Goal: Task Accomplishment & Management: Manage account settings

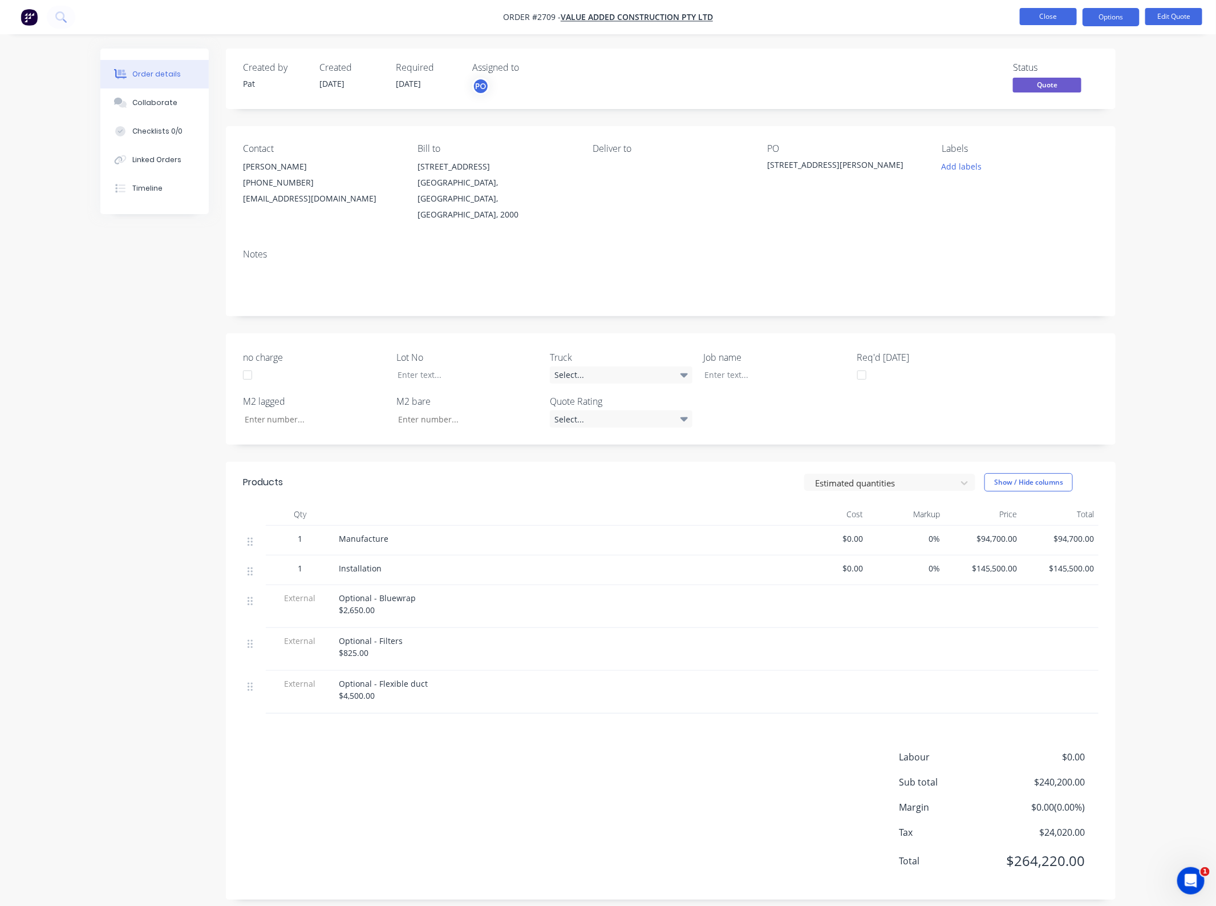
click at [1054, 17] on button "Close" at bounding box center [1048, 16] width 57 height 17
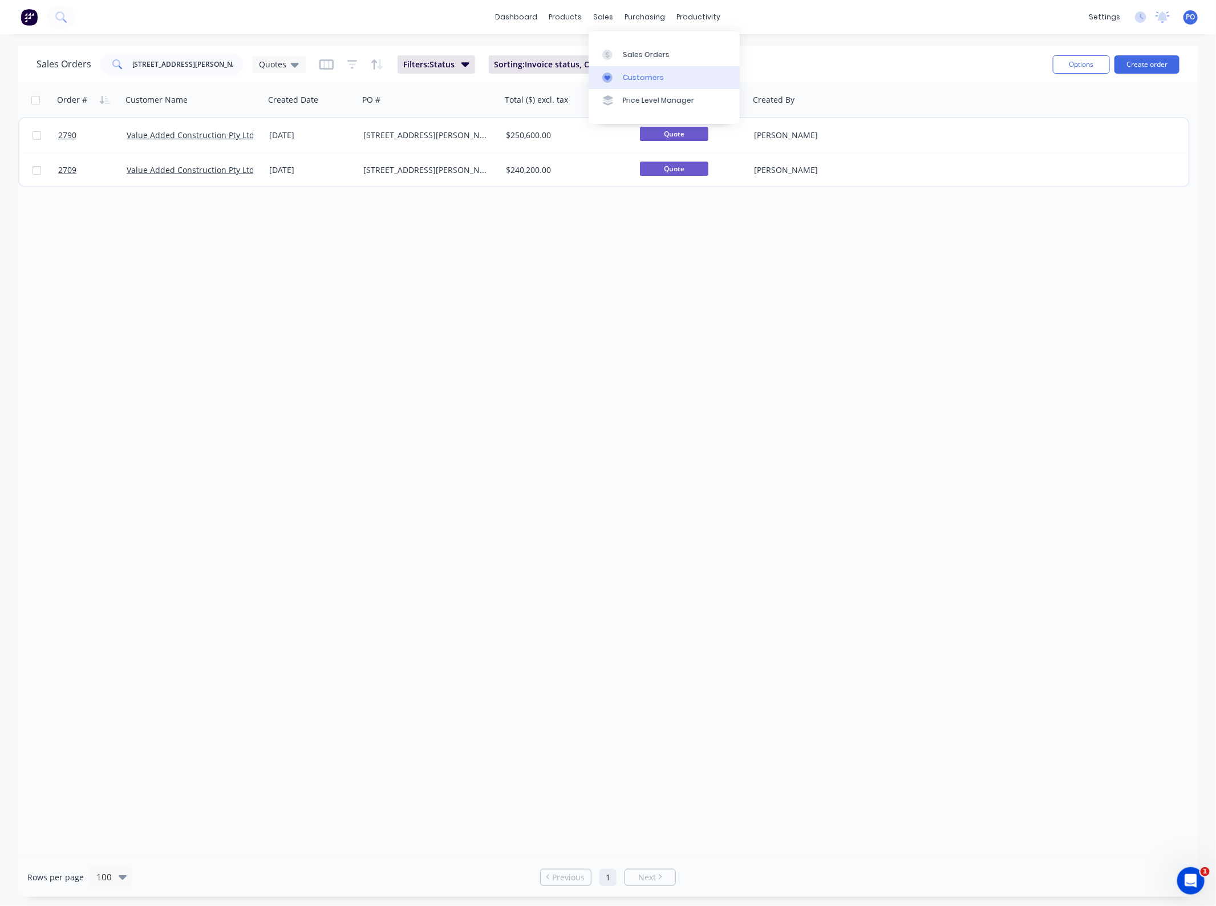
click at [635, 74] on div "Customers" at bounding box center [643, 77] width 41 height 10
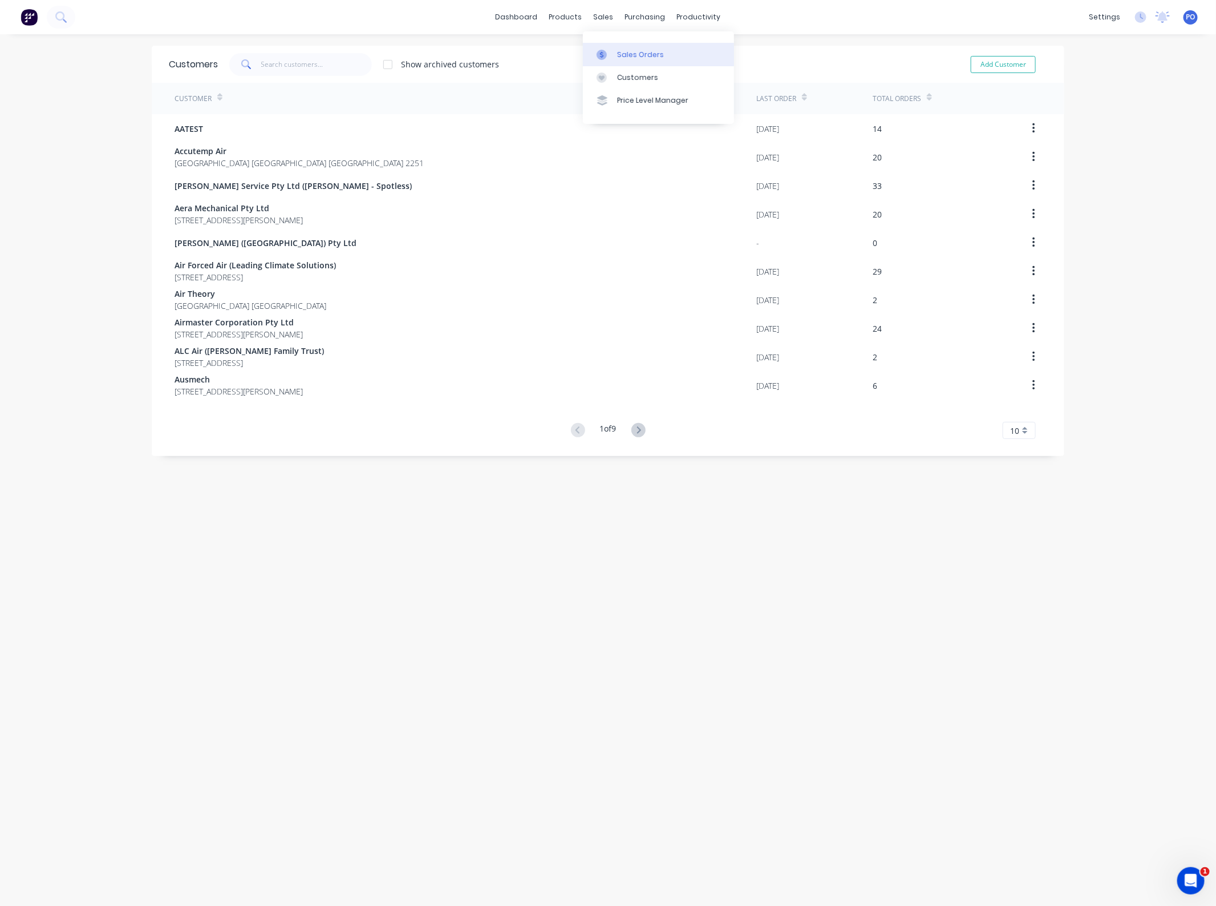
click at [624, 44] on link "Sales Orders" at bounding box center [658, 54] width 151 height 23
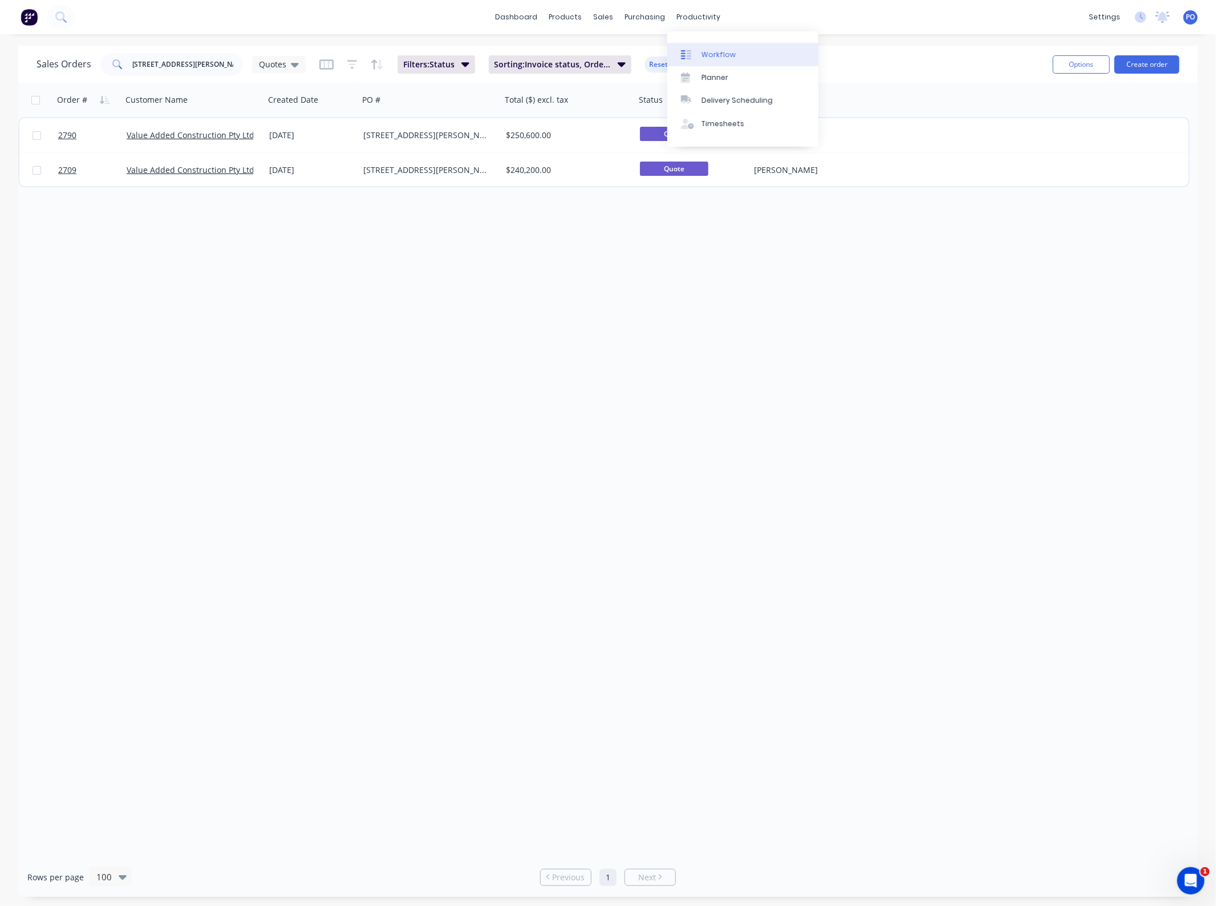
click at [702, 52] on div "Workflow" at bounding box center [719, 55] width 34 height 10
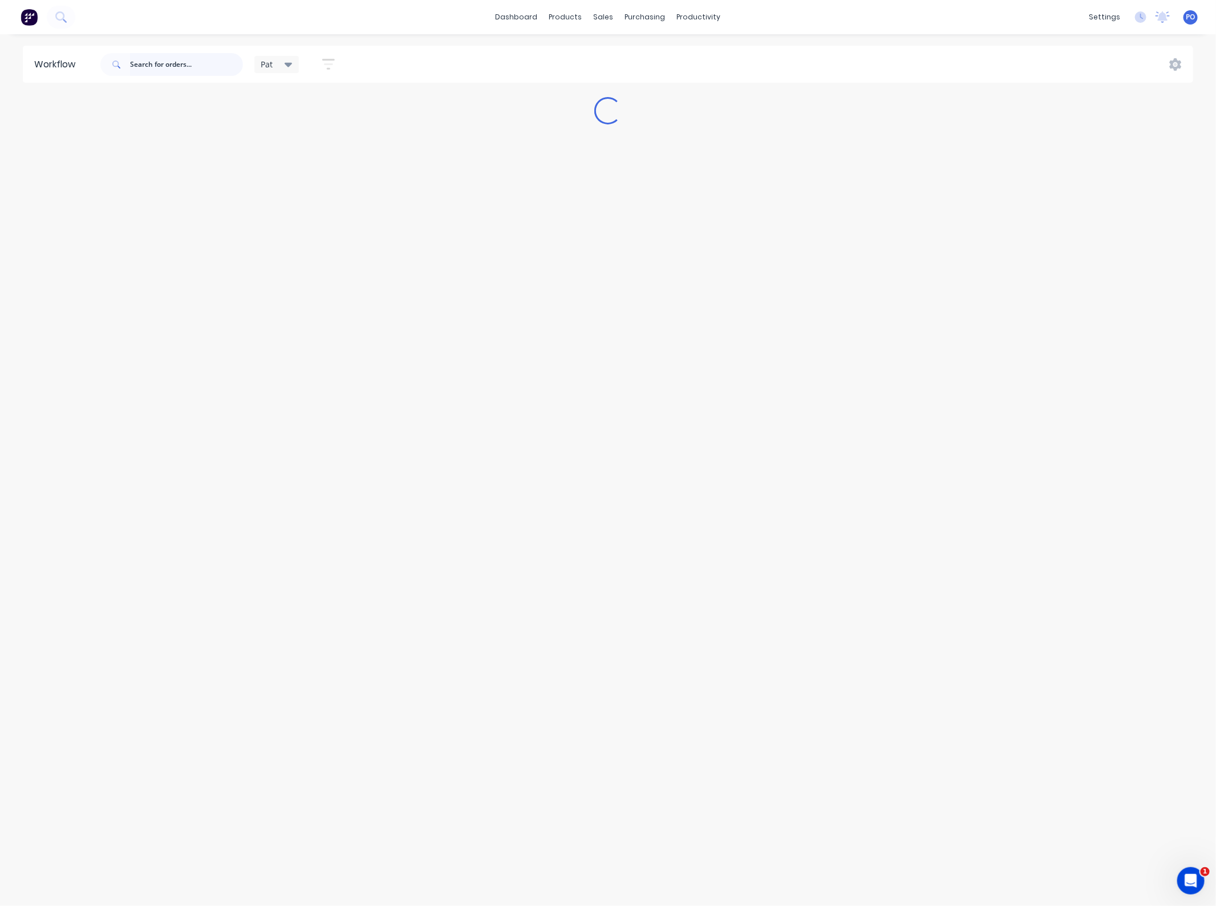
click at [197, 55] on input "text" at bounding box center [186, 64] width 113 height 23
type input "sanitarium"
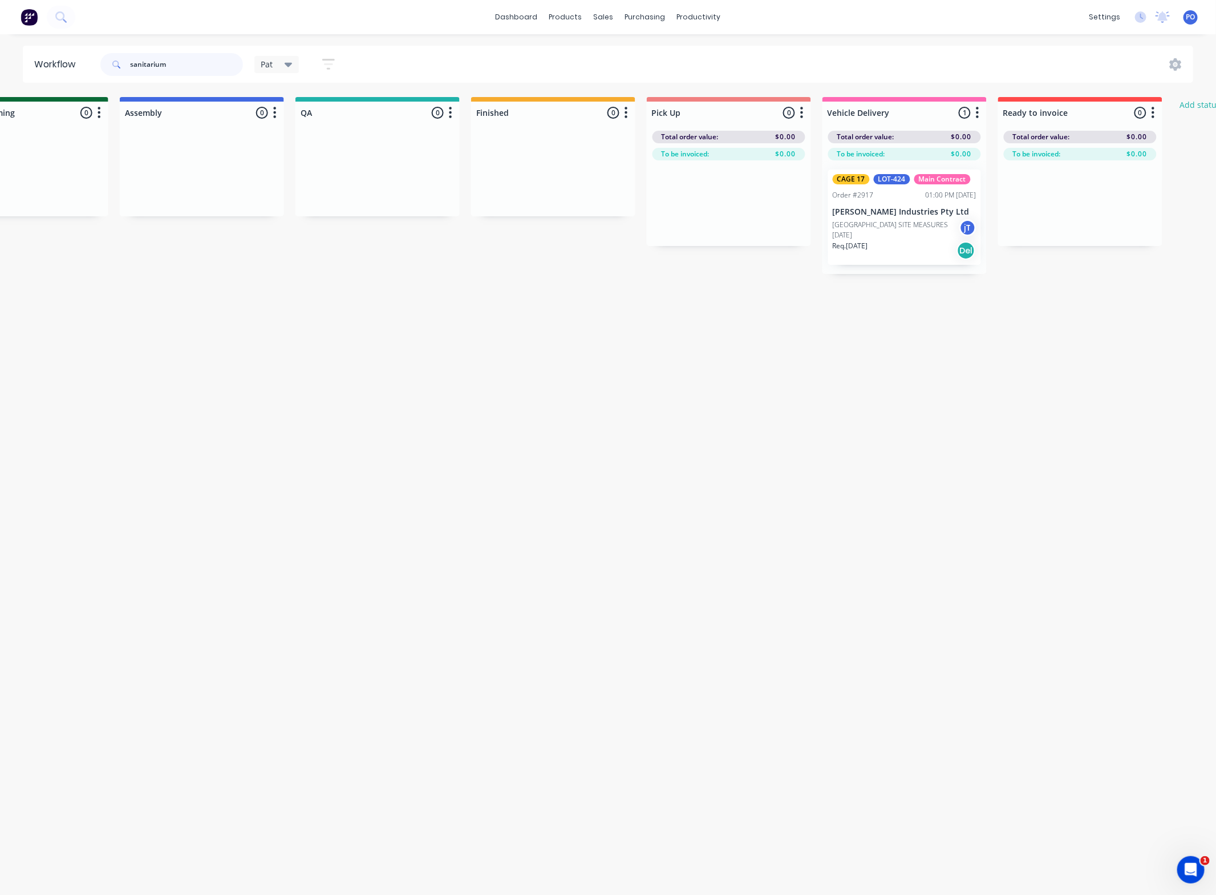
scroll to position [0, 632]
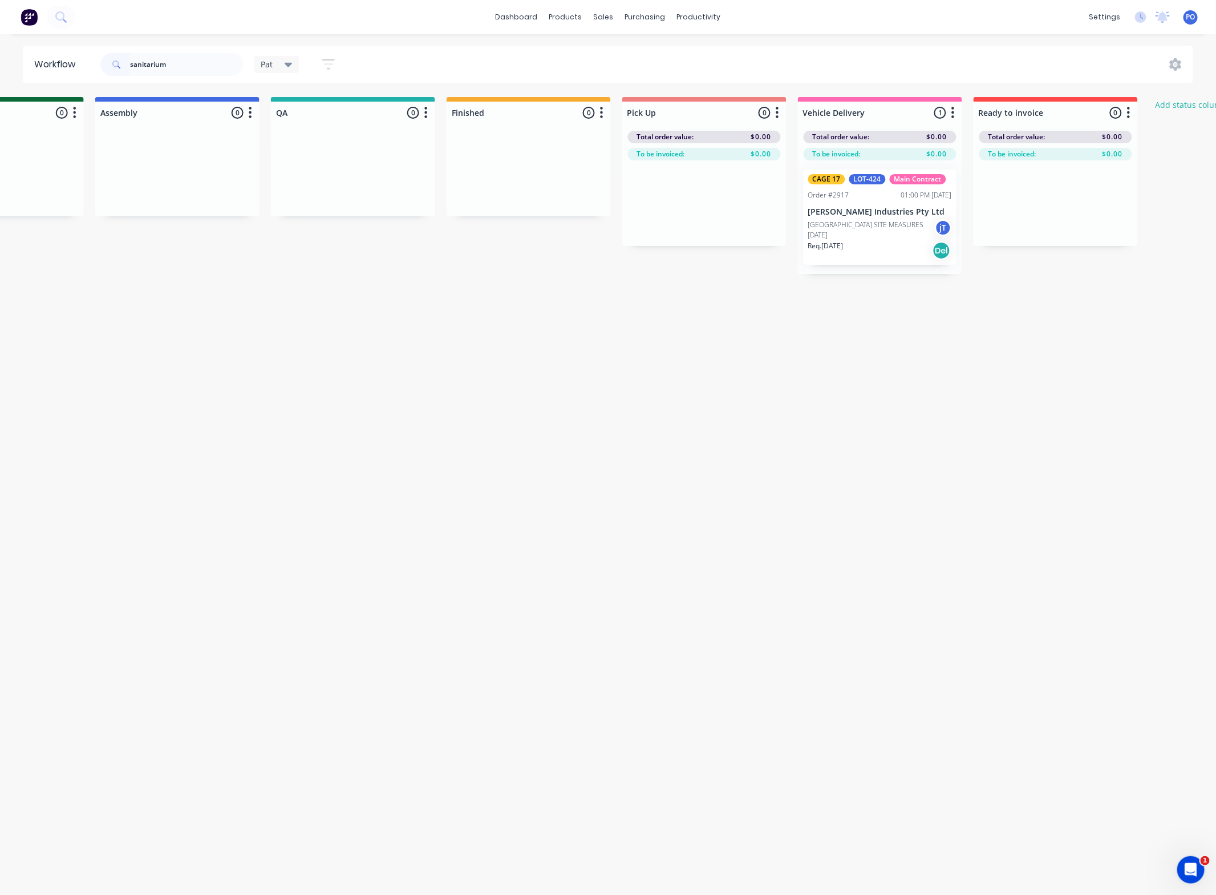
click at [854, 221] on p "[GEOGRAPHIC_DATA] SITE MEASURES [DATE]" at bounding box center [872, 230] width 127 height 21
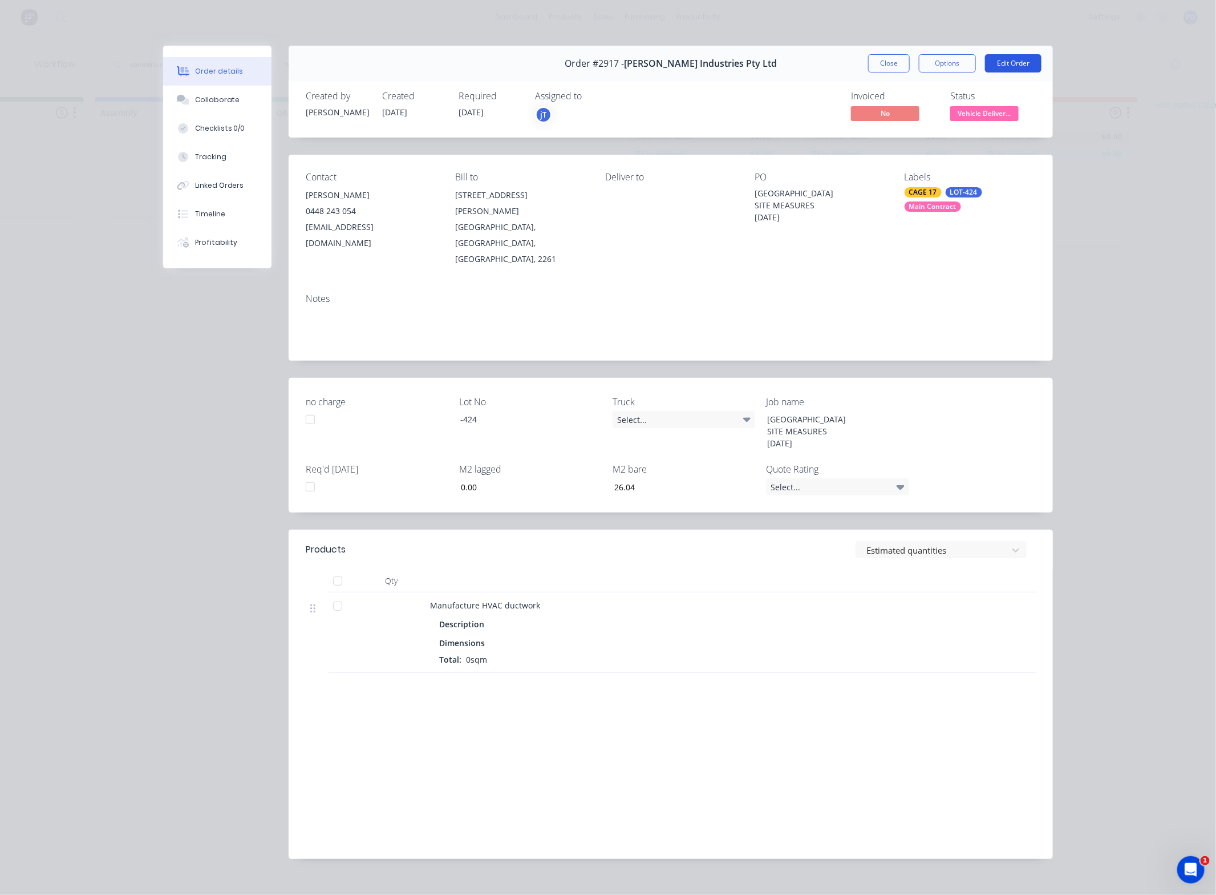
click at [1013, 66] on button "Edit Order" at bounding box center [1013, 63] width 56 height 18
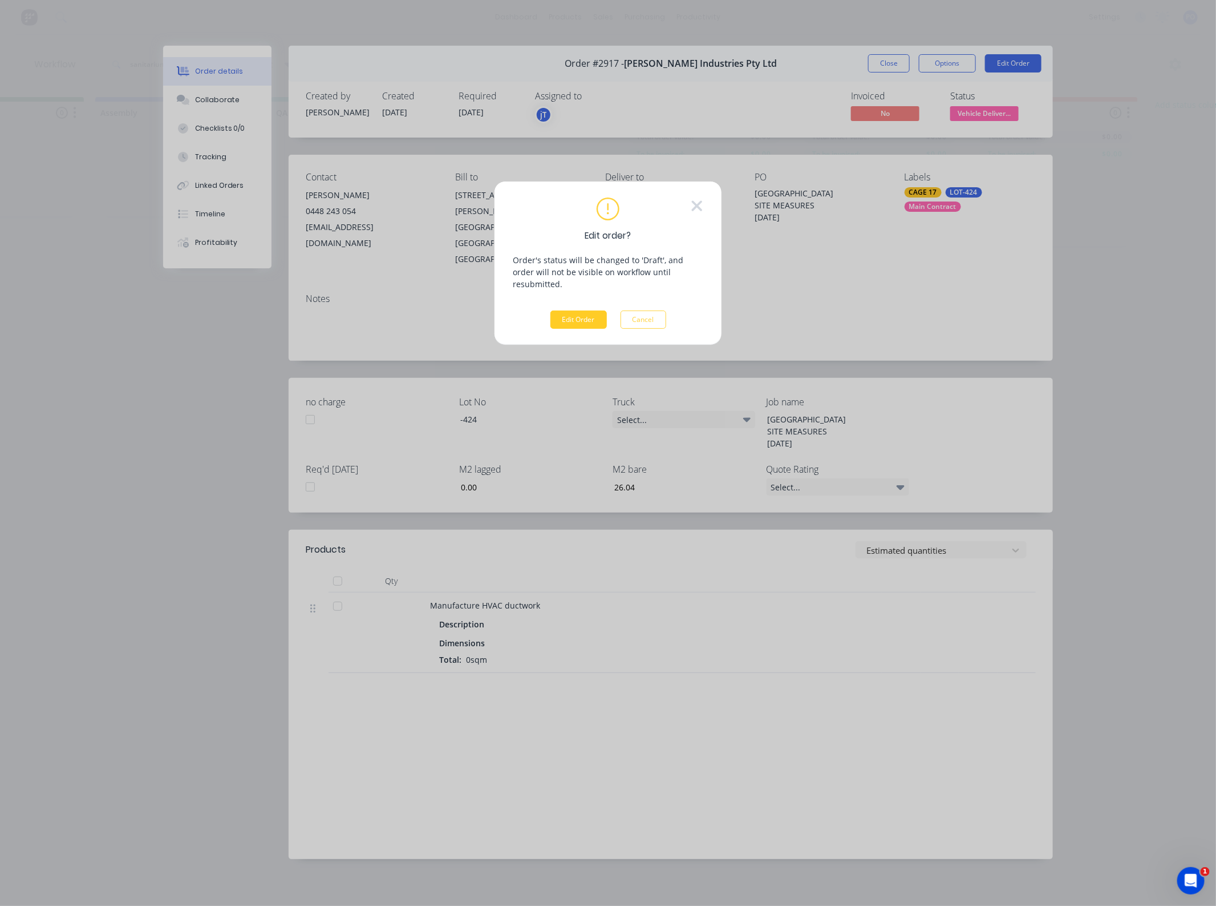
click at [572, 310] on button "Edit Order" at bounding box center [579, 319] width 56 height 18
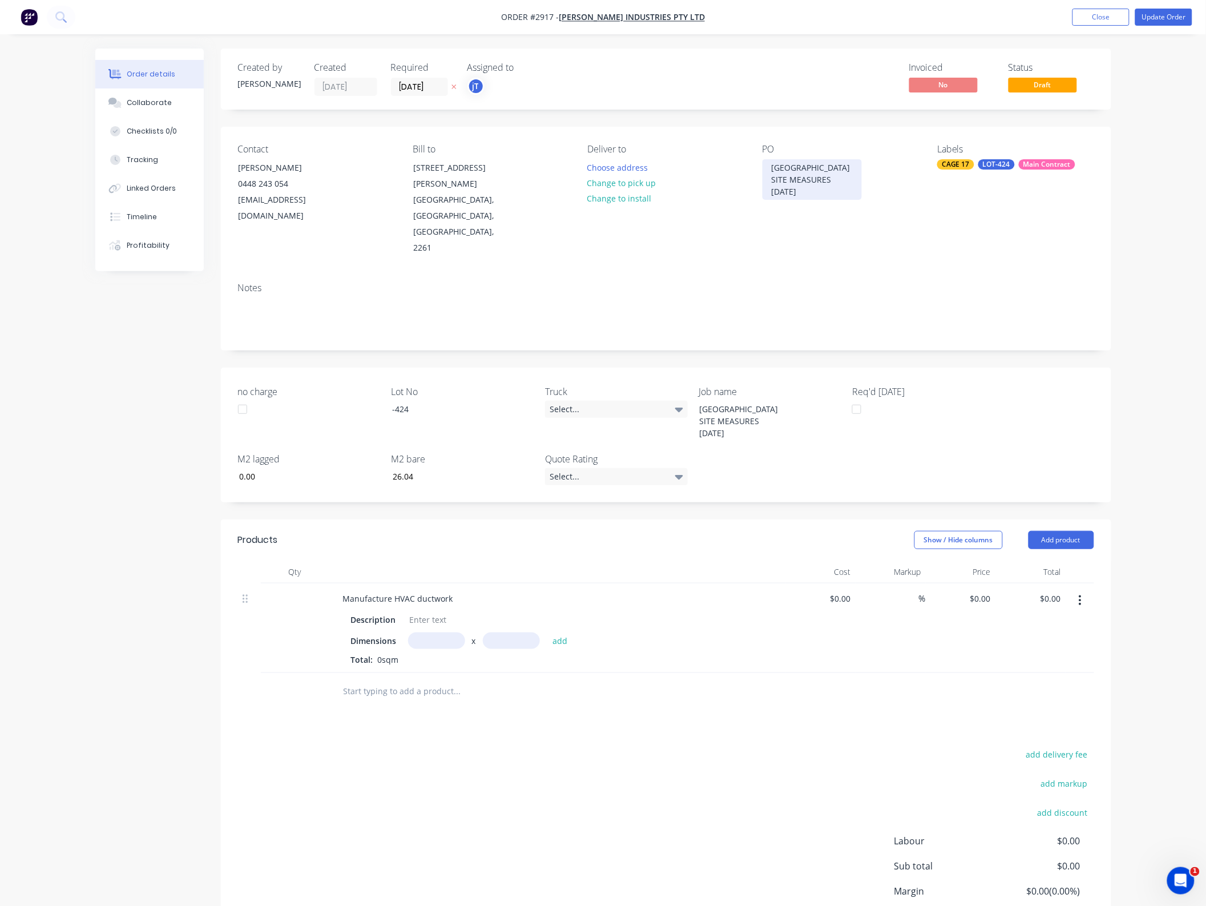
drag, startPoint x: 811, startPoint y: 193, endPoint x: 749, endPoint y: 149, distance: 76.3
click at [749, 149] on div "Contact [PERSON_NAME] [PHONE_NUMBER] [EMAIL_ADDRESS][DOMAIN_NAME] Bill to [STRE…" at bounding box center [666, 200] width 890 height 147
click at [833, 184] on div "[GEOGRAPHIC_DATA] SITE MEASURES [DATE]" at bounding box center [811, 179] width 99 height 41
drag, startPoint x: 833, startPoint y: 192, endPoint x: 717, endPoint y: 142, distance: 127.0
click at [717, 142] on div "Contact [PERSON_NAME] [PHONE_NUMBER] [EMAIL_ADDRESS][DOMAIN_NAME] Bill to [STRE…" at bounding box center [666, 200] width 890 height 147
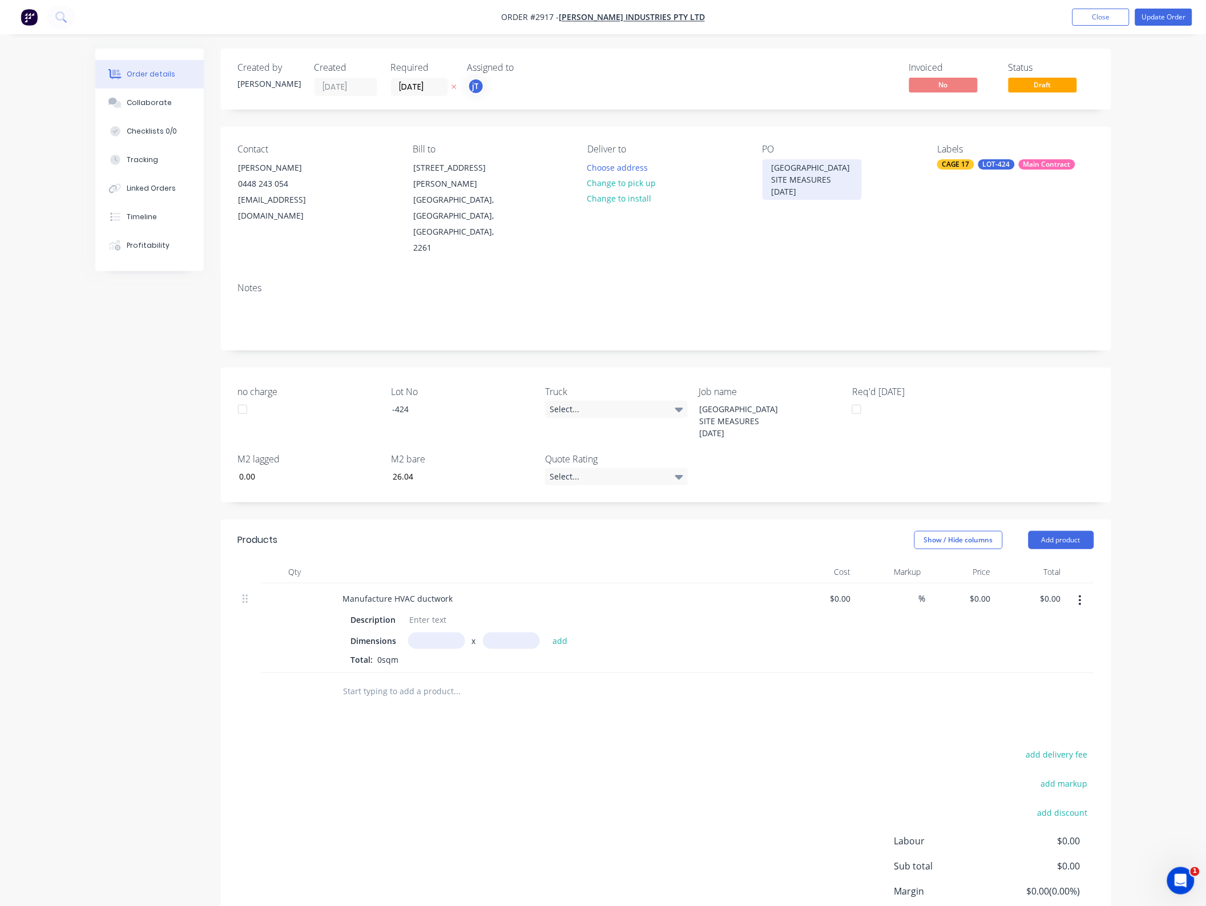
click at [825, 194] on div "[GEOGRAPHIC_DATA] SITE MEASURES [DATE]" at bounding box center [811, 179] width 99 height 41
click at [818, 189] on div "[GEOGRAPHIC_DATA] SITE MEASURES [DATE]" at bounding box center [811, 179] width 99 height 41
drag, startPoint x: 1081, startPoint y: 551, endPoint x: 1085, endPoint y: 543, distance: 8.9
click at [1082, 590] on button "button" at bounding box center [1079, 600] width 27 height 21
click at [1040, 690] on div "Delete" at bounding box center [1040, 698] width 88 height 17
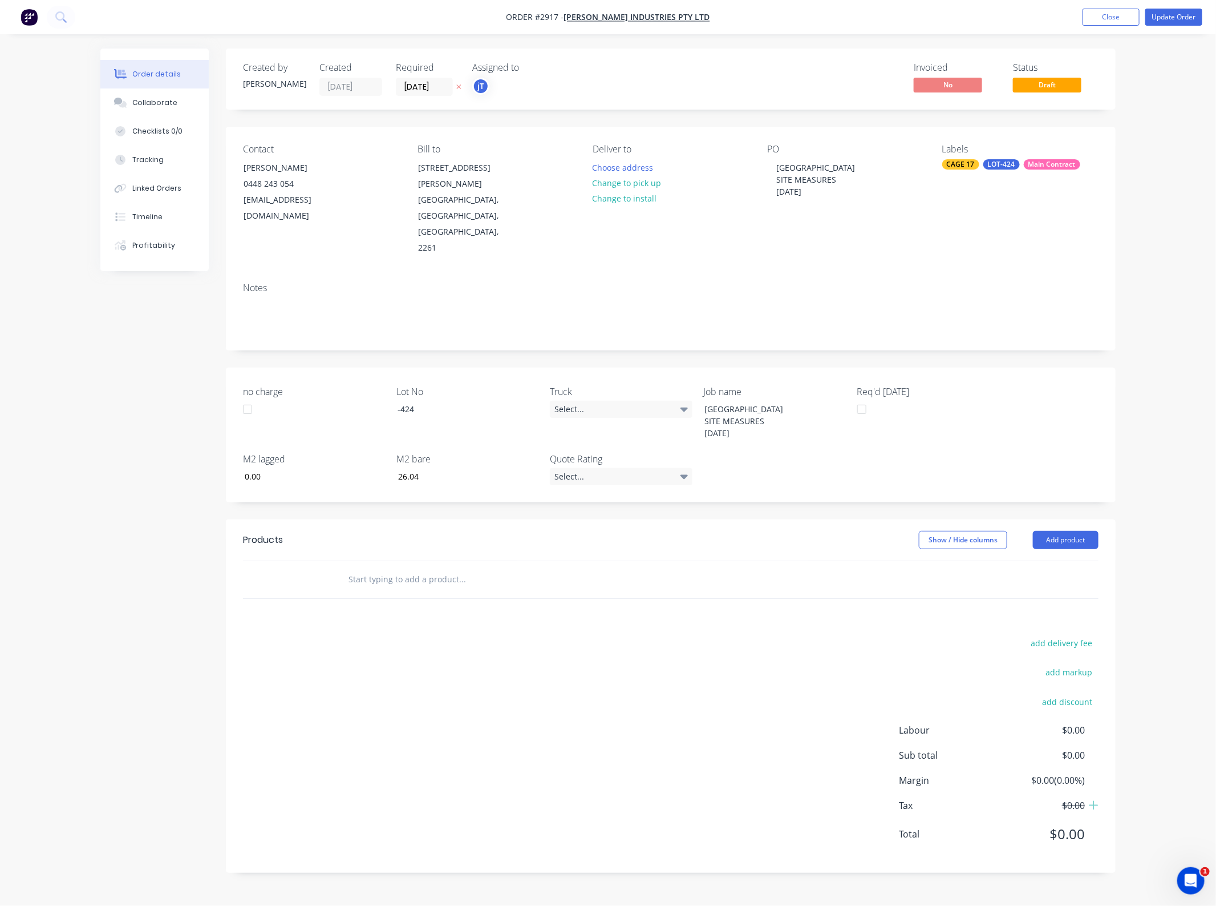
click at [1060, 519] on header "Products Show / Hide columns Add product" at bounding box center [671, 539] width 890 height 41
click at [1060, 531] on button "Add product" at bounding box center [1066, 540] width 66 height 18
click at [1059, 583] on div "Basic product" at bounding box center [1045, 591] width 88 height 17
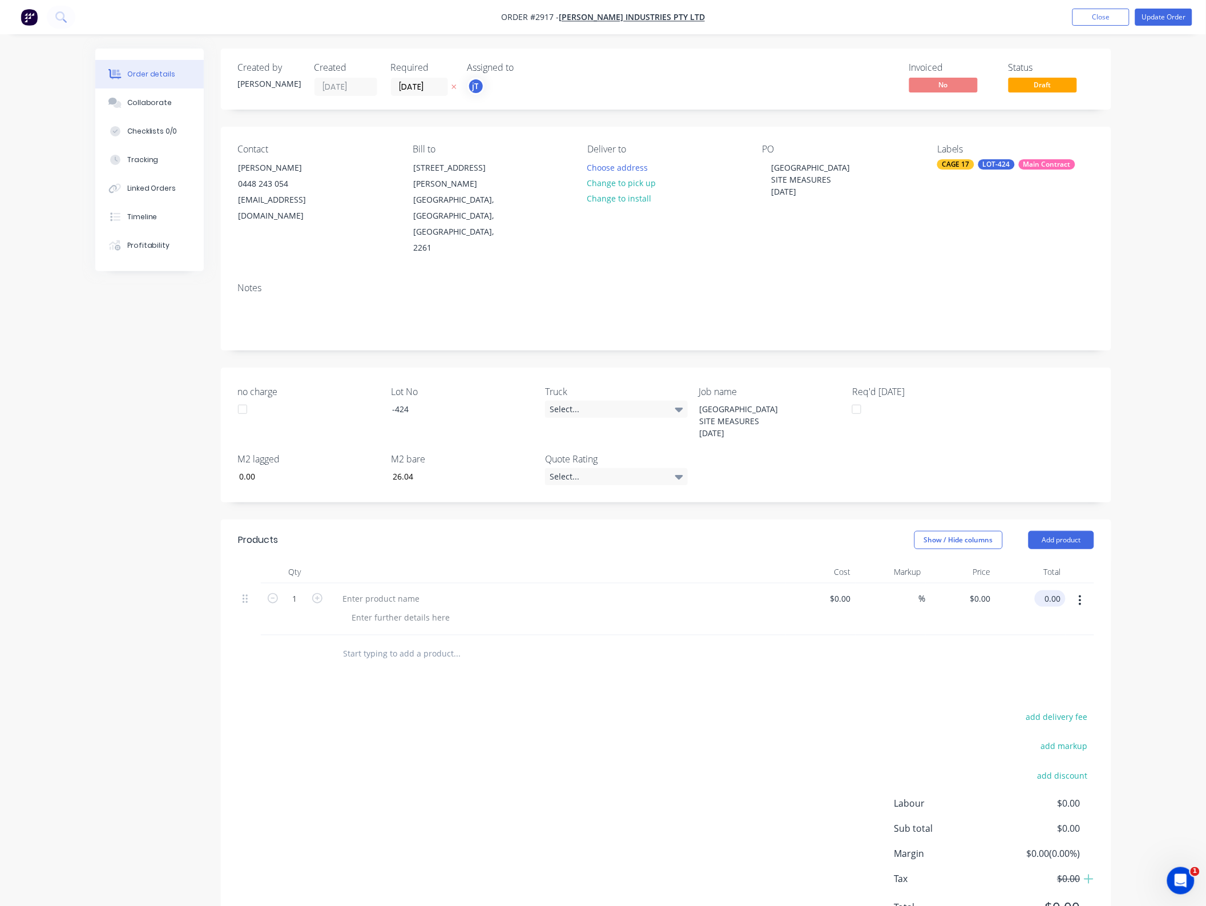
click at [1062, 590] on input "0.00" at bounding box center [1052, 598] width 26 height 17
type input "2990"
type input "$2,990.00"
click at [674, 660] on div "Products Show / Hide columns Add product Qty Cost Markup Price Total 1 $0.00 $0…" at bounding box center [666, 732] width 890 height 427
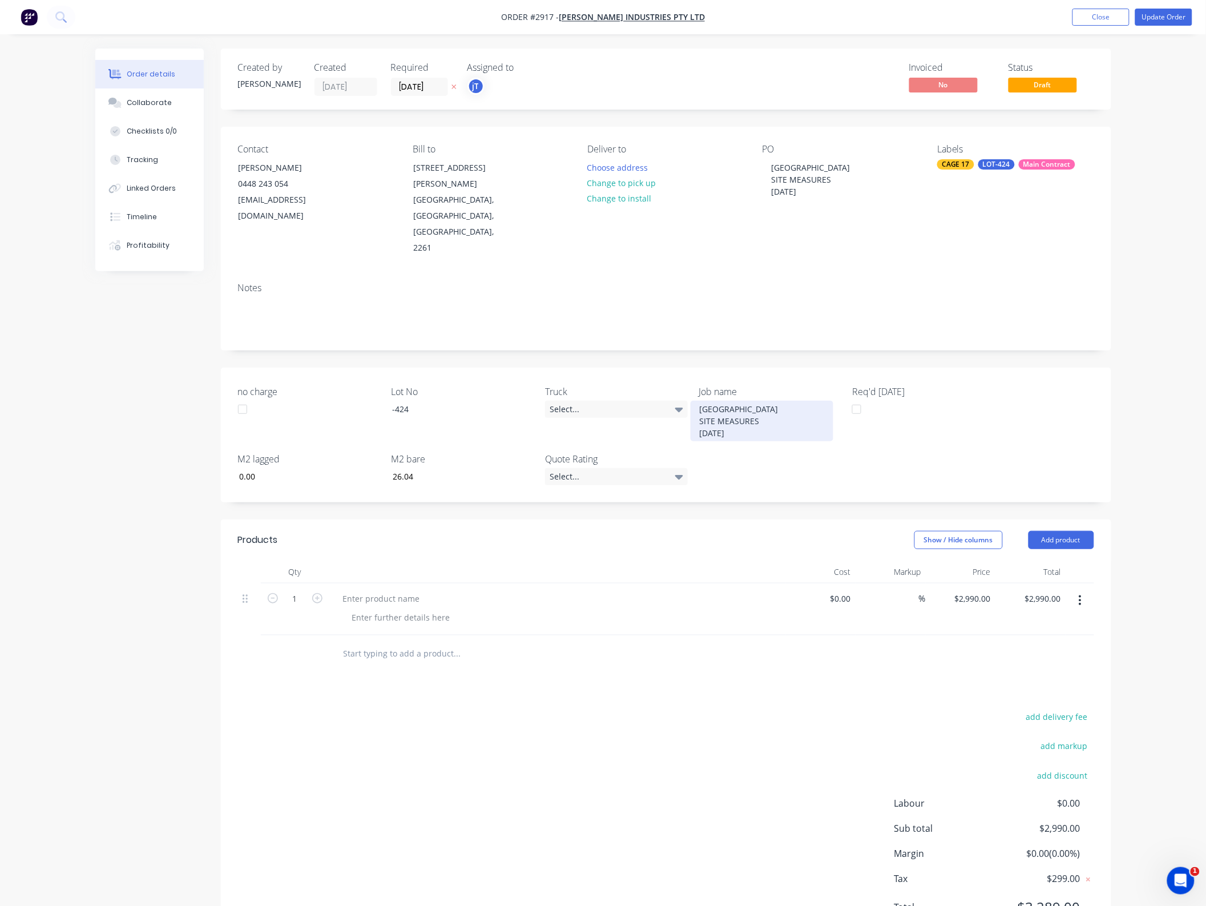
click at [740, 401] on div "[GEOGRAPHIC_DATA] SITE MEASURES [DATE]" at bounding box center [761, 421] width 143 height 41
drag, startPoint x: 757, startPoint y: 386, endPoint x: 689, endPoint y: 349, distance: 77.4
click at [689, 367] on div "no charge Lot No -424 Truck Select... Job name [GEOGRAPHIC_DATA] SITE MEASURES …" at bounding box center [666, 434] width 890 height 135
click at [756, 389] on div "no charge Lot No -424 Truck Select... Job name [GEOGRAPHIC_DATA] SITE MEASURES …" at bounding box center [666, 434] width 890 height 135
drag, startPoint x: 754, startPoint y: 384, endPoint x: 700, endPoint y: 374, distance: 55.1
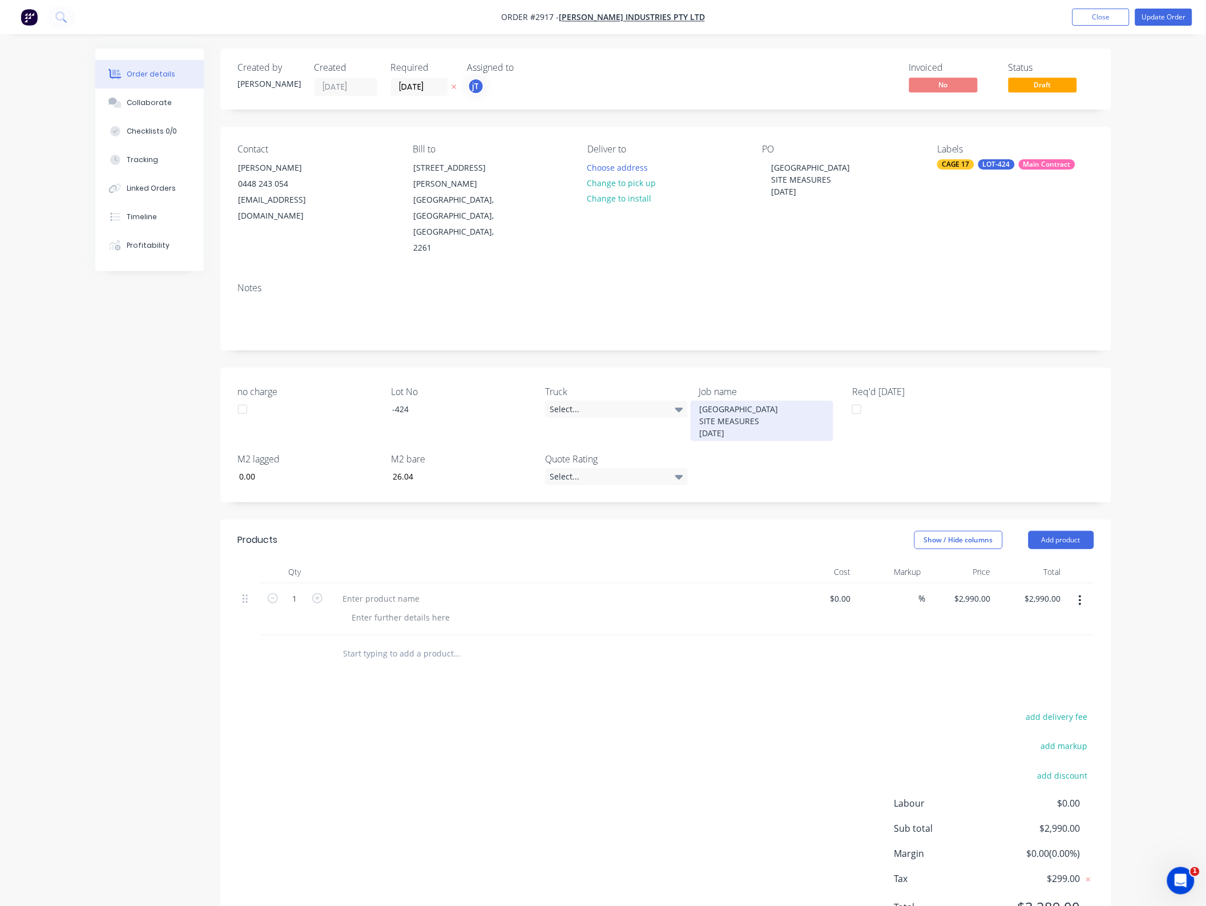
click at [700, 401] on div "[GEOGRAPHIC_DATA] SITE MEASURES [DATE]" at bounding box center [761, 421] width 143 height 41
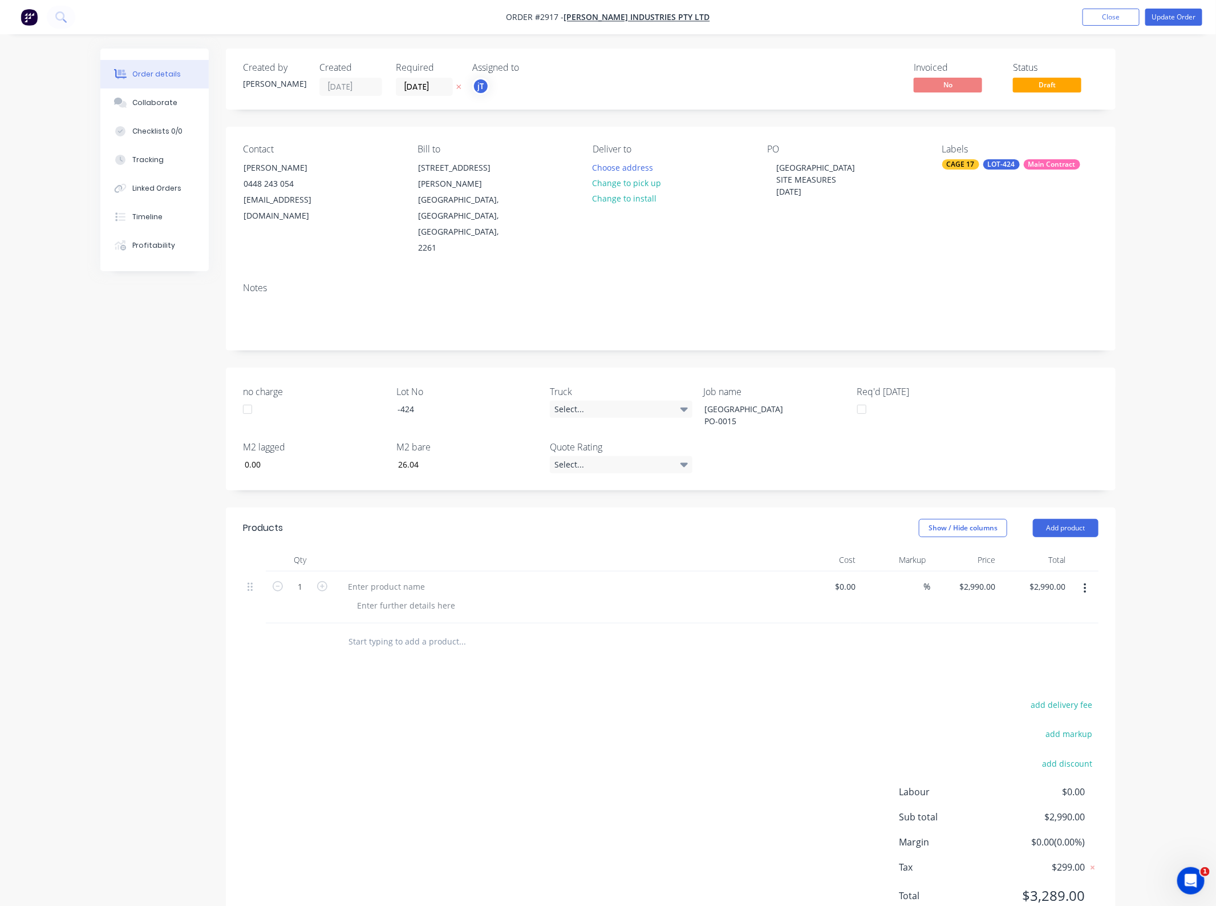
click at [715, 436] on div "no charge Lot No -424 Truck Select... Job name [GEOGRAPHIC_DATA] PO-0015 Req'd …" at bounding box center [671, 428] width 890 height 123
click at [371, 578] on div at bounding box center [386, 586] width 95 height 17
drag, startPoint x: 370, startPoint y: 823, endPoint x: 555, endPoint y: 532, distance: 344.8
click at [377, 805] on div "add delivery fee add markup add discount Labour $0.00 Sub total $2,990.00 Margi…" at bounding box center [671, 807] width 856 height 220
click at [1174, 22] on button "Update Order" at bounding box center [1174, 17] width 57 height 17
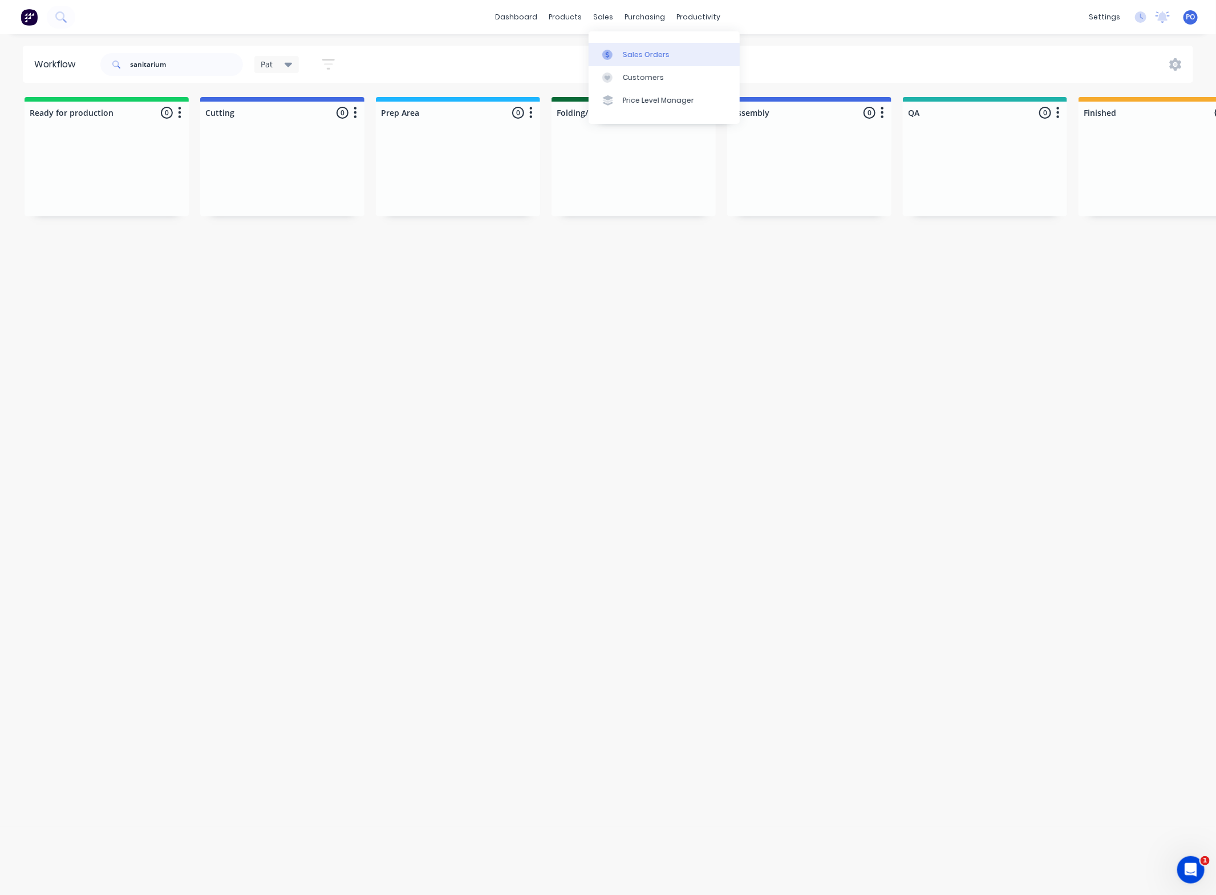
click at [626, 55] on div "Sales Orders" at bounding box center [646, 55] width 47 height 10
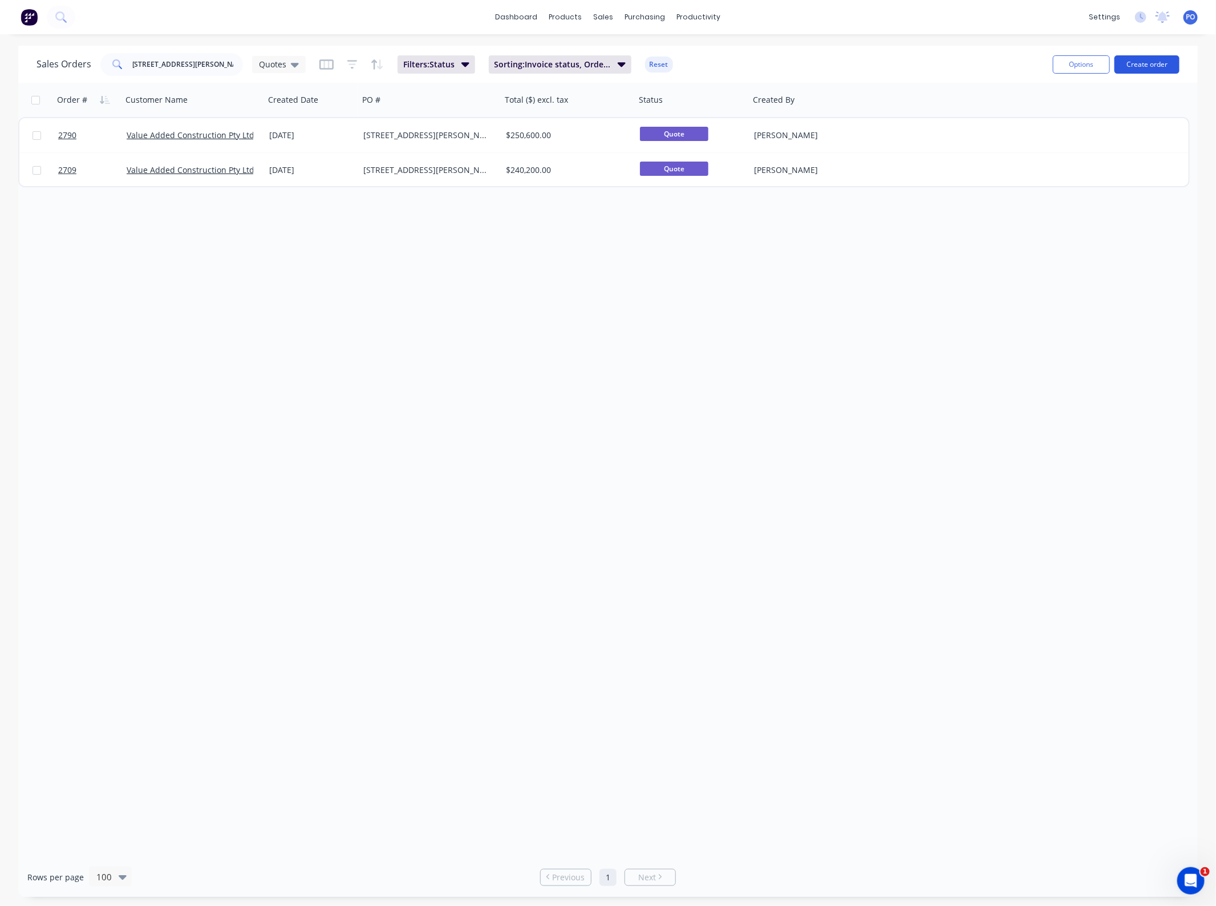
click at [1151, 63] on button "Create order" at bounding box center [1147, 64] width 65 height 18
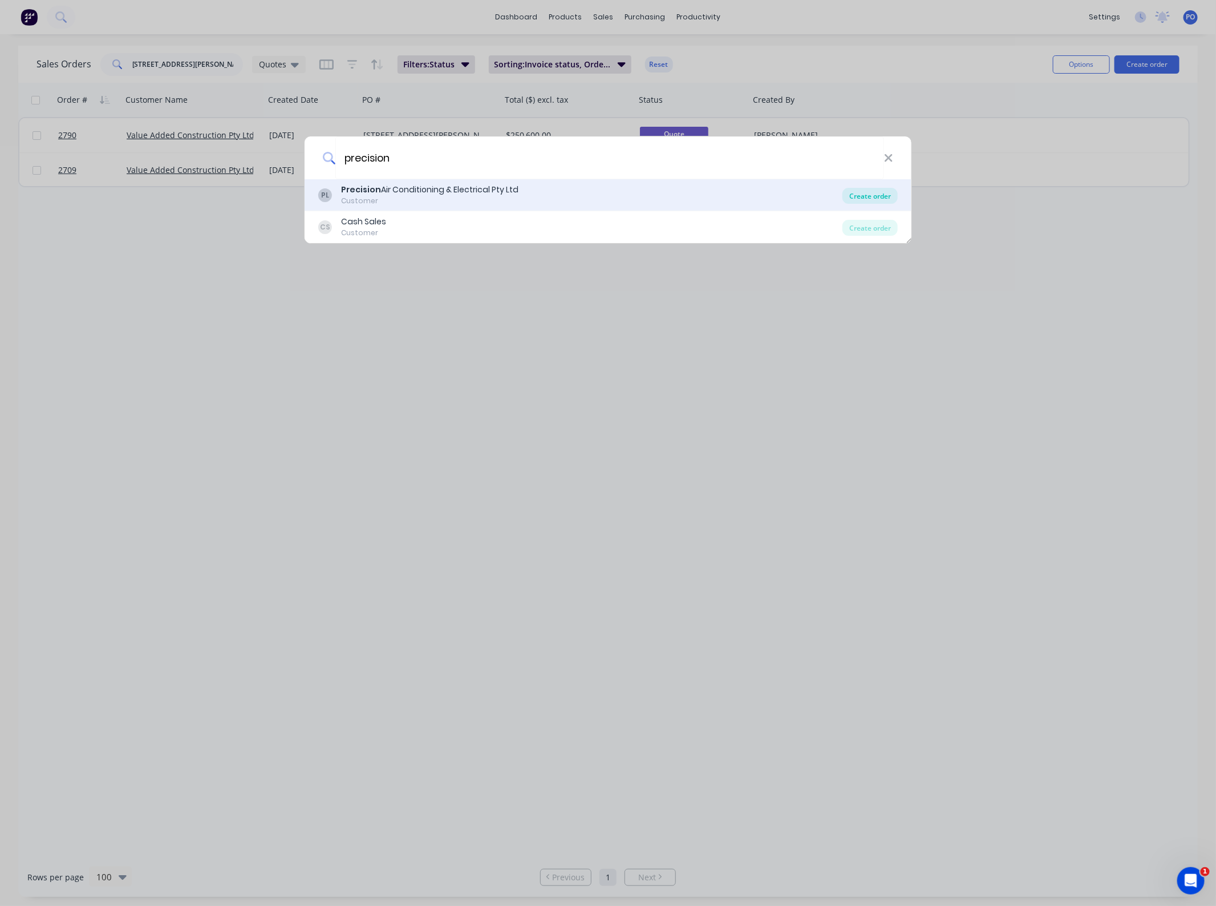
type input "precision"
click at [866, 199] on div "Create order" at bounding box center [870, 196] width 55 height 16
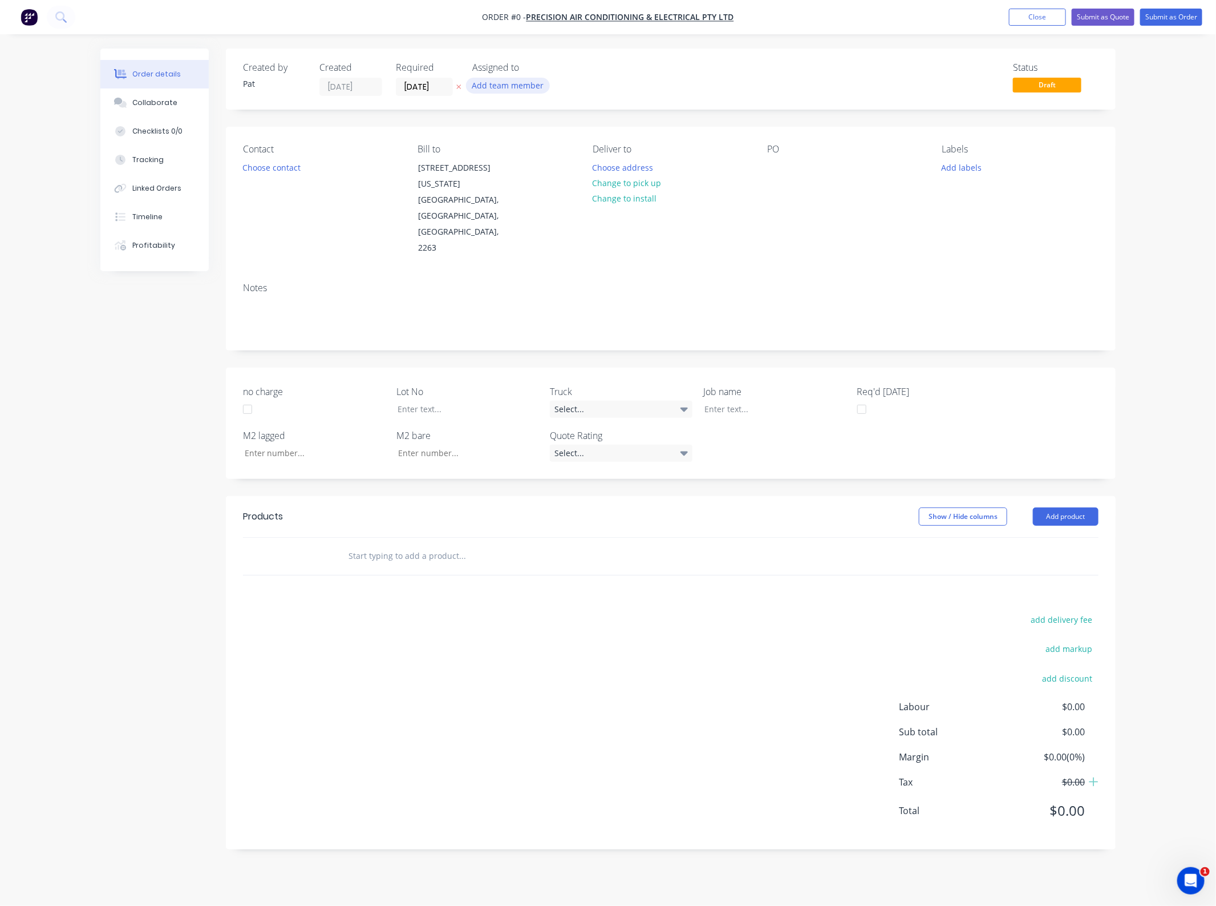
click at [508, 88] on button "Add team member" at bounding box center [508, 85] width 84 height 15
click at [530, 147] on div "[PERSON_NAME] (You)" at bounding box center [565, 149] width 114 height 12
click at [277, 167] on div "Order details Collaborate Checklists 0/0 Tracking Linked Orders Timeline Profit…" at bounding box center [608, 457] width 1038 height 818
click at [277, 167] on button "Choose contact" at bounding box center [272, 166] width 70 height 15
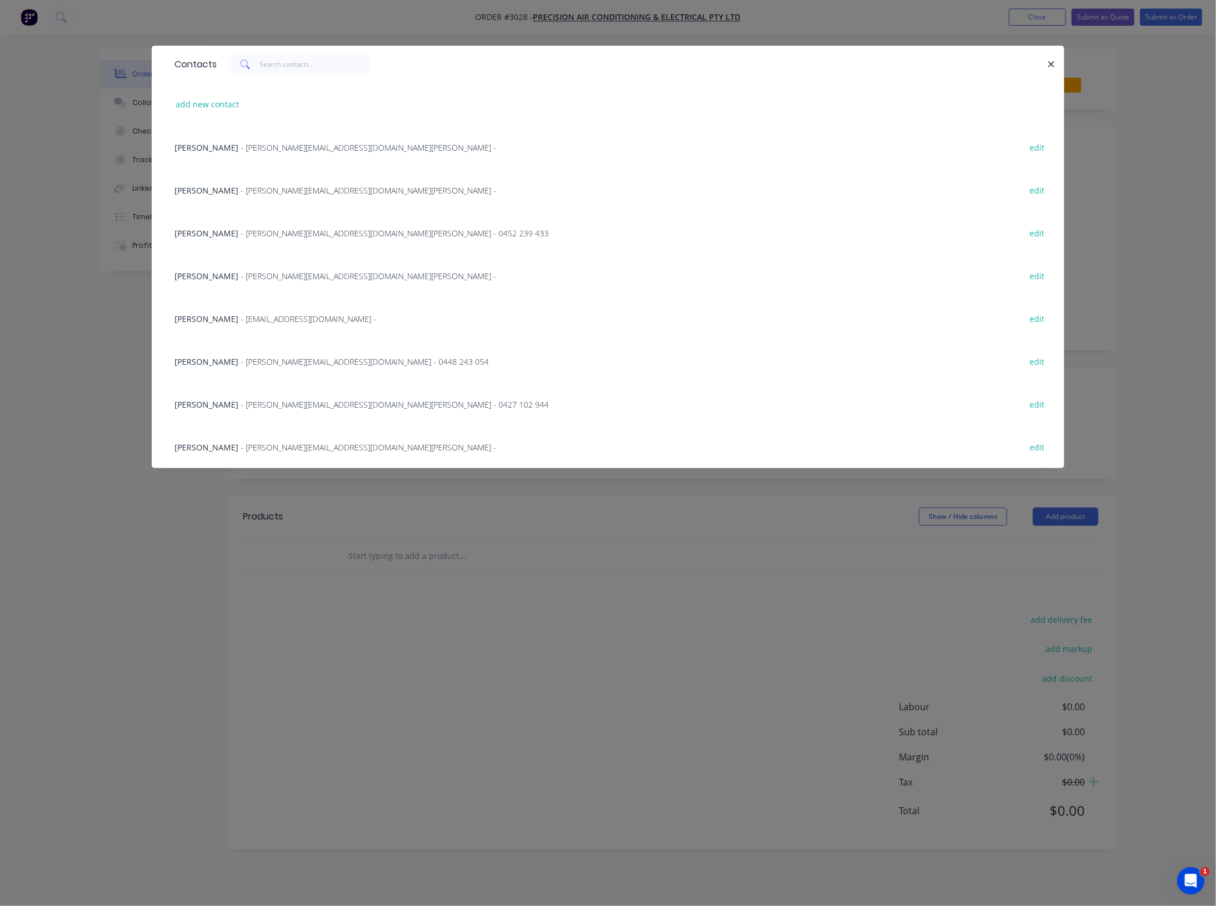
click at [209, 406] on span "[PERSON_NAME]" at bounding box center [207, 404] width 64 height 11
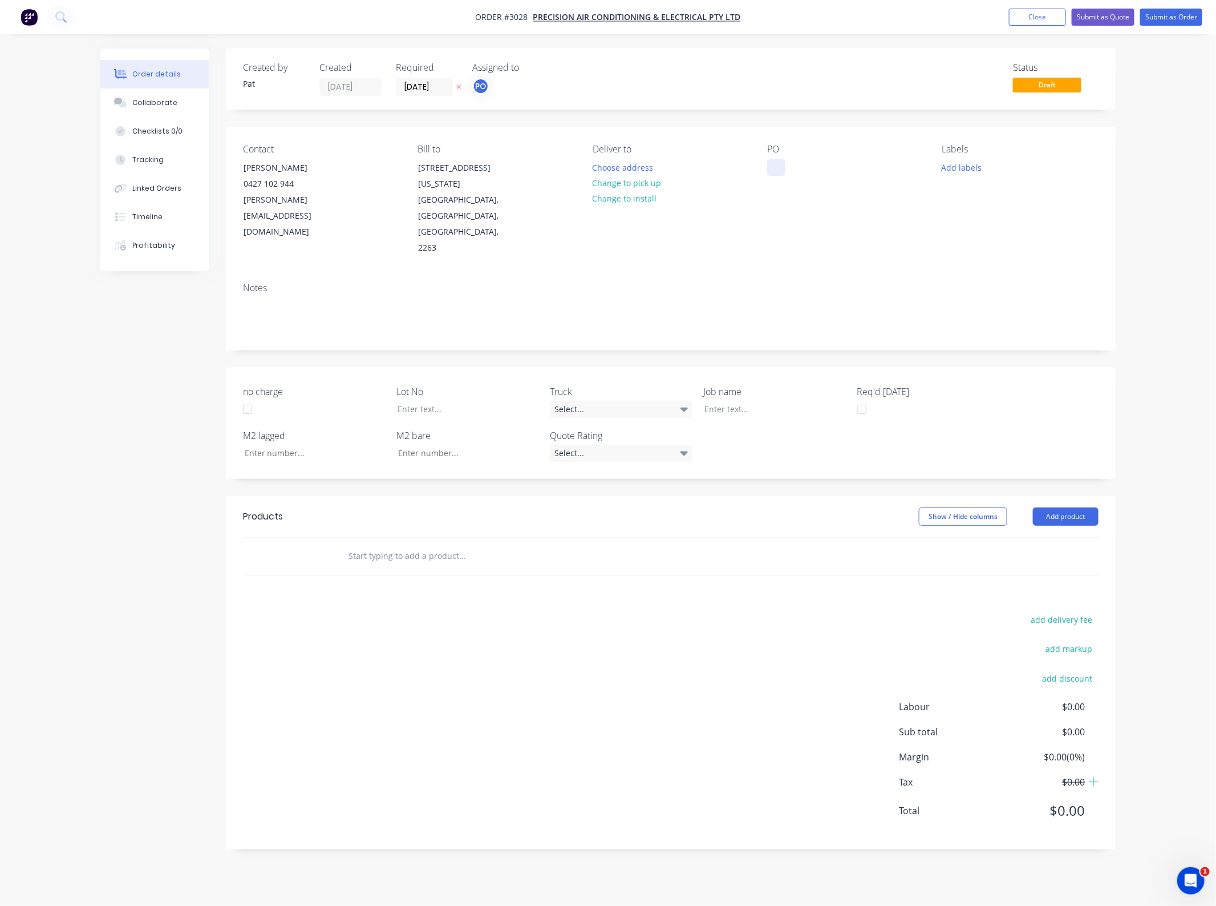
click at [785, 171] on div at bounding box center [776, 167] width 18 height 17
click at [487, 83] on div "PO" at bounding box center [480, 86] width 17 height 17
click at [544, 201] on button "[PERSON_NAME]" at bounding box center [558, 211] width 171 height 23
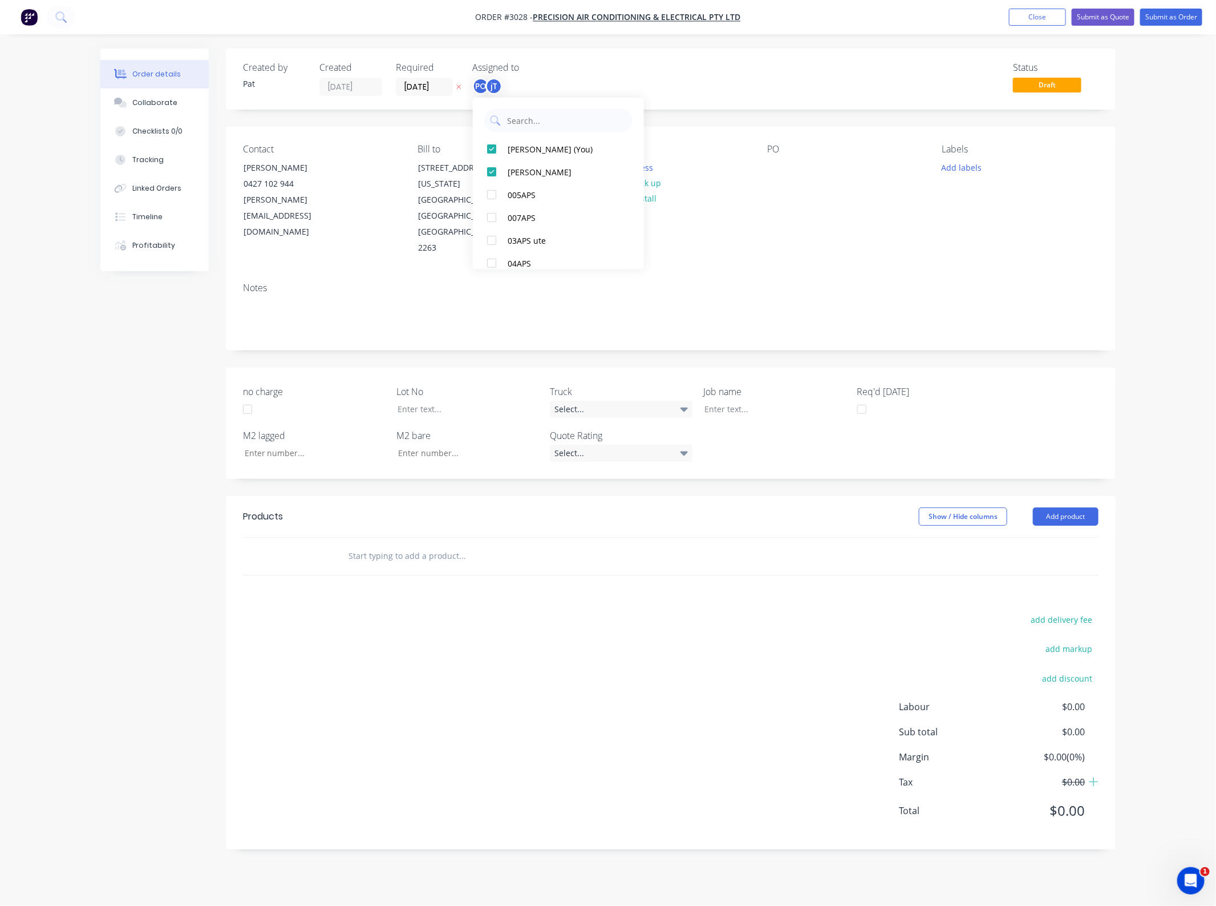
click at [738, 212] on div "Contact [PERSON_NAME] [PHONE_NUMBER] [PERSON_NAME][EMAIL_ADDRESS][DOMAIN_NAME] …" at bounding box center [671, 200] width 890 height 147
click at [757, 164] on div "Contact [PERSON_NAME] [PHONE_NUMBER] [PERSON_NAME][EMAIL_ADDRESS][DOMAIN_NAME] …" at bounding box center [671, 200] width 890 height 147
click at [772, 169] on div at bounding box center [776, 167] width 18 height 17
click at [781, 169] on div at bounding box center [776, 167] width 18 height 17
click at [1073, 507] on button "Add product" at bounding box center [1066, 516] width 66 height 18
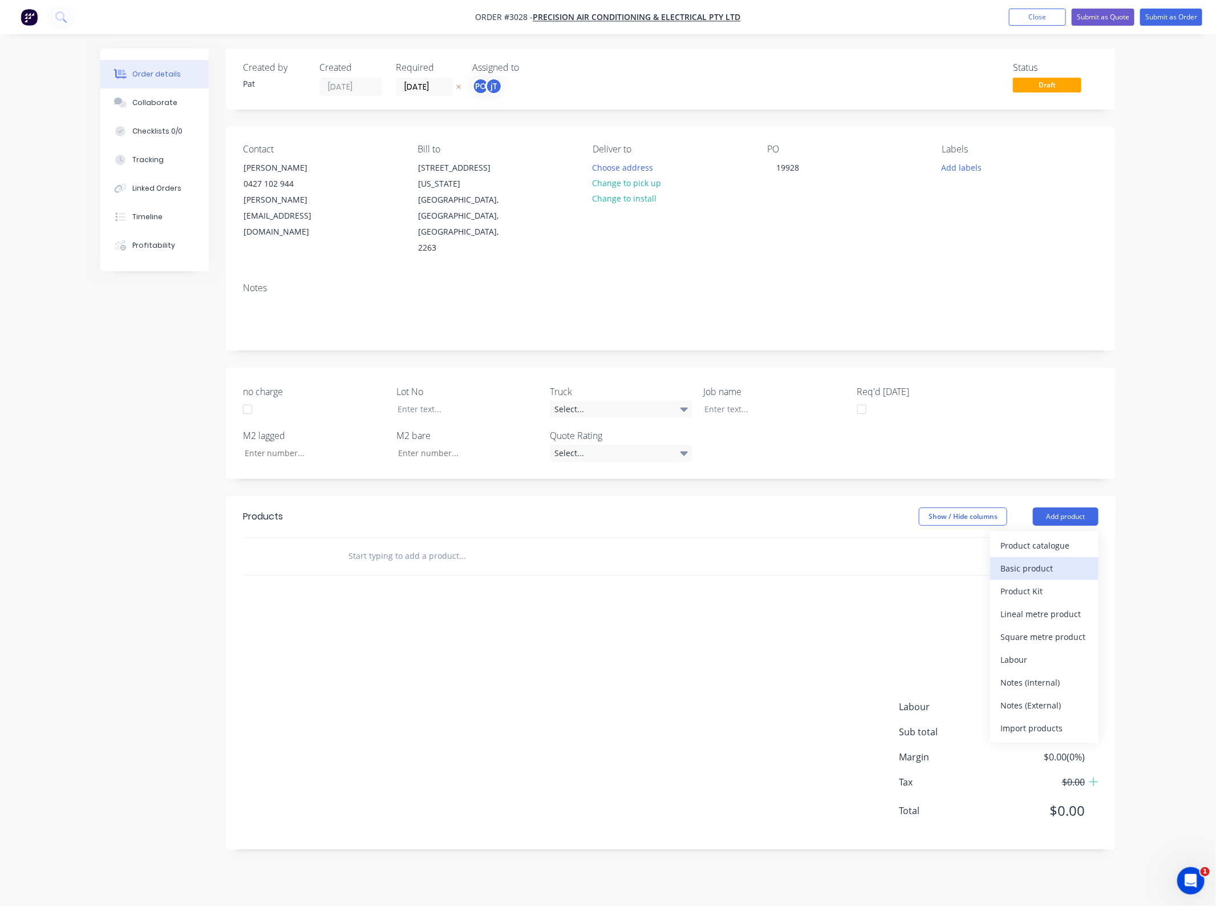
click at [1050, 560] on div "Basic product" at bounding box center [1045, 568] width 88 height 17
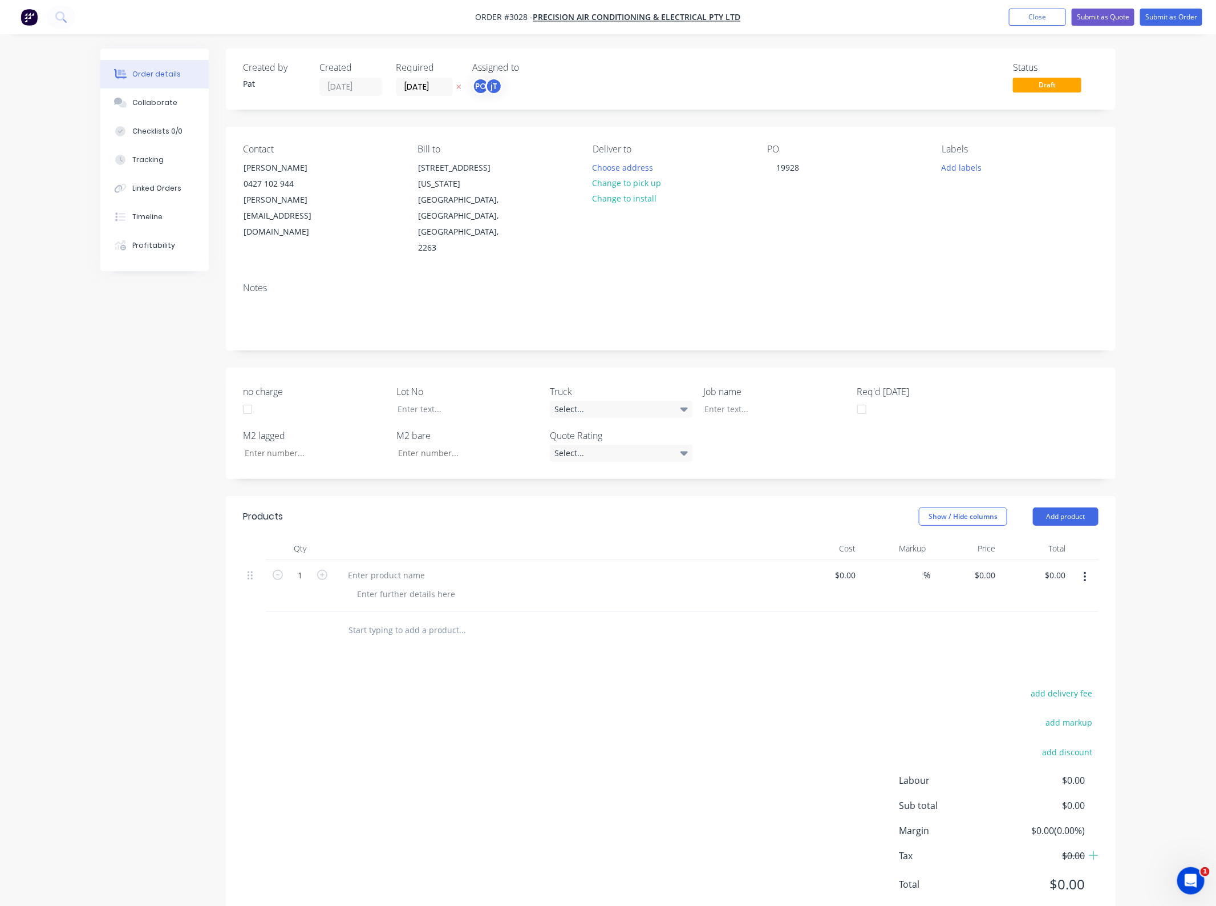
click at [714, 385] on label "Job name" at bounding box center [775, 392] width 143 height 14
click at [724, 401] on div at bounding box center [767, 409] width 143 height 17
click at [725, 507] on div "Show / Hide columns Add product" at bounding box center [762, 516] width 674 height 18
click at [718, 401] on div "Wesport" at bounding box center [767, 409] width 143 height 17
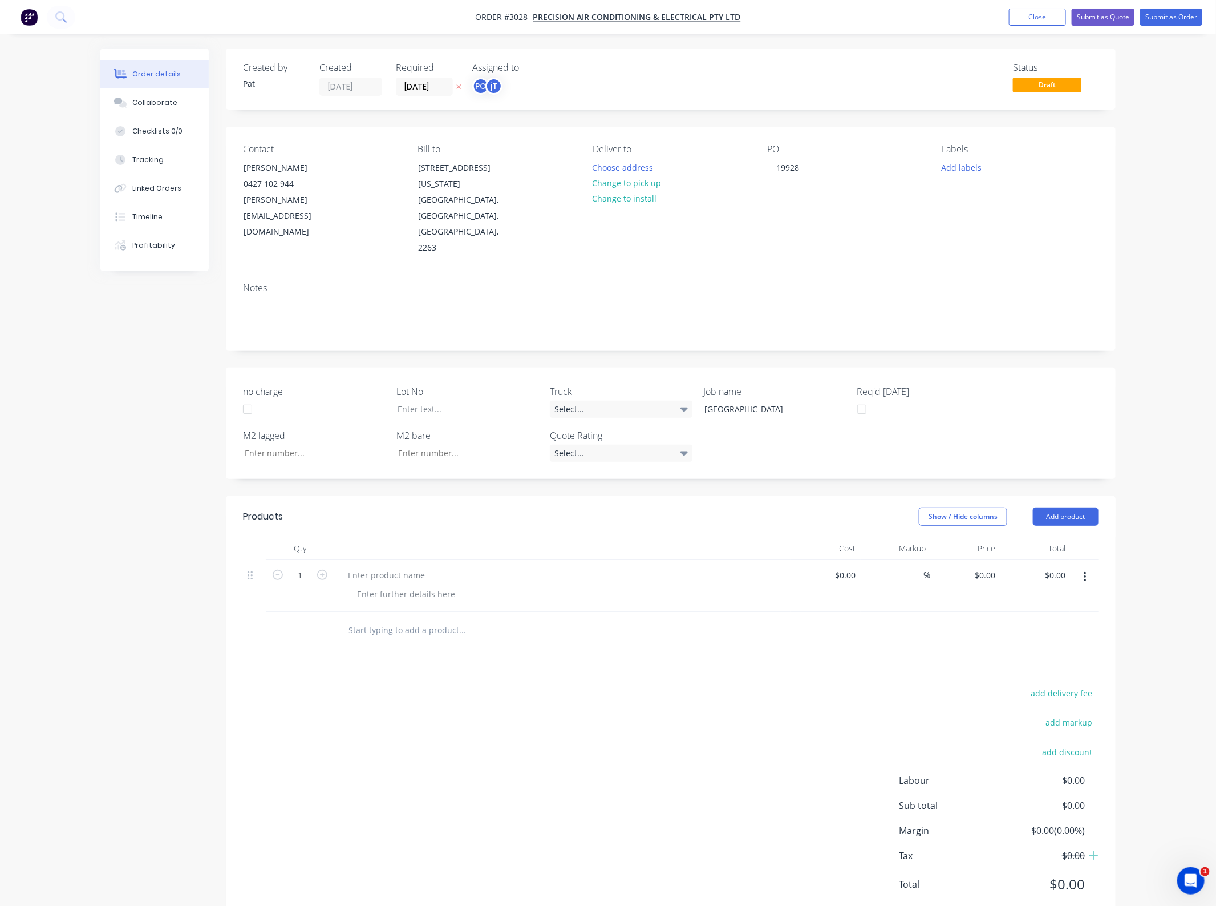
click at [755, 507] on div "Show / Hide columns Add product" at bounding box center [762, 516] width 674 height 18
click at [729, 401] on div "[GEOGRAPHIC_DATA]" at bounding box center [767, 409] width 143 height 17
click at [700, 507] on div "Show / Hide columns Add product" at bounding box center [762, 516] width 674 height 18
click at [401, 585] on div at bounding box center [406, 593] width 116 height 17
click at [394, 567] on div at bounding box center [386, 575] width 95 height 17
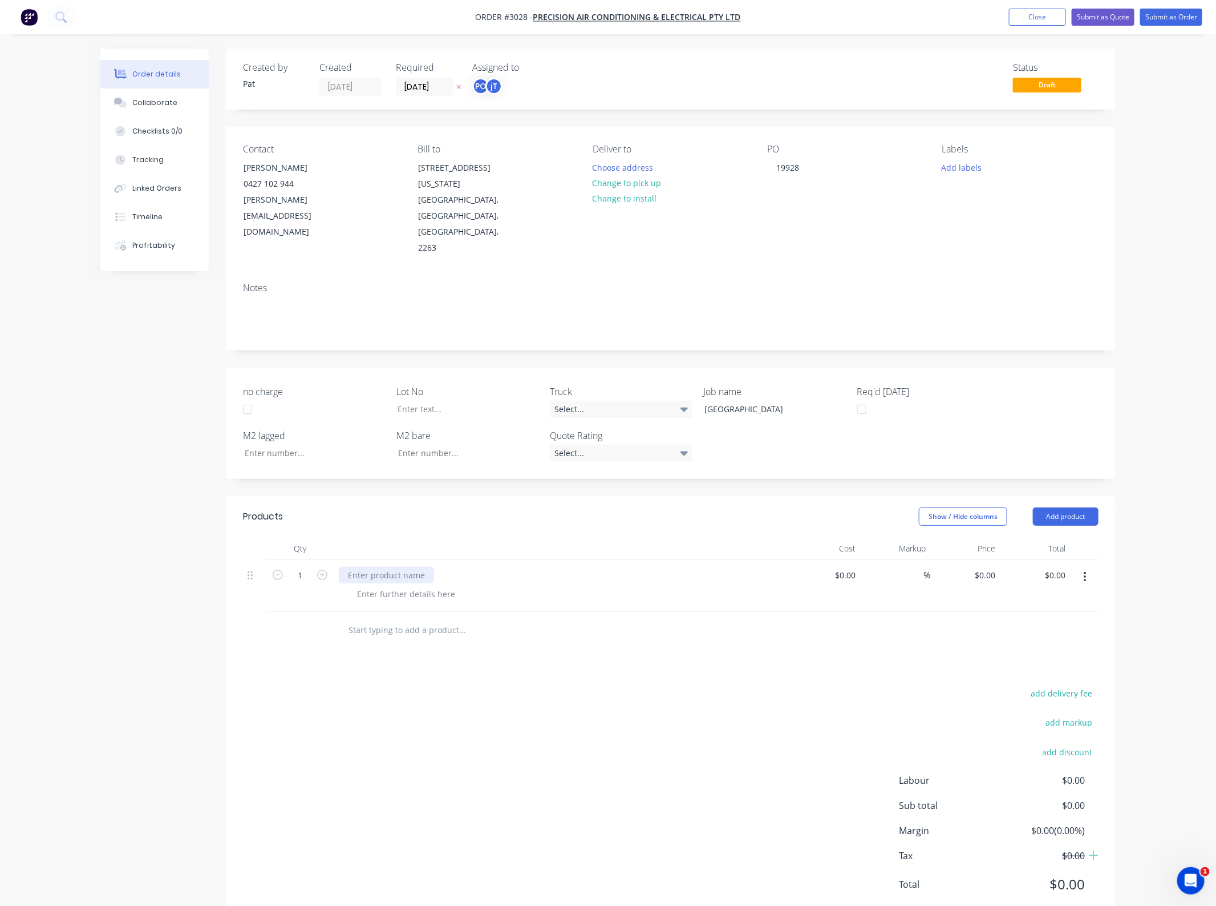
click at [394, 567] on div at bounding box center [386, 575] width 95 height 17
click at [1057, 567] on input "0.00" at bounding box center [1057, 575] width 26 height 17
type input "3100"
type input "$3,100.00"
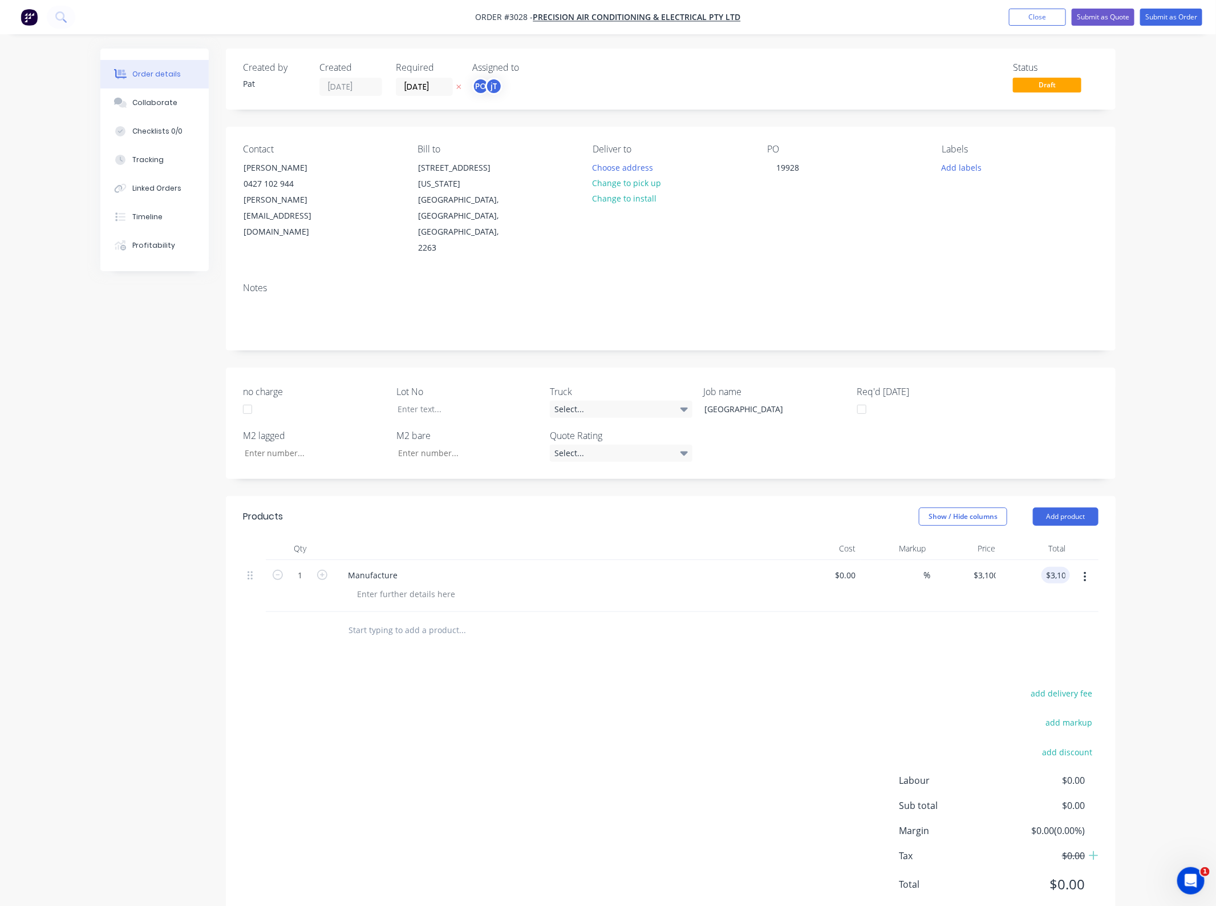
click at [767, 712] on div "add delivery fee add markup add discount Labour $0.00 Sub total $0.00 Margin $0…" at bounding box center [671, 795] width 856 height 220
drag, startPoint x: 1190, startPoint y: 18, endPoint x: 1173, endPoint y: 21, distance: 17.4
click at [1190, 18] on button "Submit as Order" at bounding box center [1172, 17] width 62 height 17
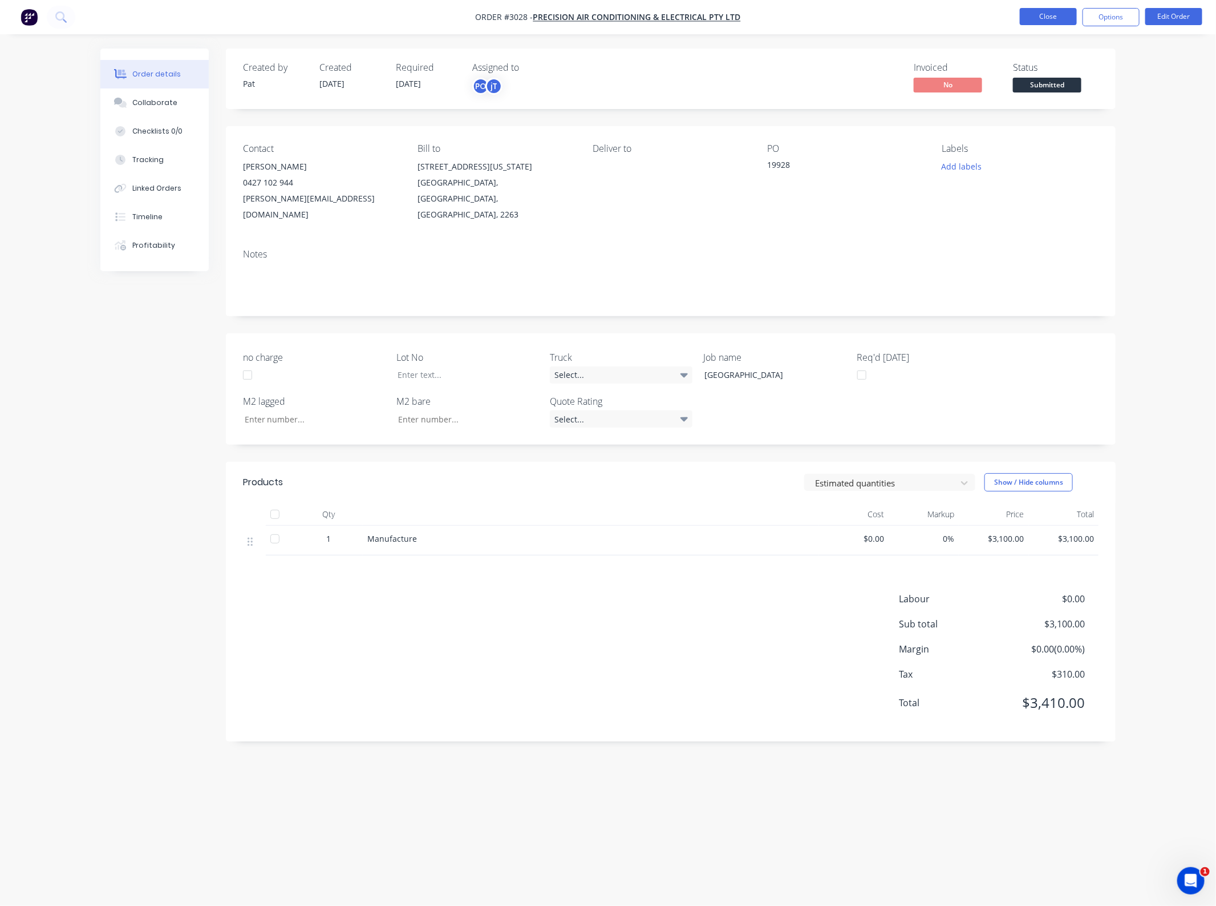
click at [1051, 13] on button "Close" at bounding box center [1048, 16] width 57 height 17
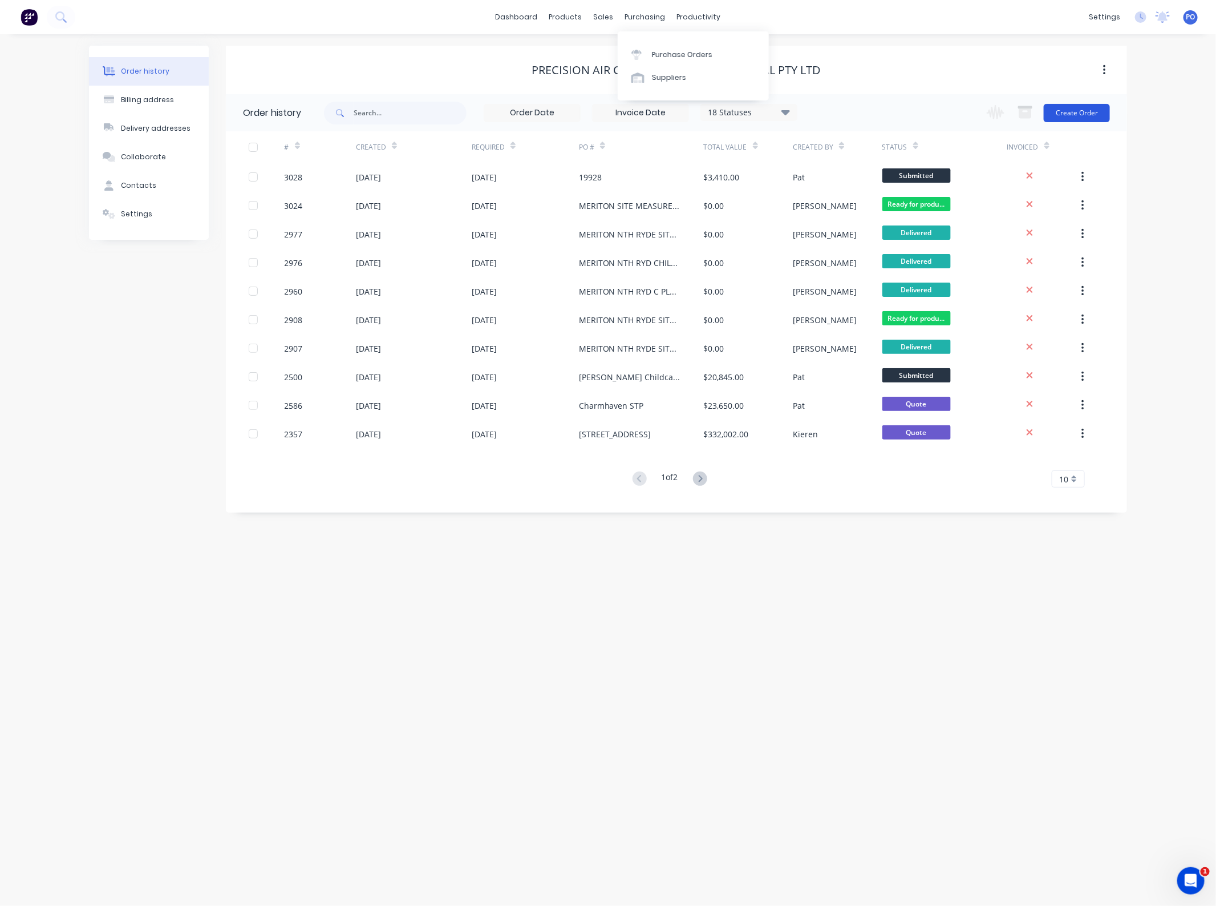
click at [1070, 111] on button "Create Order" at bounding box center [1077, 113] width 66 height 18
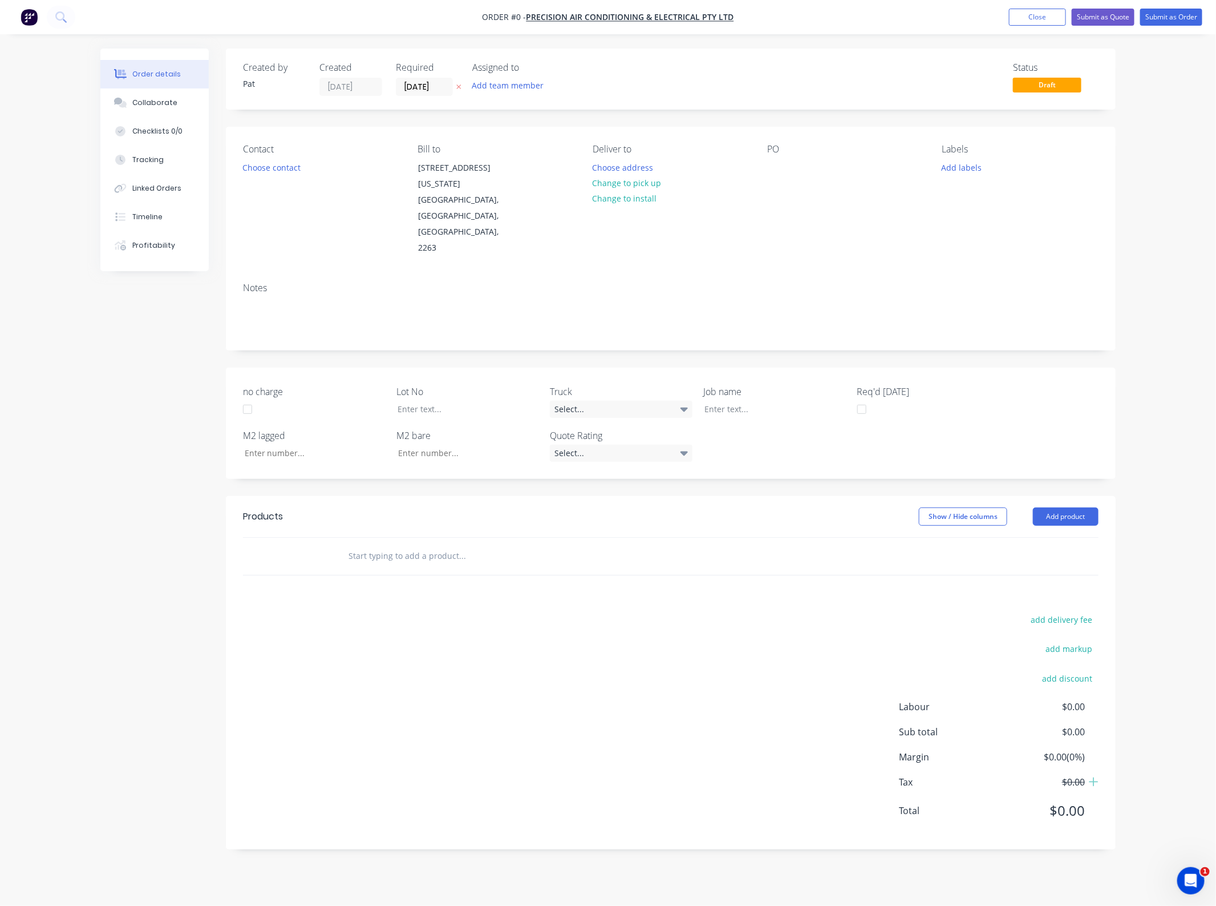
click at [501, 75] on div "Assigned to Add team member" at bounding box center [529, 79] width 114 height 34
click at [500, 86] on button "Add team member" at bounding box center [508, 85] width 84 height 15
click at [537, 152] on div "[PERSON_NAME] (You)" at bounding box center [565, 149] width 114 height 12
click at [500, 75] on div "Order details Collaborate Checklists 0/0 Tracking Linked Orders Timeline Profit…" at bounding box center [608, 457] width 1038 height 818
click at [492, 72] on div "Assigned to" at bounding box center [529, 67] width 114 height 11
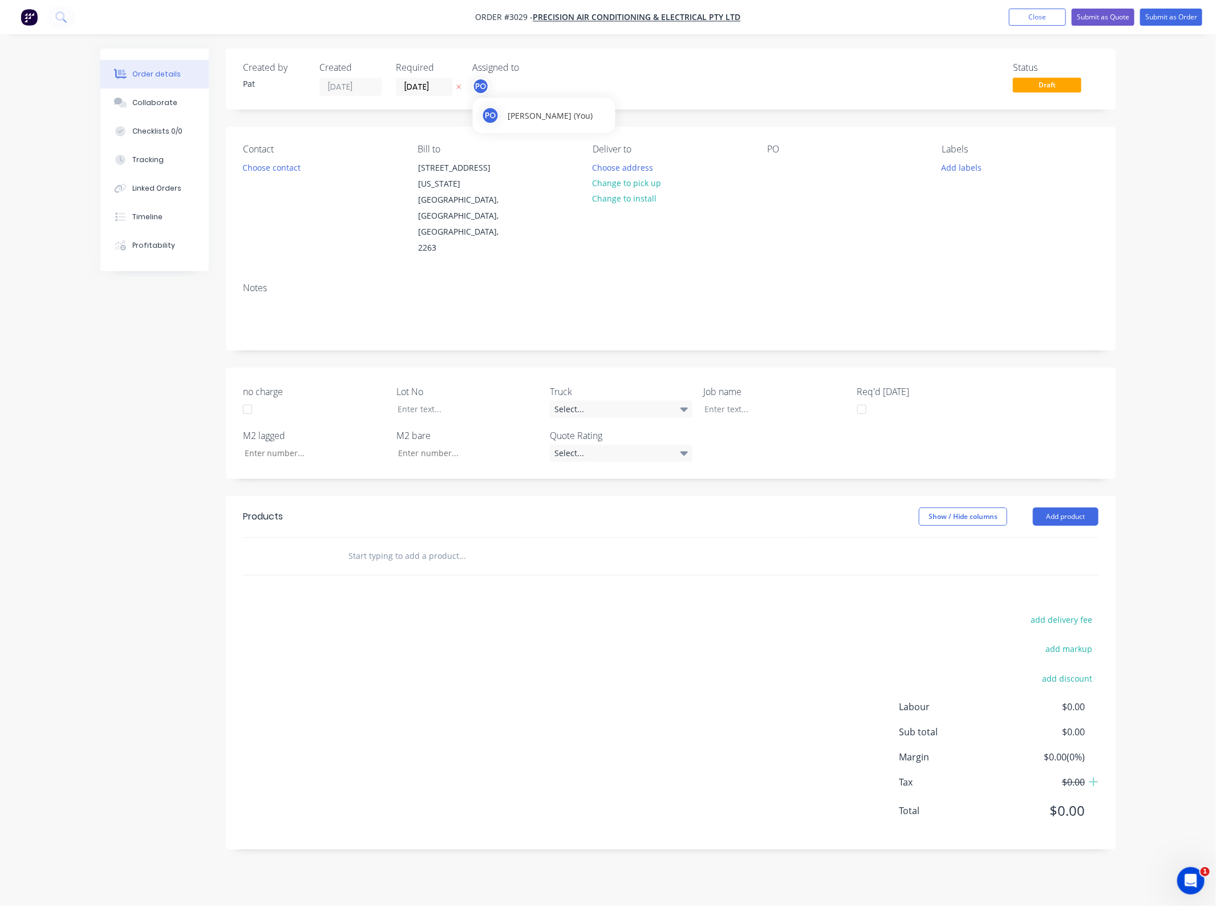
click at [485, 90] on div "PO" at bounding box center [480, 86] width 17 height 17
drag, startPoint x: 538, startPoint y: 215, endPoint x: 297, endPoint y: 194, distance: 241.7
click at [538, 215] on div "[PERSON_NAME]" at bounding box center [565, 212] width 114 height 12
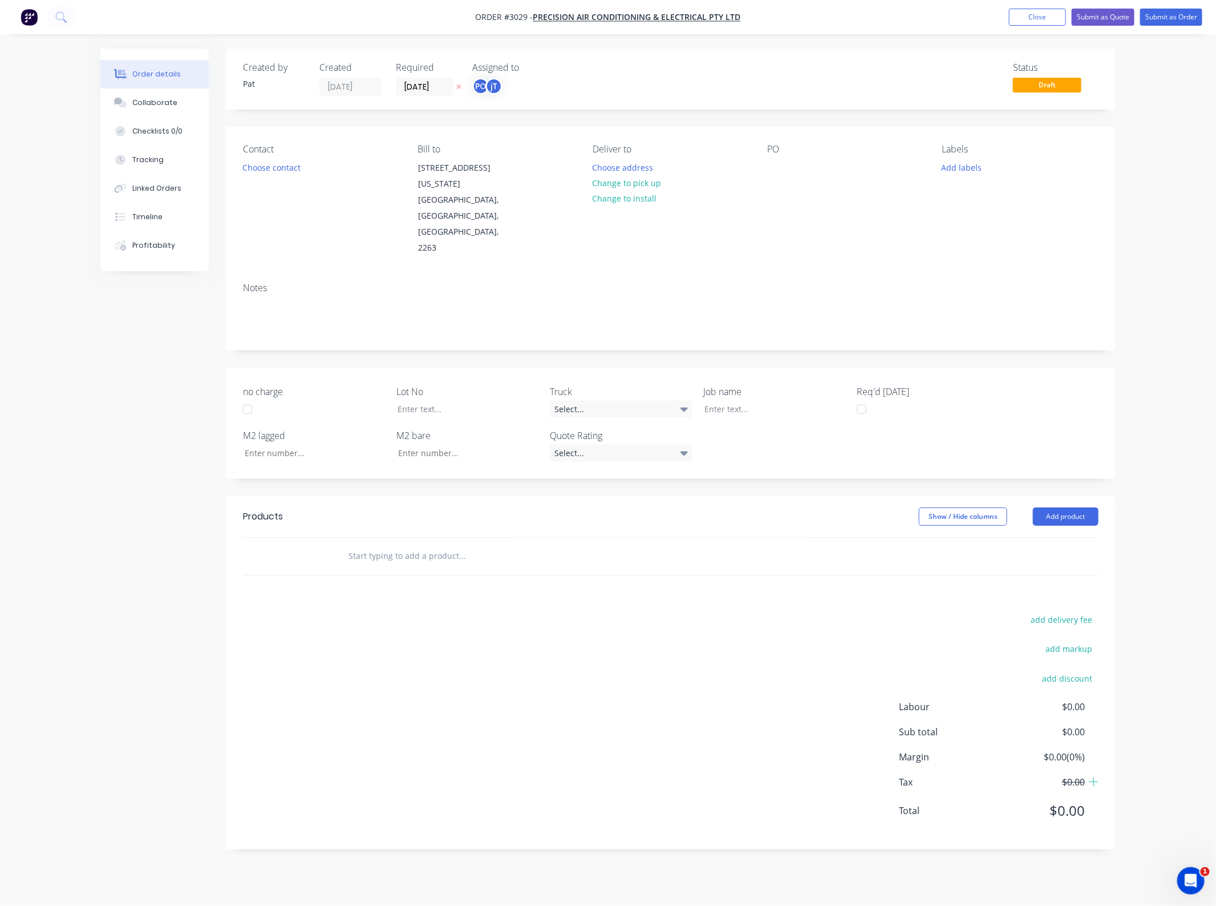
click at [250, 177] on div "Contact Choose contact" at bounding box center [321, 200] width 156 height 112
click at [256, 172] on button "Choose contact" at bounding box center [272, 166] width 70 height 15
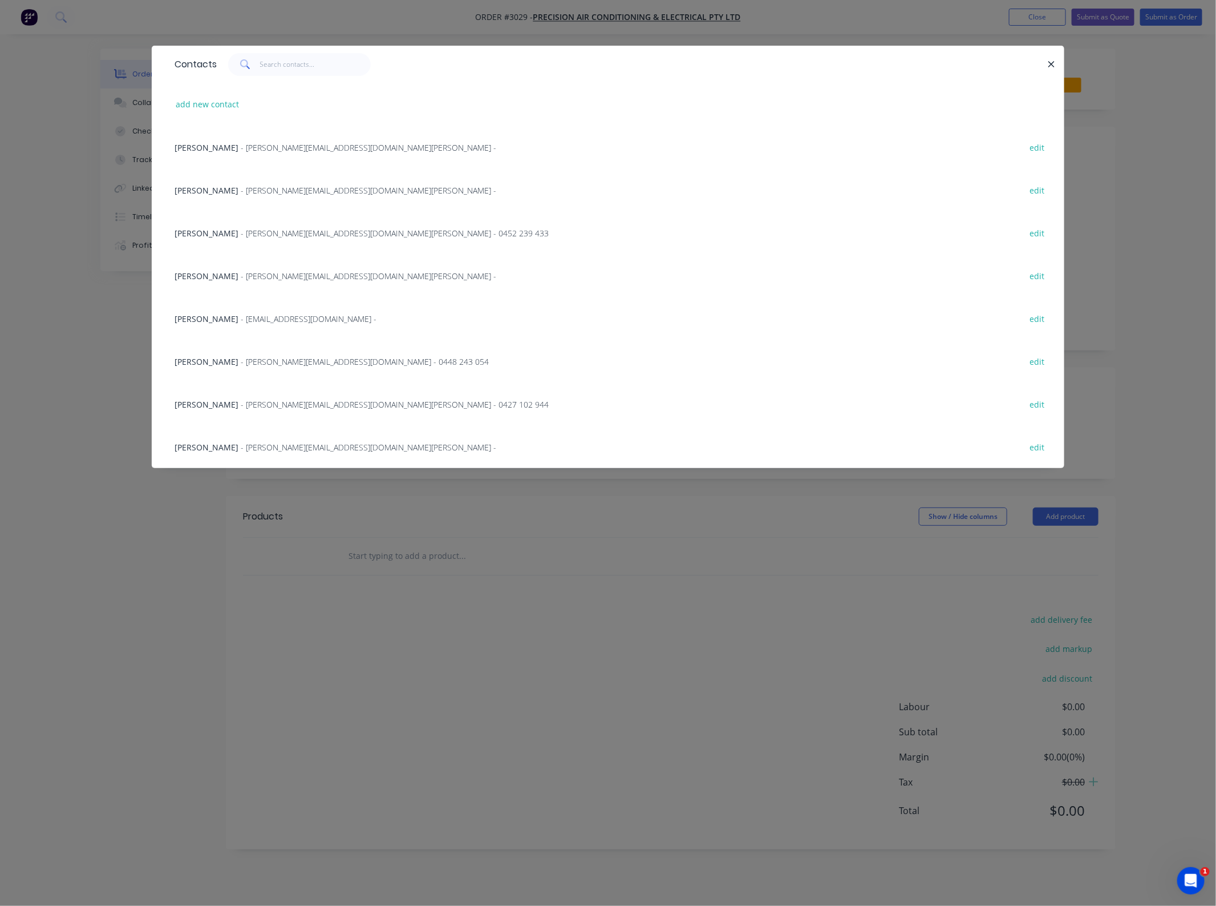
click at [206, 399] on span "[PERSON_NAME]" at bounding box center [207, 404] width 64 height 11
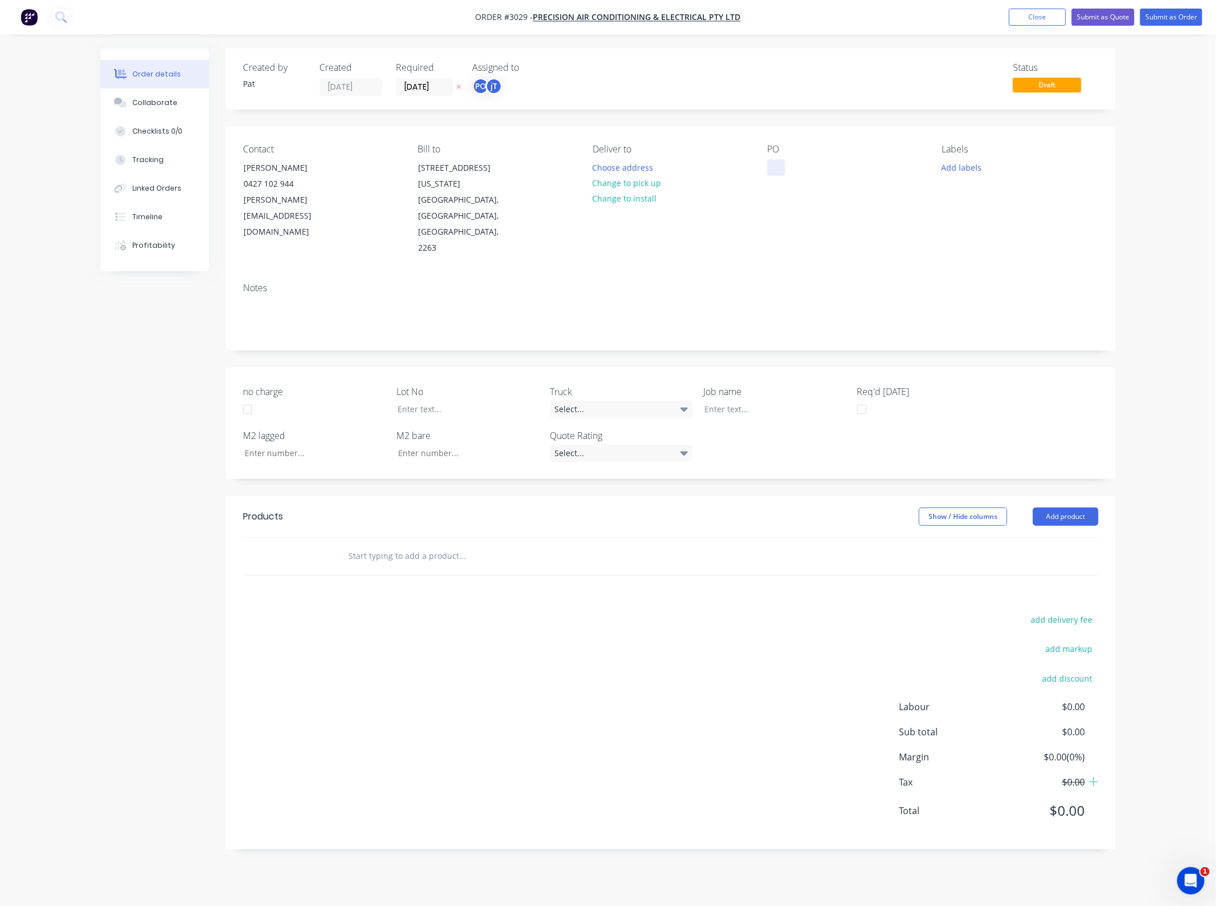
click at [780, 174] on div at bounding box center [776, 167] width 18 height 17
click at [694, 367] on div "no charge Lot No Truck Select... Job name Req'd [DATE] M2 lagged M2 bare Quote …" at bounding box center [671, 422] width 890 height 111
click at [717, 401] on div at bounding box center [767, 409] width 143 height 17
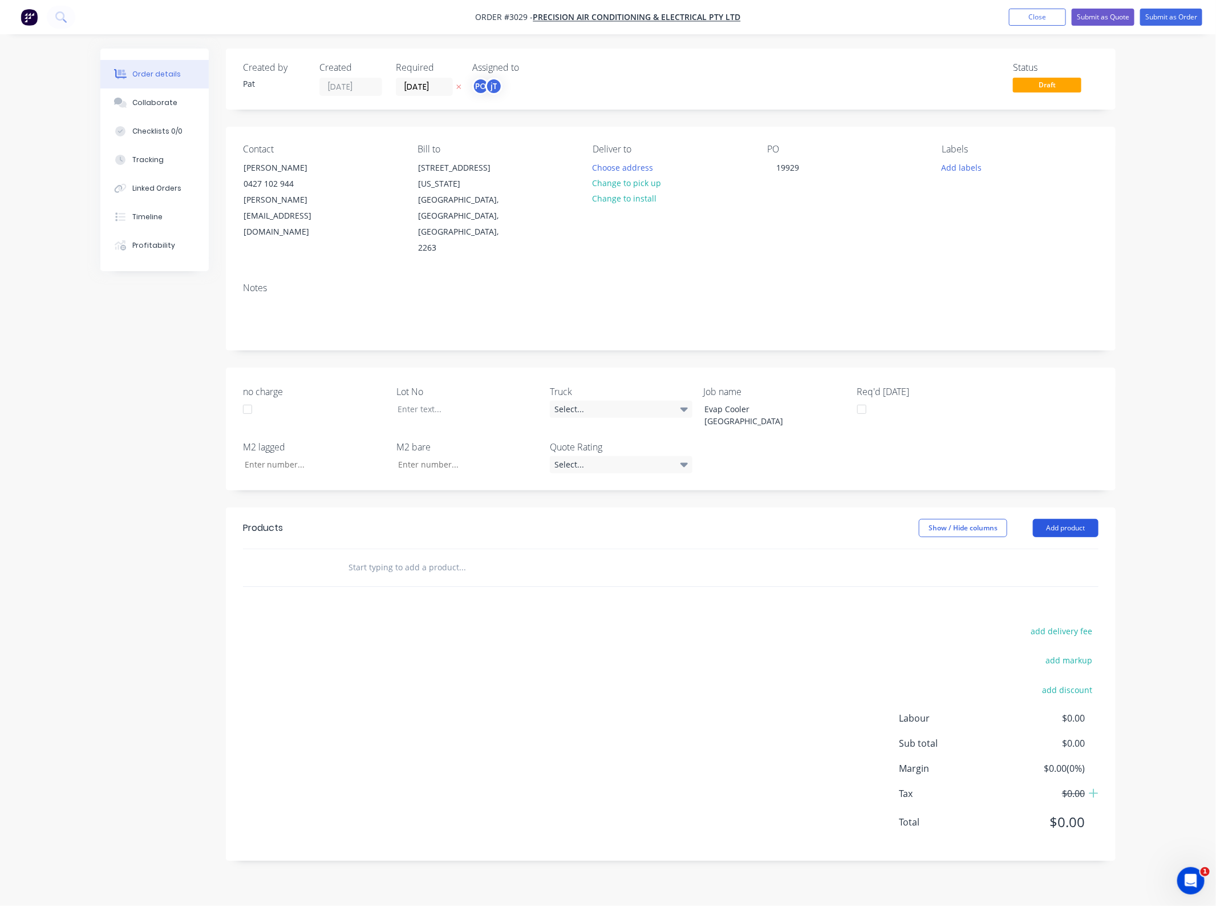
click at [1087, 519] on button "Add product" at bounding box center [1066, 528] width 66 height 18
click at [1072, 568] on button "Basic product" at bounding box center [1045, 579] width 108 height 23
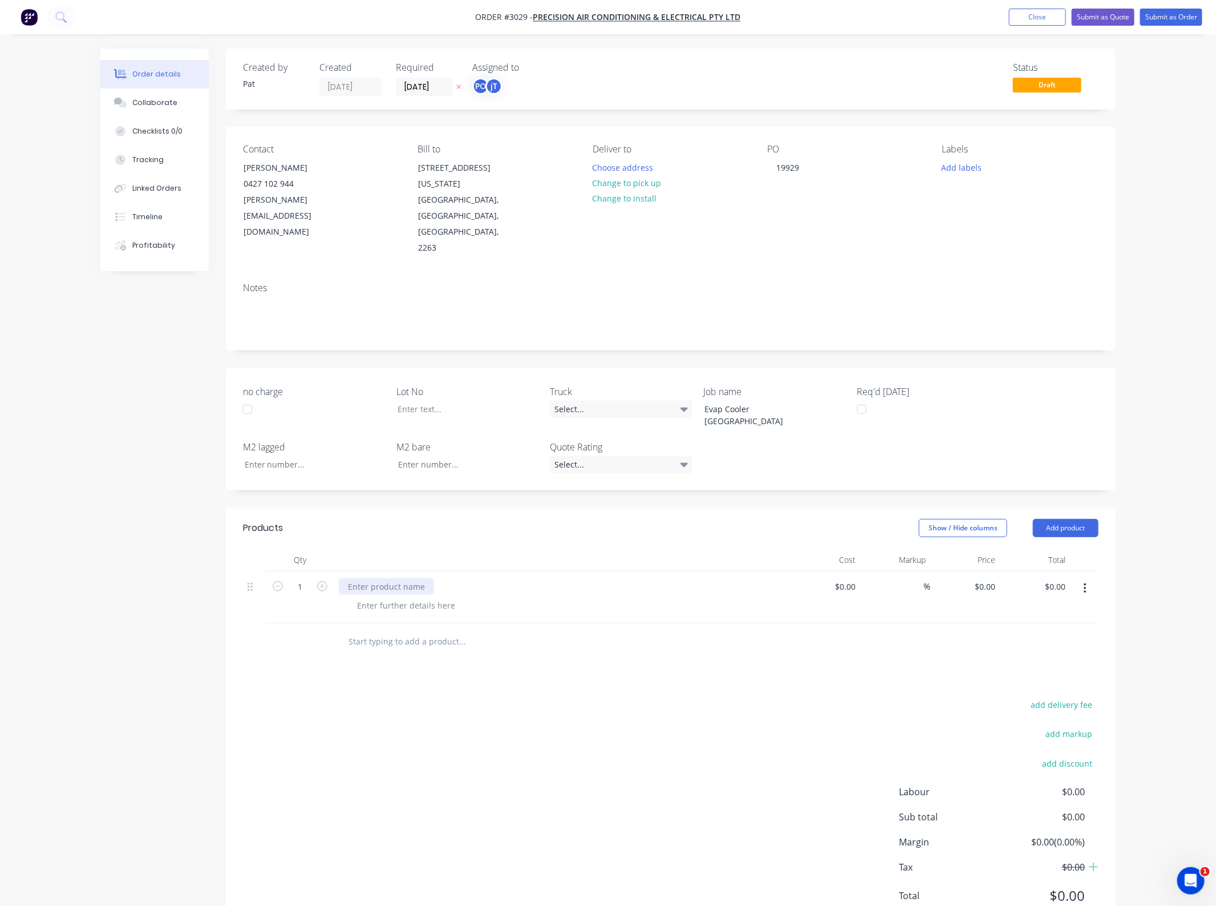
click at [397, 578] on div at bounding box center [386, 586] width 95 height 17
click at [388, 578] on div at bounding box center [386, 586] width 95 height 17
click at [1062, 578] on input "0.00" at bounding box center [1057, 586] width 26 height 17
type input "375"
type input "$375.00"
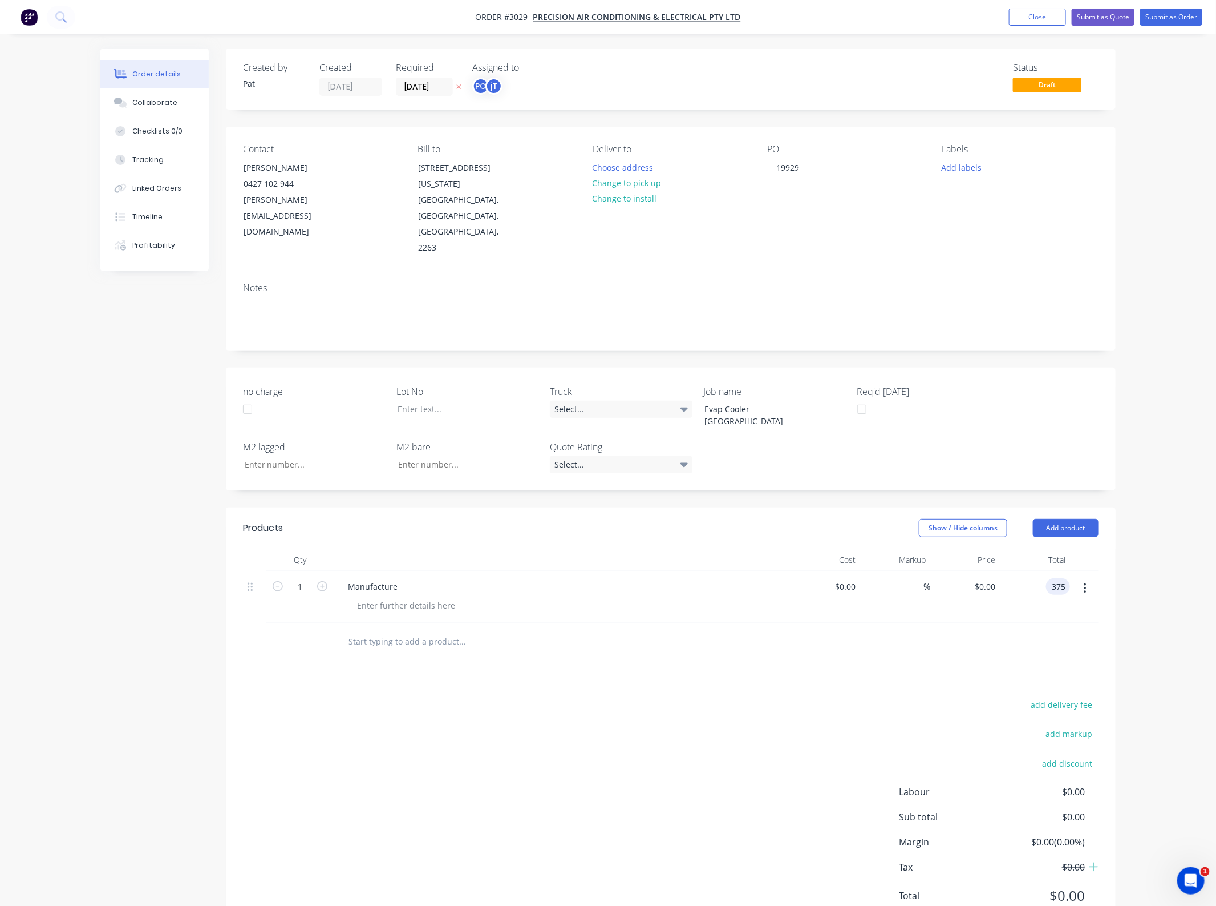
type input "$375.00"
click at [509, 705] on div "add delivery fee add markup add discount Labour $0.00 Sub total $375.00 Margin …" at bounding box center [671, 807] width 856 height 220
click at [426, 83] on input "[DATE]" at bounding box center [425, 86] width 56 height 17
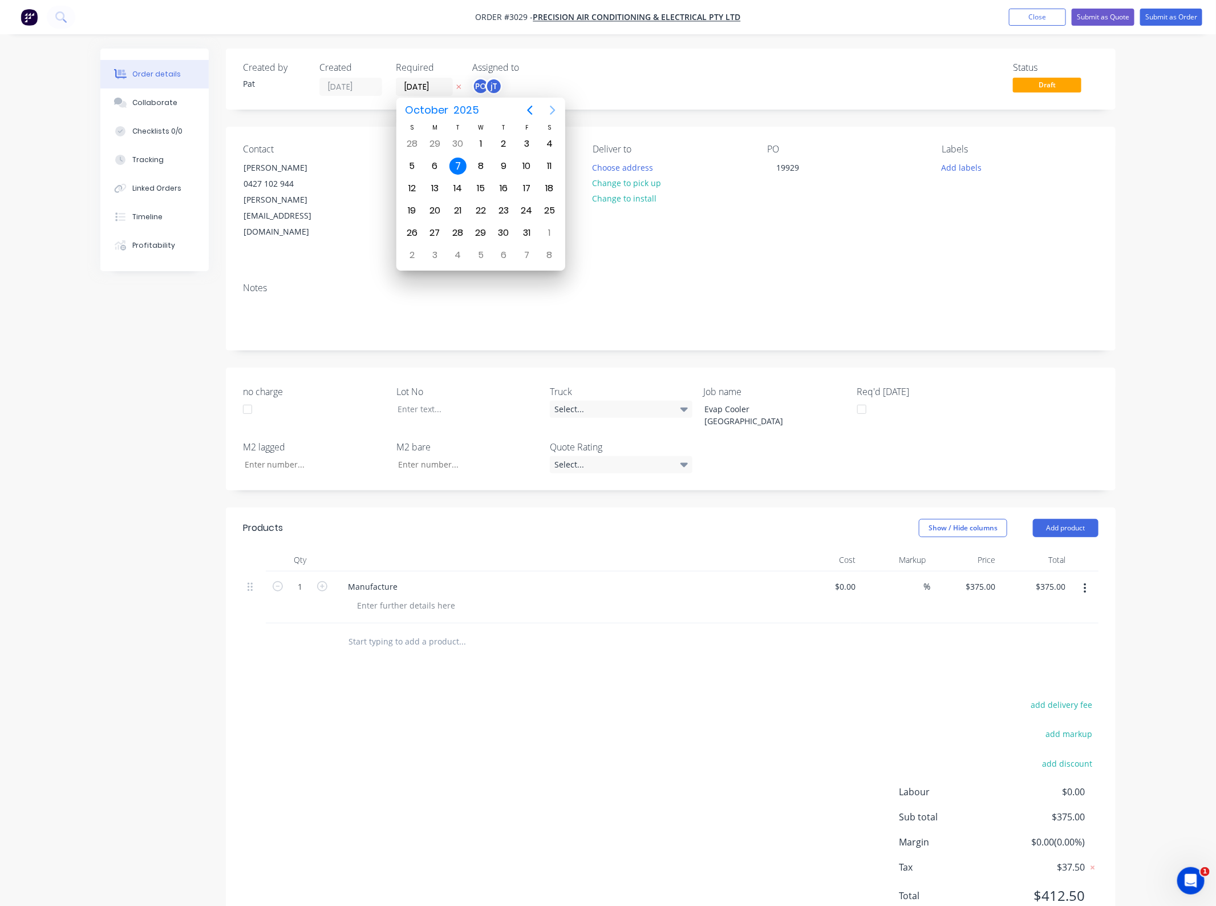
click at [549, 116] on icon "Next page" at bounding box center [553, 110] width 14 height 14
click at [430, 169] on div "3" at bounding box center [435, 165] width 17 height 17
type input "[DATE]"
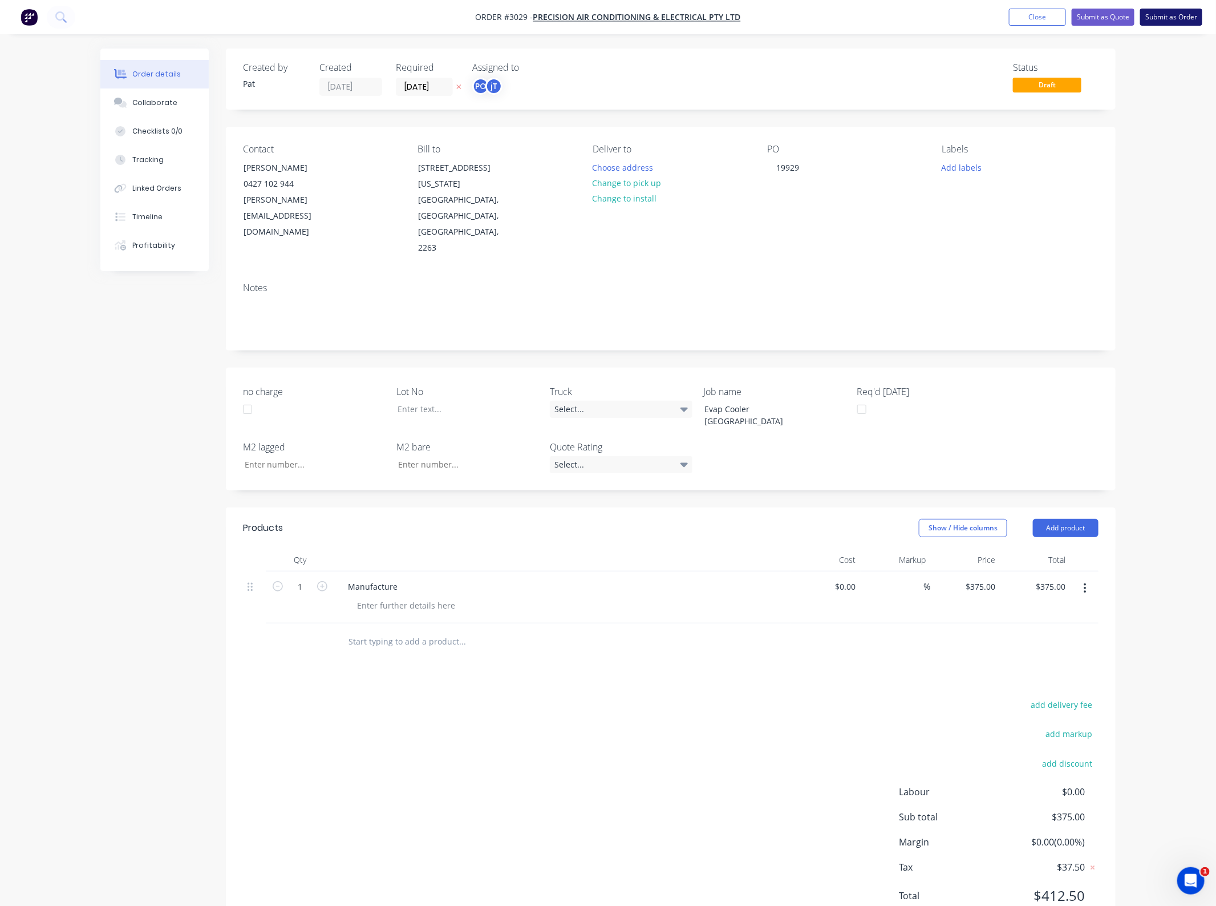
click at [1165, 17] on button "Submit as Order" at bounding box center [1172, 17] width 62 height 17
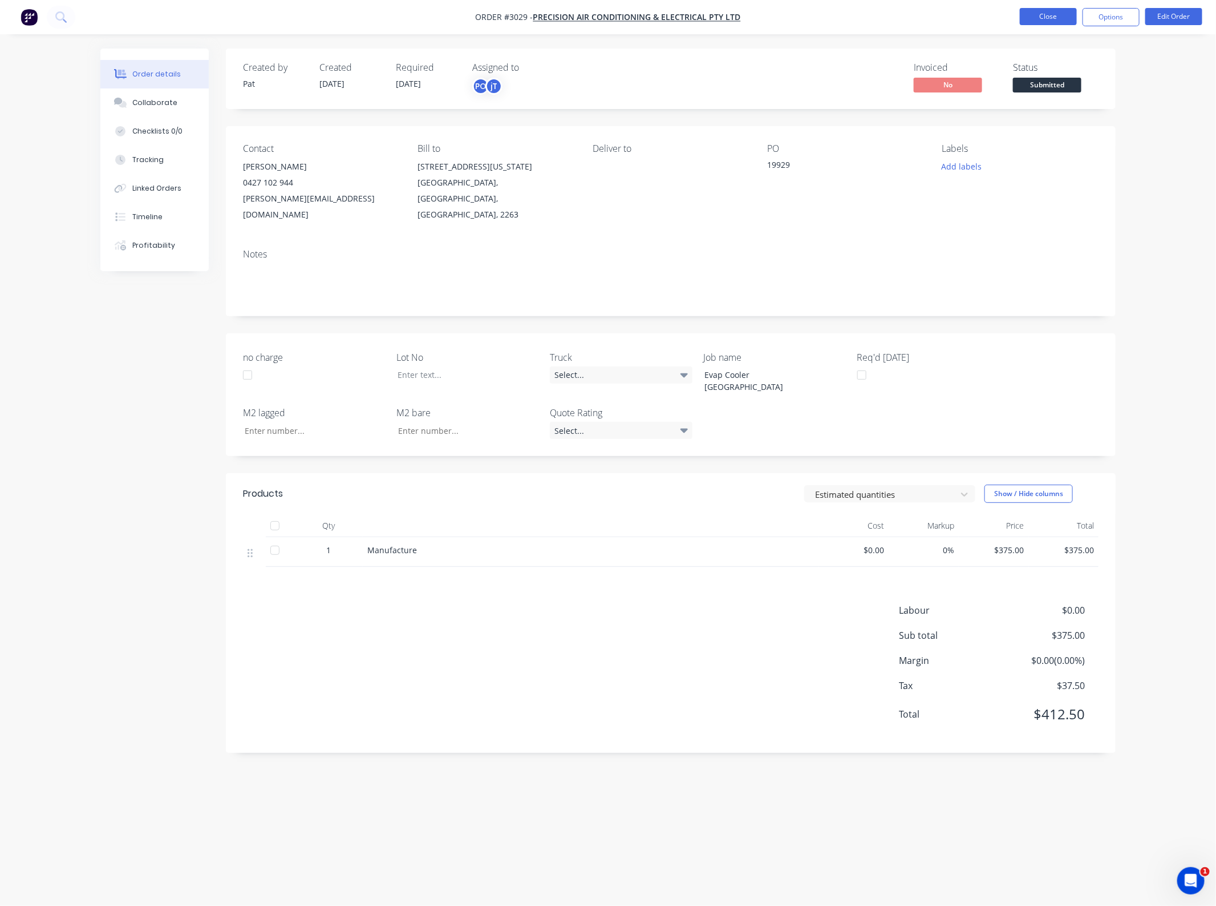
click at [1073, 18] on button "Close" at bounding box center [1048, 16] width 57 height 17
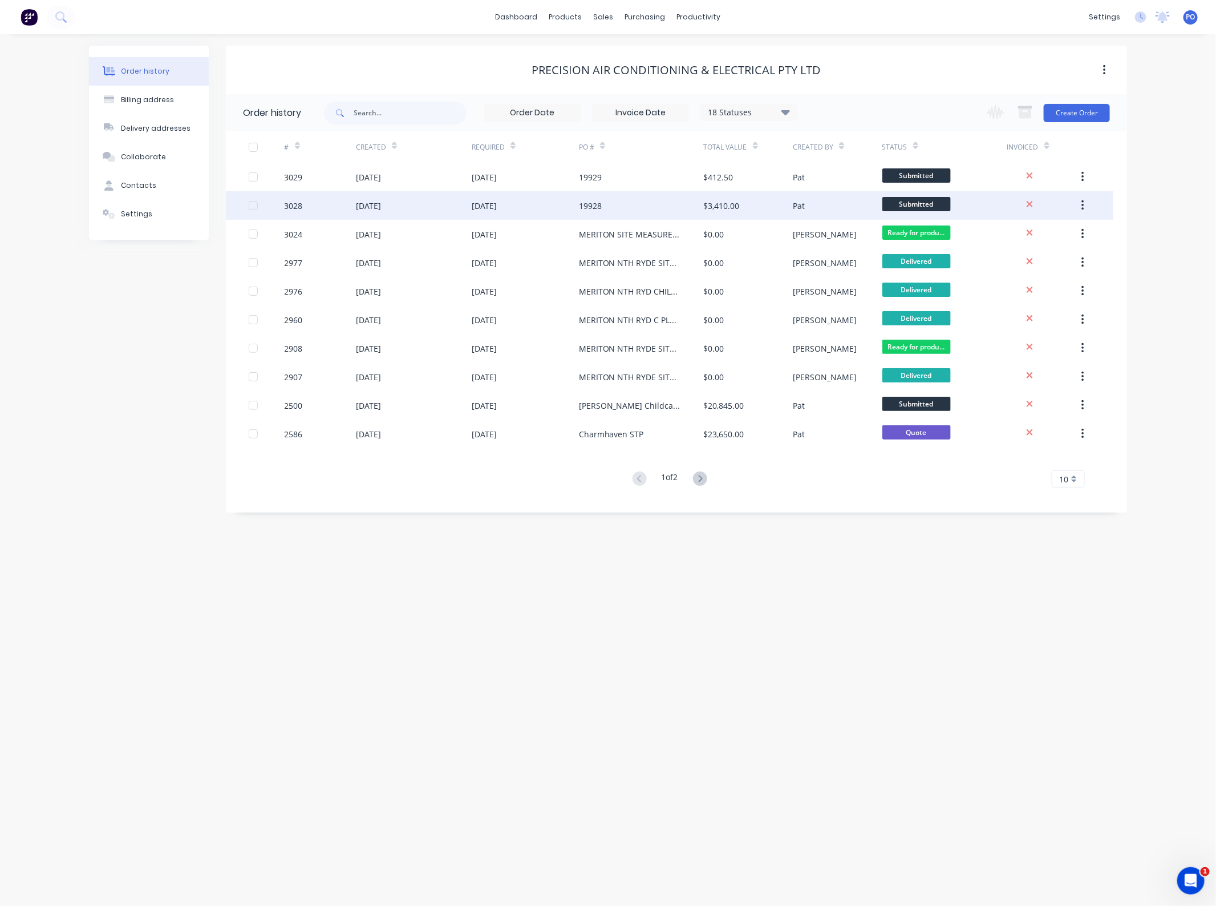
click at [579, 207] on div "19928" at bounding box center [590, 206] width 23 height 12
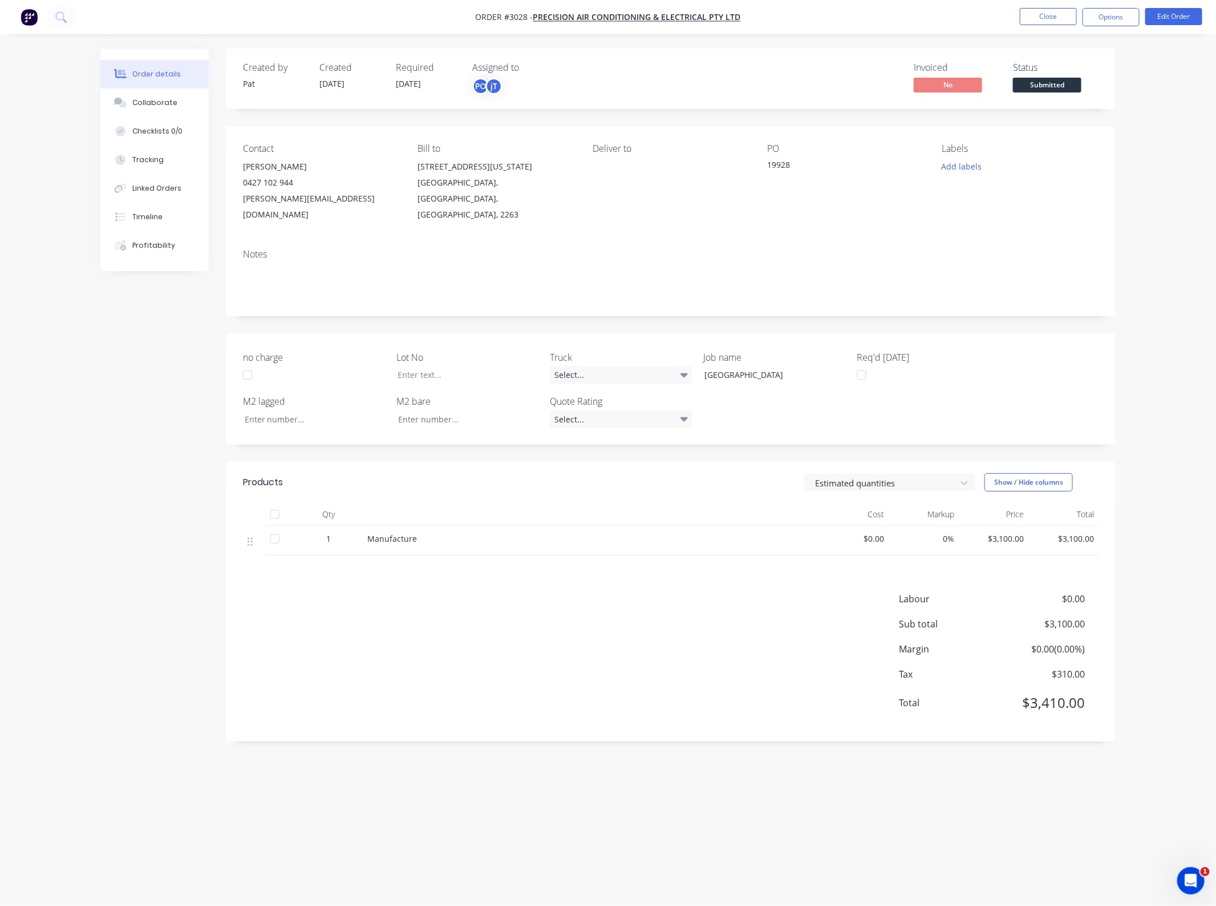
click at [421, 86] on span "[DATE]" at bounding box center [408, 83] width 25 height 11
click at [404, 80] on span "[DATE]" at bounding box center [408, 83] width 25 height 11
click at [1189, 17] on button "Edit Order" at bounding box center [1174, 16] width 57 height 17
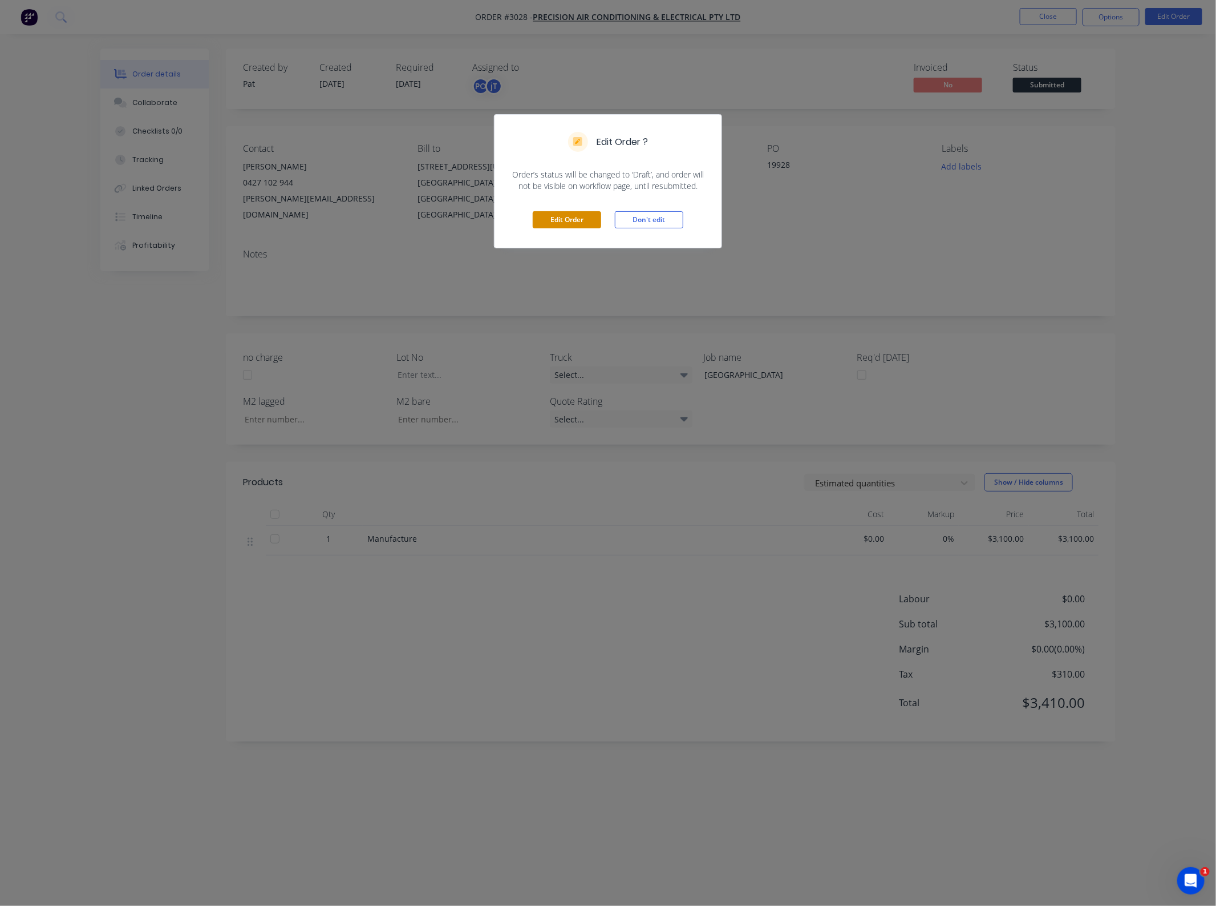
click at [573, 215] on button "Edit Order" at bounding box center [567, 219] width 68 height 17
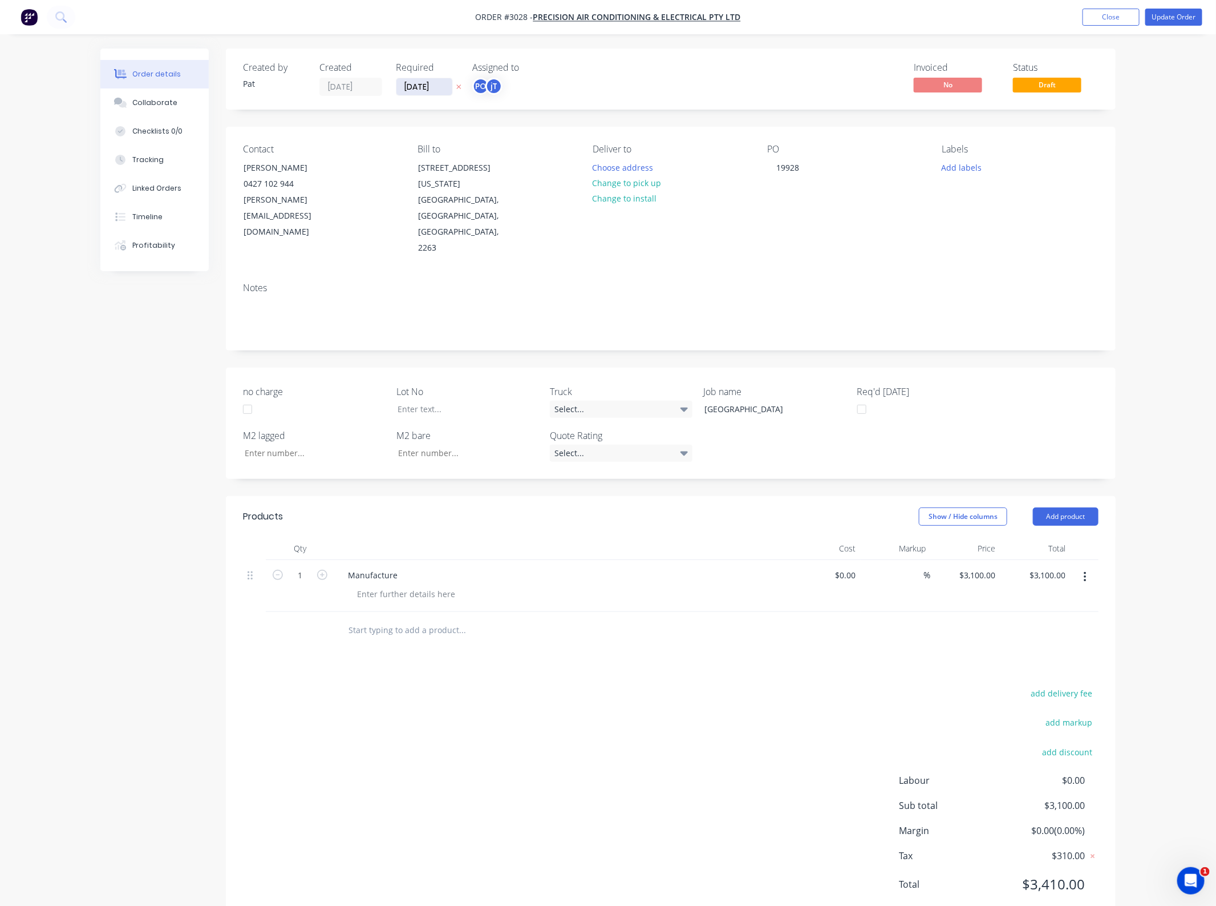
click at [426, 91] on input "[DATE]" at bounding box center [425, 86] width 56 height 17
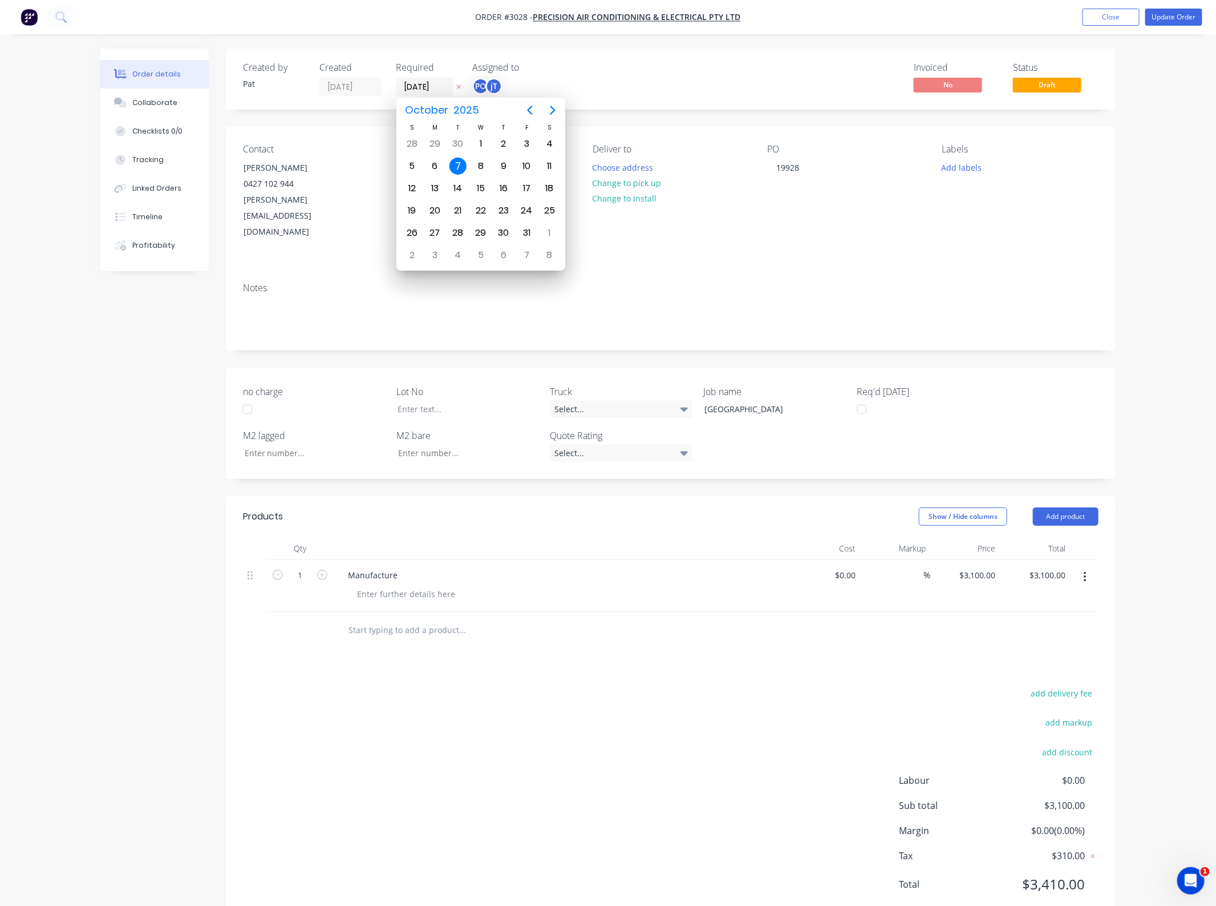
click at [551, 117] on icon "Next page" at bounding box center [553, 110] width 14 height 14
click at [438, 165] on div "3" at bounding box center [435, 165] width 17 height 17
type input "[DATE]"
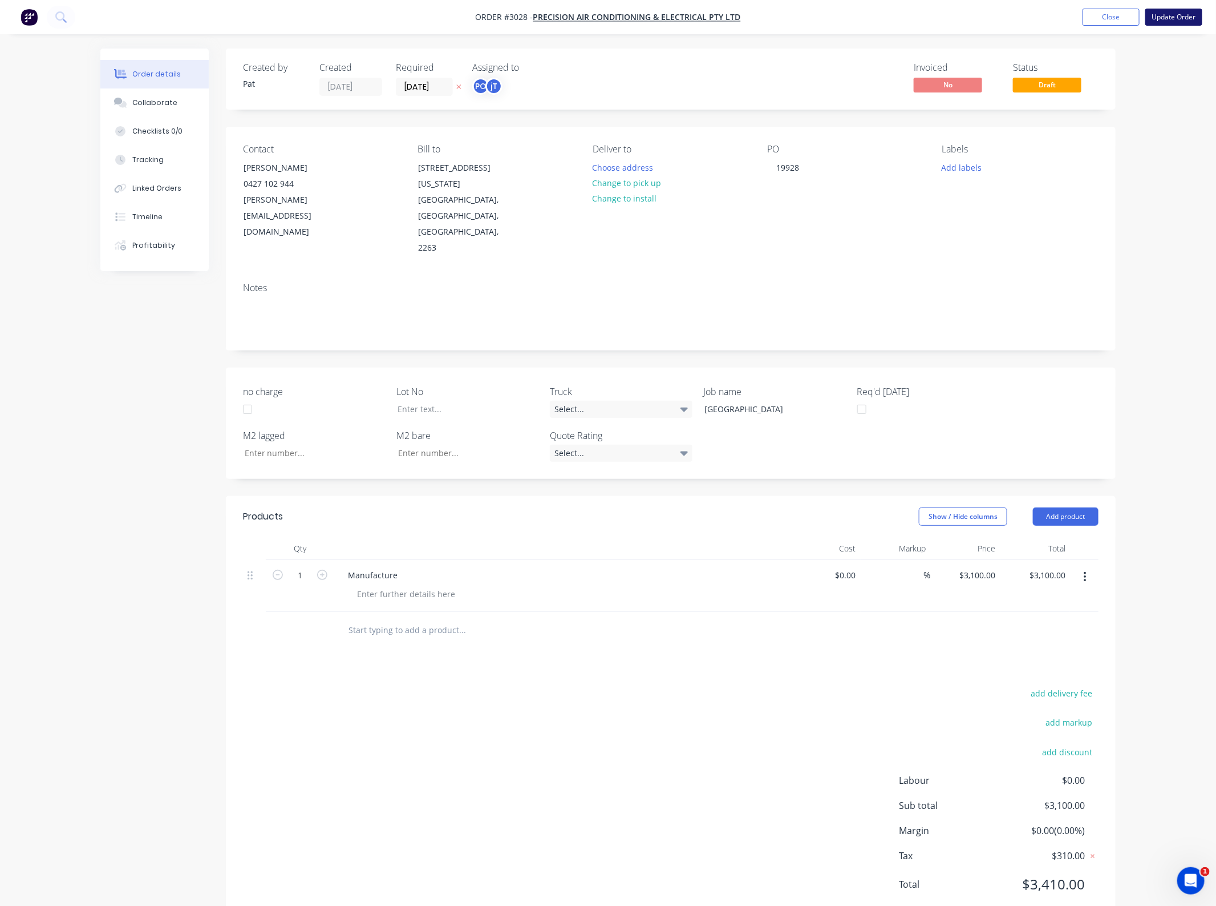
click at [1186, 18] on button "Update Order" at bounding box center [1174, 17] width 57 height 17
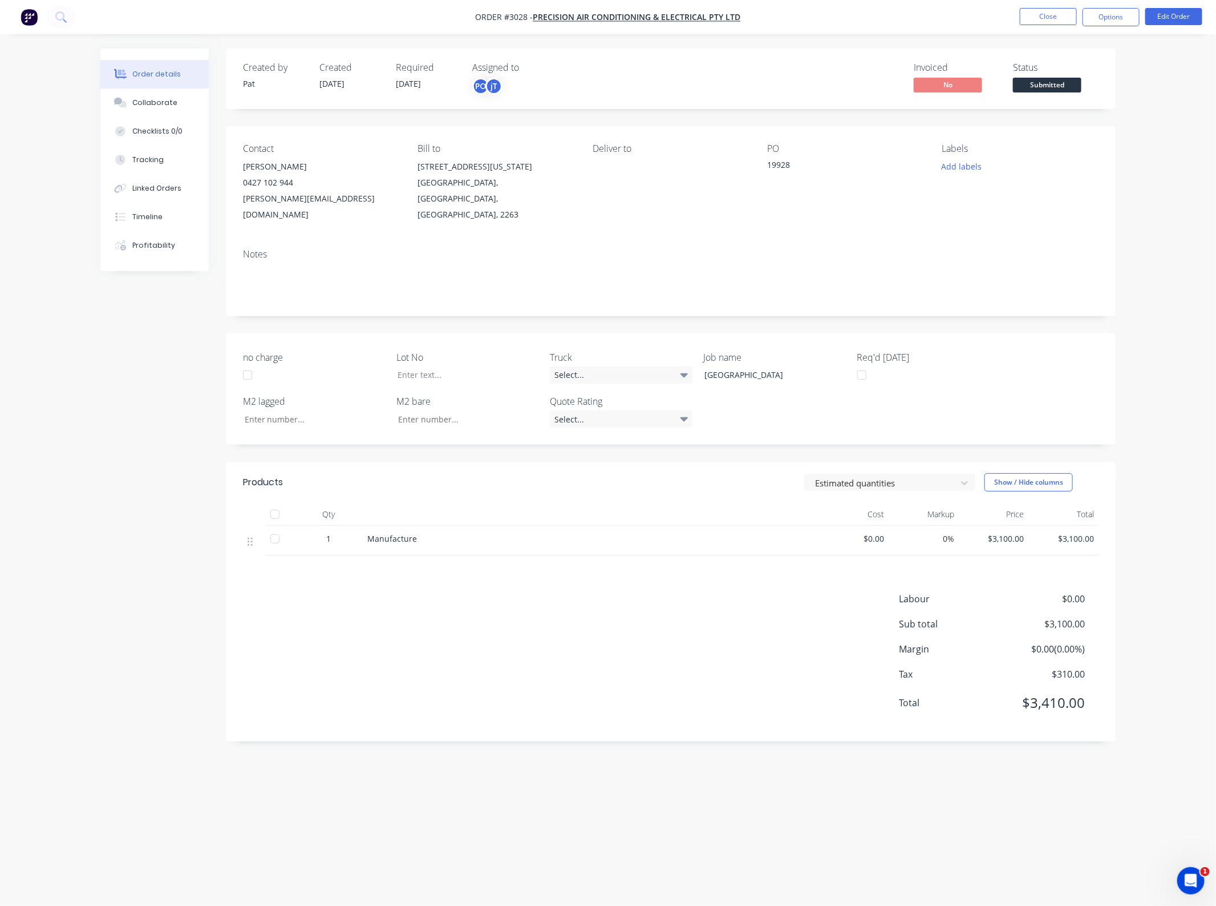
click at [1031, 217] on div "Contact [PERSON_NAME] [PHONE_NUMBER] [PERSON_NAME][EMAIL_ADDRESS][DOMAIN_NAME] …" at bounding box center [671, 183] width 890 height 114
click at [1050, 6] on nav "Order #3028 - Precision Air Conditioning & Electrical Pty Ltd Close Options Edi…" at bounding box center [608, 17] width 1216 height 34
click at [1047, 11] on button "Close" at bounding box center [1048, 16] width 57 height 17
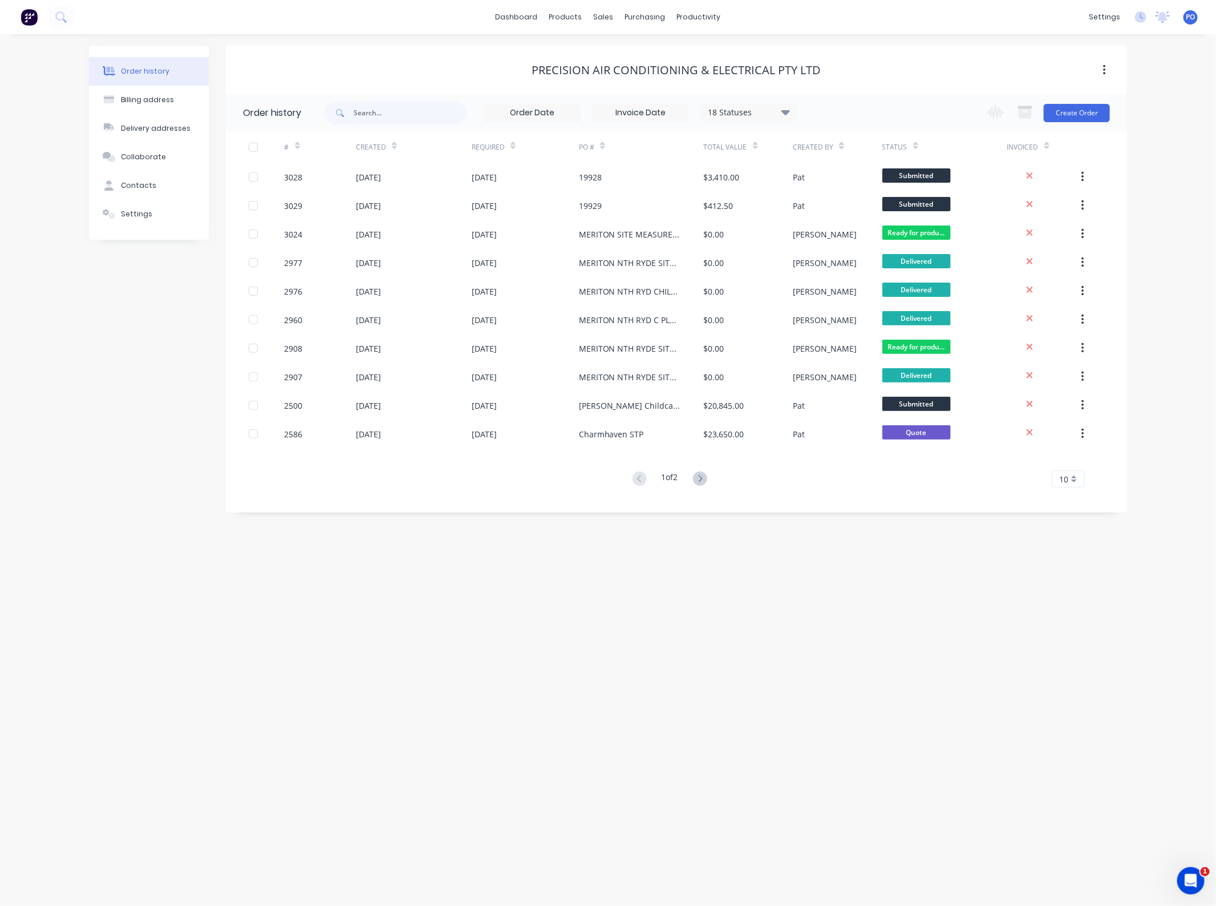
click at [1104, 73] on icon "button" at bounding box center [1105, 70] width 3 height 13
click at [1032, 55] on div "Precision Air Conditioning & Electrical Pty Ltd" at bounding box center [677, 70] width 902 height 48
click at [1108, 16] on div "settings" at bounding box center [1105, 17] width 43 height 17
click at [981, 41] on div "Company Team Billing Integrations Quotes Sales Order Confirmations Invoicing Pu…" at bounding box center [1051, 192] width 151 height 322
click at [902, 80] on div "Precision Air Conditioning & Electrical Pty Ltd" at bounding box center [677, 70] width 902 height 21
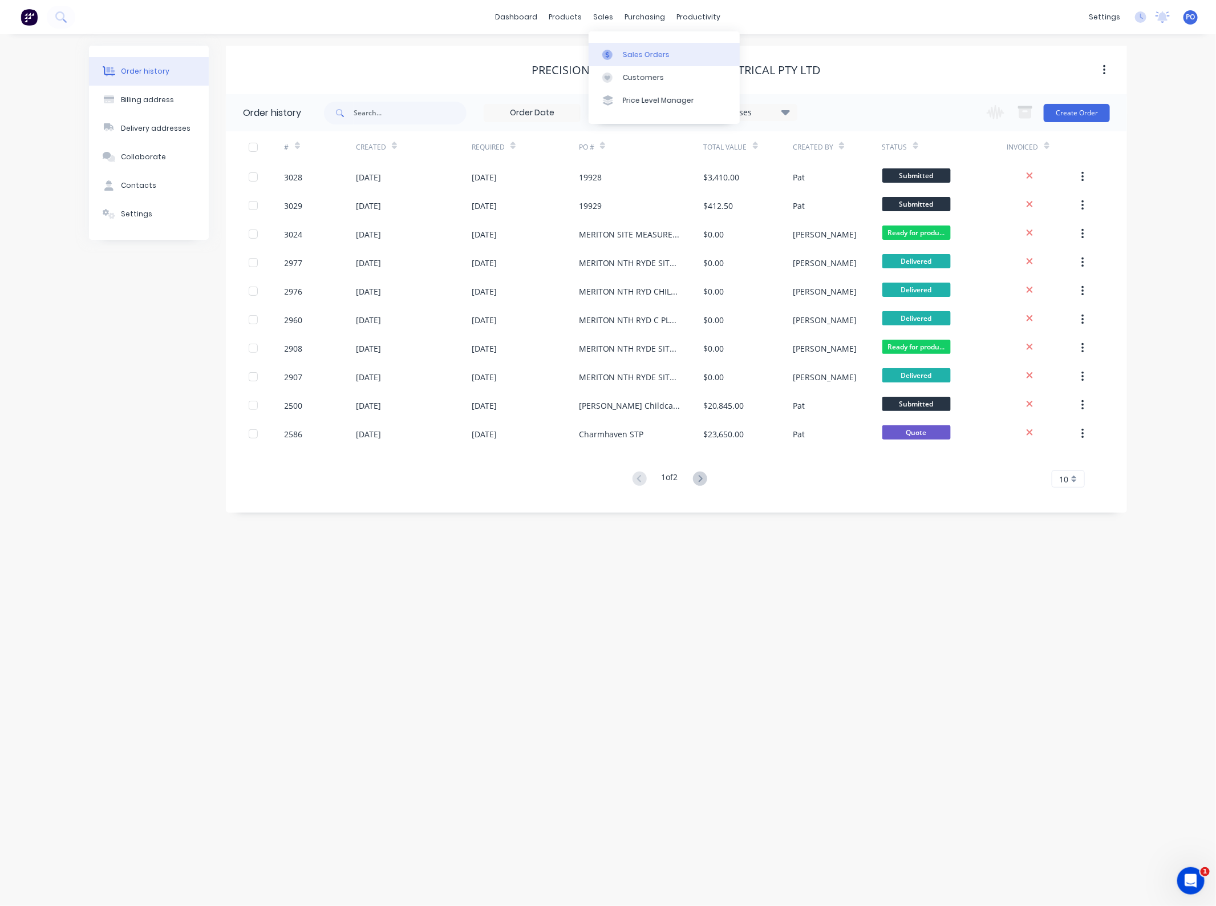
click at [623, 50] on div "Sales Orders" at bounding box center [646, 55] width 47 height 10
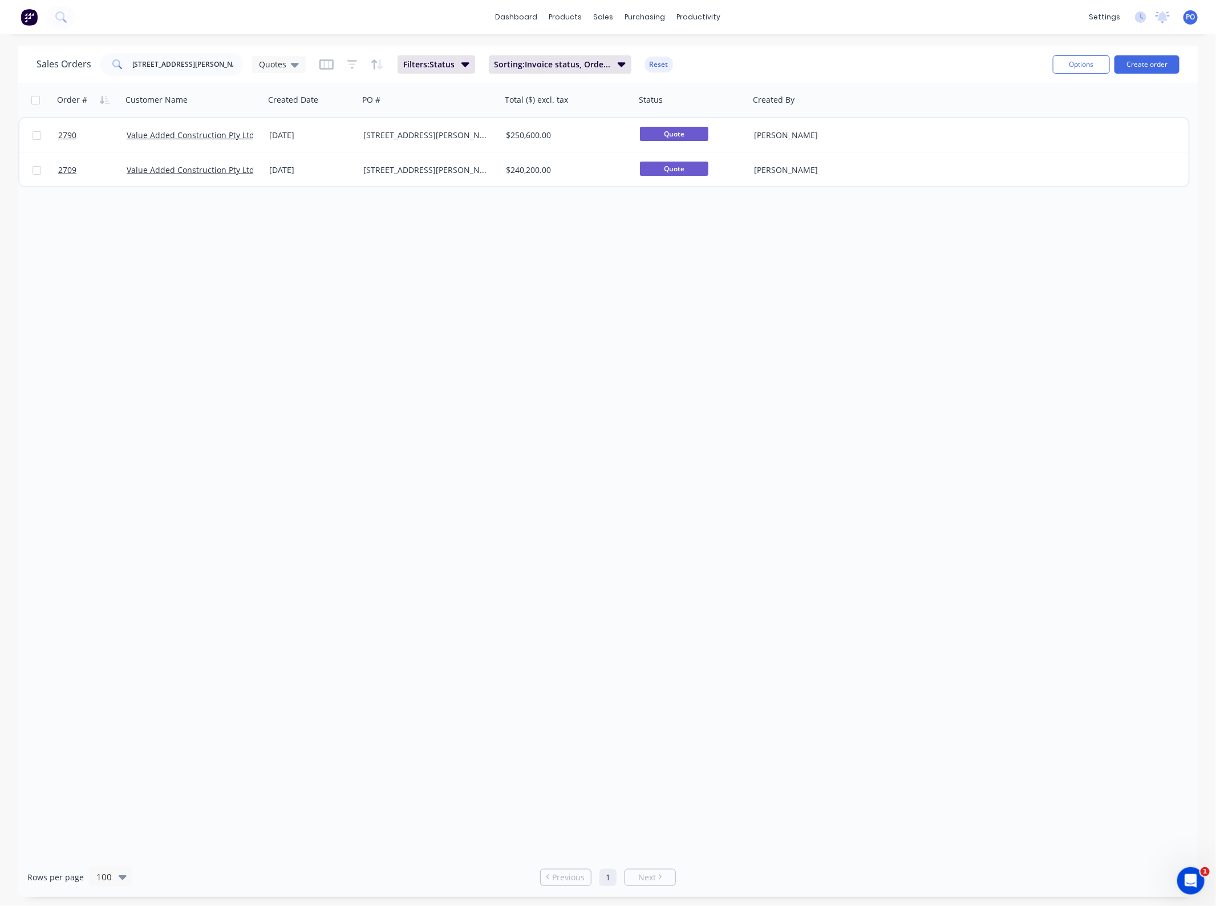
click at [806, 71] on div "Sales Orders [STREET_ADDRESS][PERSON_NAME] Quotes Filters: Status Sorting: Invo…" at bounding box center [541, 64] width 1008 height 28
drag, startPoint x: 236, startPoint y: 70, endPoint x: -36, endPoint y: 76, distance: 271.7
click at [0, 76] on html "dashboard products sales purchasing productivity dashboard products Product Cat…" at bounding box center [608, 453] width 1216 height 906
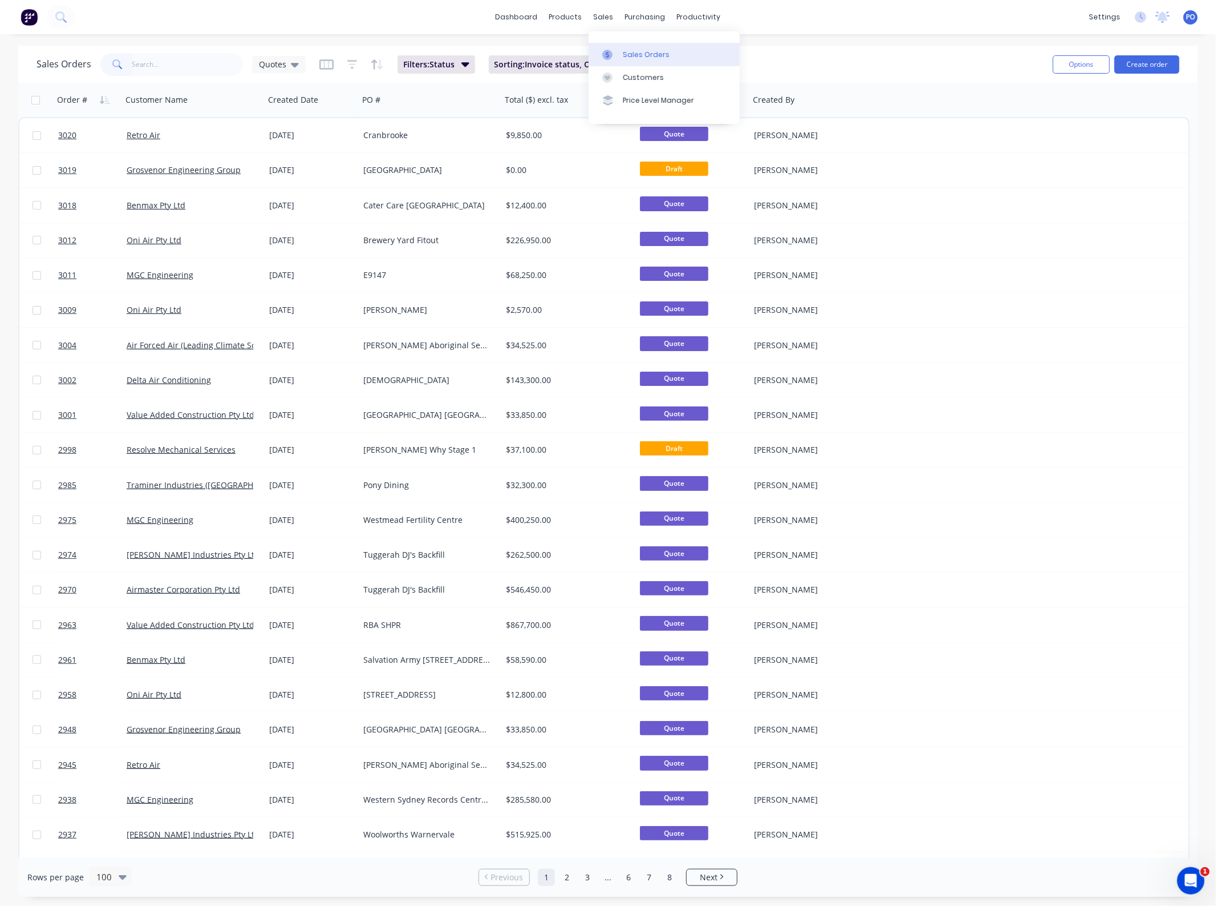
click at [624, 47] on link "Sales Orders" at bounding box center [664, 54] width 151 height 23
click at [297, 64] on icon at bounding box center [295, 64] width 8 height 13
click at [292, 252] on button "Projects" at bounding box center [321, 252] width 130 height 13
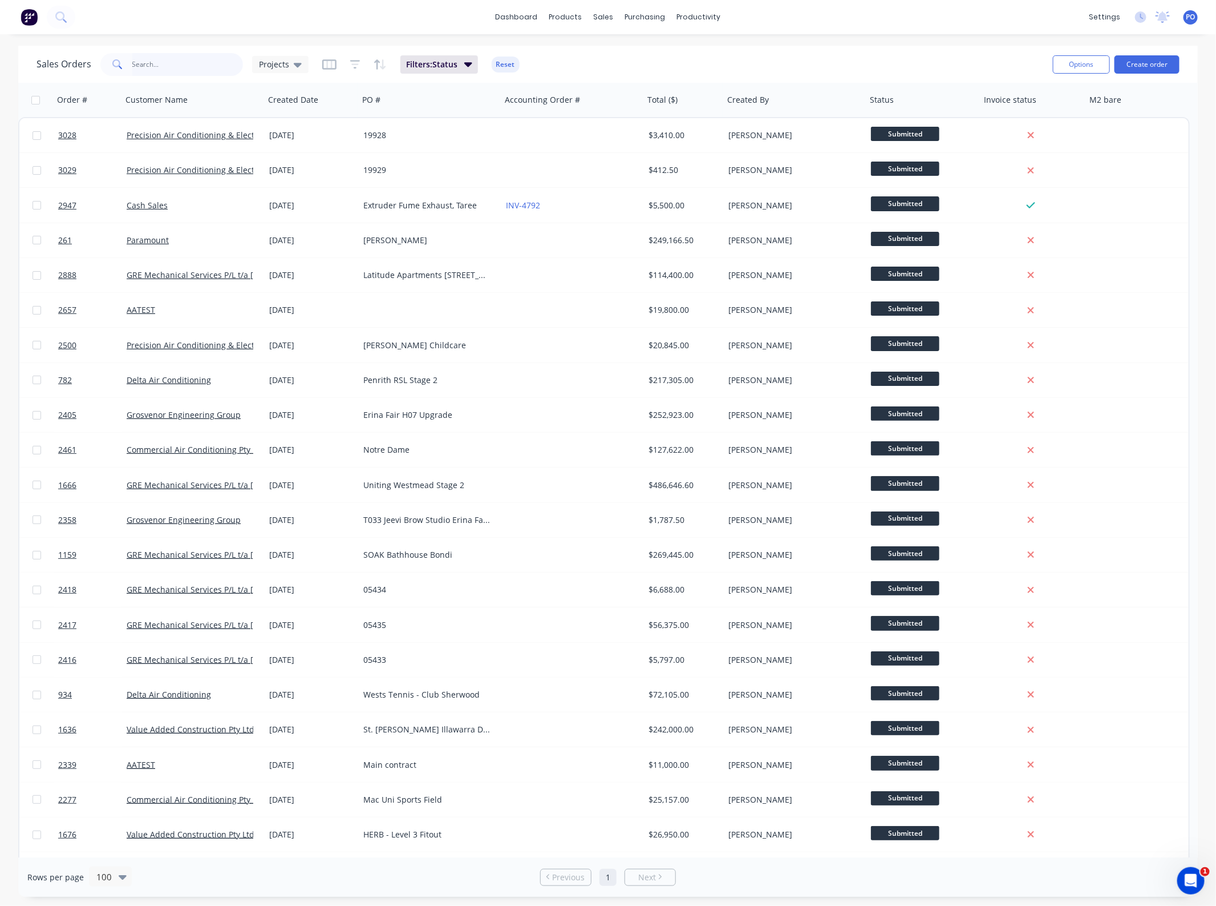
click at [183, 64] on input "text" at bounding box center [187, 64] width 111 height 23
type input "22030"
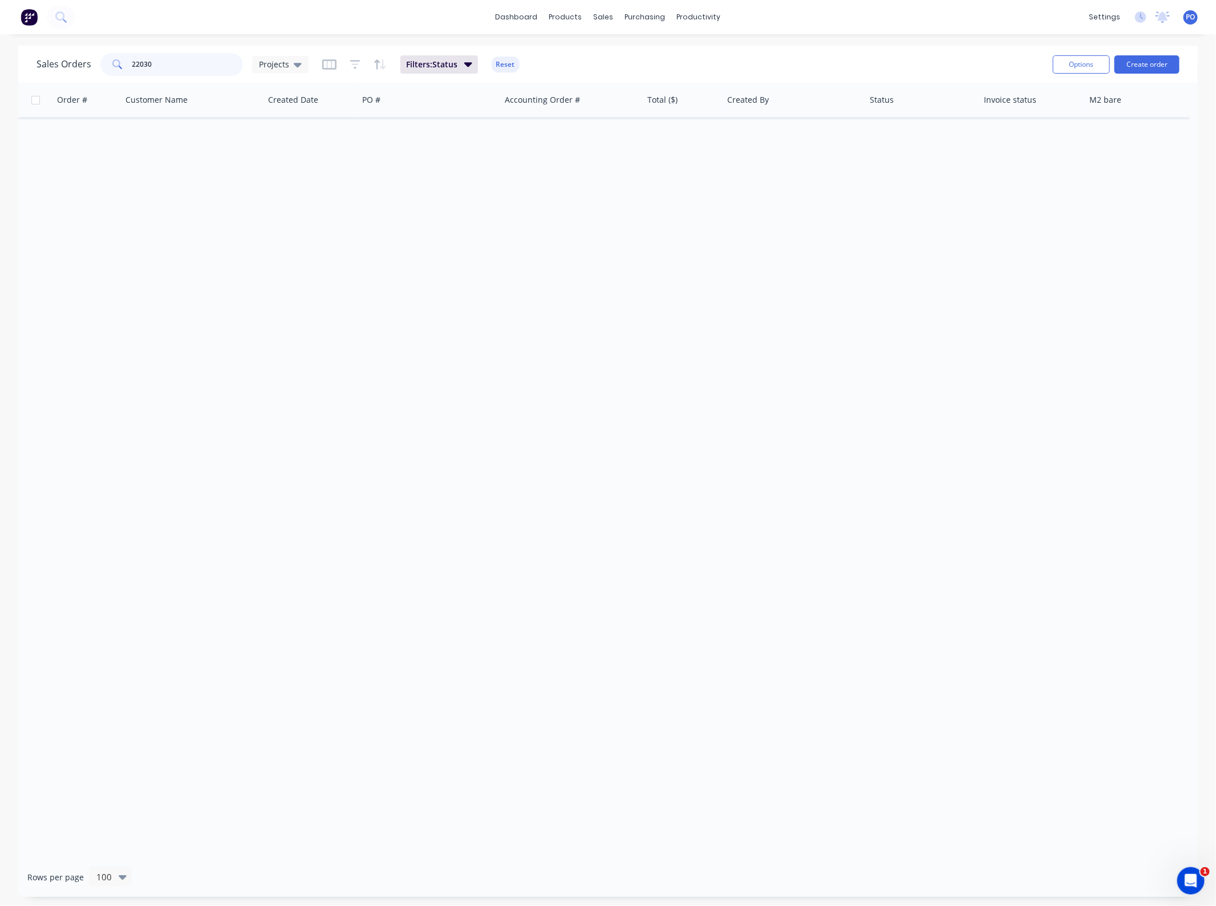
drag, startPoint x: 176, startPoint y: 59, endPoint x: -134, endPoint y: 97, distance: 311.6
click at [0, 97] on html "dashboard products sales purchasing productivity dashboard products Product Cat…" at bounding box center [608, 453] width 1216 height 906
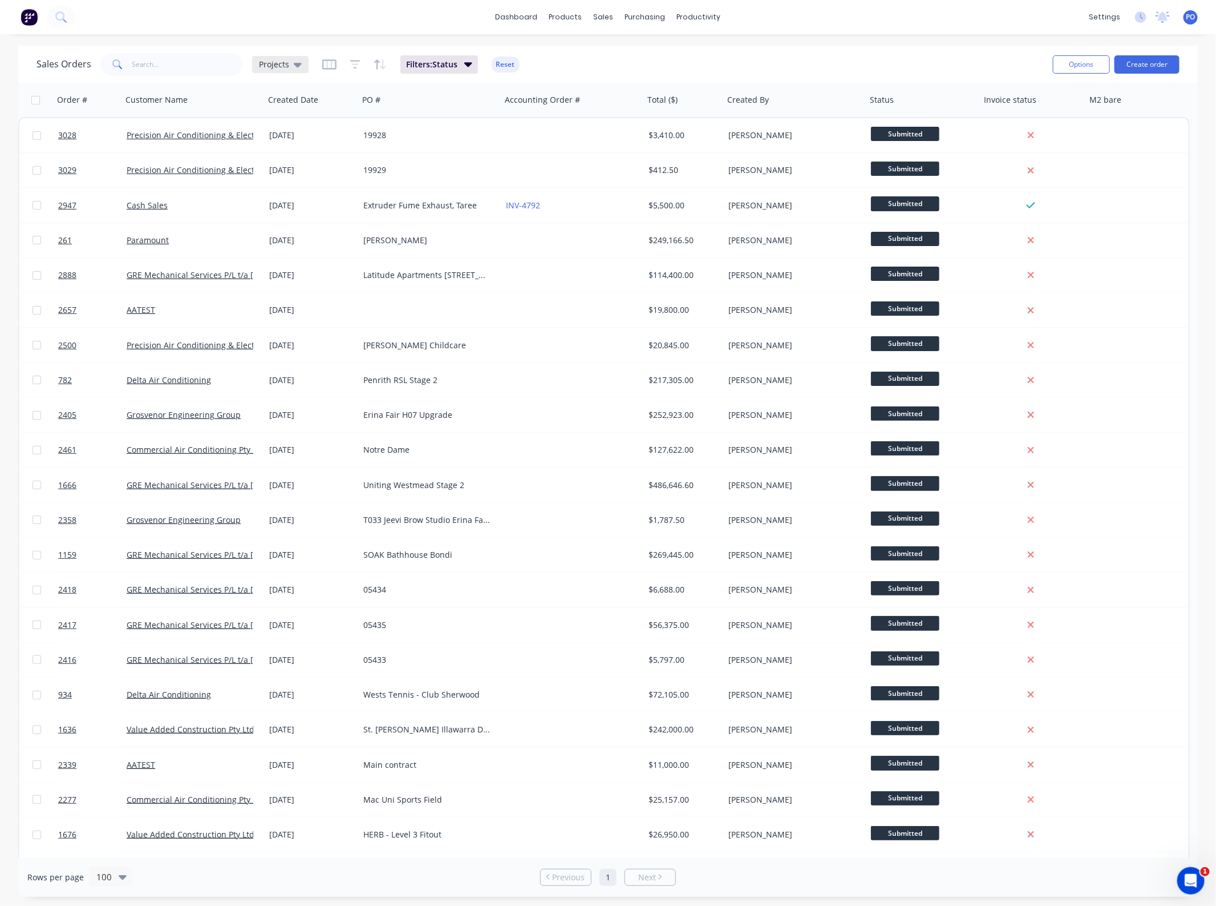
click at [281, 66] on span "Projects" at bounding box center [274, 64] width 30 height 12
click at [286, 164] on button "None" at bounding box center [321, 161] width 130 height 13
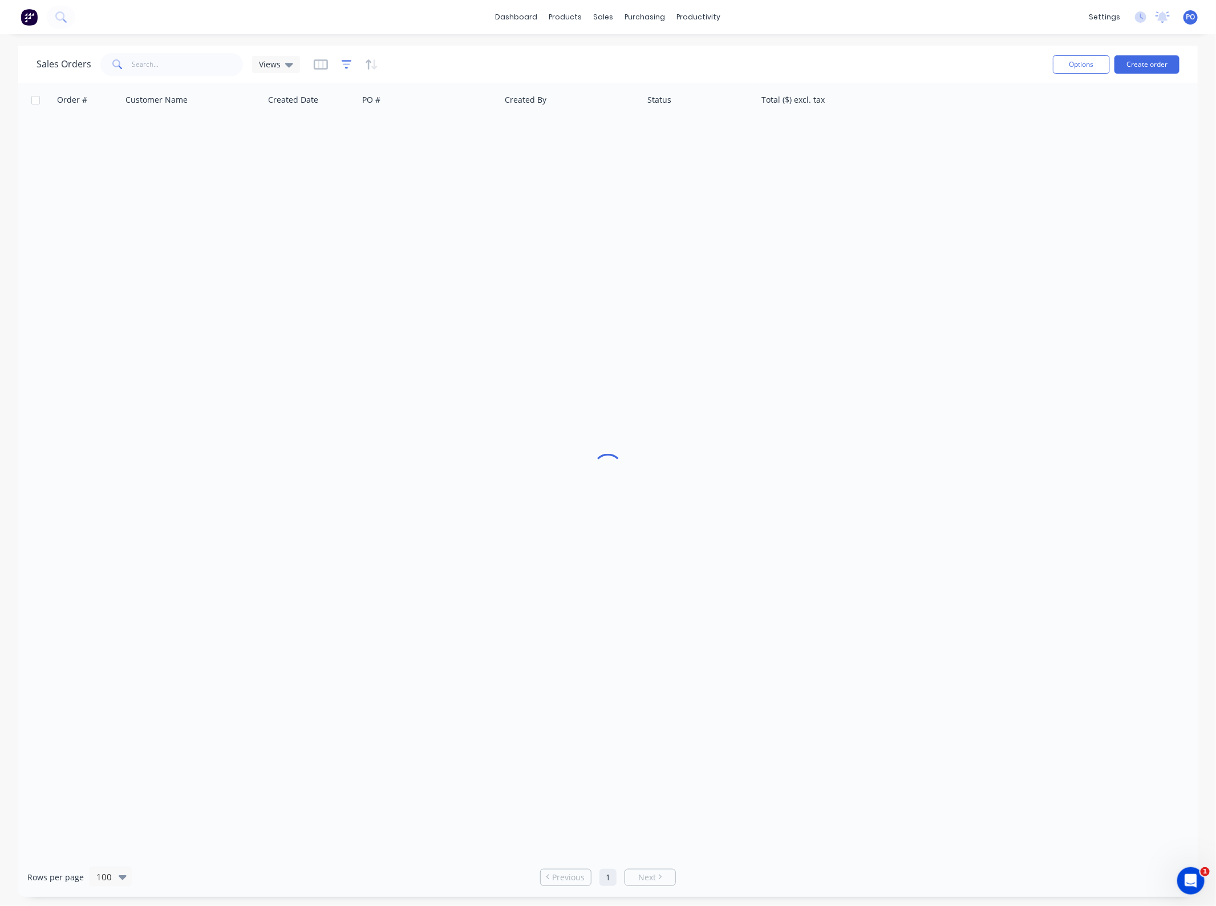
click at [343, 69] on icon "button" at bounding box center [347, 64] width 10 height 11
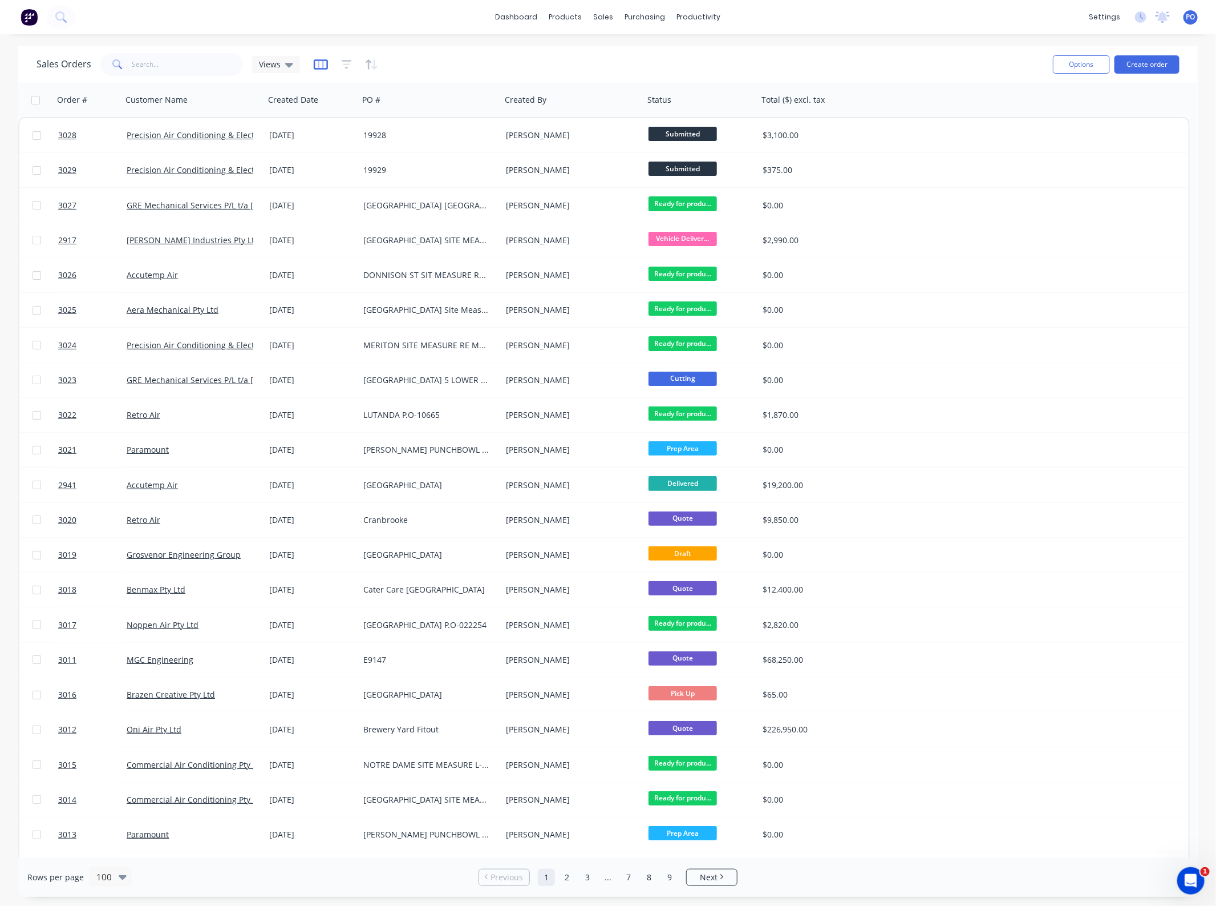
click at [318, 63] on icon "button" at bounding box center [321, 64] width 14 height 11
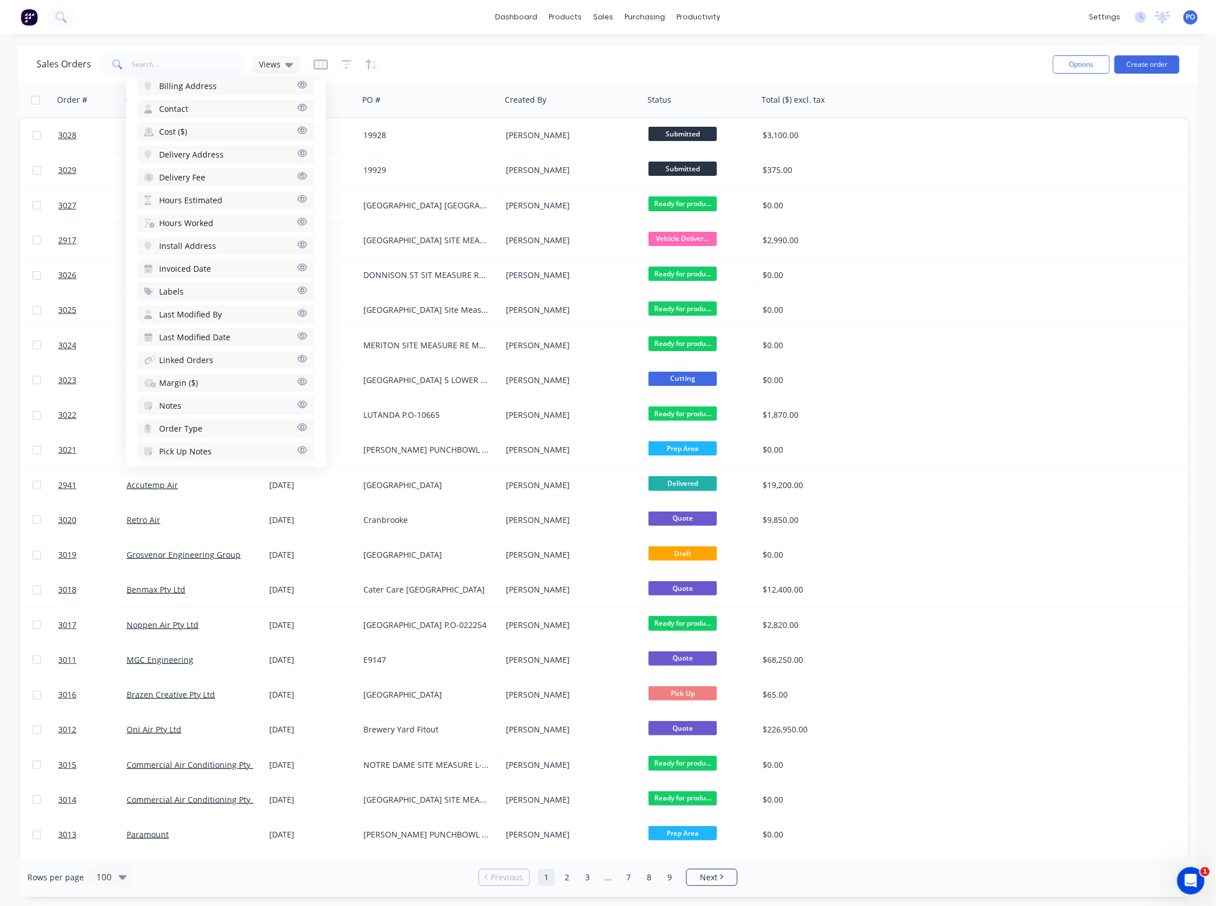
scroll to position [554, 0]
click at [346, 70] on button "button" at bounding box center [347, 64] width 10 height 18
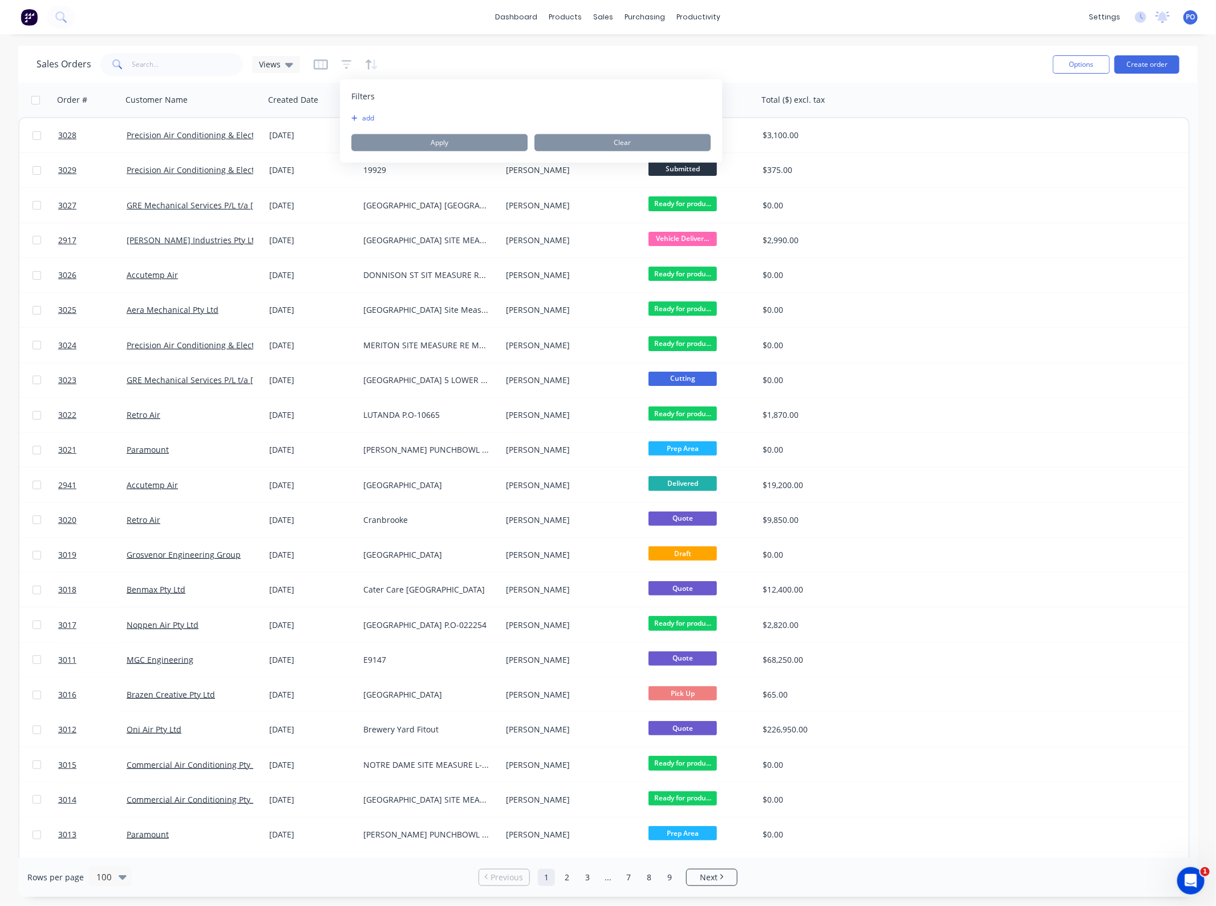
click at [360, 123] on div "add Apply Clear" at bounding box center [530, 133] width 359 height 38
click at [363, 114] on button "add" at bounding box center [365, 118] width 29 height 9
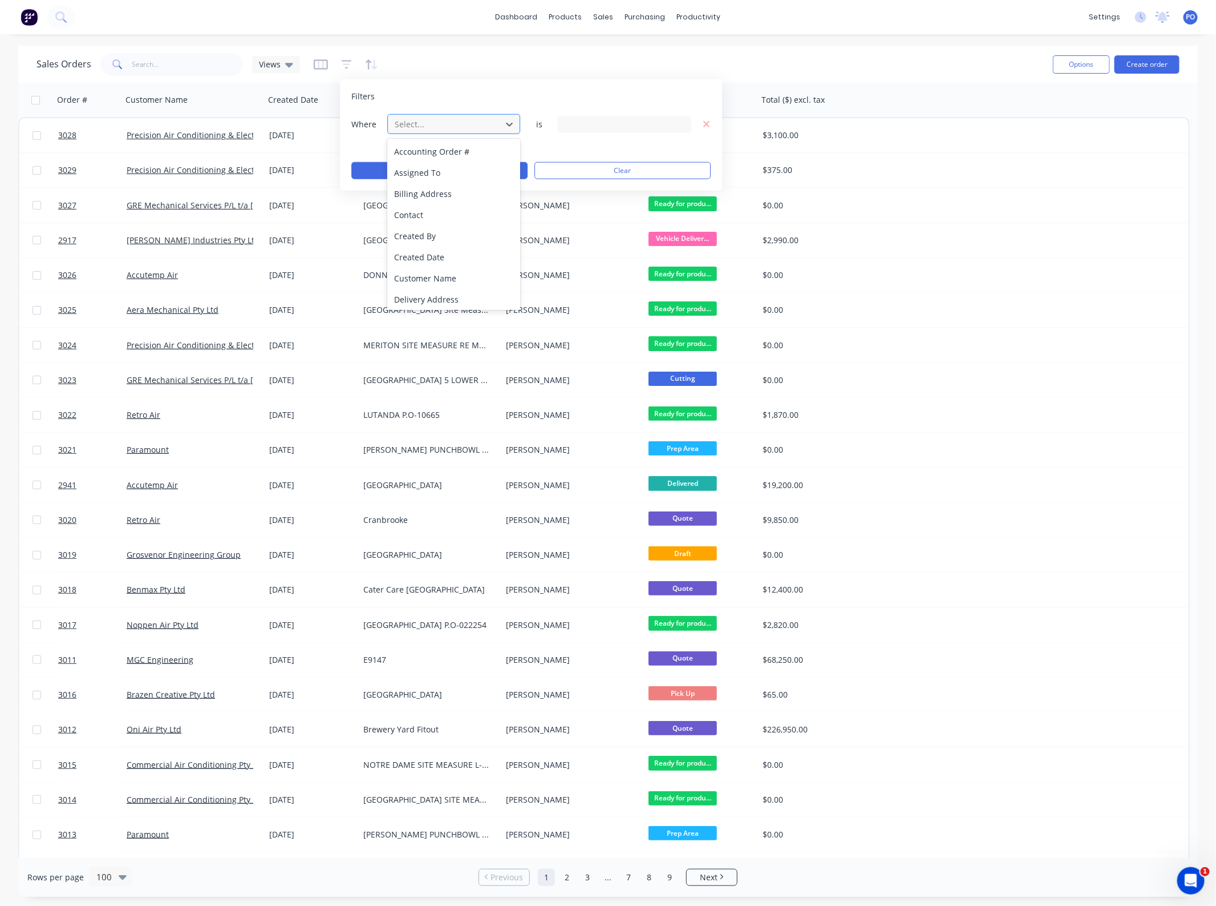
click at [423, 128] on div at bounding box center [445, 124] width 102 height 14
click at [589, 122] on div at bounding box center [624, 123] width 134 height 17
click at [426, 127] on div at bounding box center [445, 124] width 102 height 14
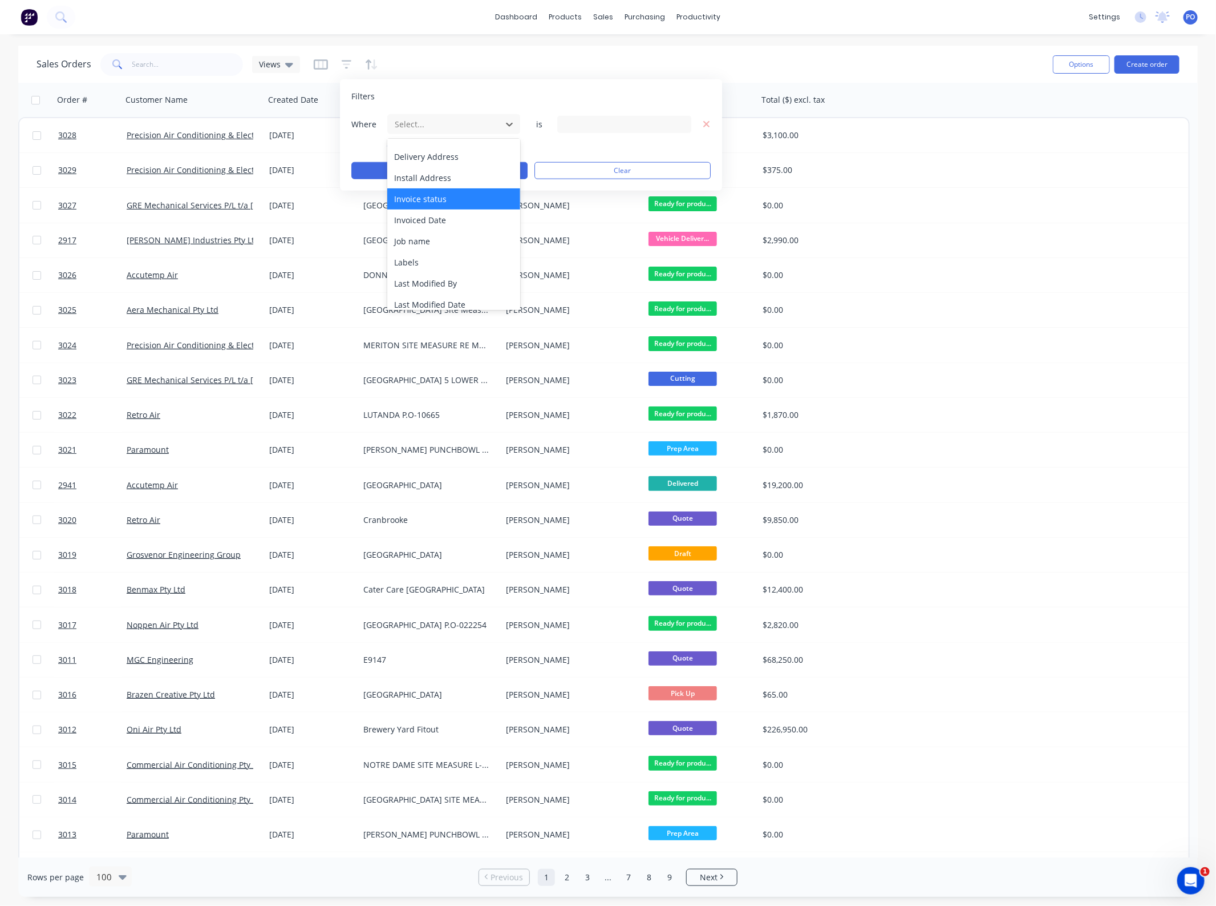
click at [435, 199] on div "Invoice status" at bounding box center [453, 198] width 133 height 21
click at [602, 123] on div "3 Invoice status selected" at bounding box center [615, 124] width 103 height 12
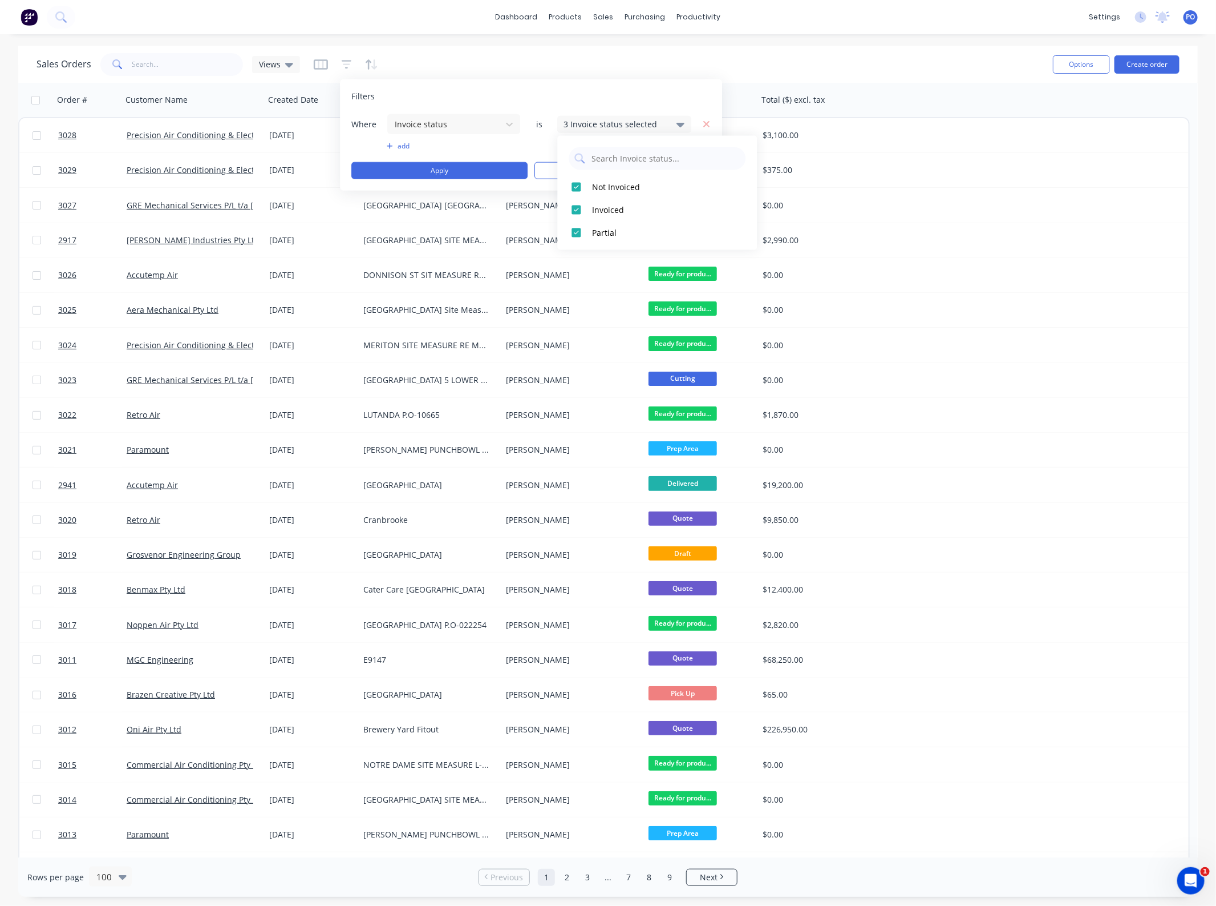
drag, startPoint x: 583, startPoint y: 99, endPoint x: 543, endPoint y: 108, distance: 41.1
click at [582, 98] on div "Filters" at bounding box center [530, 96] width 359 height 11
click at [711, 123] on div "Filters Where Invoice status is 3 Invoice status selected add Apply Clear" at bounding box center [531, 134] width 382 height 111
click at [706, 123] on icon "button" at bounding box center [707, 124] width 8 height 10
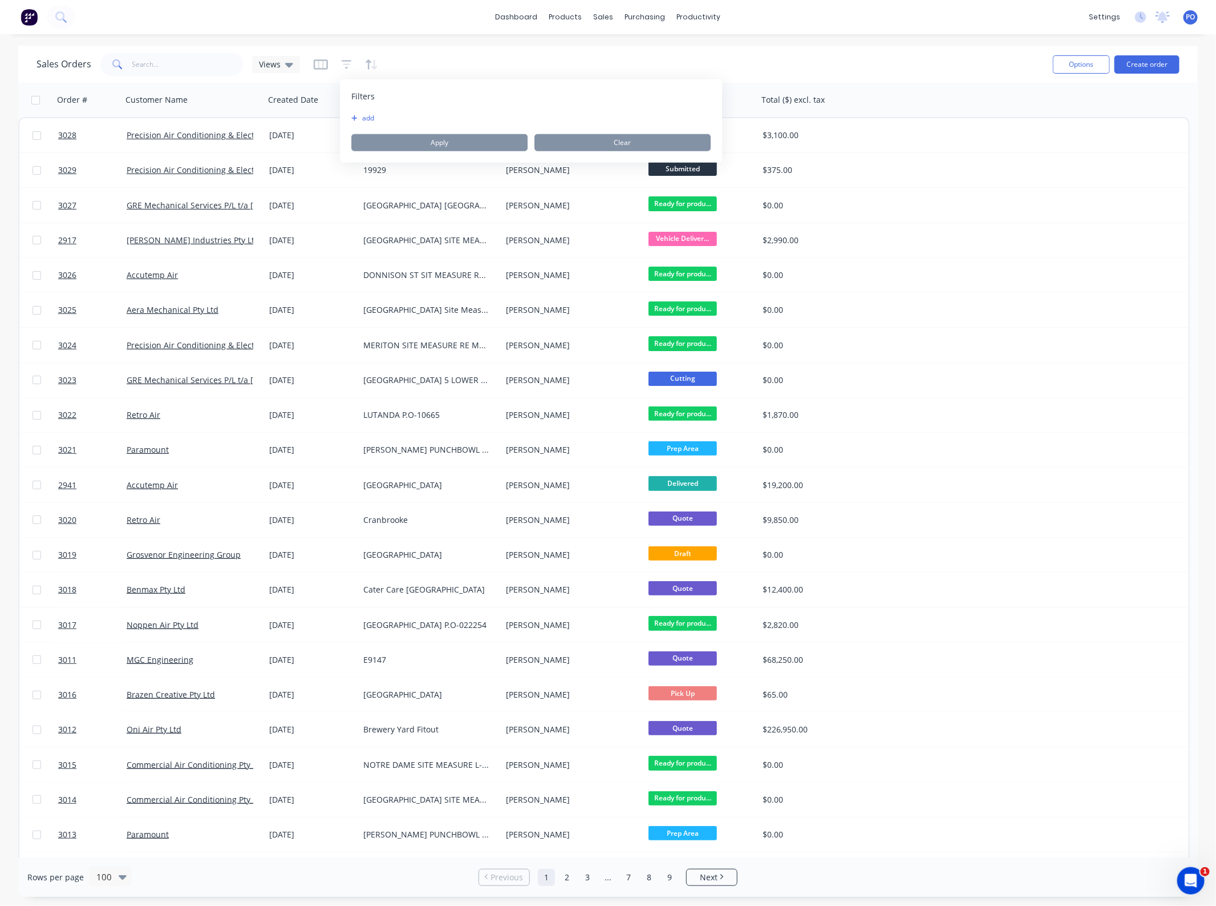
click at [316, 73] on div "Sales Orders Views" at bounding box center [541, 64] width 1008 height 28
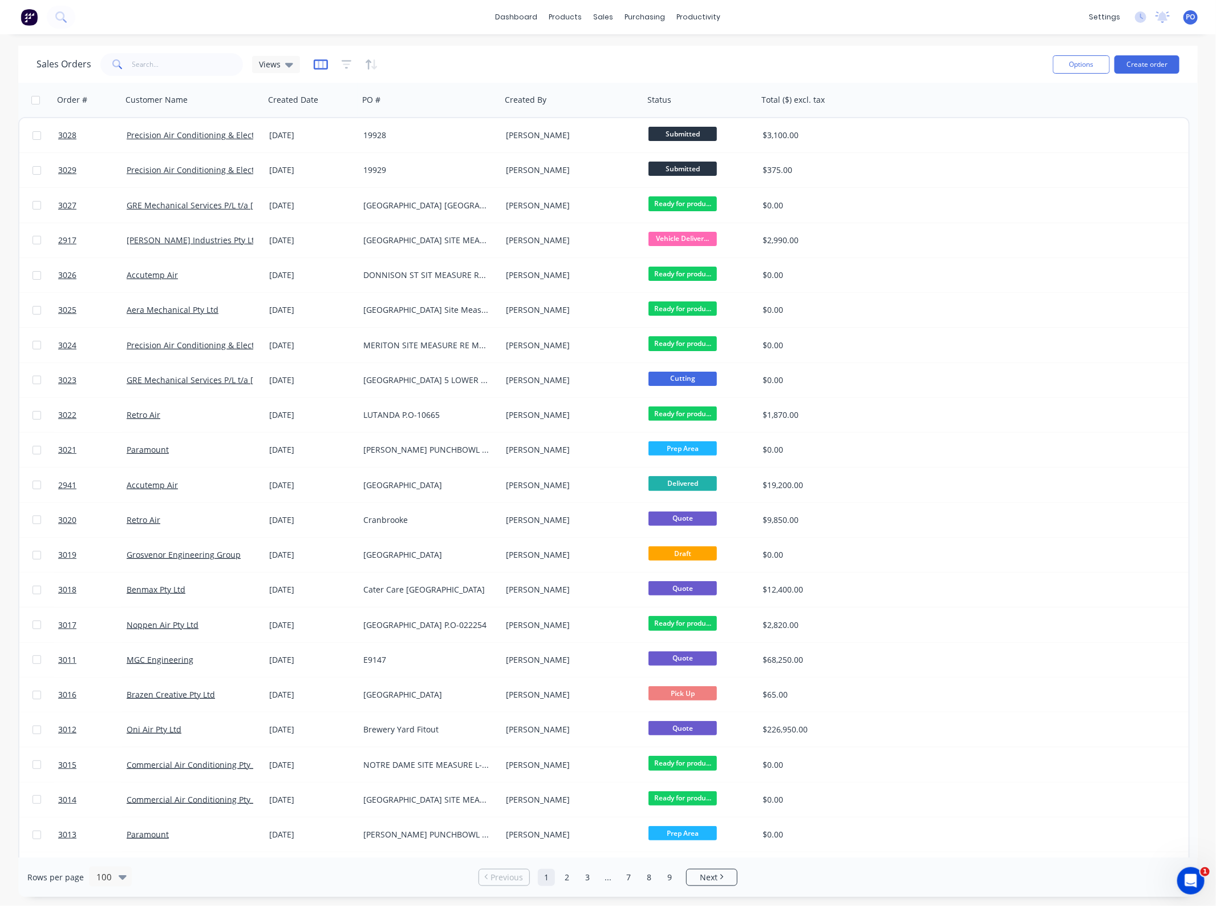
click at [316, 63] on icon "button" at bounding box center [321, 64] width 14 height 11
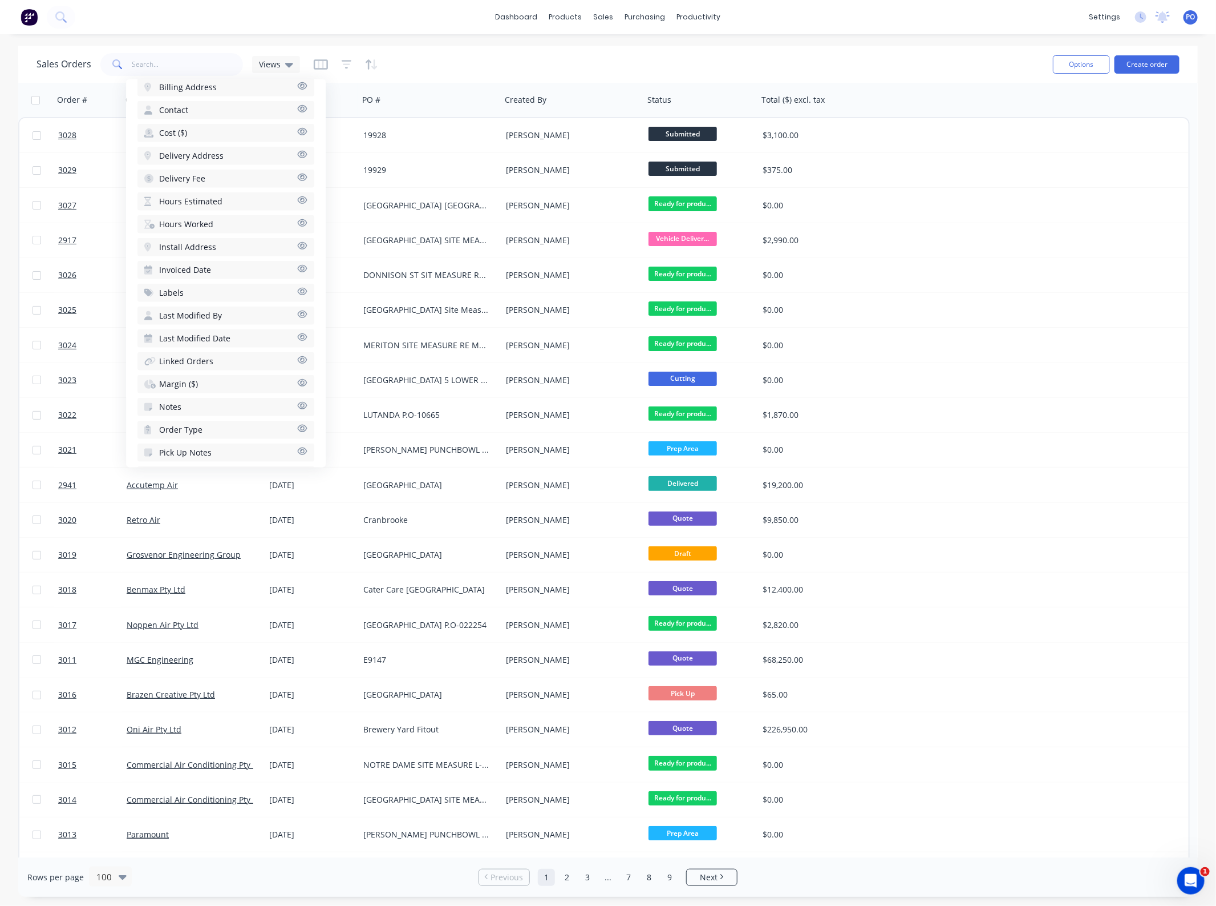
scroll to position [554, 0]
click at [418, 66] on div "Sales Orders Views" at bounding box center [541, 64] width 1008 height 28
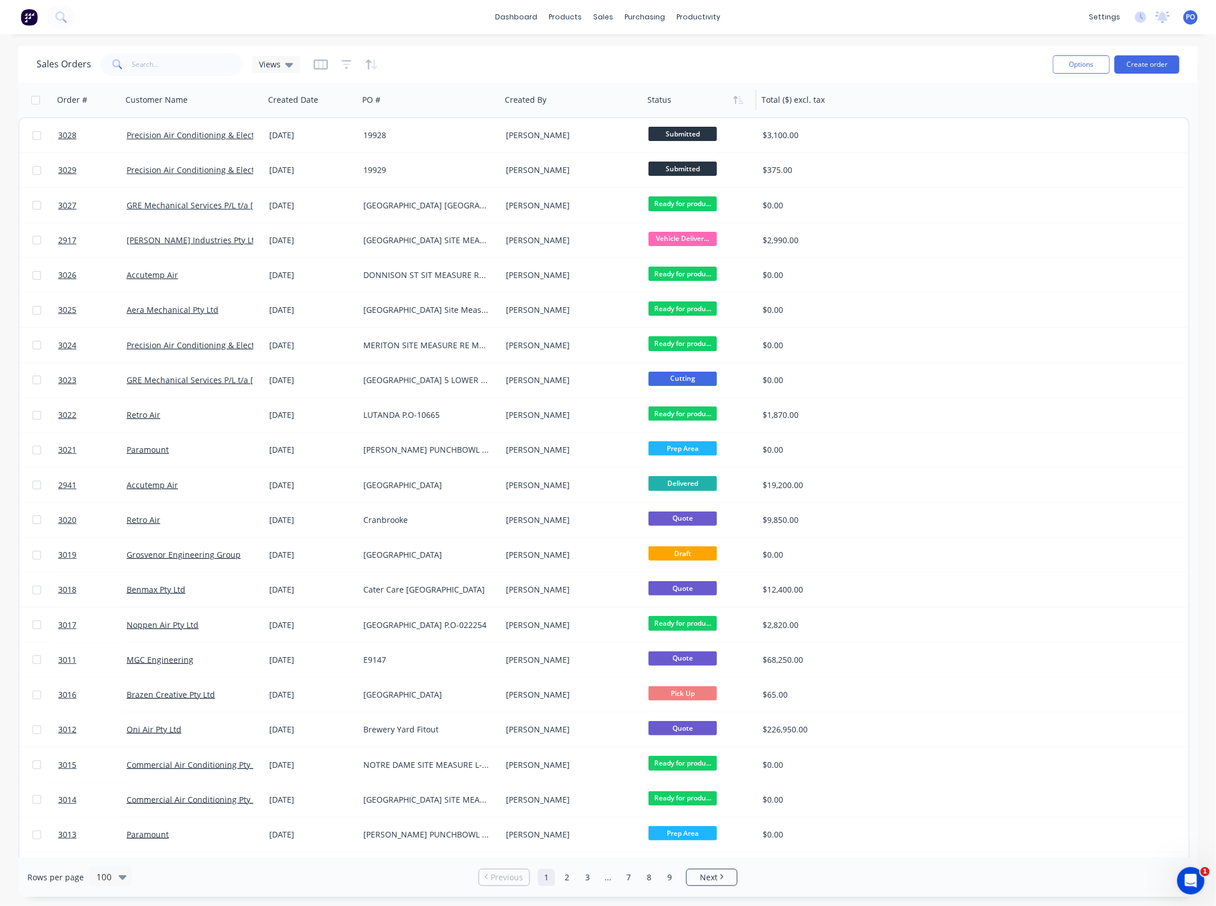
click at [658, 96] on div at bounding box center [698, 99] width 100 height 23
click at [337, 68] on div at bounding box center [346, 64] width 64 height 18
click at [340, 69] on div at bounding box center [346, 64] width 64 height 18
click at [342, 69] on icon "button" at bounding box center [347, 64] width 10 height 11
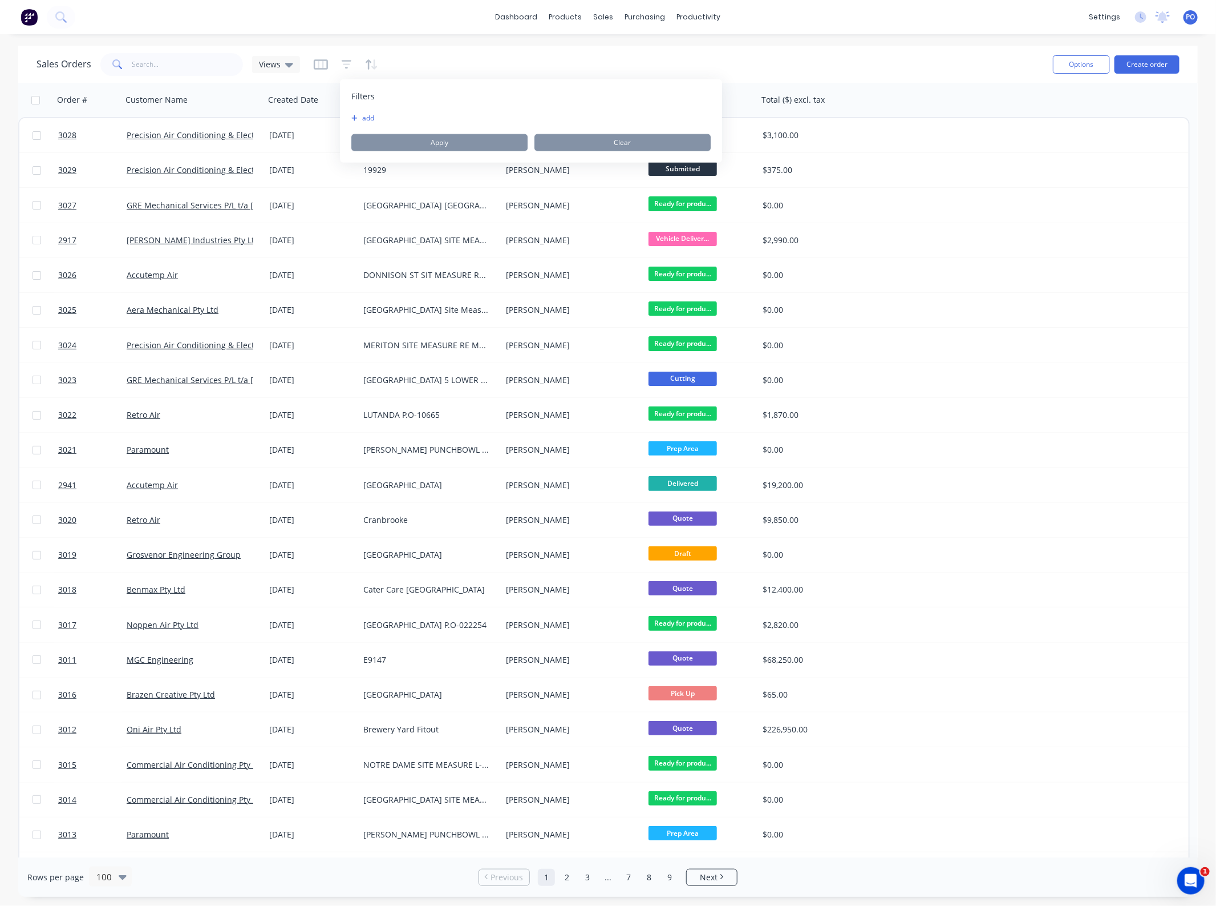
click at [371, 115] on button "add" at bounding box center [365, 118] width 29 height 9
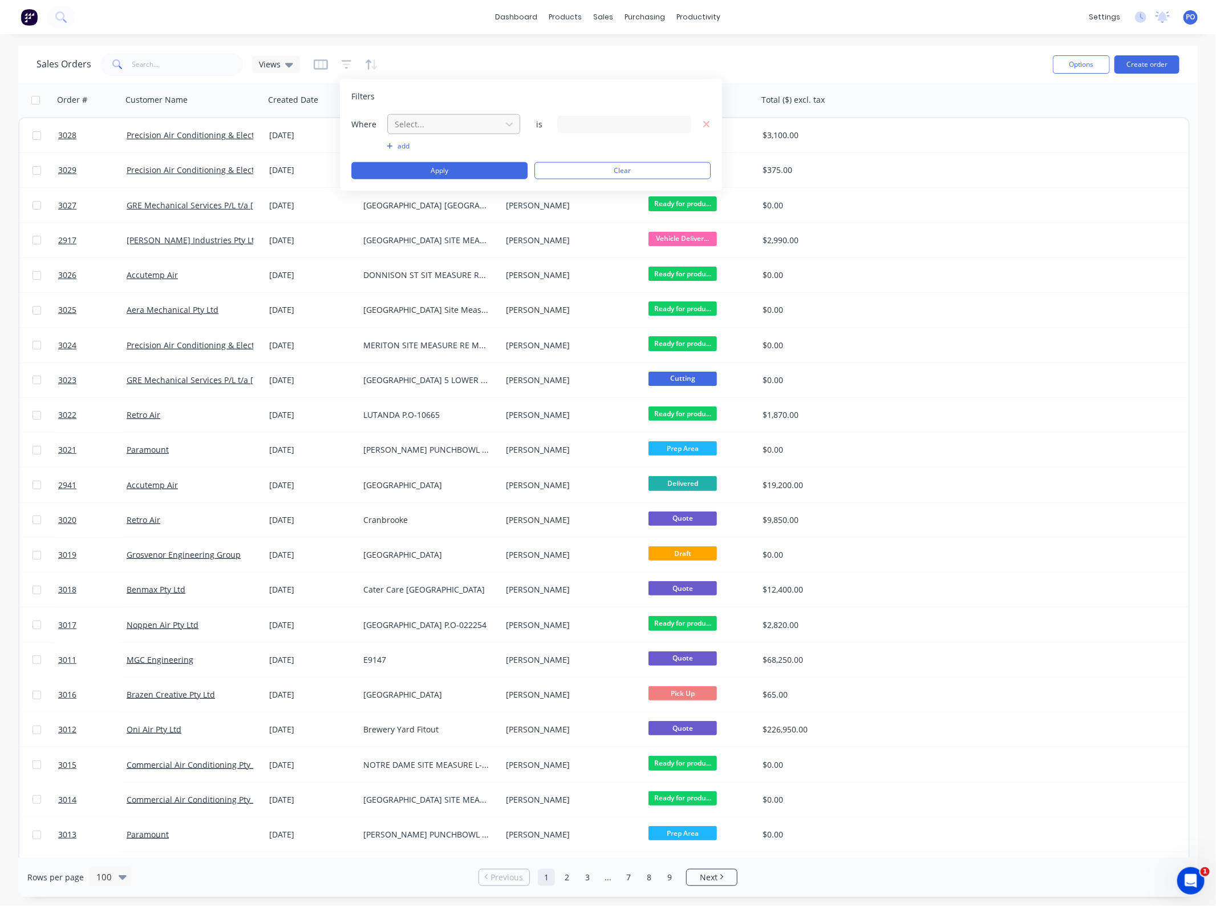
click at [411, 124] on div at bounding box center [445, 124] width 102 height 14
click at [439, 266] on div "Status" at bounding box center [453, 276] width 133 height 21
click at [597, 107] on div "Filters Where Status is 15 Status selected add Apply Clear" at bounding box center [531, 134] width 382 height 111
click at [597, 124] on div "15 Status selected" at bounding box center [615, 124] width 103 height 12
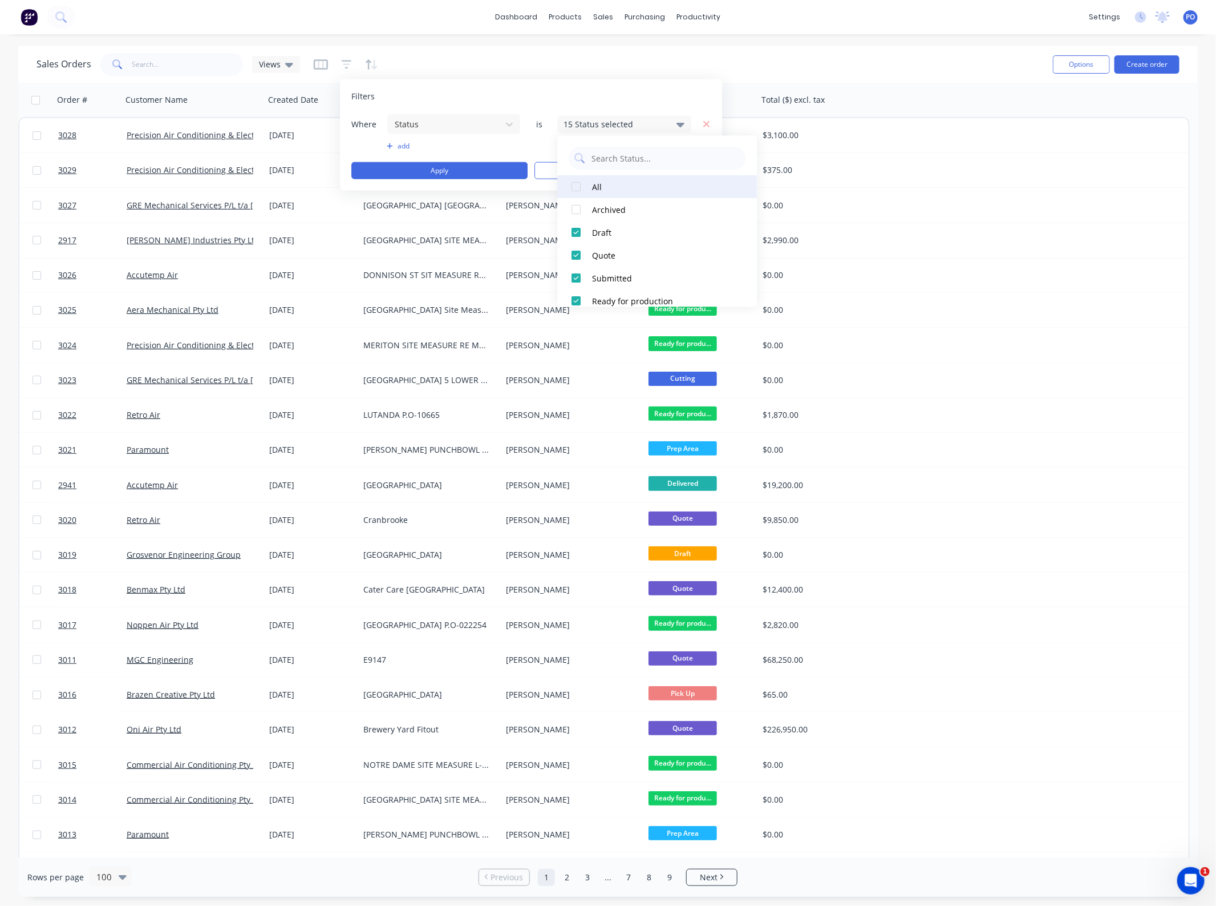
click at [577, 186] on div at bounding box center [576, 187] width 23 height 23
click at [576, 210] on div at bounding box center [576, 210] width 23 height 23
click at [537, 89] on div "Filters Where Status is 1 Status selected add Apply Clear" at bounding box center [531, 134] width 382 height 111
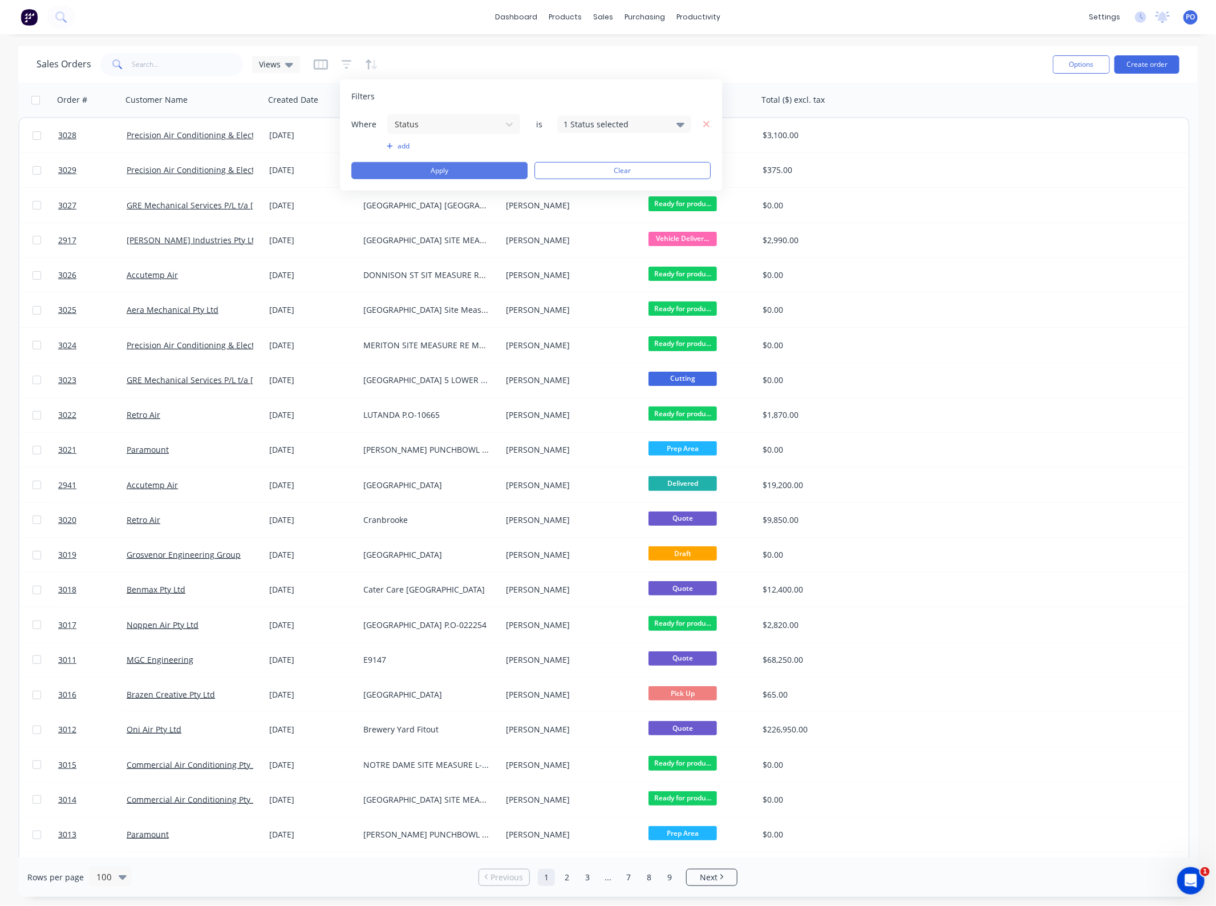
click at [472, 169] on button "Apply" at bounding box center [439, 170] width 176 height 17
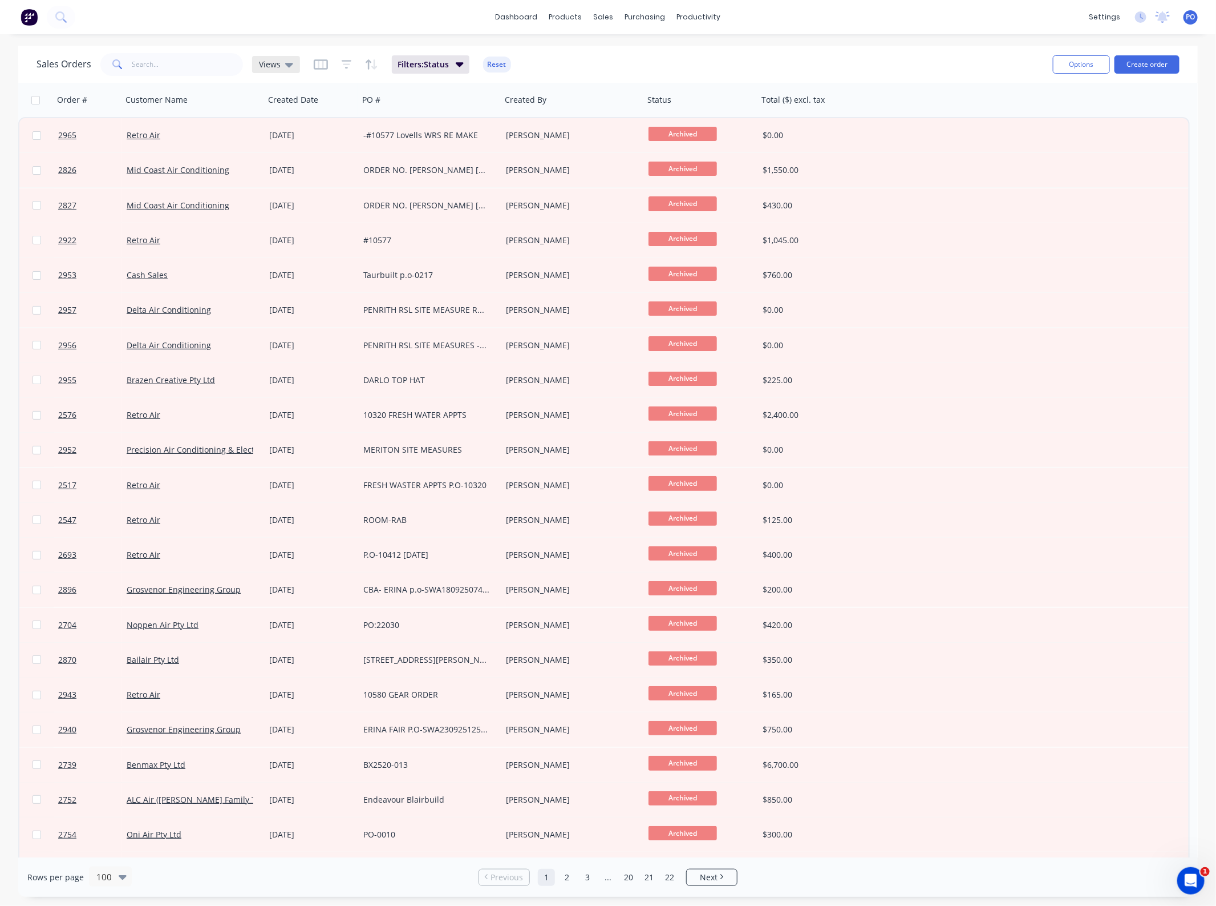
click at [272, 63] on span "Views" at bounding box center [270, 64] width 22 height 12
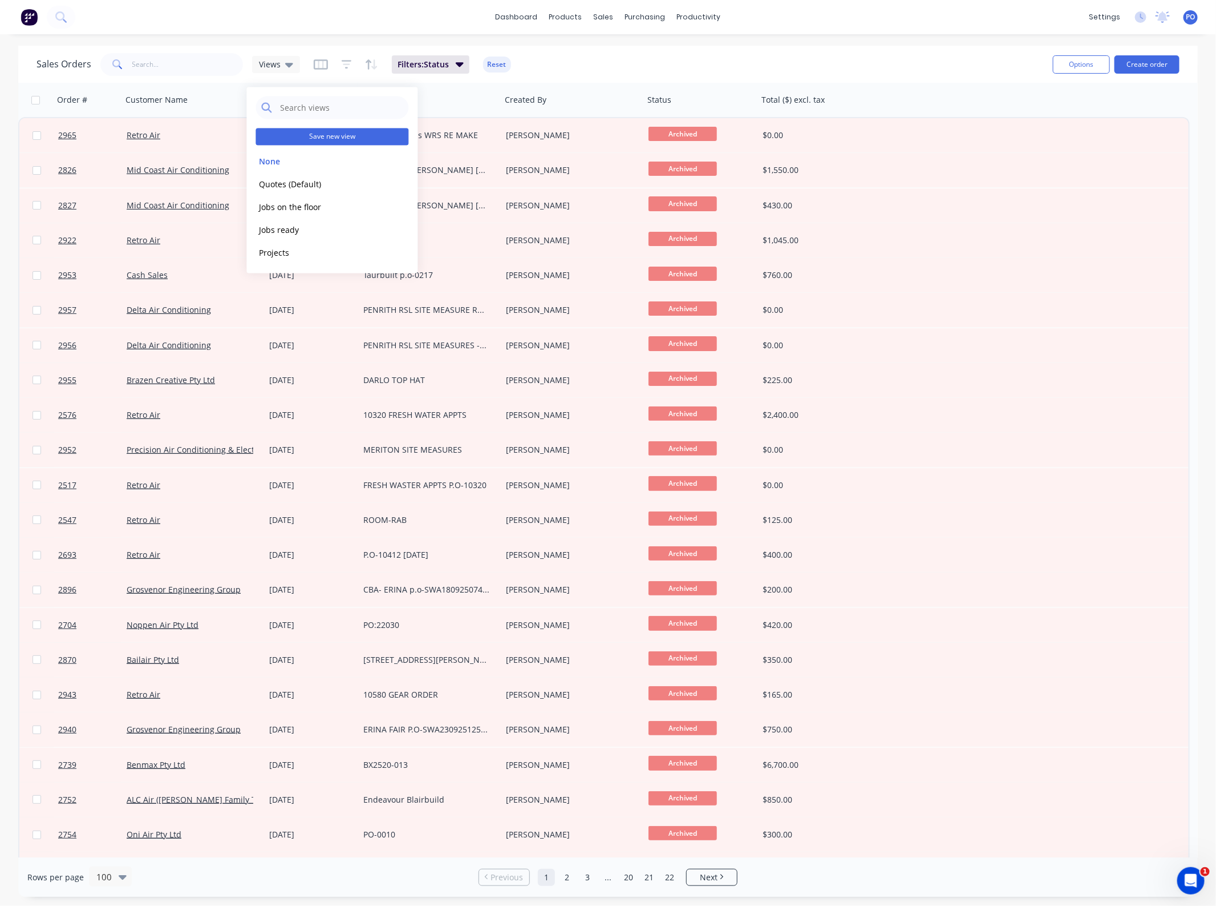
click at [312, 135] on button "Save new view" at bounding box center [332, 136] width 153 height 17
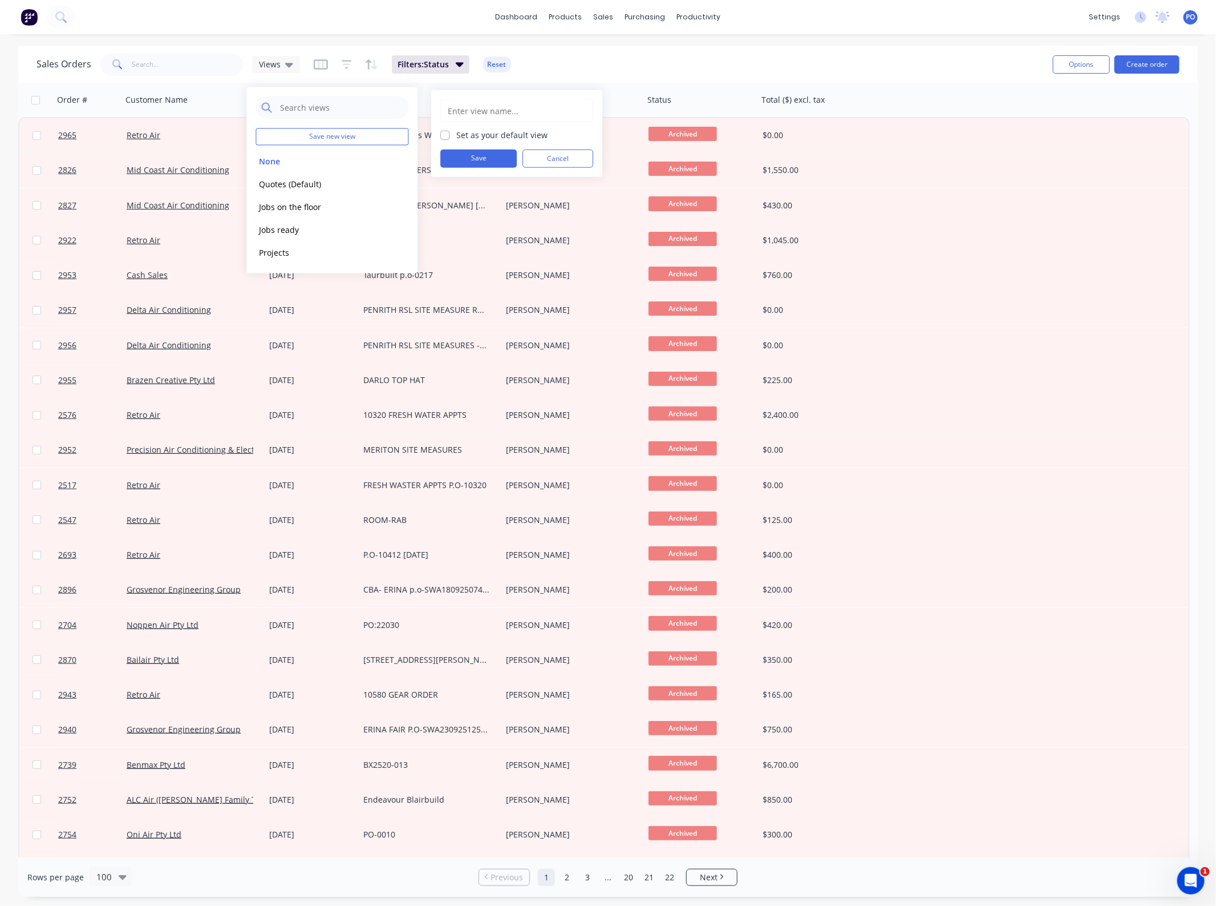
click at [461, 120] on input "text" at bounding box center [517, 111] width 140 height 22
type input "Archived"
click at [468, 156] on button "Save" at bounding box center [478, 158] width 76 height 18
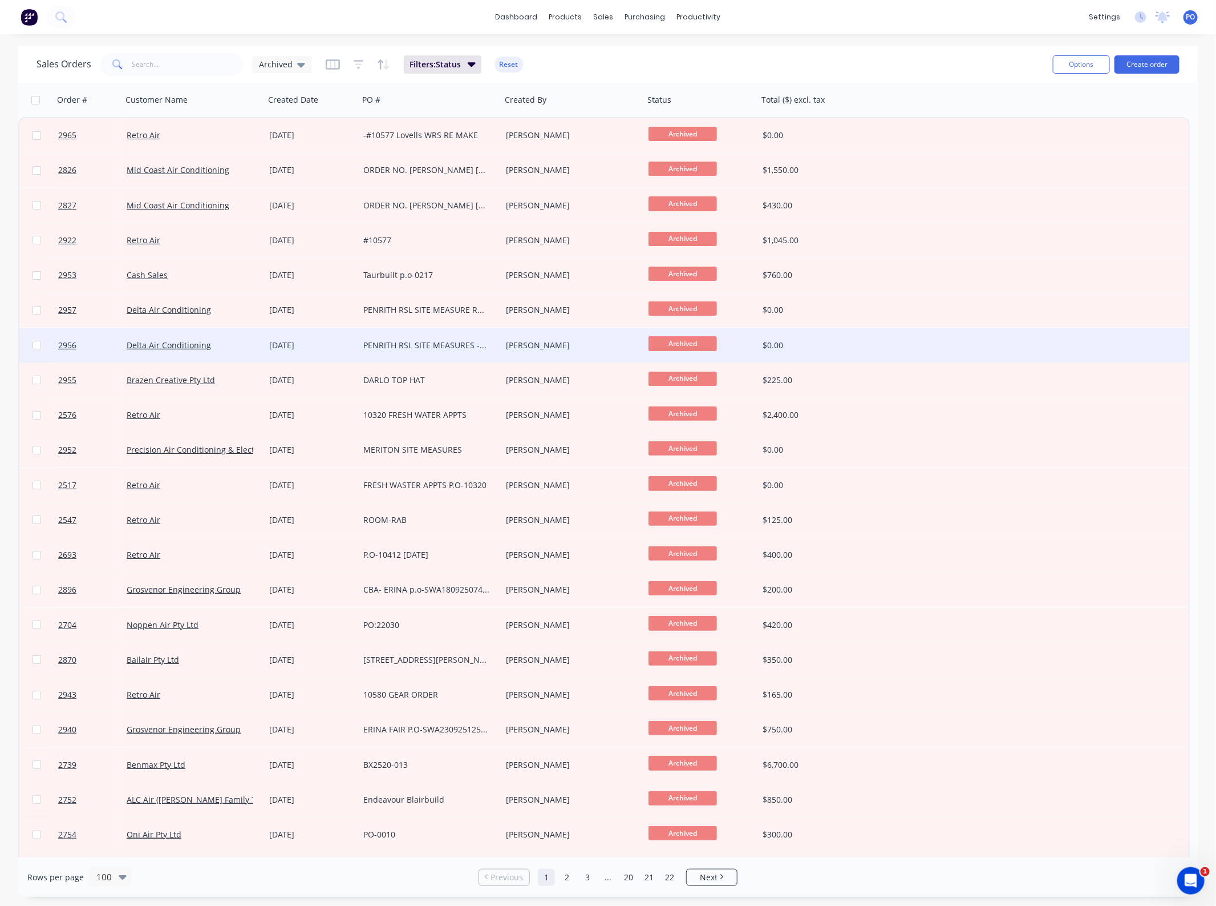
click at [1057, 358] on div "2956 Delta Air Conditioning [DATE] PENRITH RSL SITE MEASURES -DROPPERS [PERSON_…" at bounding box center [604, 345] width 1170 height 35
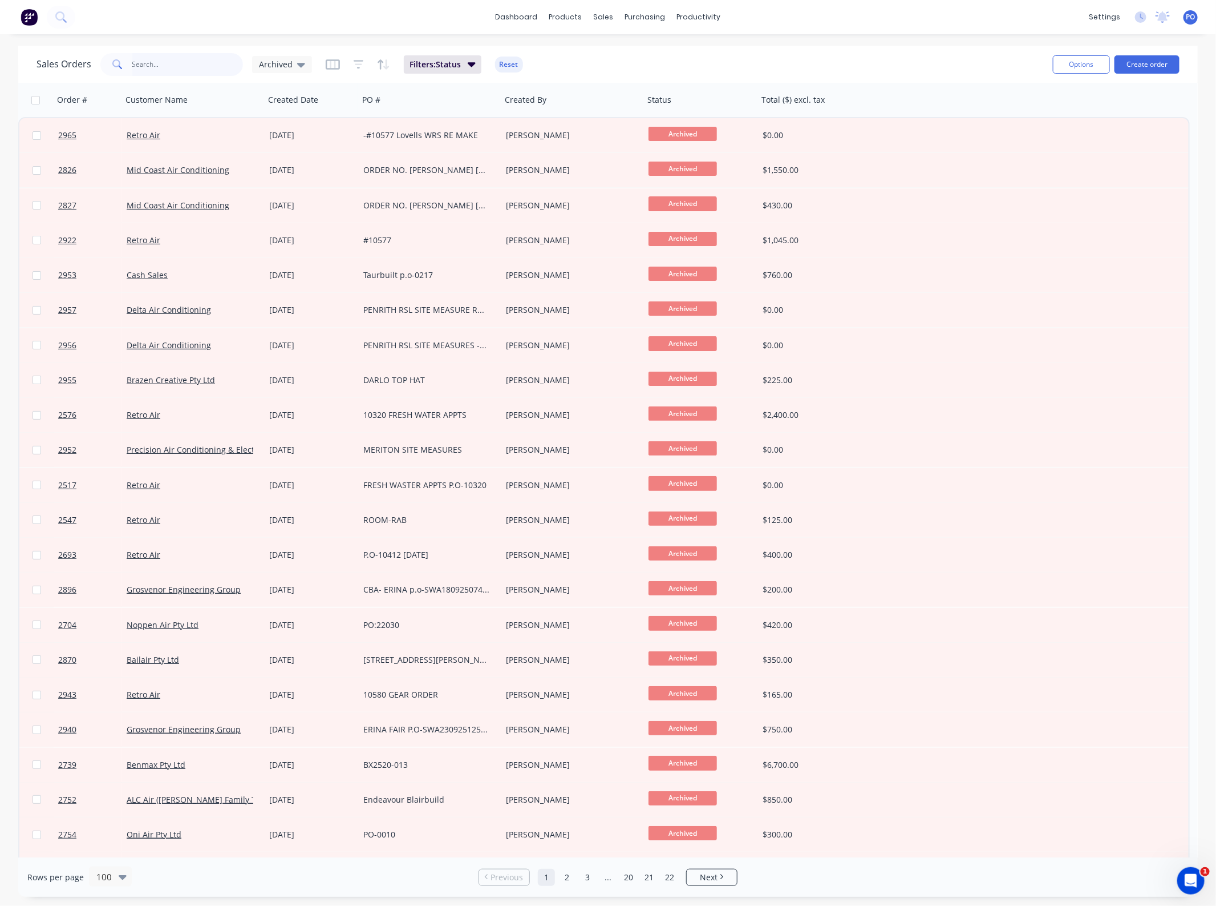
click at [172, 60] on input "text" at bounding box center [187, 64] width 111 height 23
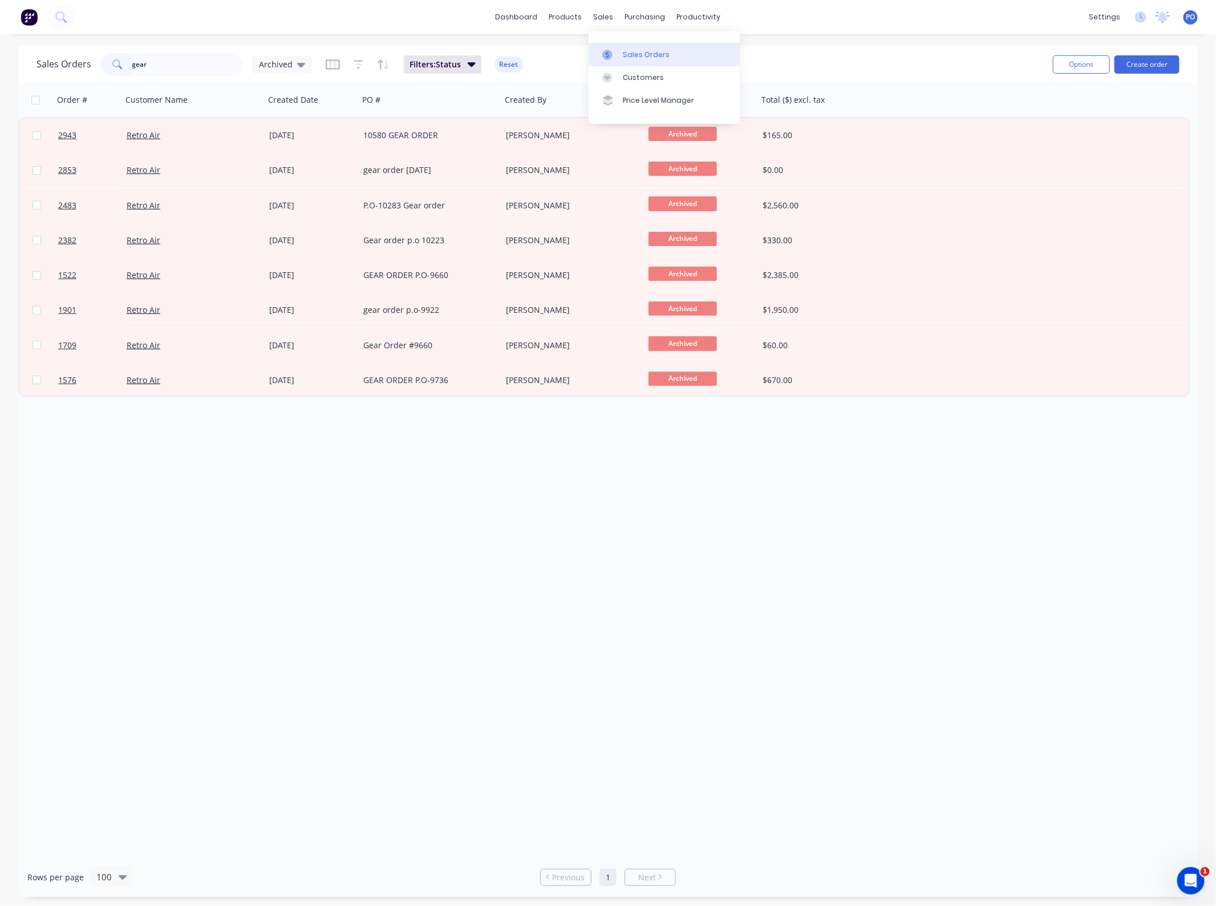
click at [619, 46] on link "Sales Orders" at bounding box center [664, 54] width 151 height 23
click at [555, 57] on div "Sales Orders gear Archived Filters: Status Reset" at bounding box center [541, 64] width 1008 height 28
drag, startPoint x: 199, startPoint y: 72, endPoint x: 53, endPoint y: 71, distance: 145.5
click at [53, 71] on div "Sales Orders gear Archived" at bounding box center [175, 64] width 276 height 23
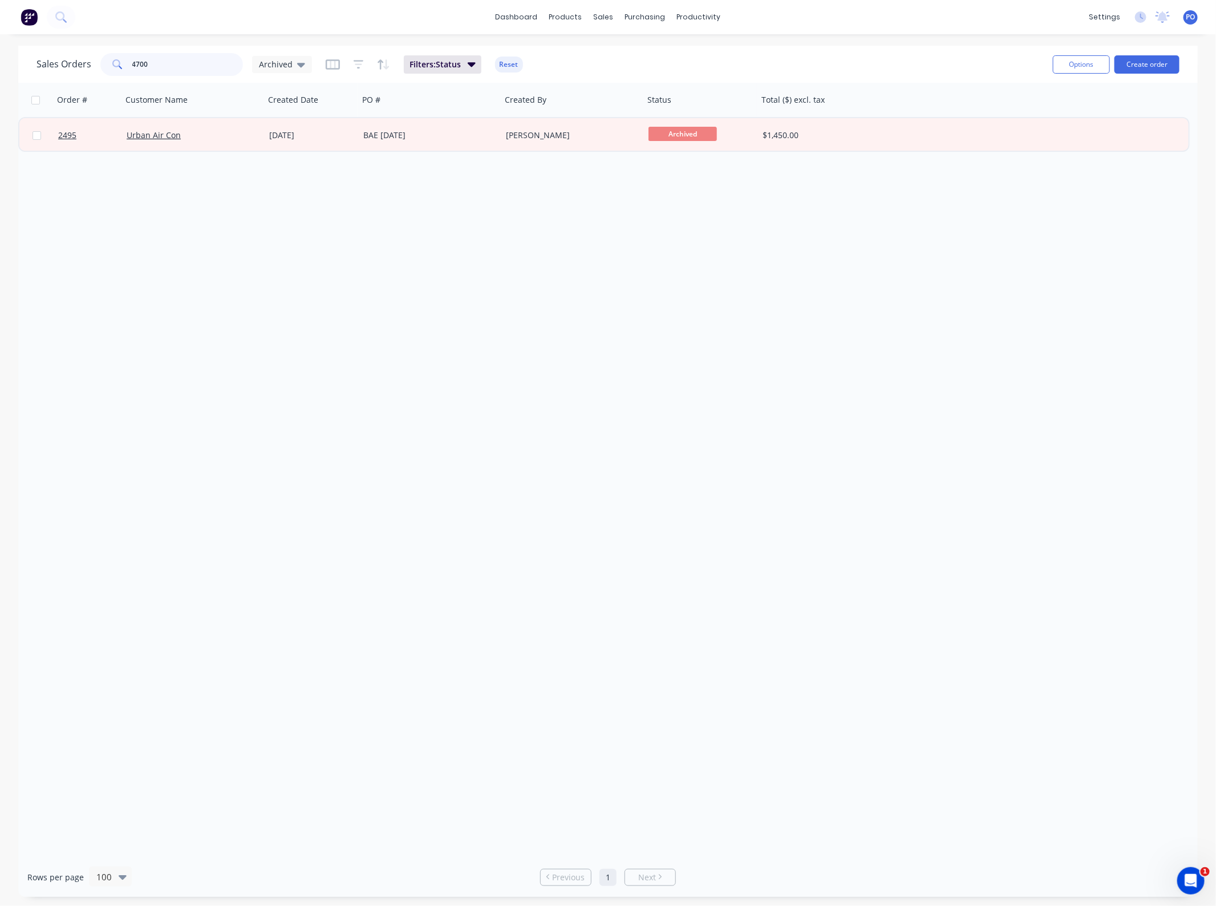
drag, startPoint x: 175, startPoint y: 69, endPoint x: 48, endPoint y: 77, distance: 126.9
click at [51, 75] on div "Sales Orders 4700 Archived Filters: Status Reset" at bounding box center [541, 64] width 1008 height 28
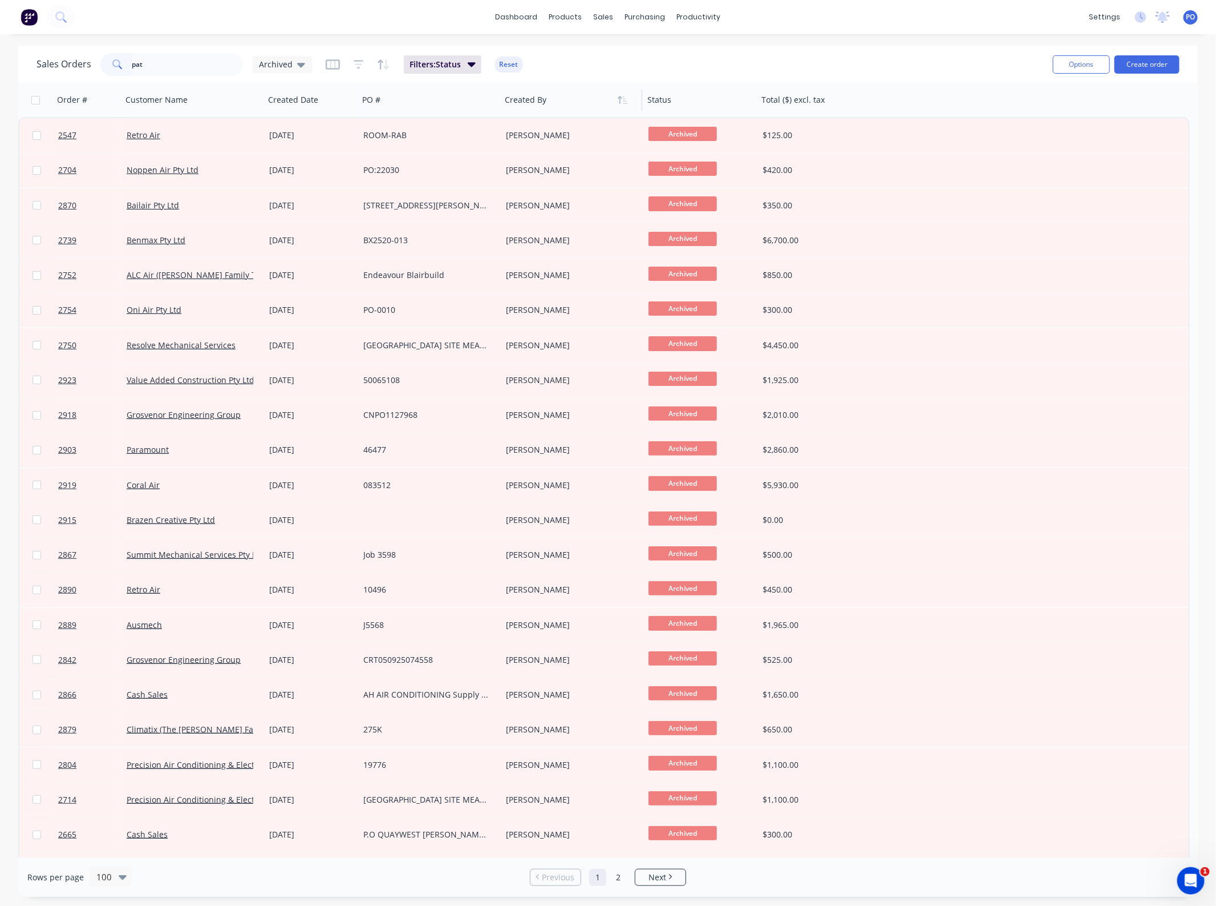
click at [545, 99] on div at bounding box center [568, 99] width 127 height 23
drag, startPoint x: 150, startPoint y: 70, endPoint x: 10, endPoint y: 70, distance: 139.8
click at [84, 70] on div "Sales Orders pat Archived" at bounding box center [175, 64] width 276 height 23
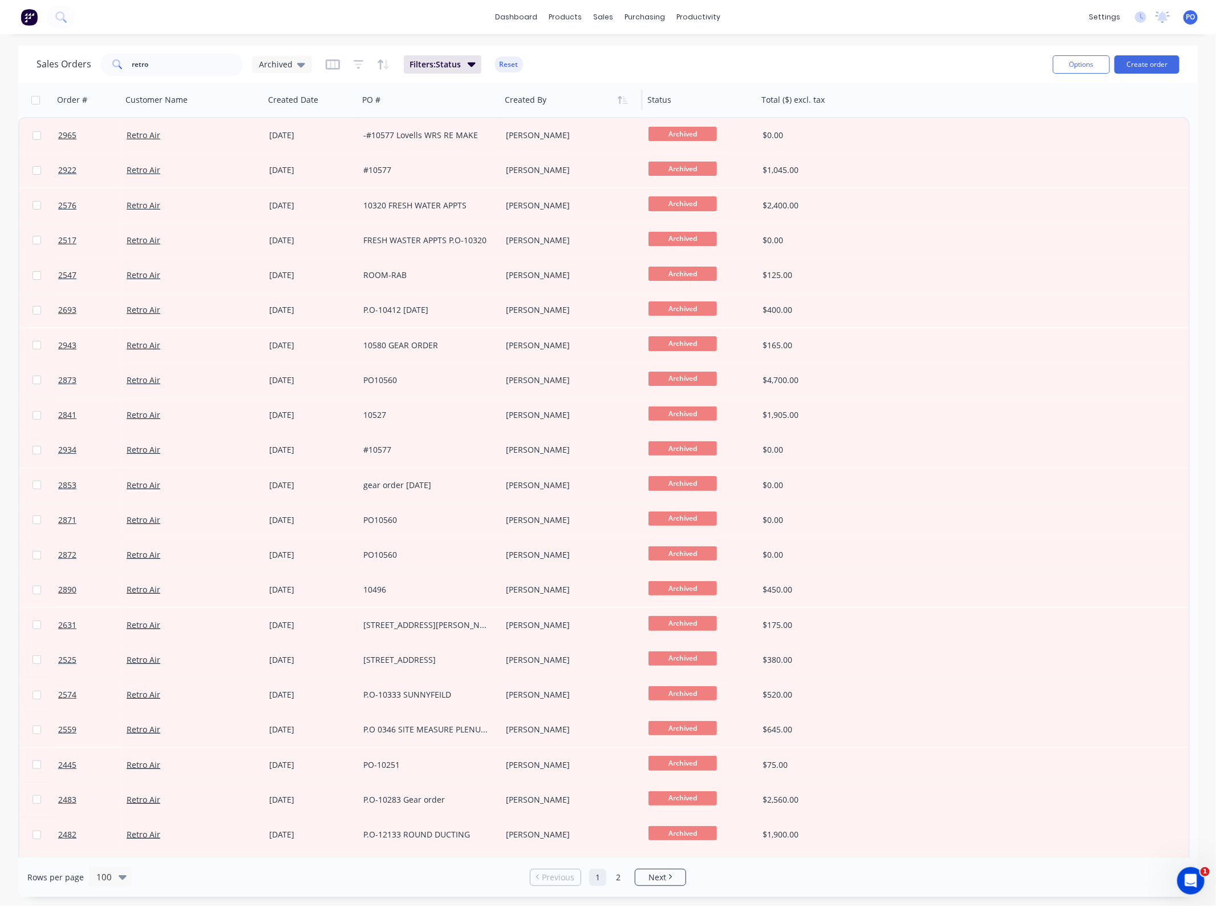
click at [555, 98] on div at bounding box center [568, 99] width 127 height 23
click at [628, 101] on button "button" at bounding box center [623, 99] width 17 height 17
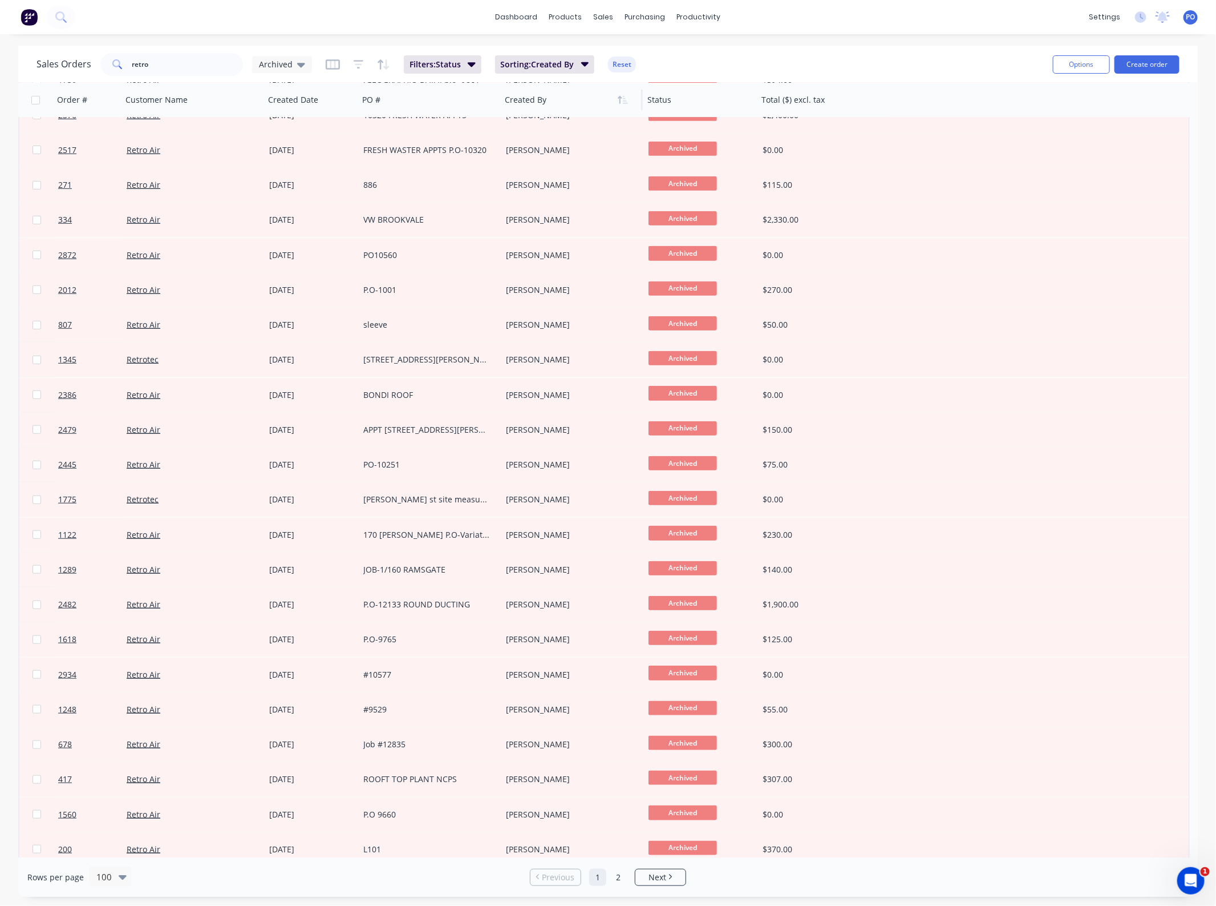
scroll to position [2754, 0]
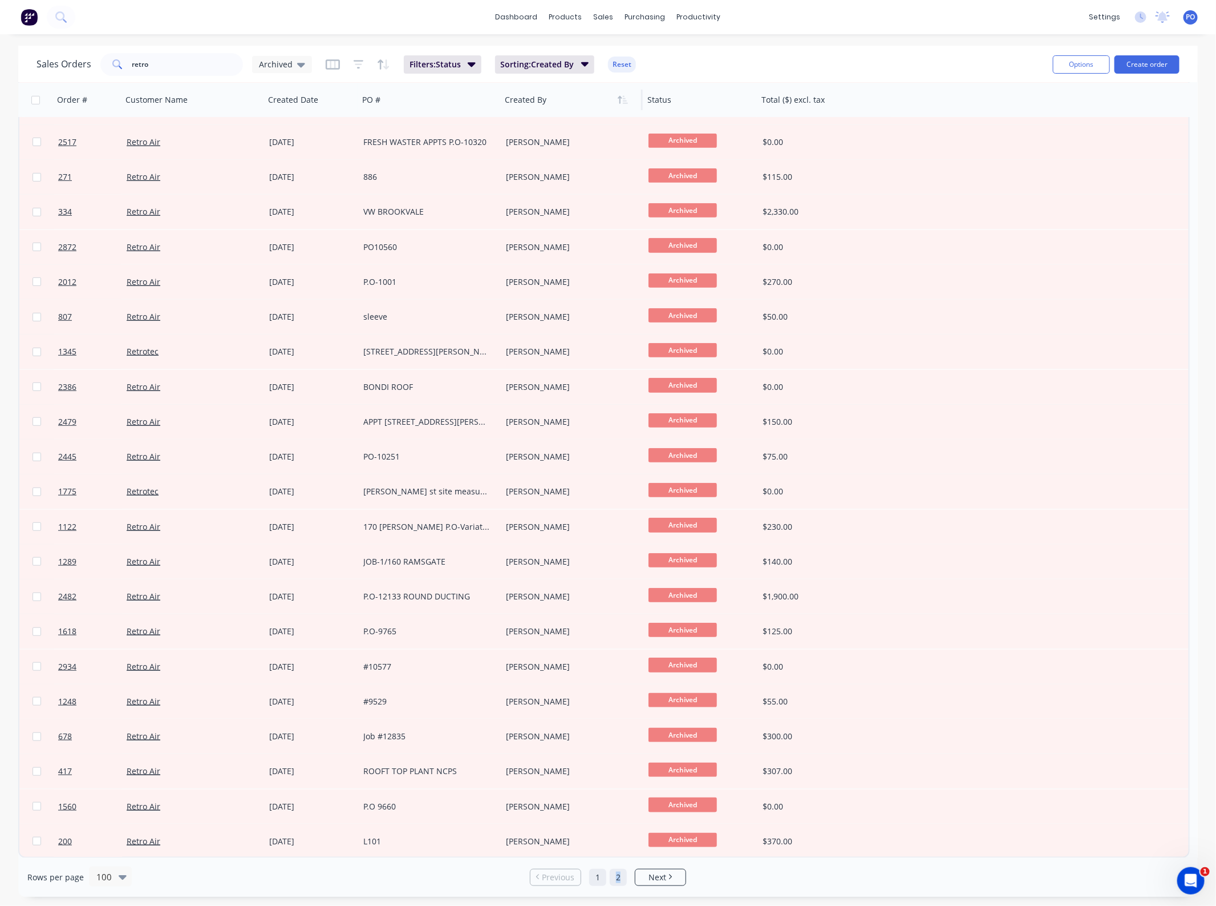
click at [619, 874] on link "2" at bounding box center [618, 876] width 17 height 17
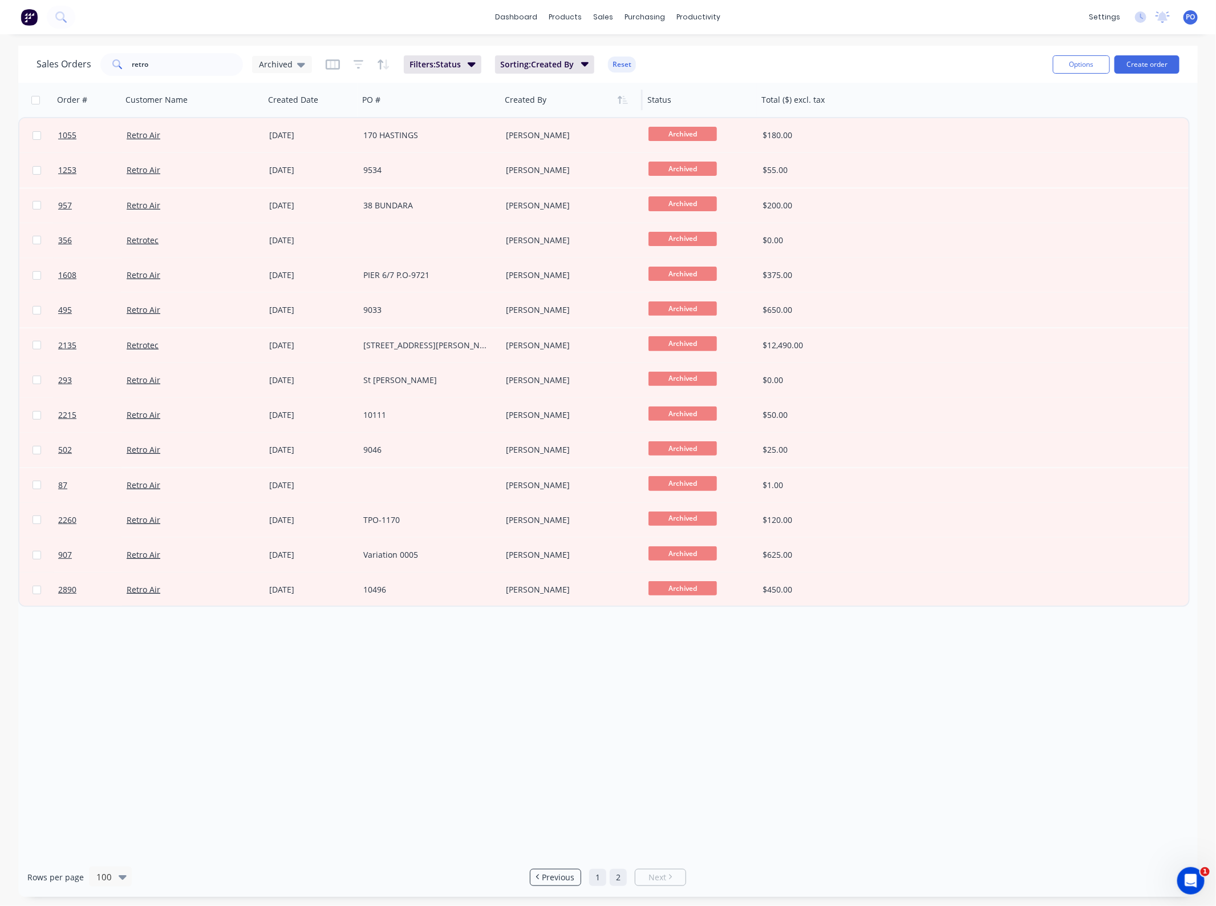
click at [599, 876] on link "1" at bounding box center [597, 876] width 17 height 17
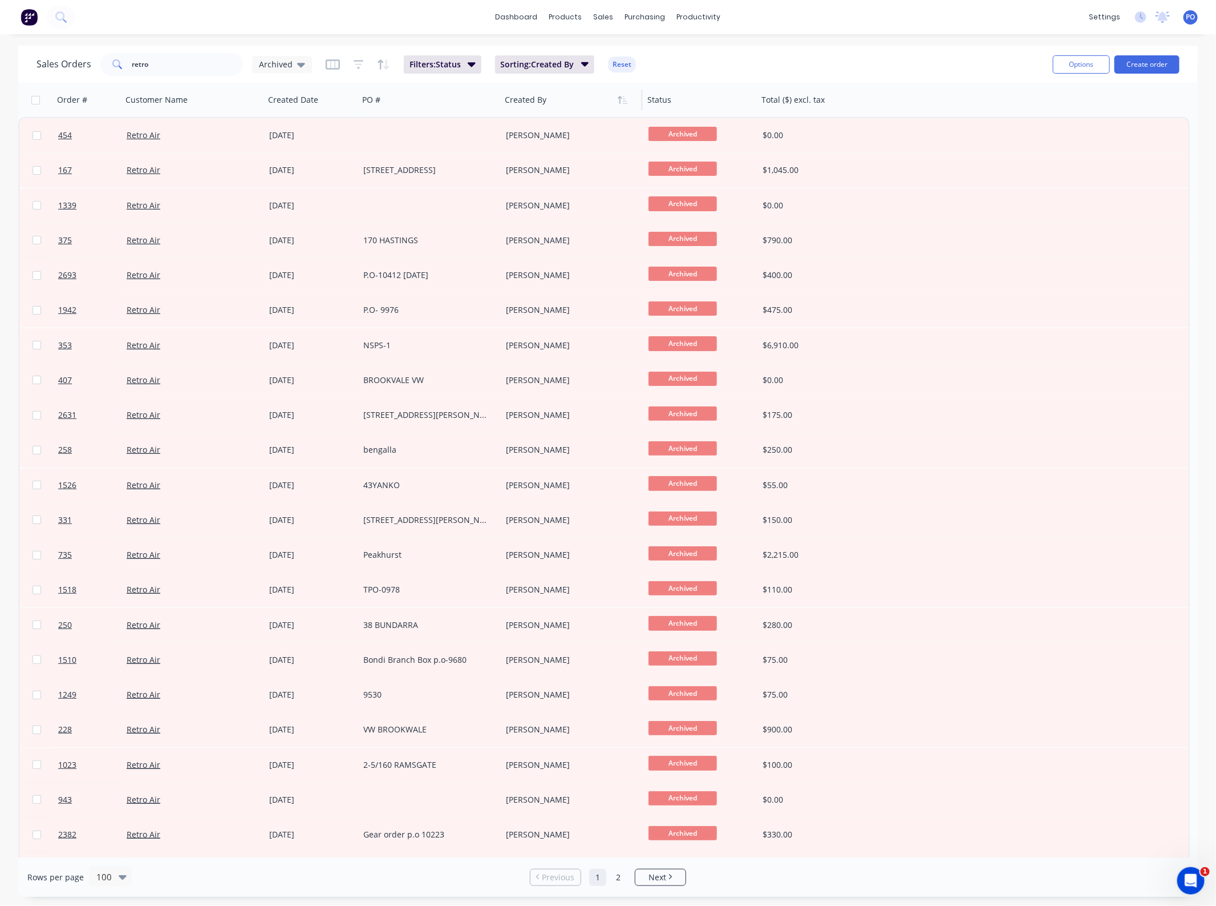
click at [632, 103] on div "Created By" at bounding box center [571, 100] width 143 height 34
click at [623, 103] on icon "button" at bounding box center [625, 100] width 5 height 8
drag, startPoint x: 211, startPoint y: 68, endPoint x: -51, endPoint y: 66, distance: 261.9
click at [0, 66] on html "dashboard products sales purchasing productivity dashboard products Product Cat…" at bounding box center [608, 453] width 1216 height 906
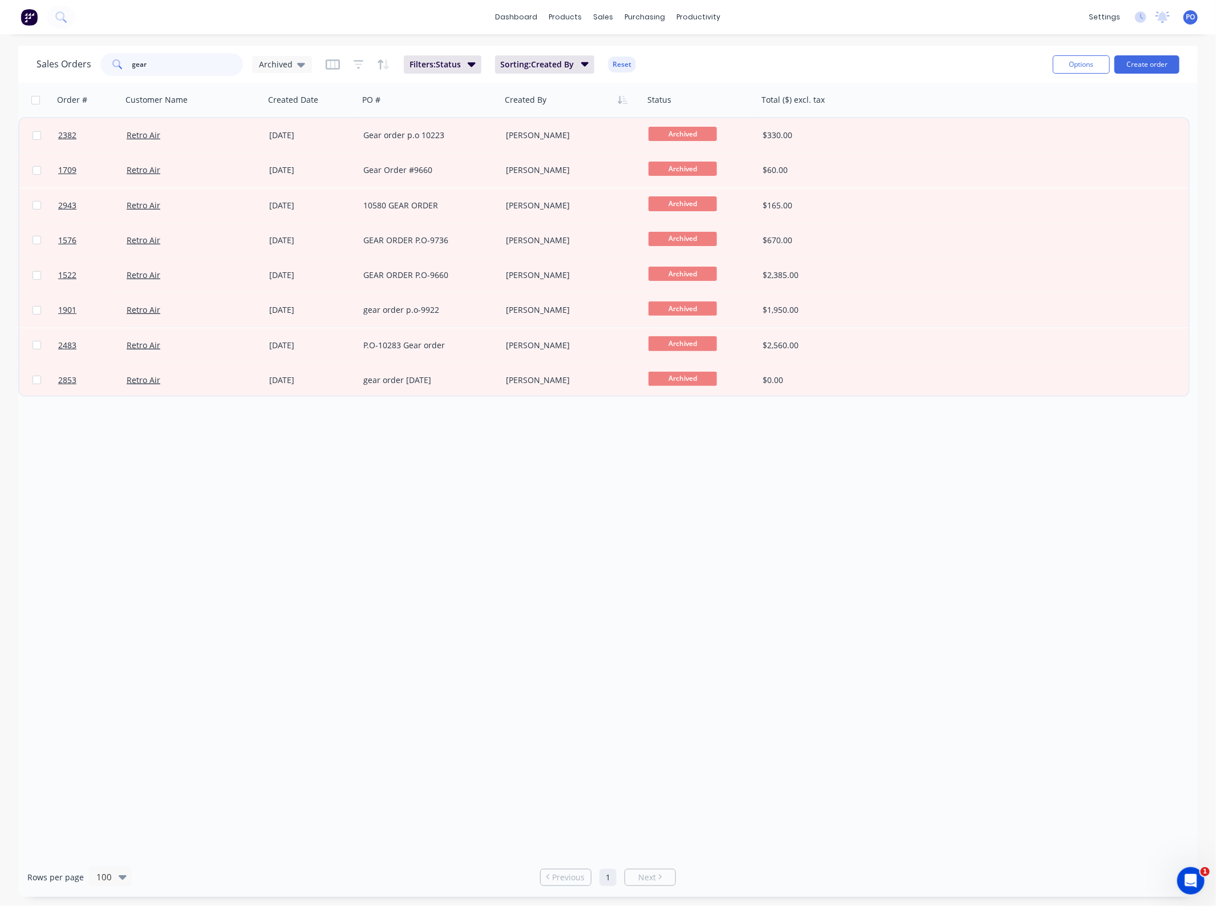
click at [159, 67] on input "gear" at bounding box center [187, 64] width 111 height 23
click at [159, 66] on input "gear" at bounding box center [187, 64] width 111 height 23
type input "2873"
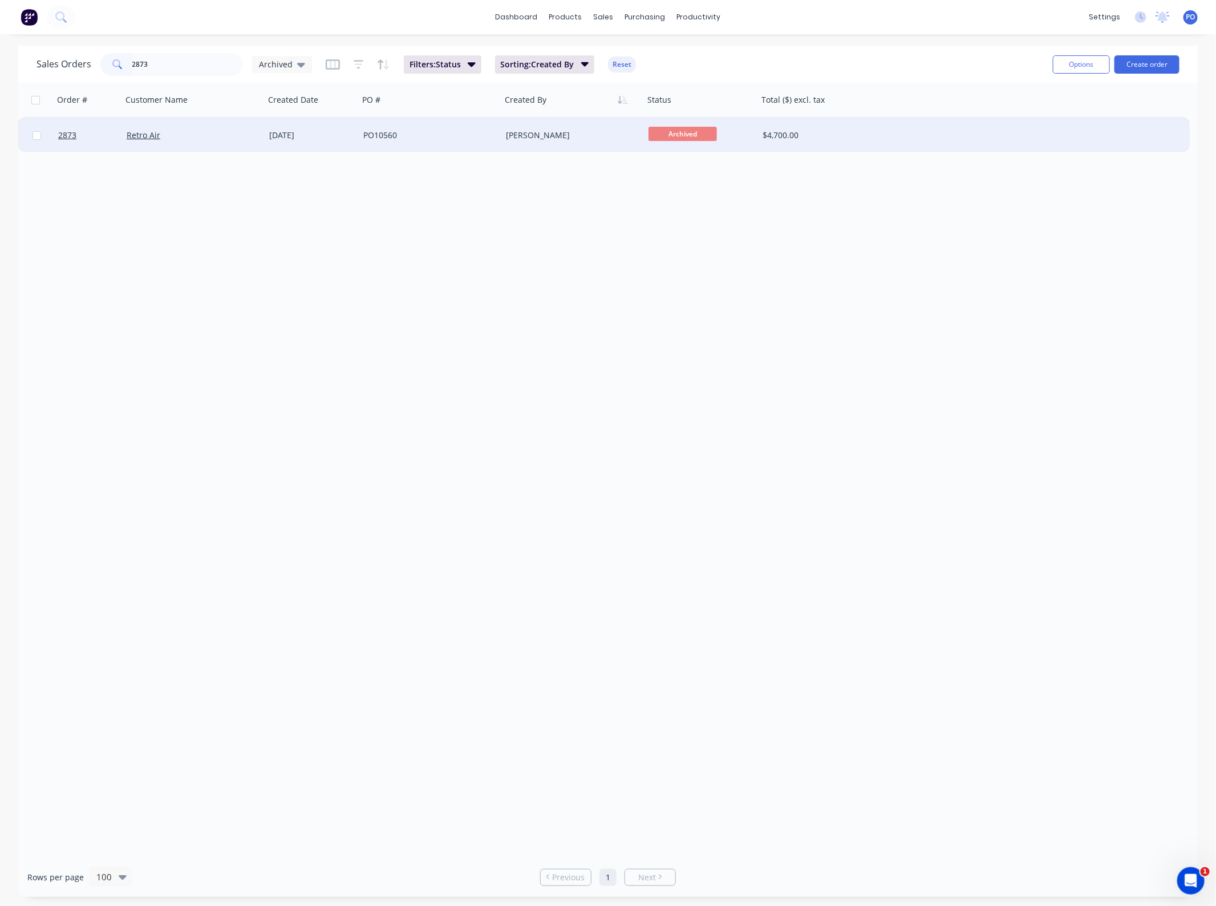
click at [328, 131] on div "[DATE]" at bounding box center [311, 135] width 85 height 11
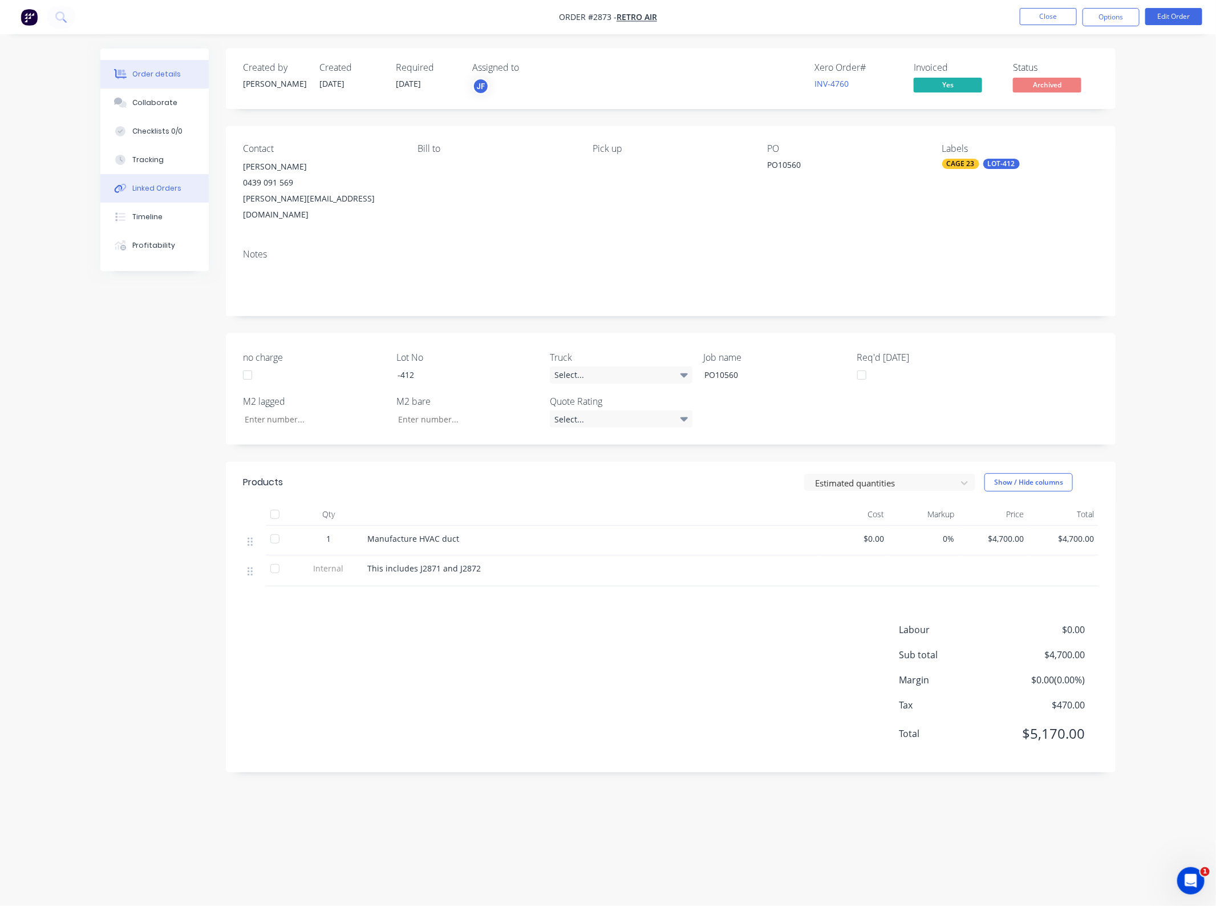
click at [148, 187] on div "Linked Orders" at bounding box center [156, 188] width 49 height 10
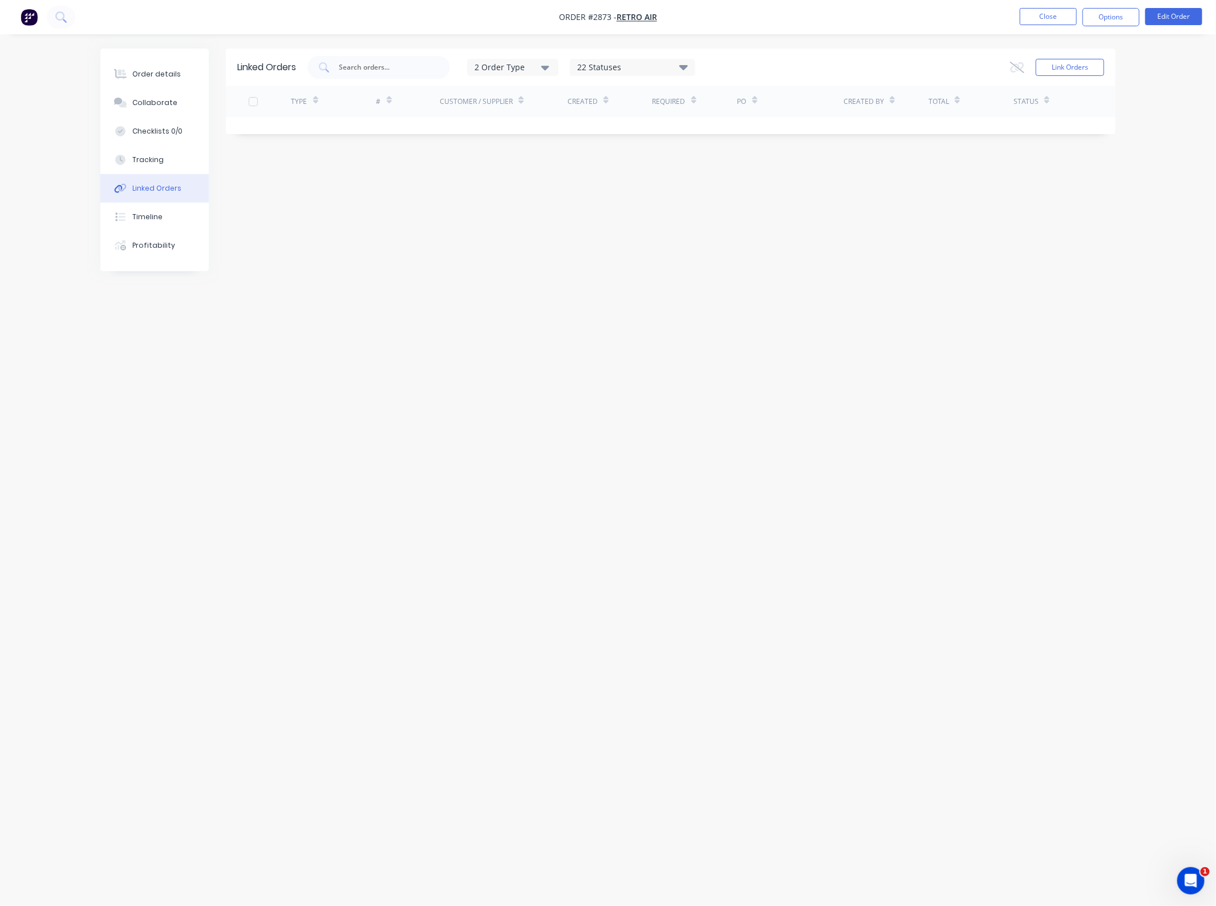
click at [494, 67] on div "2 Order Type" at bounding box center [513, 67] width 76 height 12
click at [640, 69] on div "22 Statuses" at bounding box center [633, 67] width 124 height 13
click at [634, 71] on div "22 Statuses" at bounding box center [633, 67] width 124 height 13
click at [326, 200] on div "Linked Orders 2 Order Type 22 Statuses Sales Order Status All Archived Draft Qu…" at bounding box center [608, 430] width 1016 height 765
click at [341, 66] on input "text" at bounding box center [385, 67] width 95 height 11
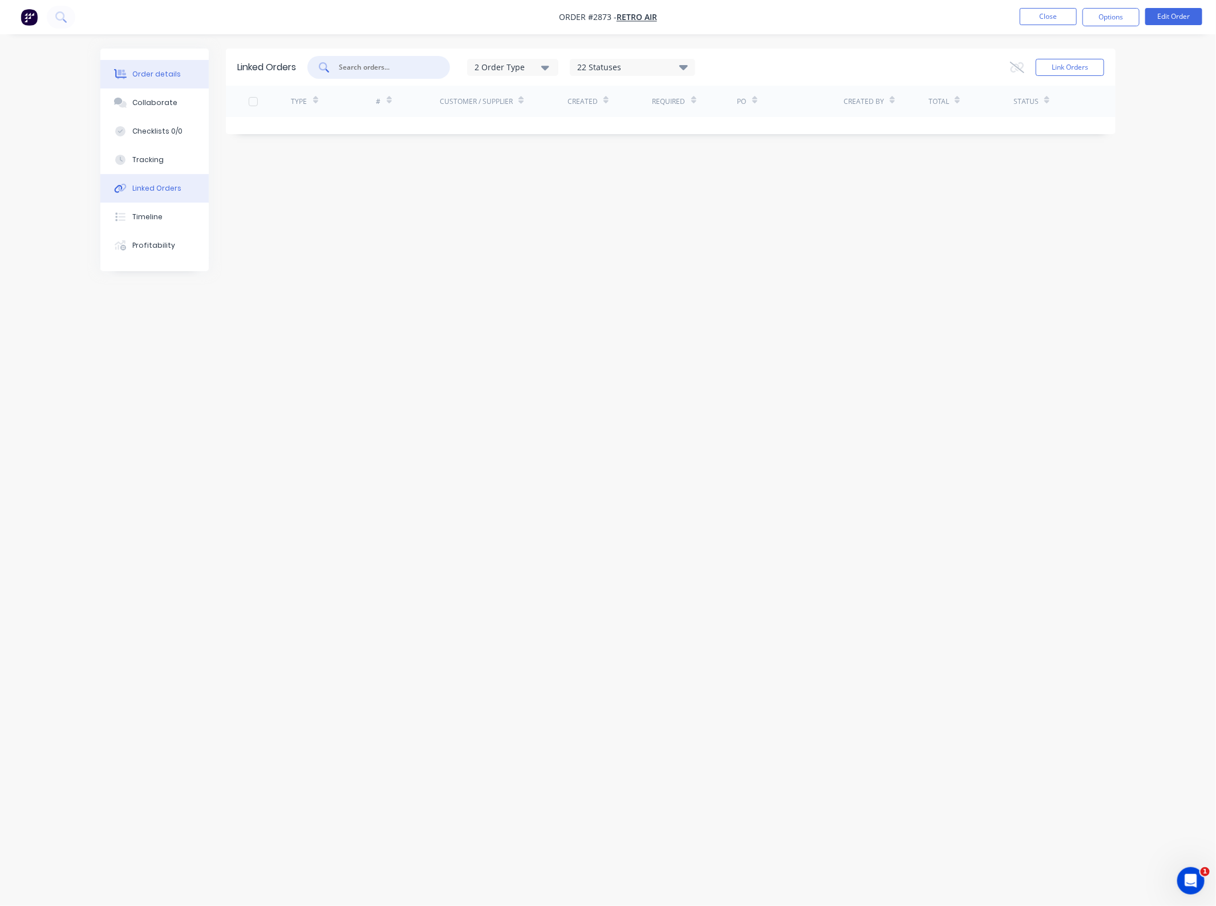
click at [140, 67] on button "Order details" at bounding box center [154, 74] width 108 height 29
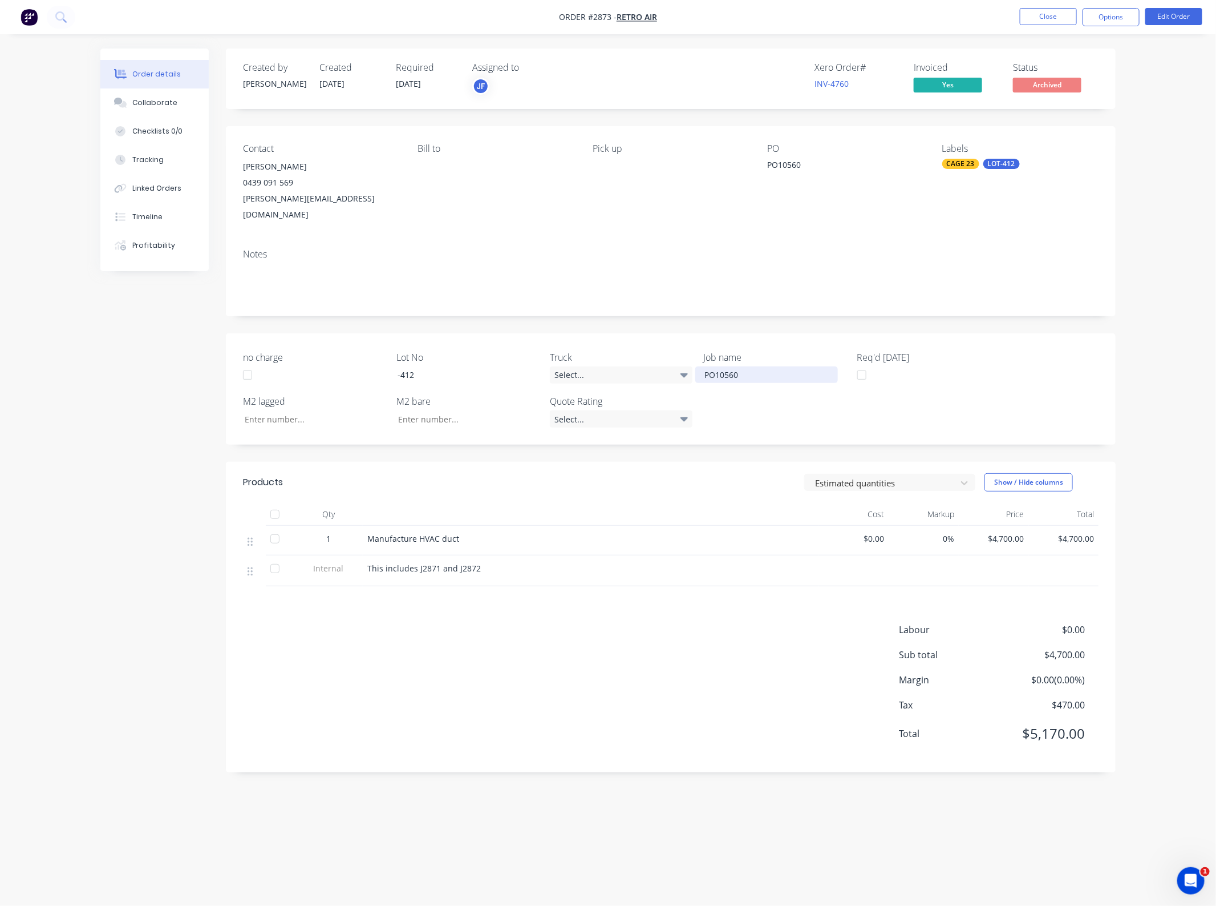
click at [714, 367] on div "PO10560" at bounding box center [767, 374] width 143 height 17
drag, startPoint x: 771, startPoint y: 358, endPoint x: 596, endPoint y: 347, distance: 174.9
click at [596, 347] on div "no charge Lot No -412 Truck Select... Job name PO10560 Req'd [DATE] M2 lagged M…" at bounding box center [671, 388] width 890 height 111
click at [1159, 32] on nav "Order #2873 - Retro Air Close Options Edit Order" at bounding box center [608, 17] width 1216 height 34
click at [1160, 21] on button "Edit Order" at bounding box center [1174, 16] width 57 height 17
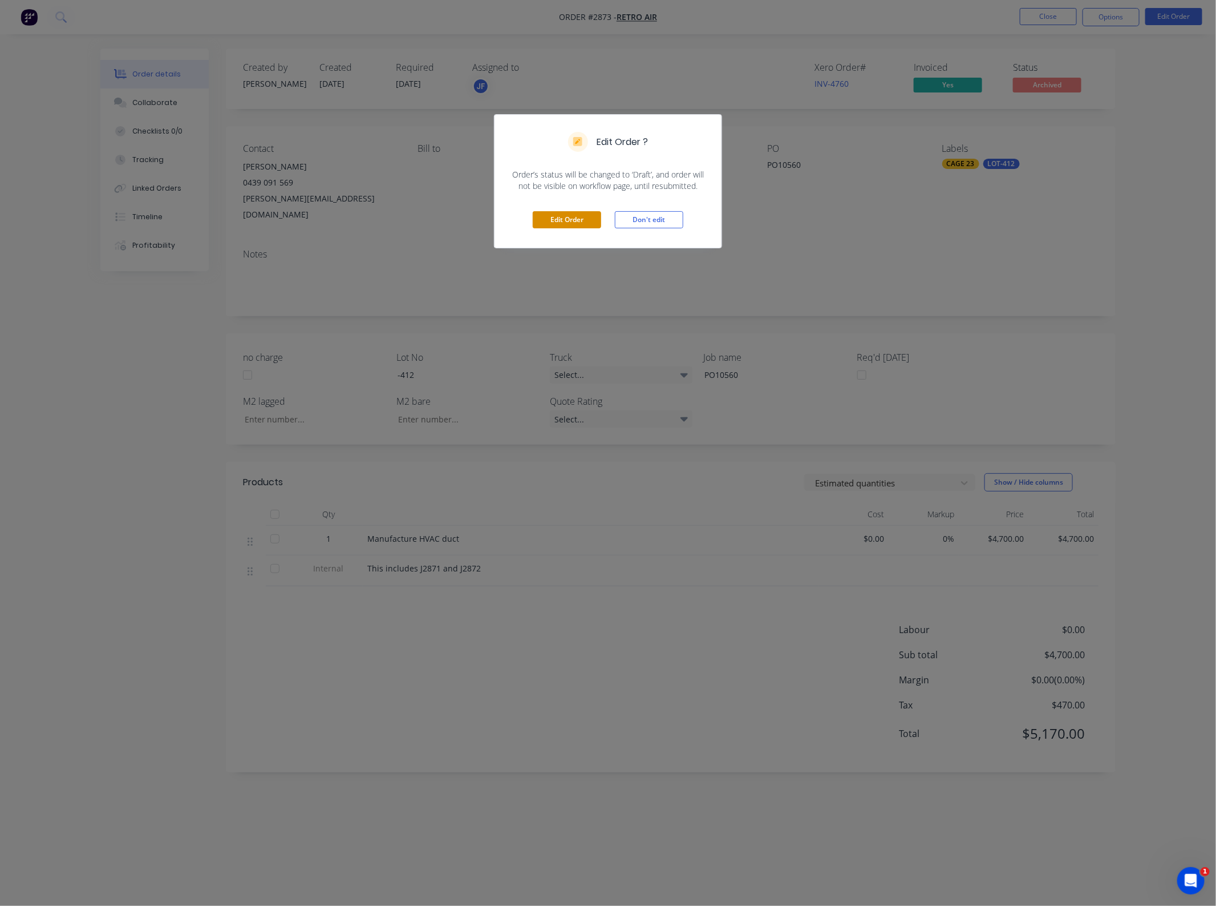
click at [568, 221] on button "Edit Order" at bounding box center [567, 219] width 68 height 17
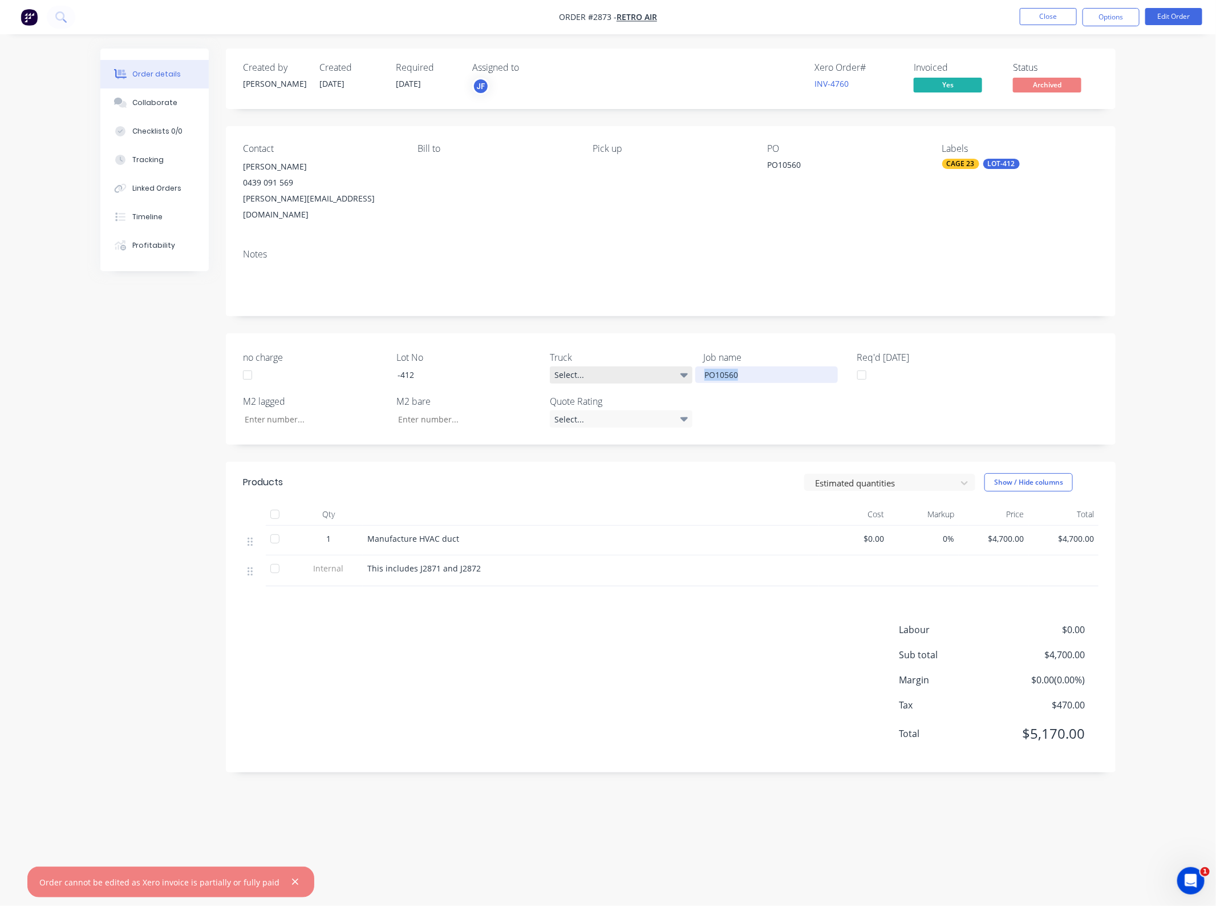
drag, startPoint x: 757, startPoint y: 363, endPoint x: 597, endPoint y: 351, distance: 160.2
click at [601, 351] on div "no charge Lot No -412 Truck Select... Job name PO10560 Req'd [DATE] M2 lagged M…" at bounding box center [671, 388] width 890 height 111
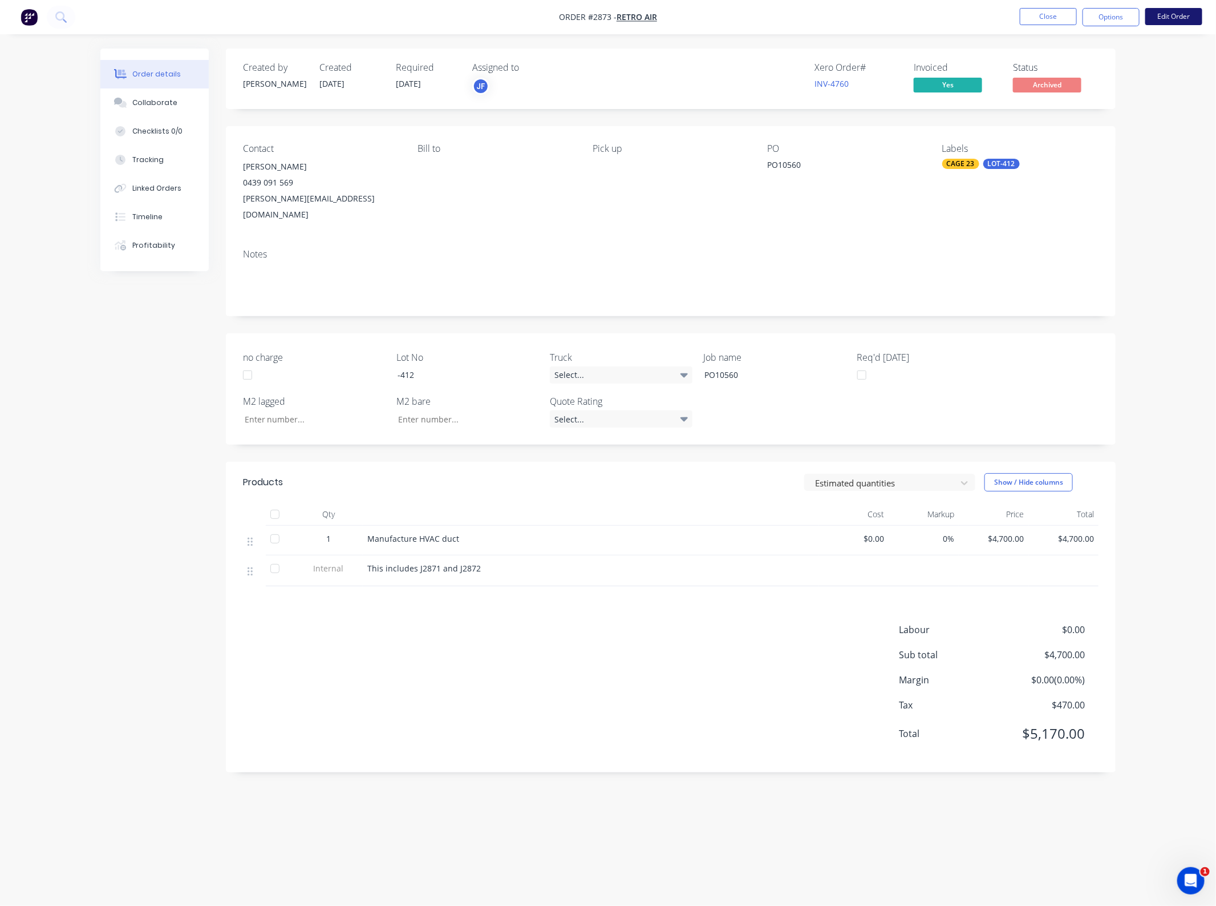
click at [1165, 15] on button "Edit Order" at bounding box center [1174, 16] width 57 height 17
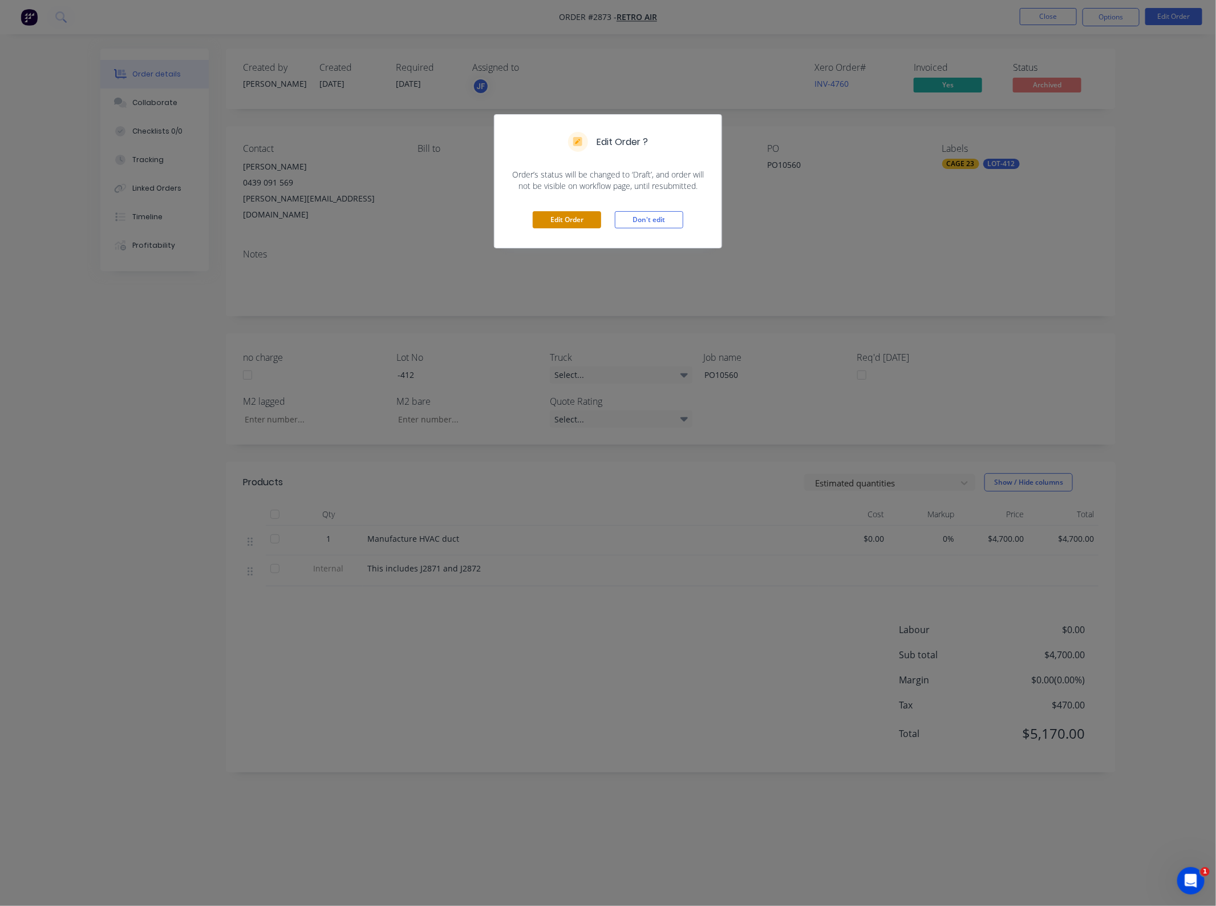
click at [571, 216] on button "Edit Order" at bounding box center [567, 219] width 68 height 17
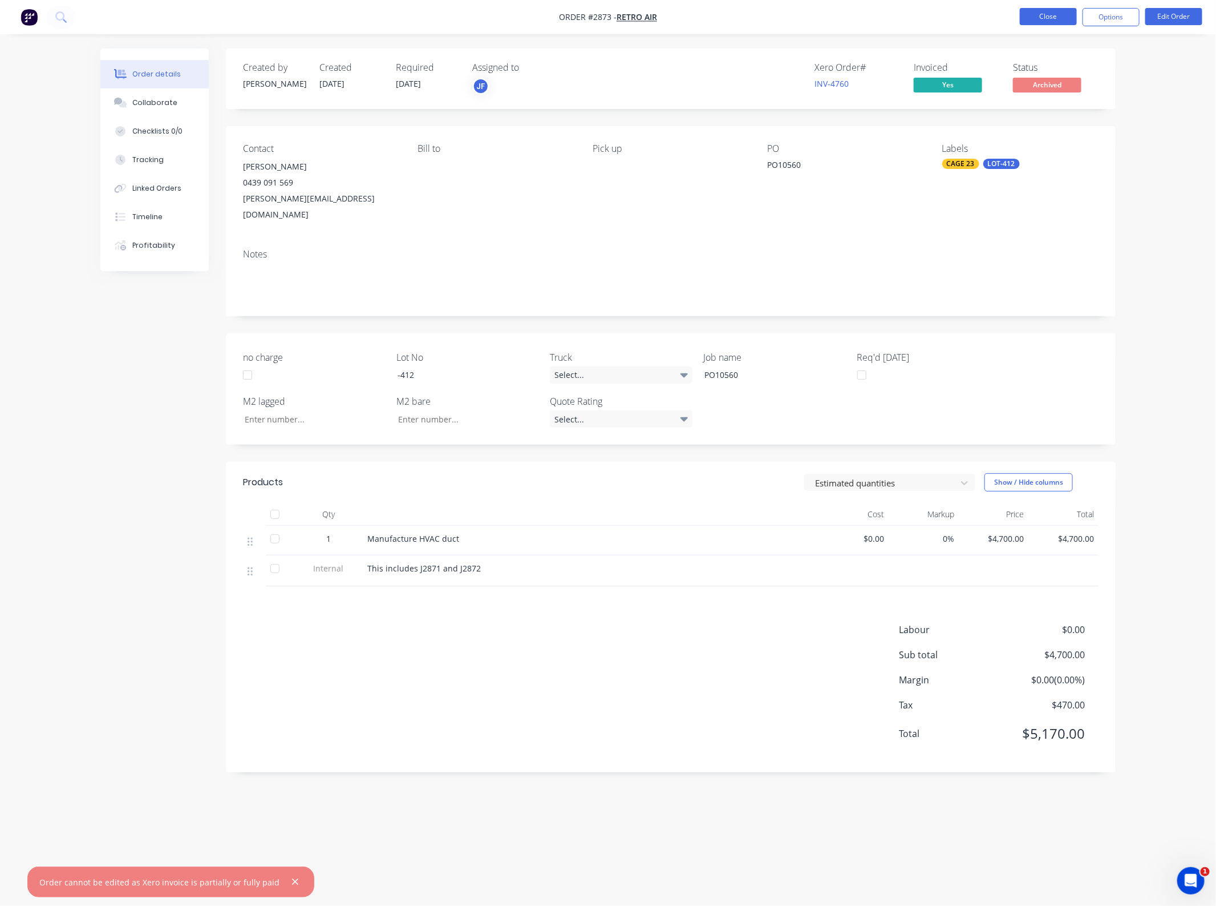
click at [1041, 18] on button "Close" at bounding box center [1048, 16] width 57 height 17
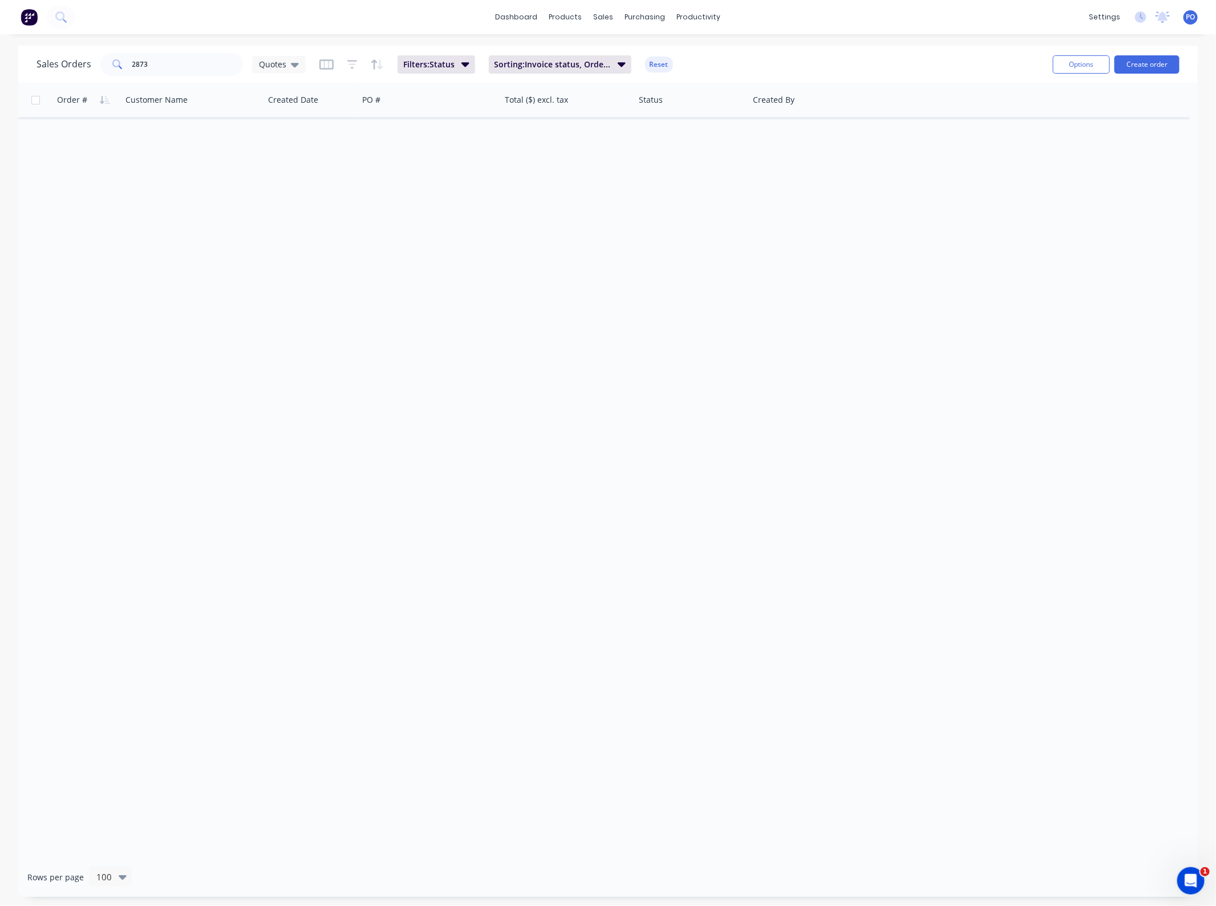
click at [246, 66] on div "Sales Orders 2873 Quotes" at bounding box center [171, 64] width 269 height 23
click at [167, 66] on input "2873" at bounding box center [187, 64] width 111 height 23
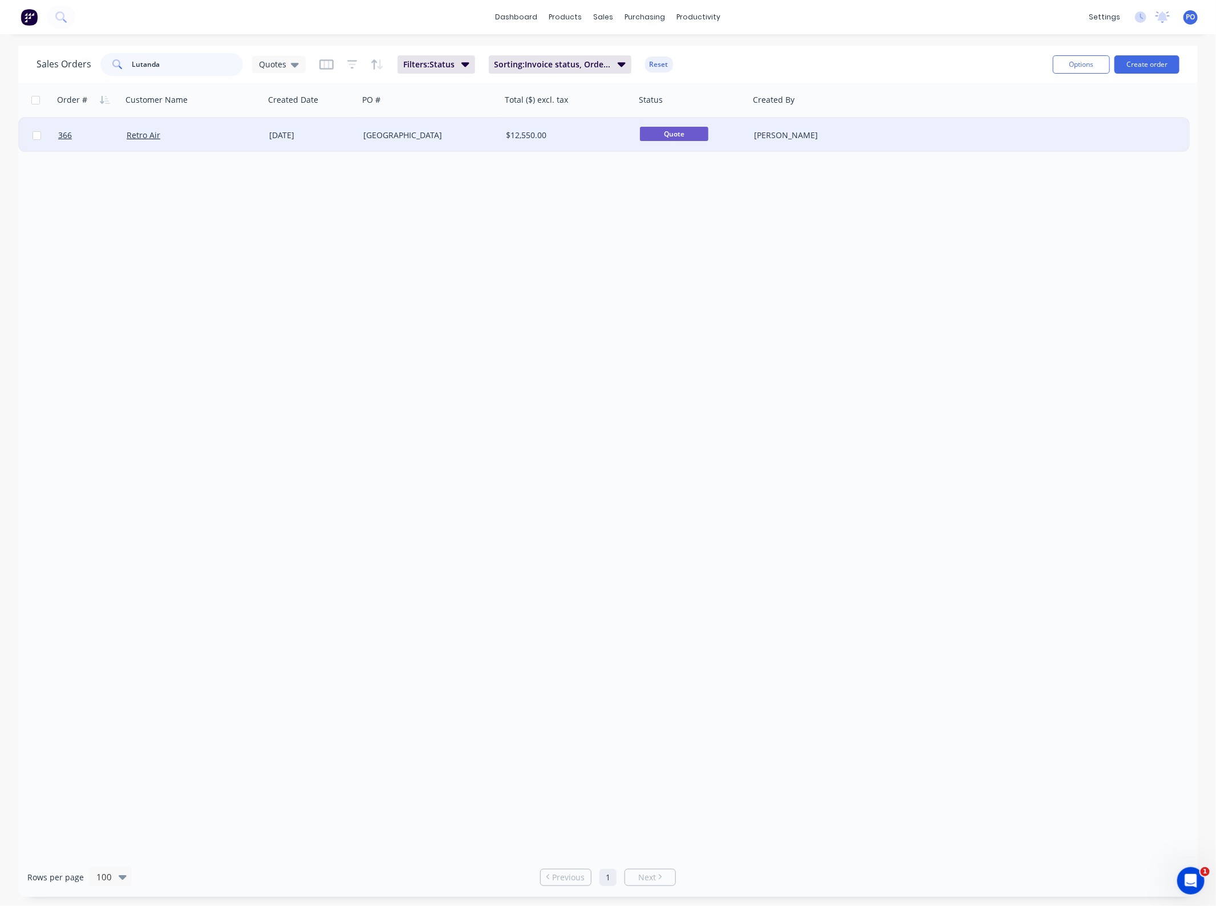
type input "Lutanda"
click at [454, 135] on div "[GEOGRAPHIC_DATA]" at bounding box center [426, 135] width 127 height 11
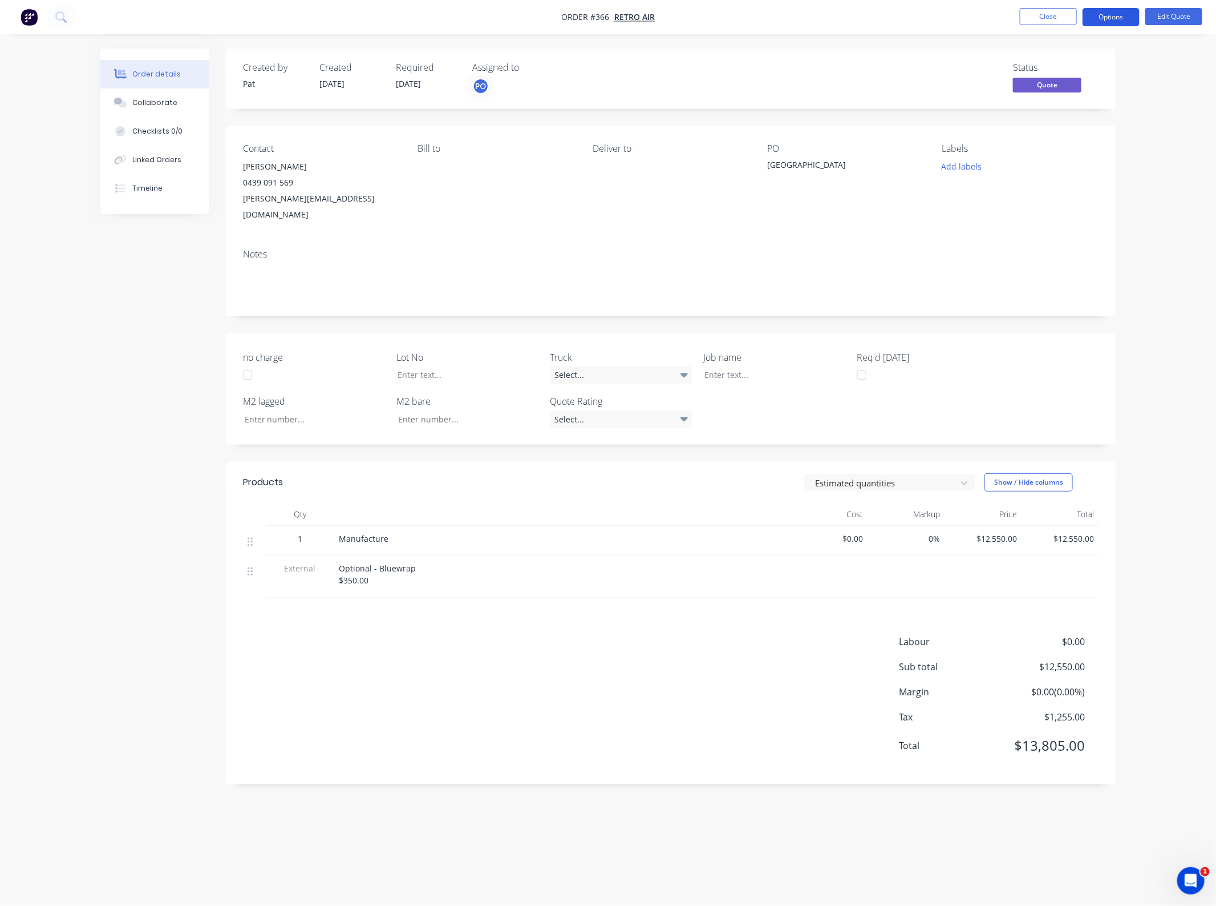
click at [1119, 19] on button "Options" at bounding box center [1111, 17] width 57 height 18
click at [871, 240] on div "Notes" at bounding box center [671, 278] width 890 height 76
click at [148, 160] on div "Linked Orders" at bounding box center [156, 160] width 49 height 10
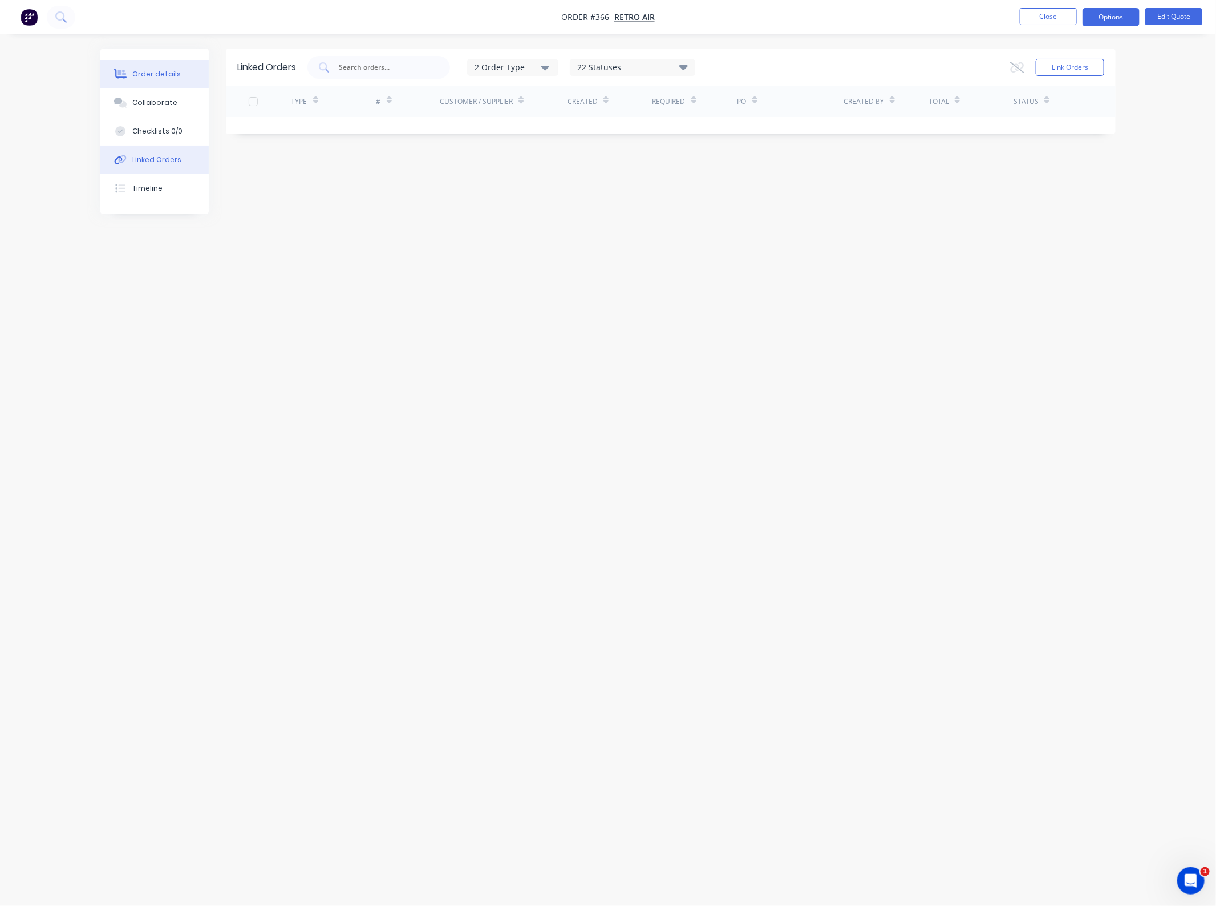
click at [124, 70] on icon at bounding box center [120, 74] width 13 height 10
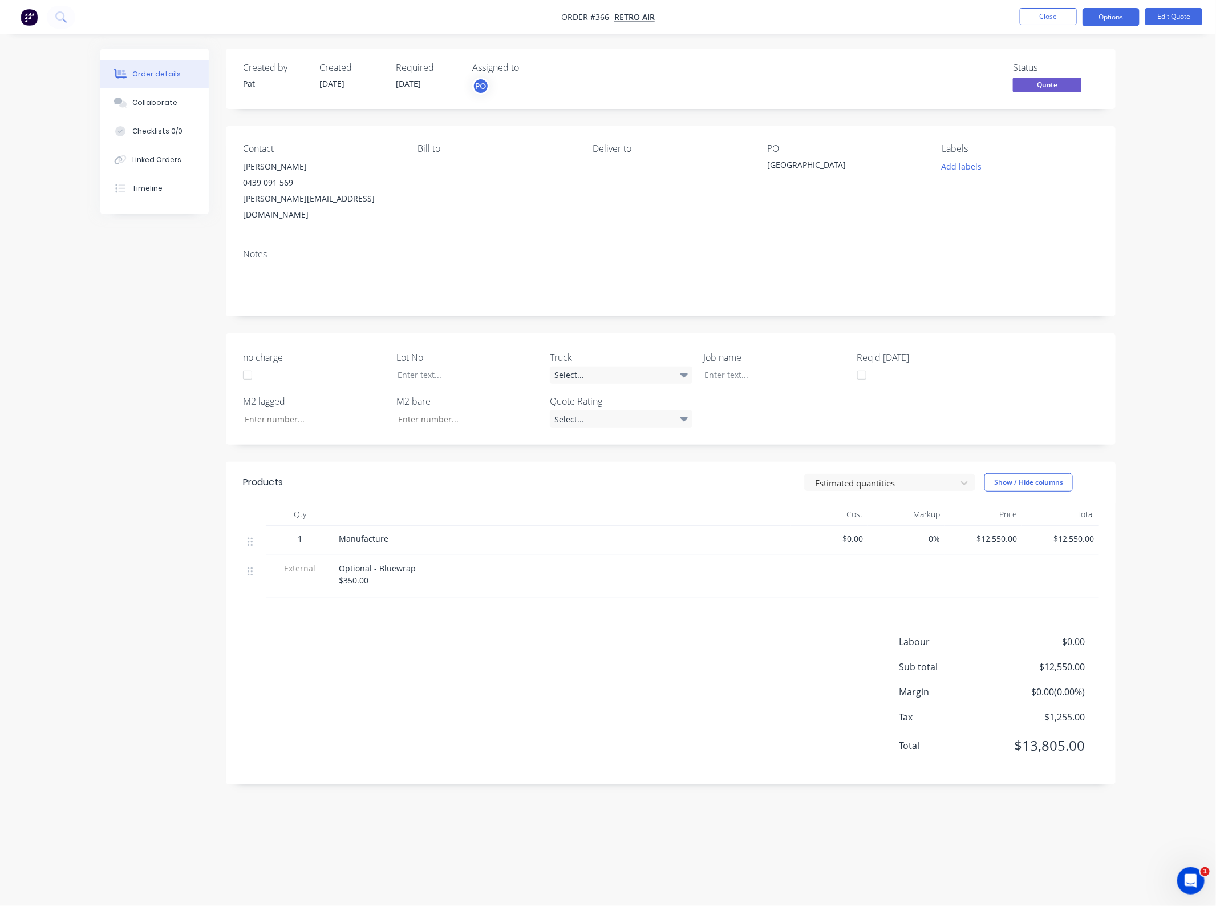
click at [1011, 532] on span "$12,550.00" at bounding box center [983, 538] width 68 height 12
click at [1168, 21] on button "Edit Quote" at bounding box center [1174, 16] width 57 height 17
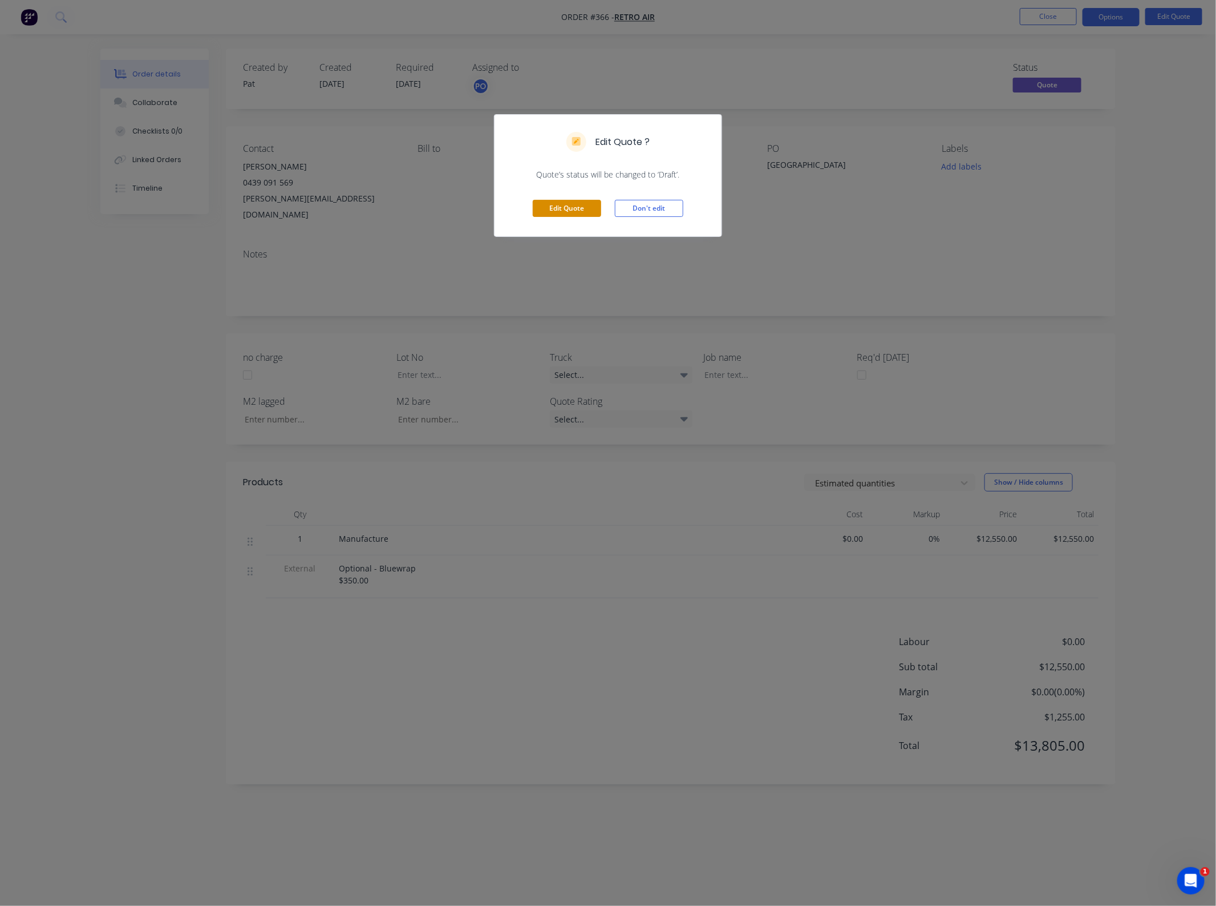
click at [575, 213] on button "Edit Quote" at bounding box center [567, 208] width 68 height 17
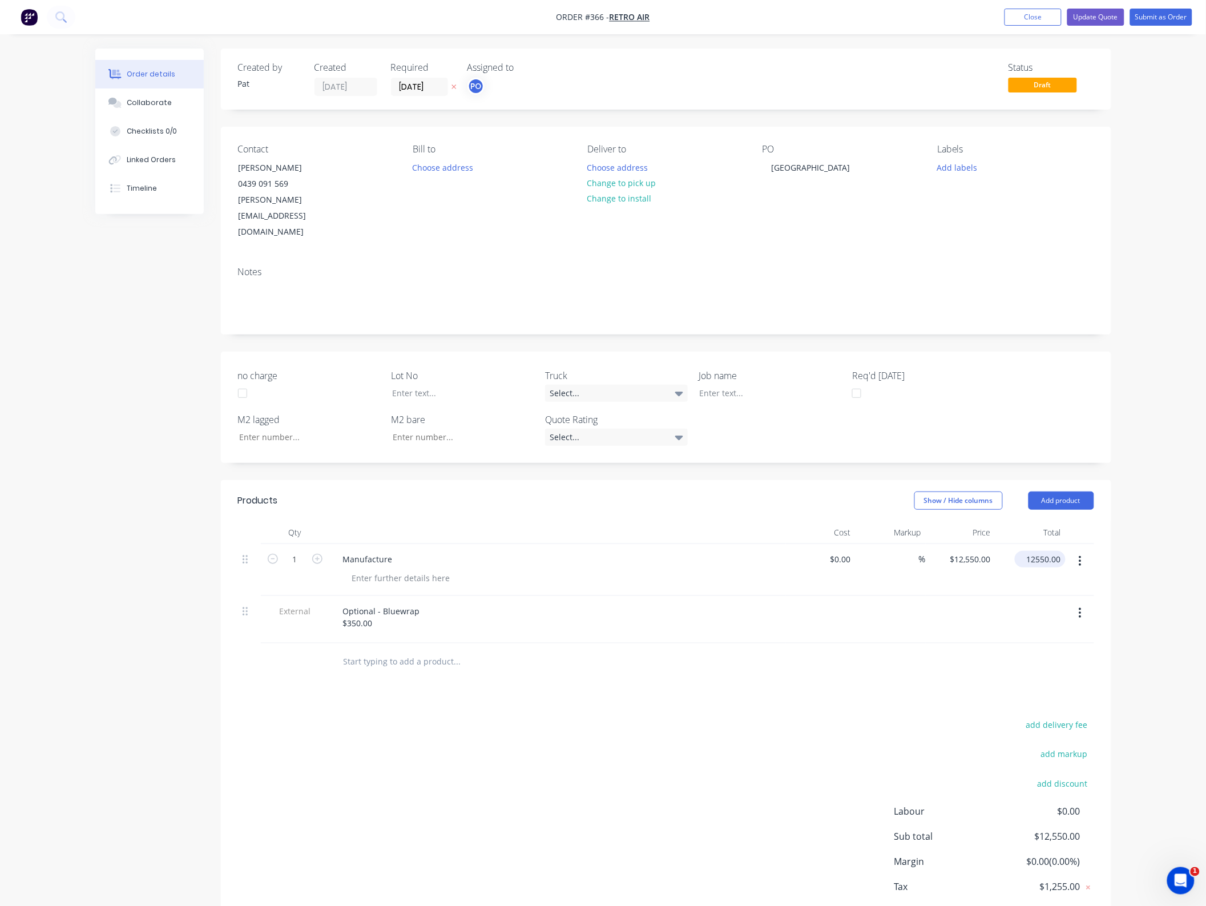
click at [1040, 551] on input "12550.00" at bounding box center [1042, 559] width 46 height 17
type input "18950"
type input "$18,950.00"
click at [906, 646] on div at bounding box center [666, 661] width 856 height 37
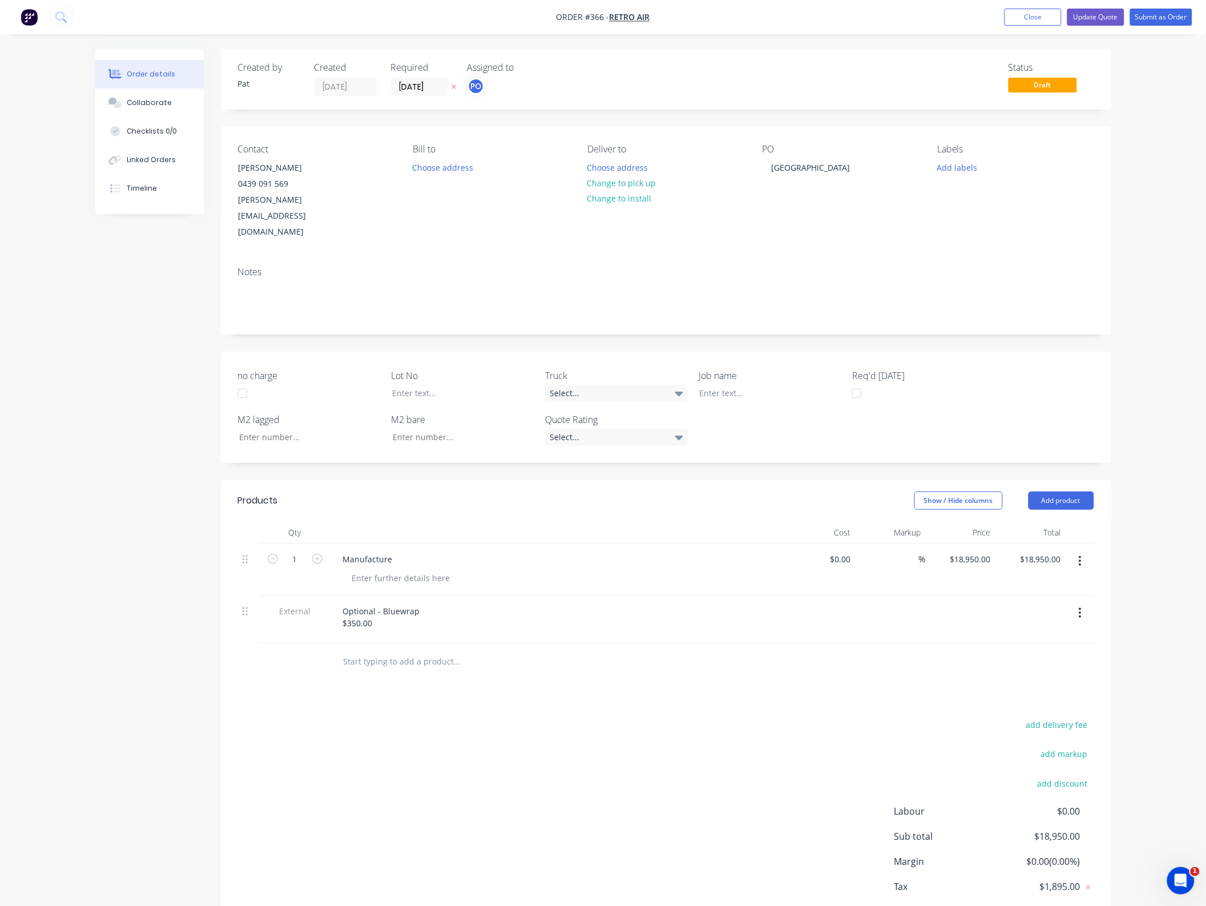
click at [1080, 607] on icon "button" at bounding box center [1079, 613] width 3 height 13
click at [1027, 657] on div "Delete" at bounding box center [1040, 665] width 88 height 17
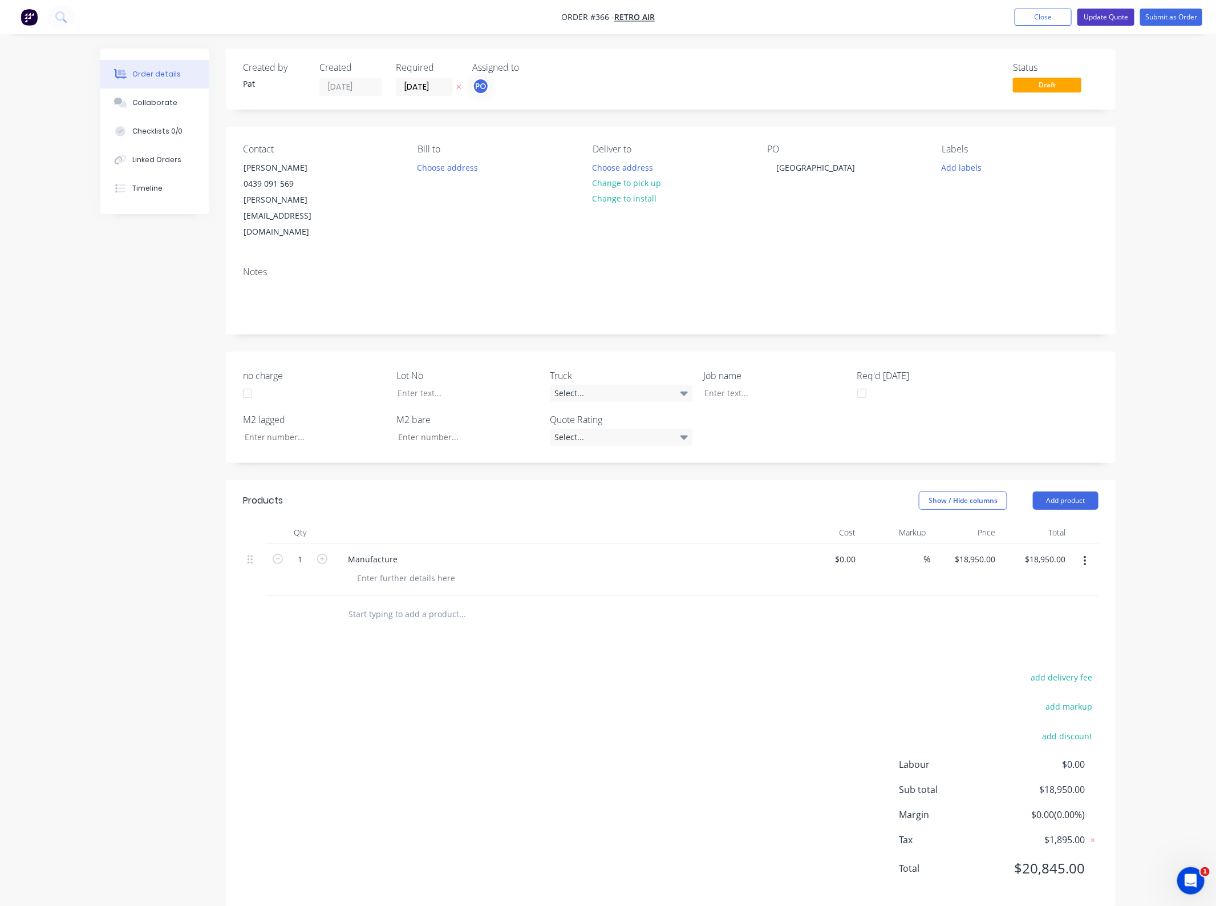
click at [1123, 20] on button "Update Quote" at bounding box center [1106, 17] width 57 height 17
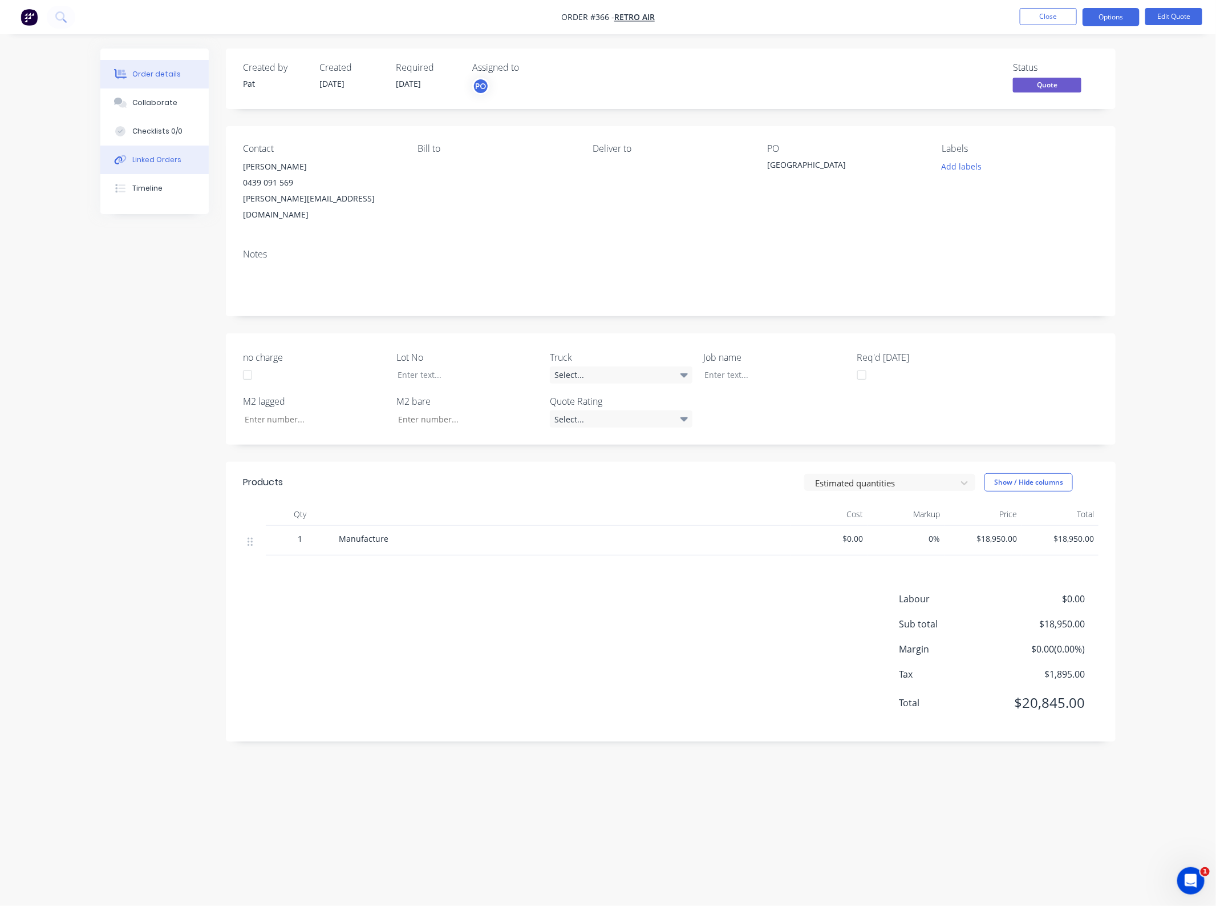
click at [175, 159] on div "Linked Orders" at bounding box center [156, 160] width 49 height 10
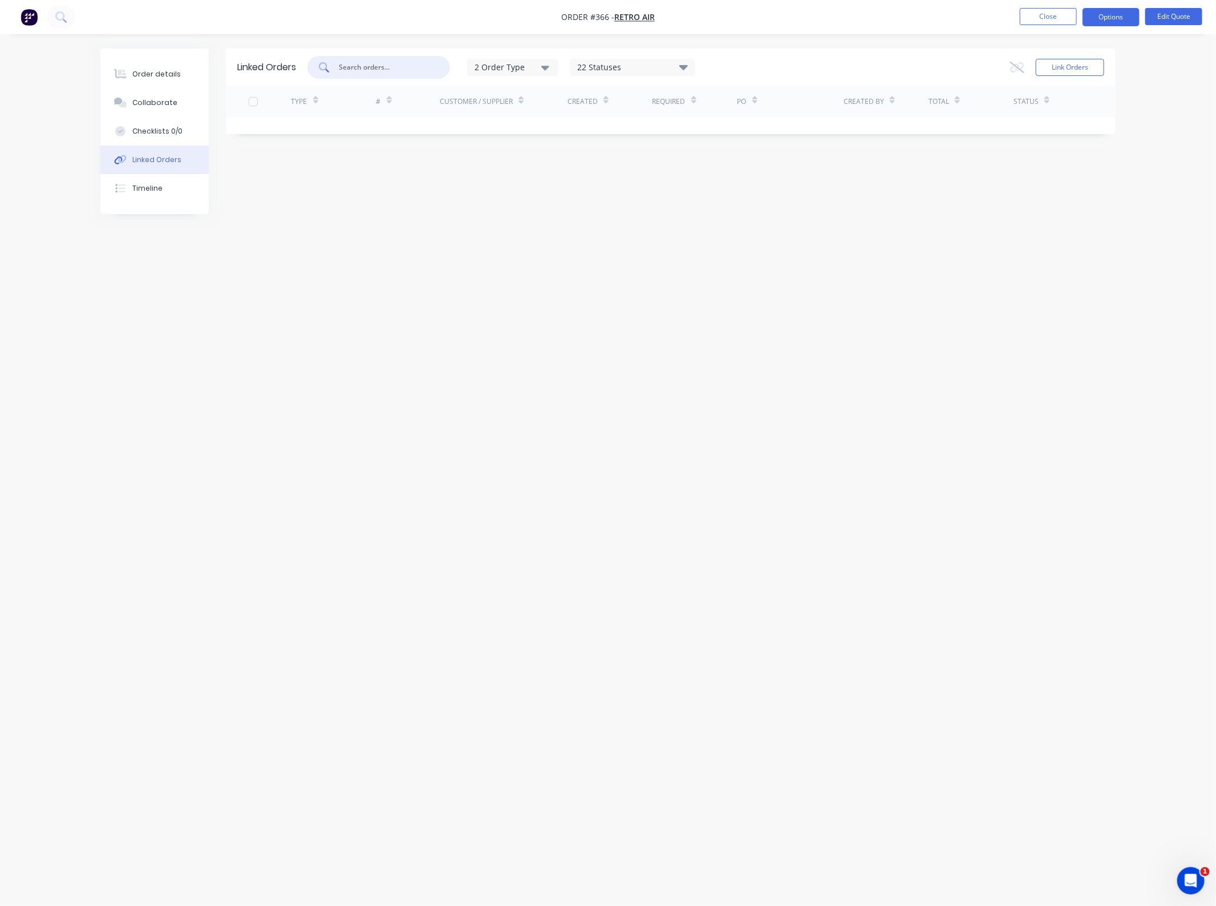
click at [386, 71] on input "text" at bounding box center [385, 67] width 95 height 11
type input "2873"
click at [406, 75] on div "2873" at bounding box center [379, 67] width 143 height 23
click at [1086, 74] on button "Link Orders" at bounding box center [1070, 67] width 68 height 17
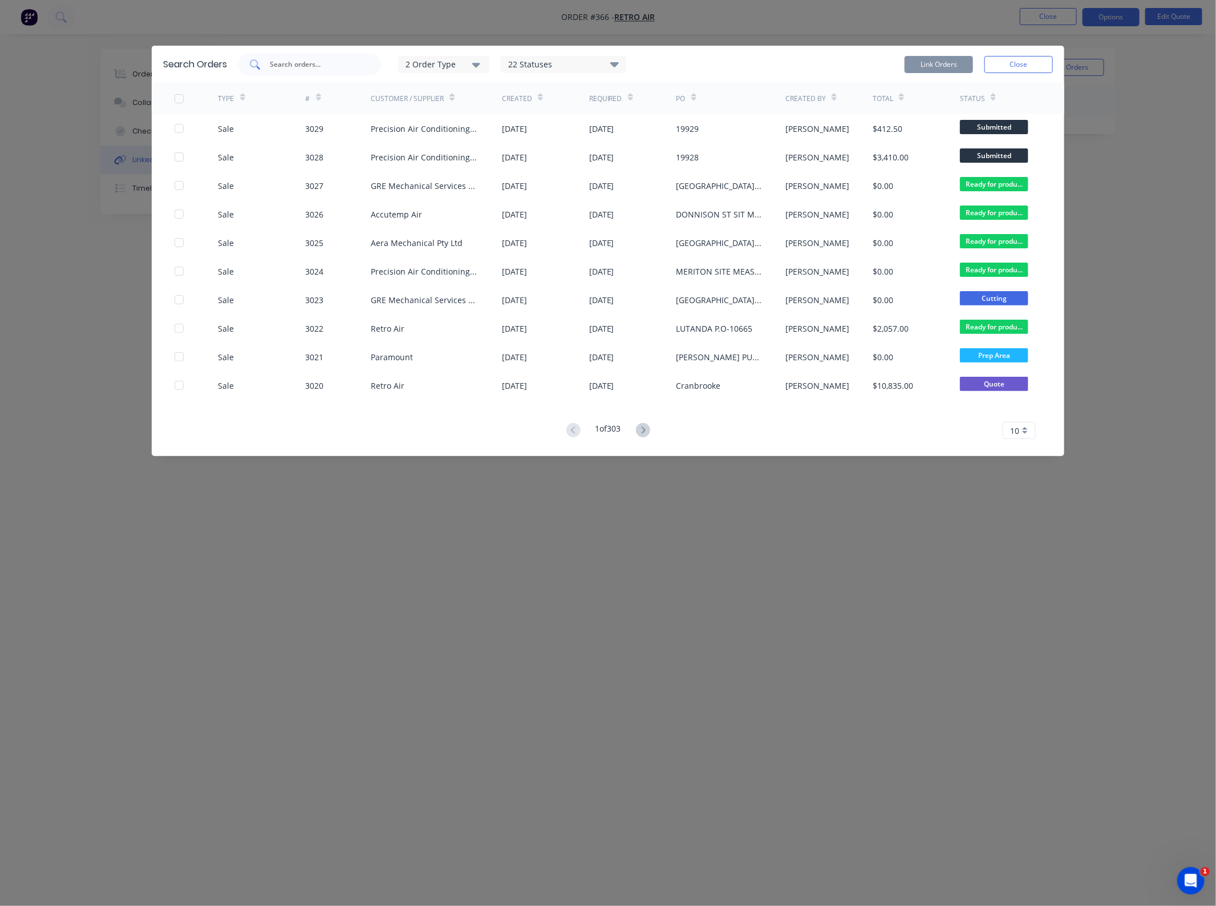
click at [318, 66] on input "text" at bounding box center [316, 64] width 95 height 11
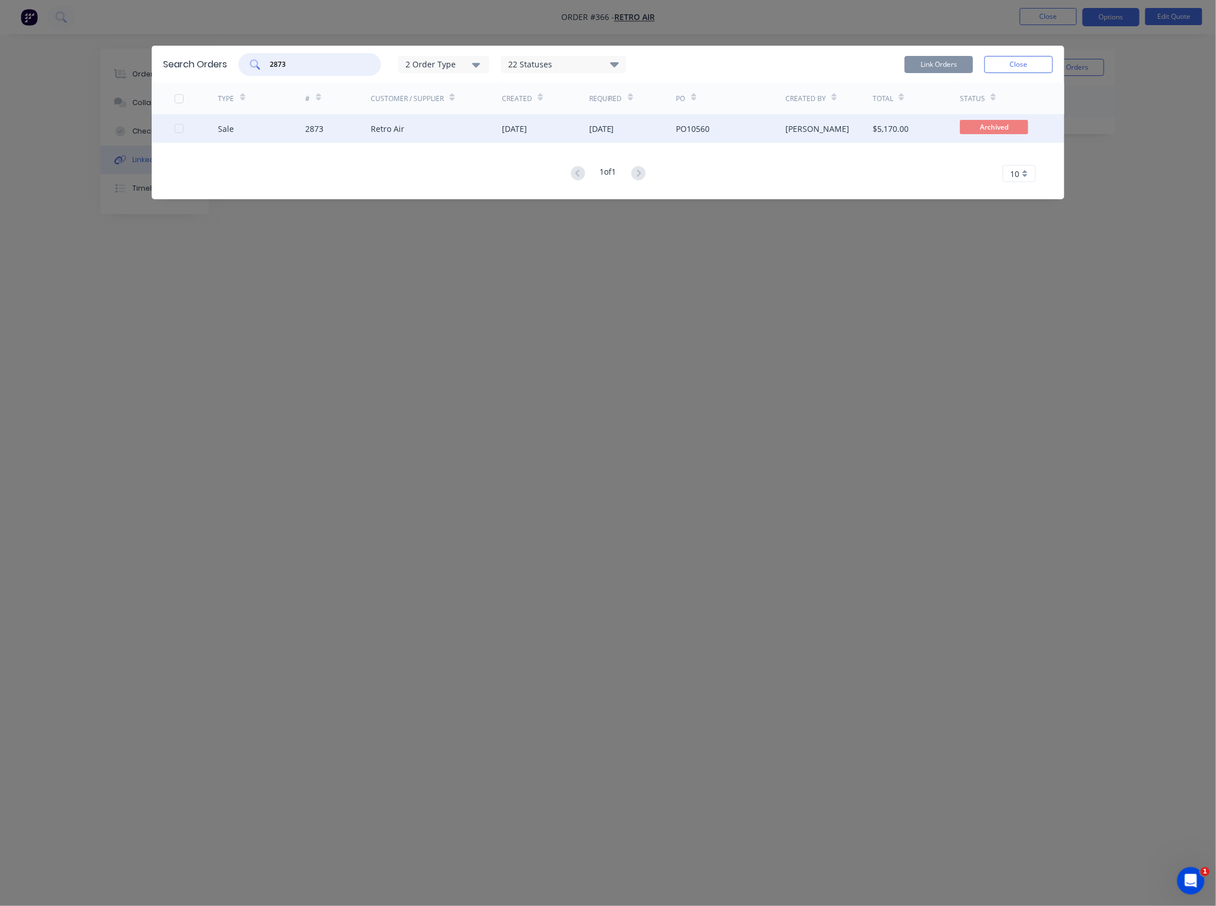
type input "2873"
click at [460, 131] on div "Retro Air" at bounding box center [436, 128] width 131 height 29
click at [260, 127] on div "Sale" at bounding box center [262, 128] width 87 height 29
click at [180, 128] on div at bounding box center [179, 128] width 23 height 23
click at [953, 67] on button "Link Orders" at bounding box center [939, 64] width 68 height 17
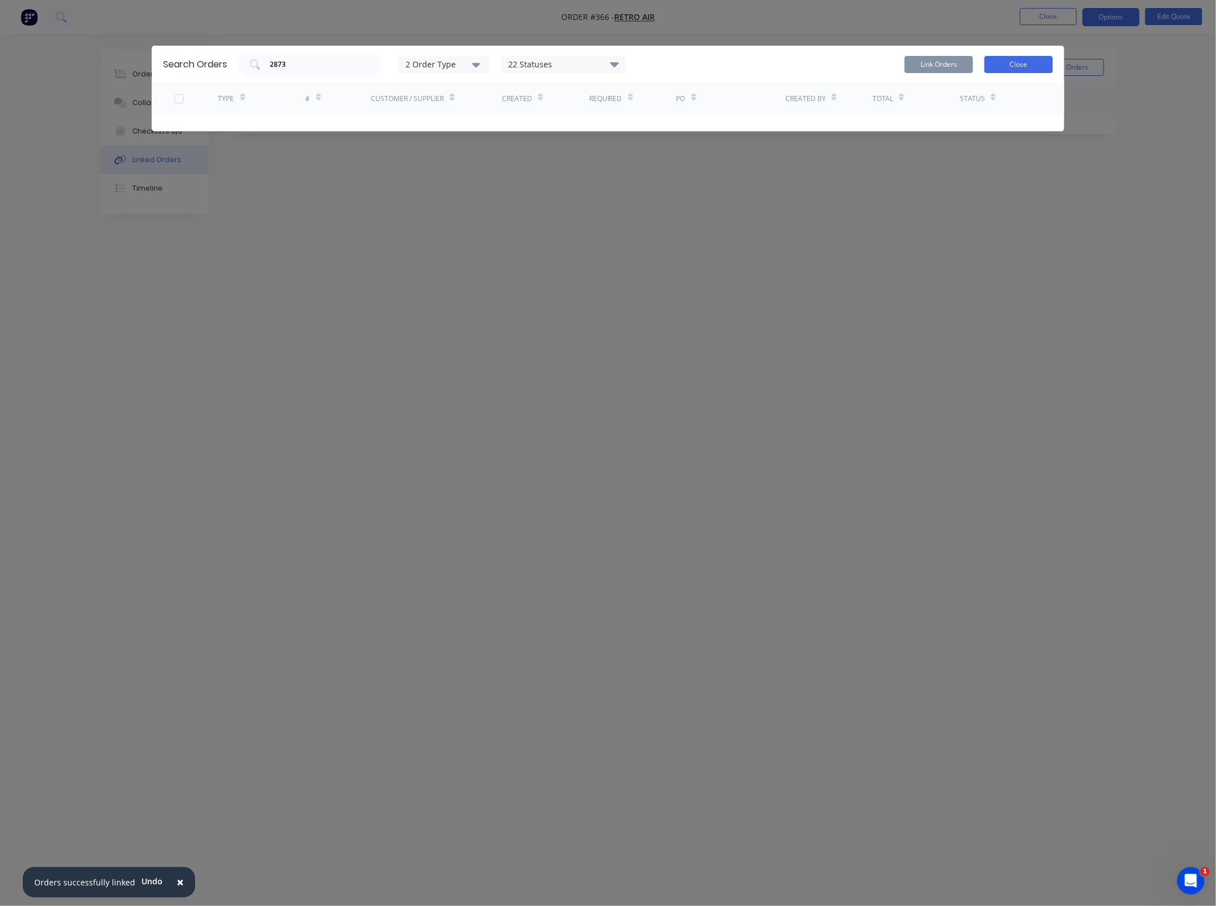
click at [1013, 62] on button "Close" at bounding box center [1019, 64] width 68 height 17
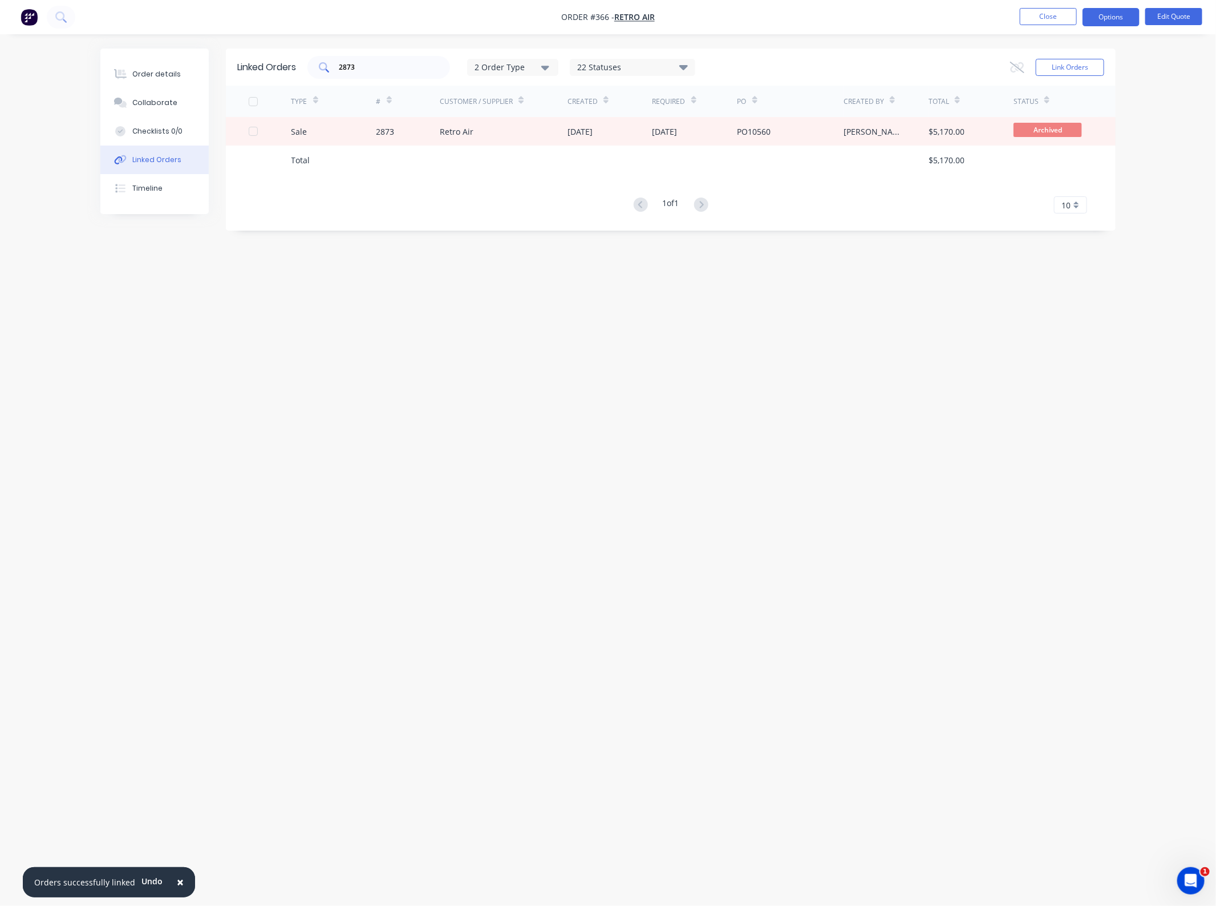
click at [372, 63] on input "2873" at bounding box center [385, 67] width 95 height 11
click at [1033, 19] on button "Close" at bounding box center [1048, 16] width 57 height 17
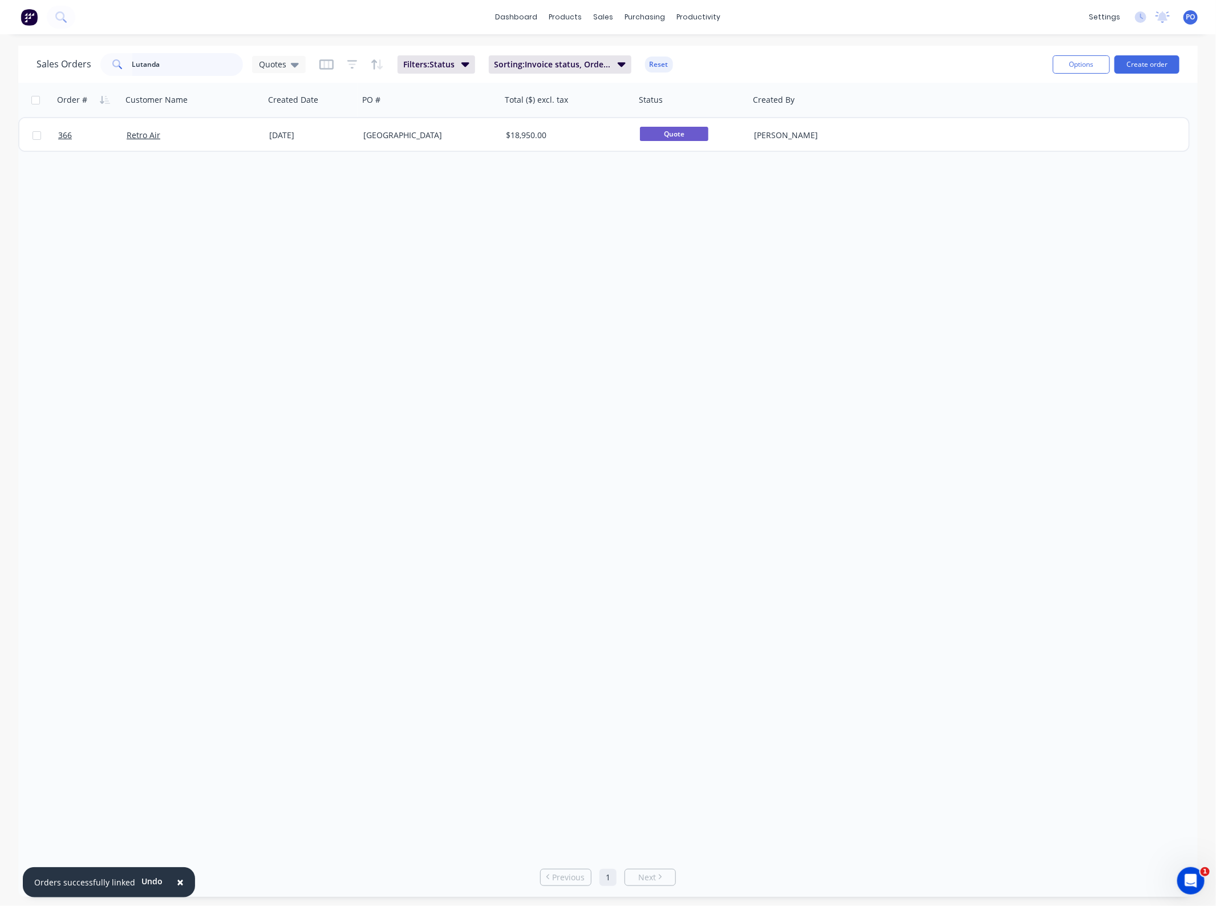
click at [58, 78] on div "Sales Orders Lutanda Quotes Filters: Status Sorting: Invoice status, Order # Re…" at bounding box center [541, 64] width 1008 height 28
click at [494, 366] on div "Order # Customer Name Created Date PO # Total ($) excl. tax Status Created By 3…" at bounding box center [608, 470] width 1180 height 774
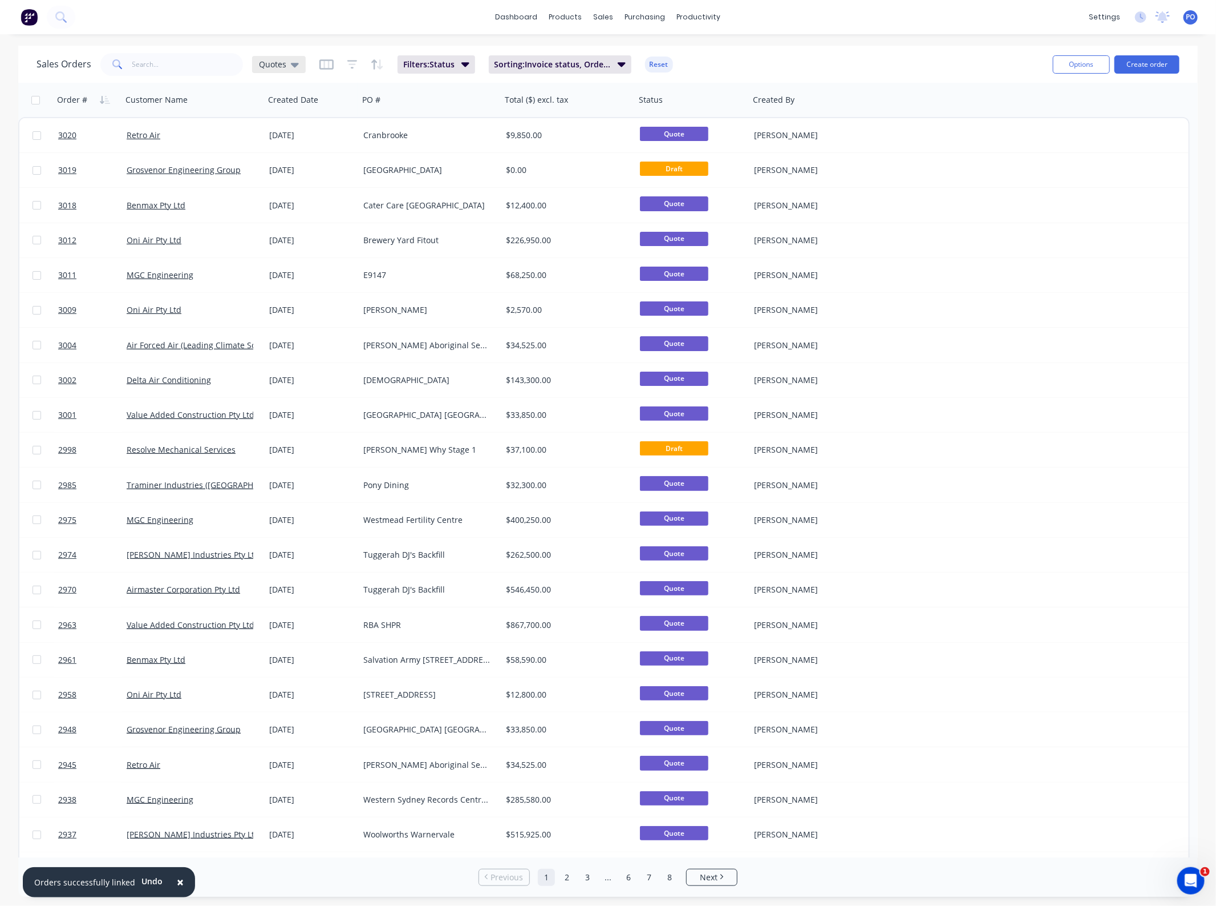
click at [291, 66] on icon at bounding box center [295, 64] width 8 height 13
click at [285, 271] on button "Projects" at bounding box center [321, 275] width 130 height 13
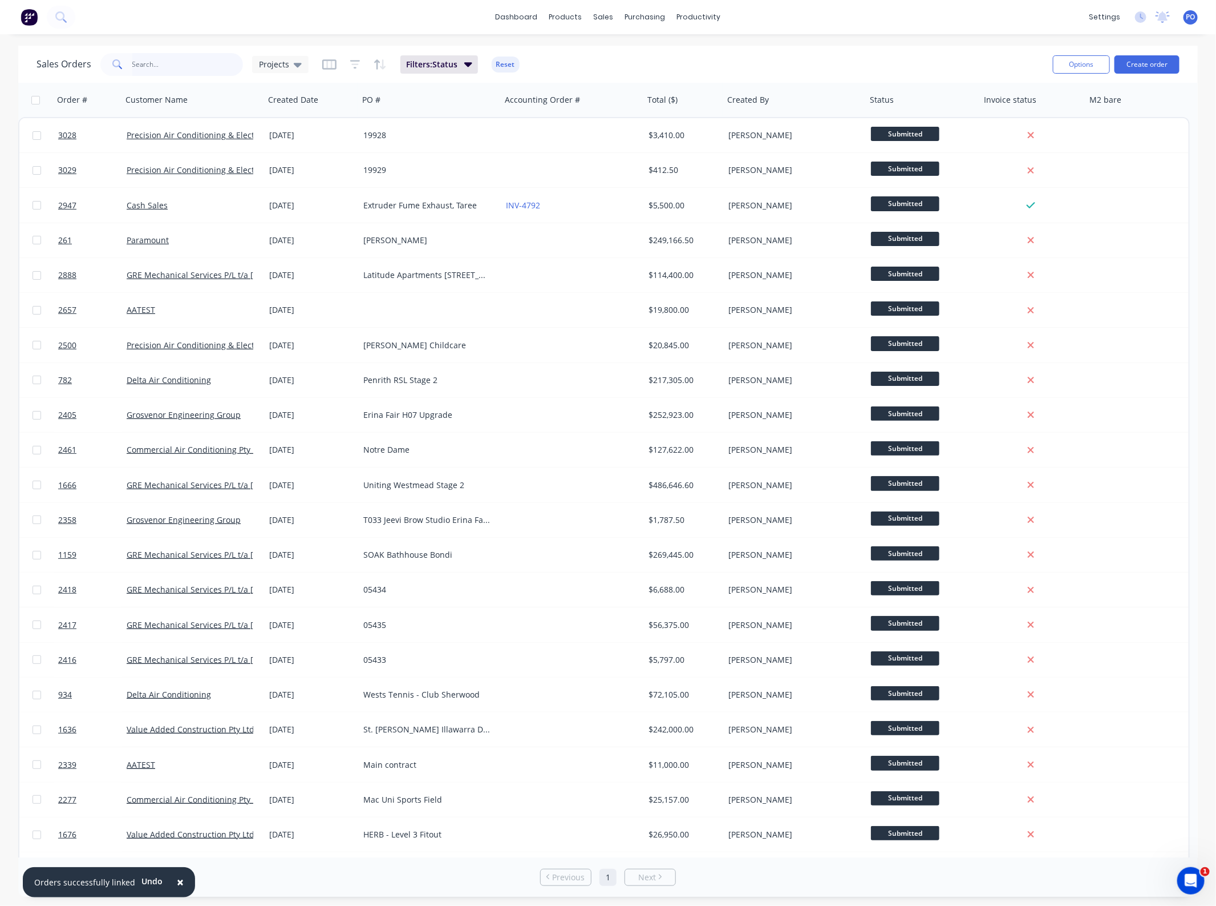
click at [170, 67] on input "text" at bounding box center [187, 64] width 111 height 23
type input "retro"
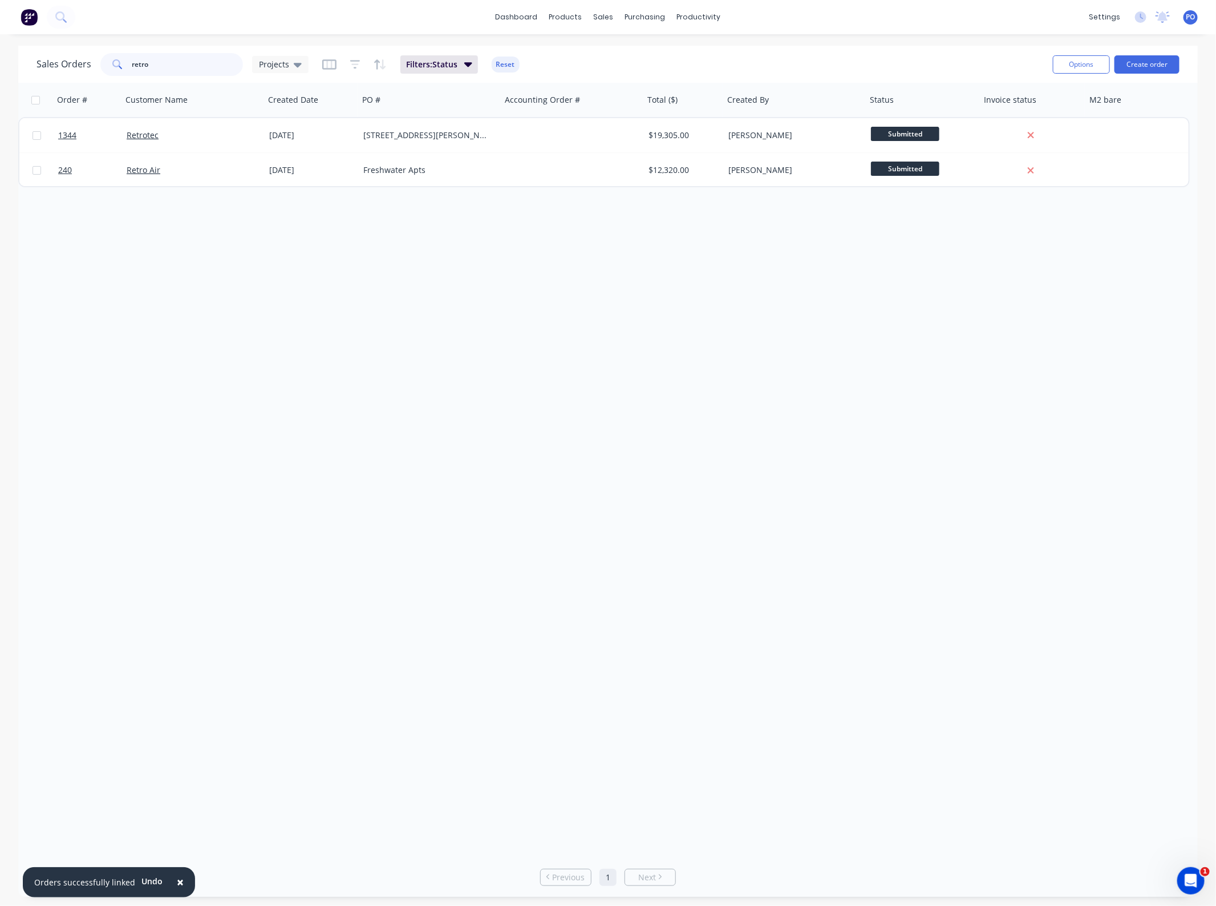
drag, startPoint x: 170, startPoint y: 67, endPoint x: -33, endPoint y: 64, distance: 202.6
click at [0, 64] on html "× Orders successfully linked Undo dashboard products sales purchasing productiv…" at bounding box center [608, 453] width 1216 height 906
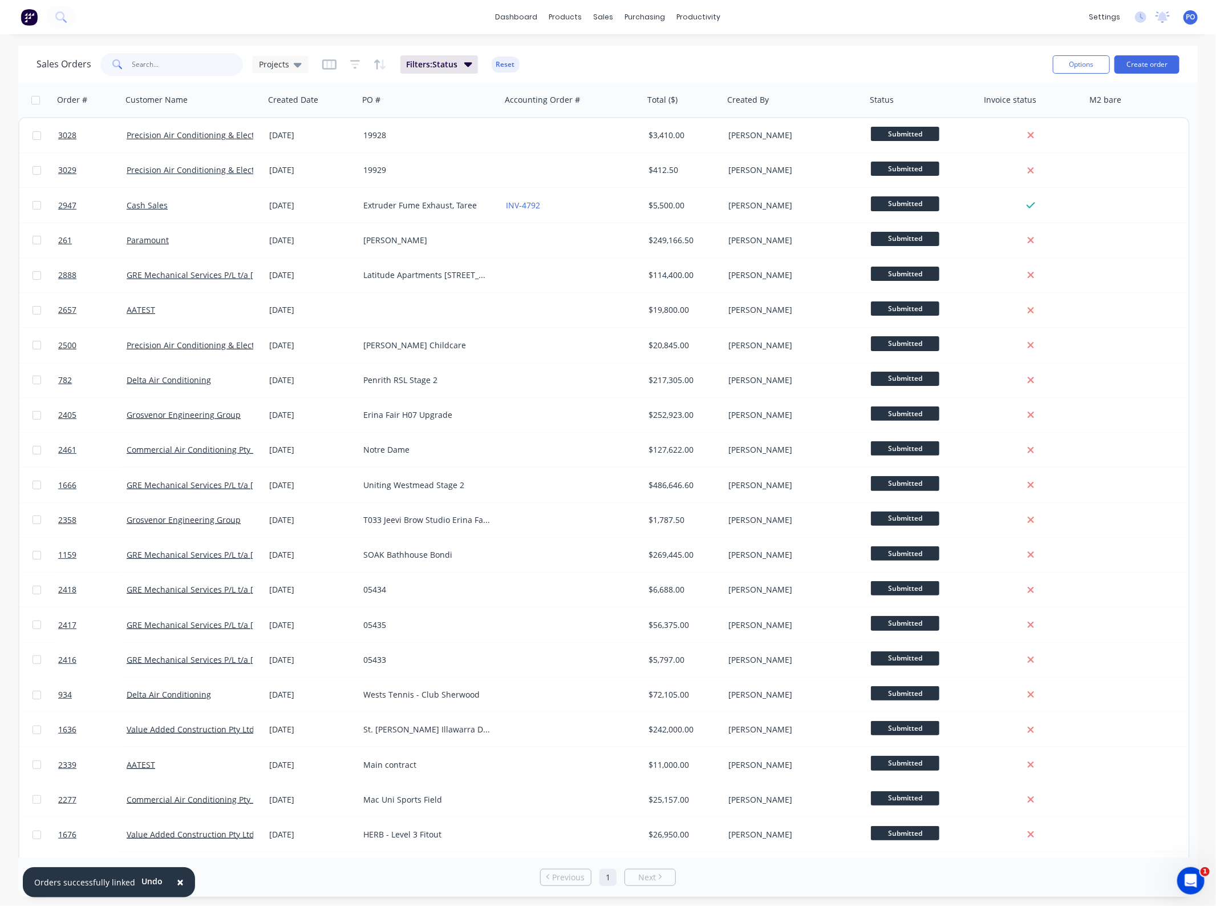
click at [176, 70] on input "text" at bounding box center [187, 64] width 111 height 23
click at [273, 71] on div "Projects" at bounding box center [280, 64] width 56 height 17
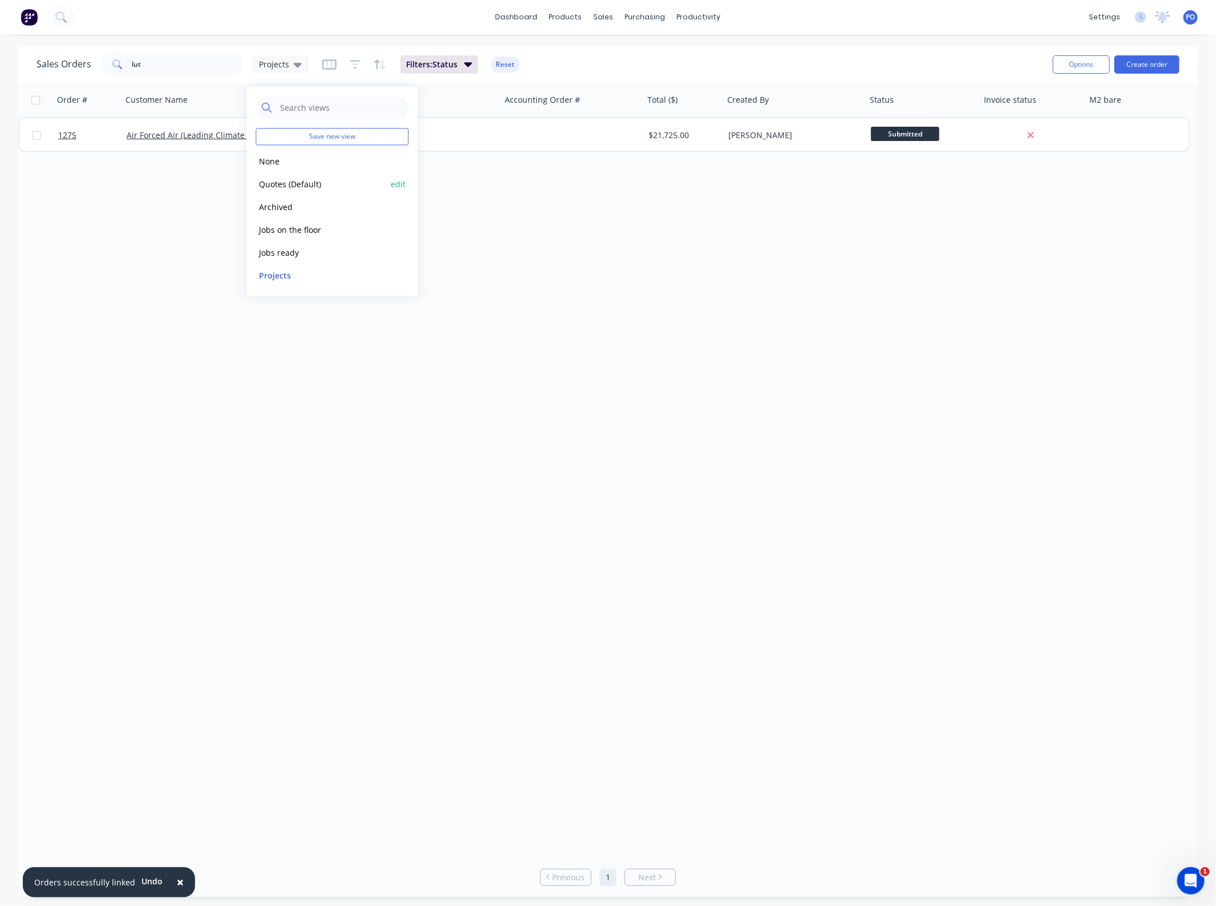
click at [295, 188] on button "Quotes (Default)" at bounding box center [321, 183] width 130 height 13
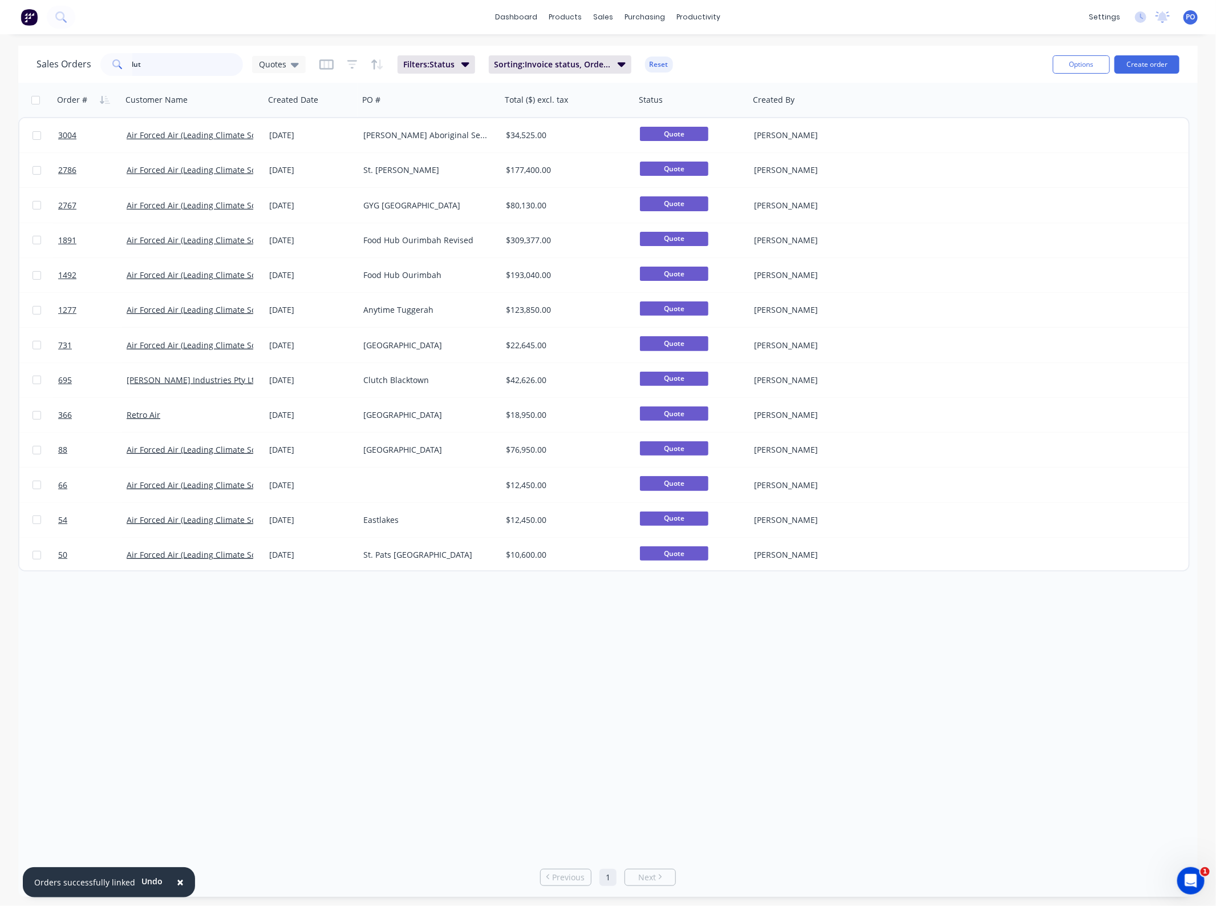
click at [167, 69] on input "lut" at bounding box center [187, 64] width 111 height 23
type input "lutanda"
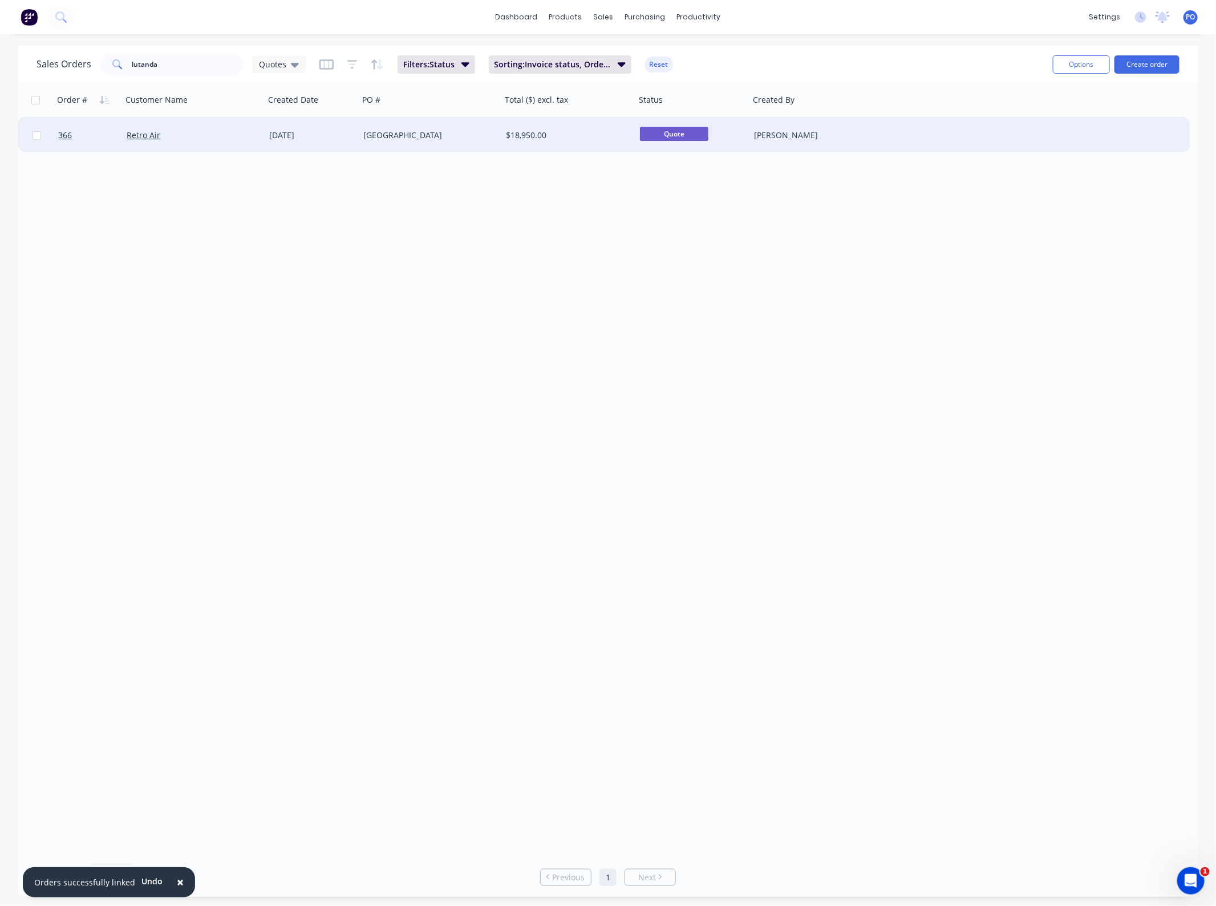
click at [230, 131] on div "Retro Air" at bounding box center [190, 135] width 127 height 11
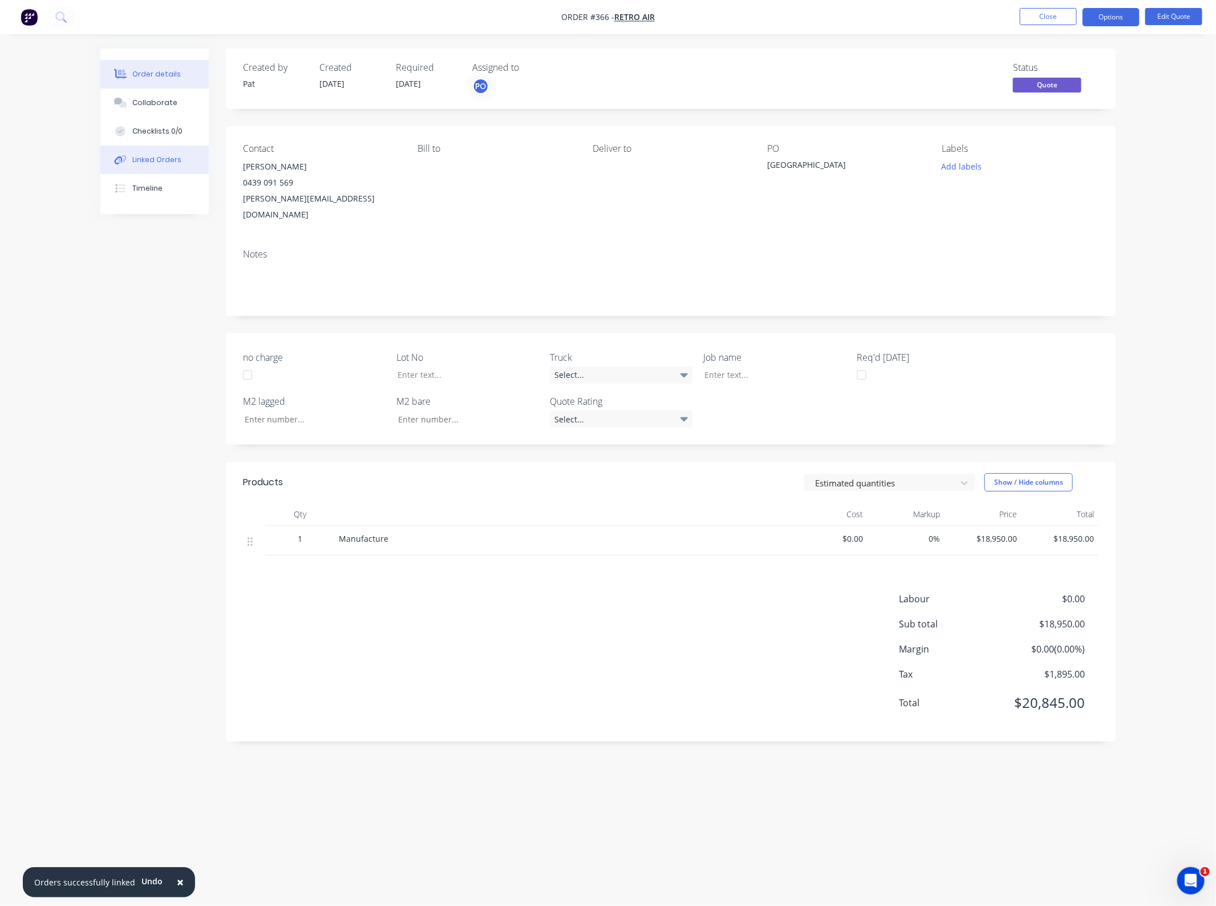
click at [164, 152] on button "Linked Orders" at bounding box center [154, 159] width 108 height 29
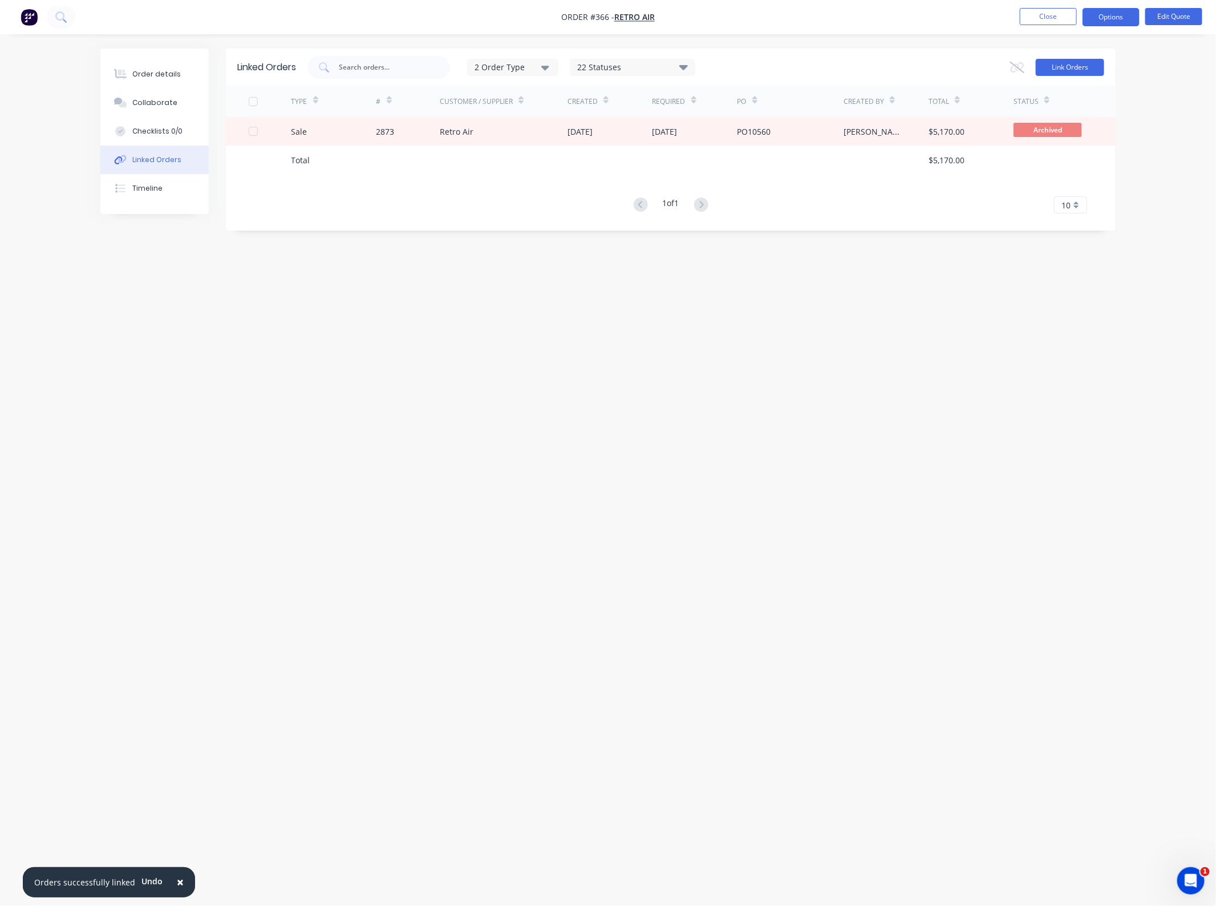
click at [1062, 60] on button "Link Orders" at bounding box center [1070, 67] width 68 height 17
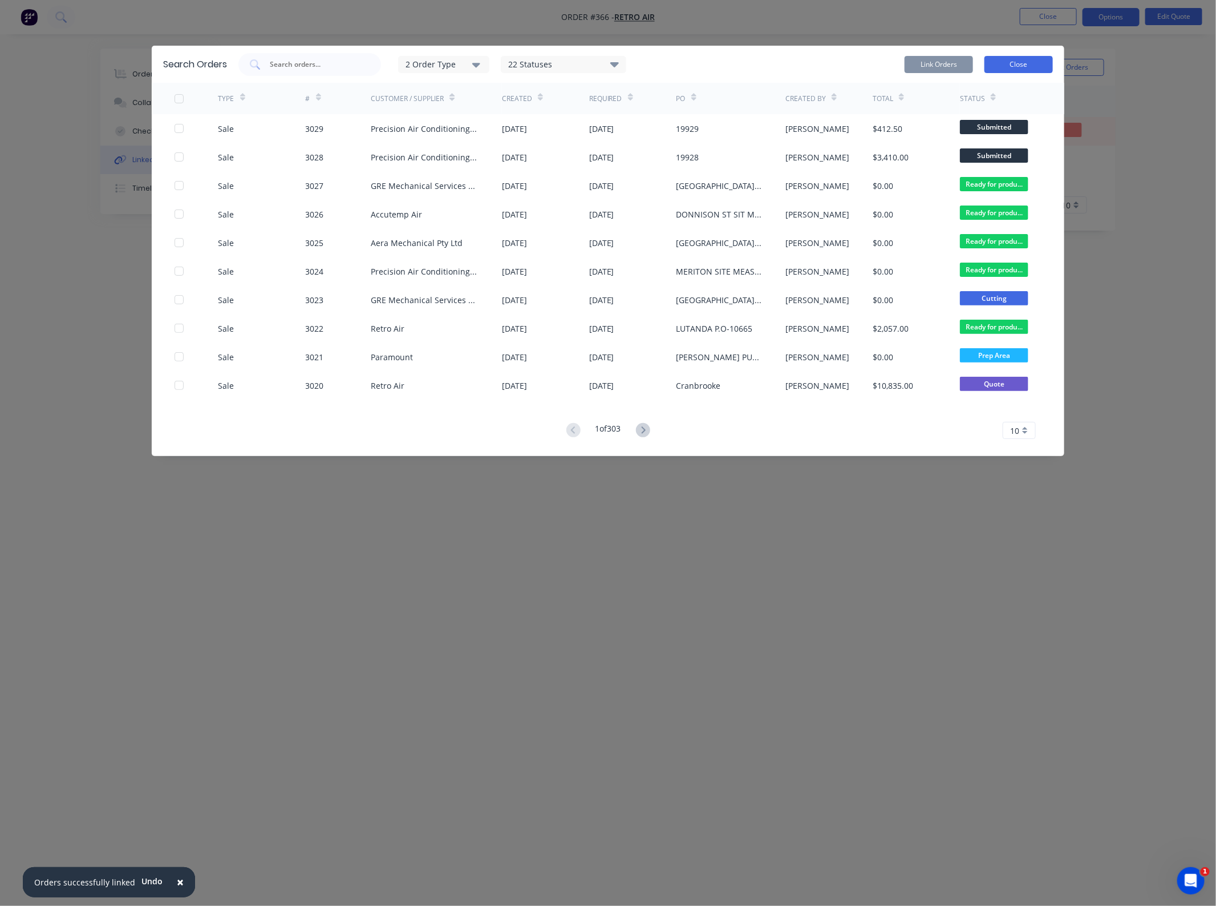
click at [1018, 66] on button "Close" at bounding box center [1019, 64] width 68 height 17
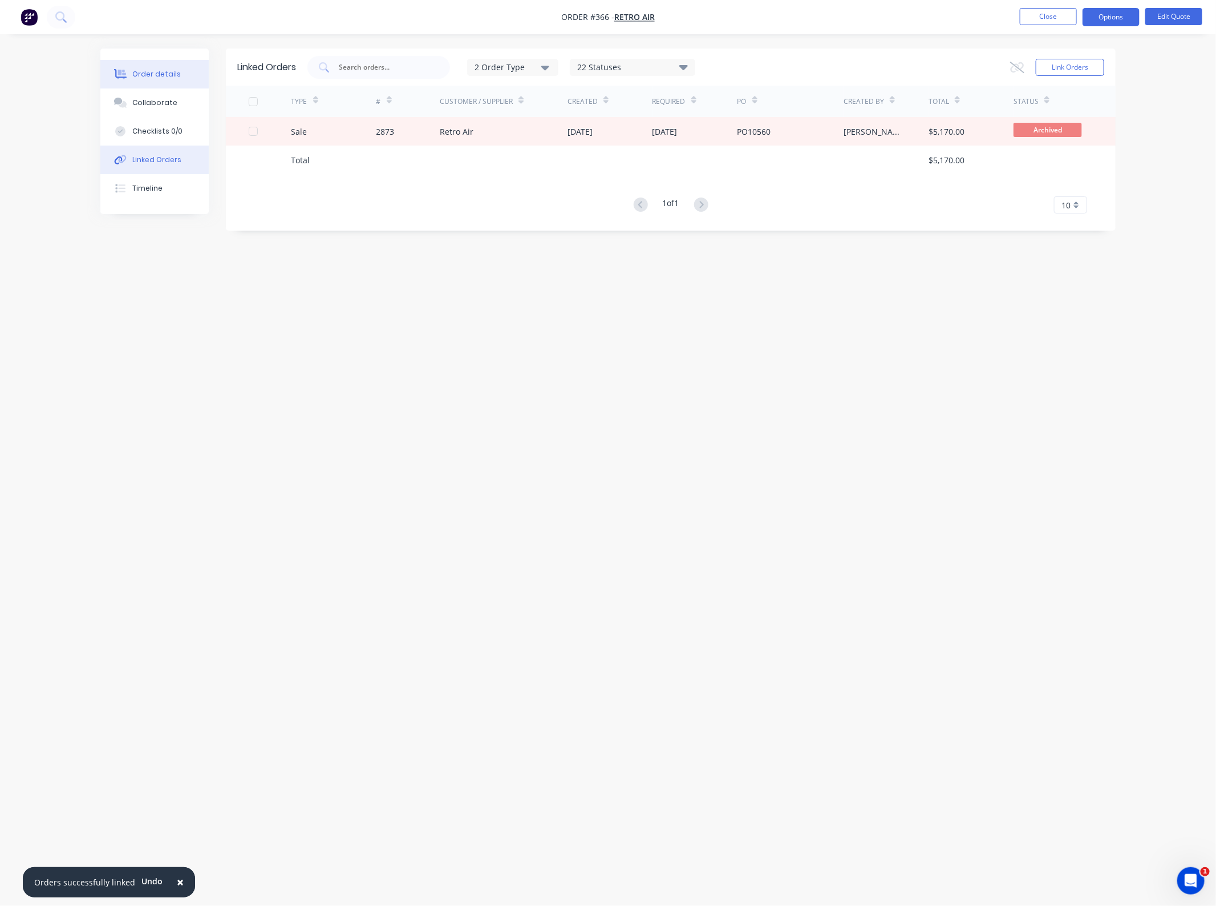
click at [161, 71] on div "Order details" at bounding box center [156, 74] width 48 height 10
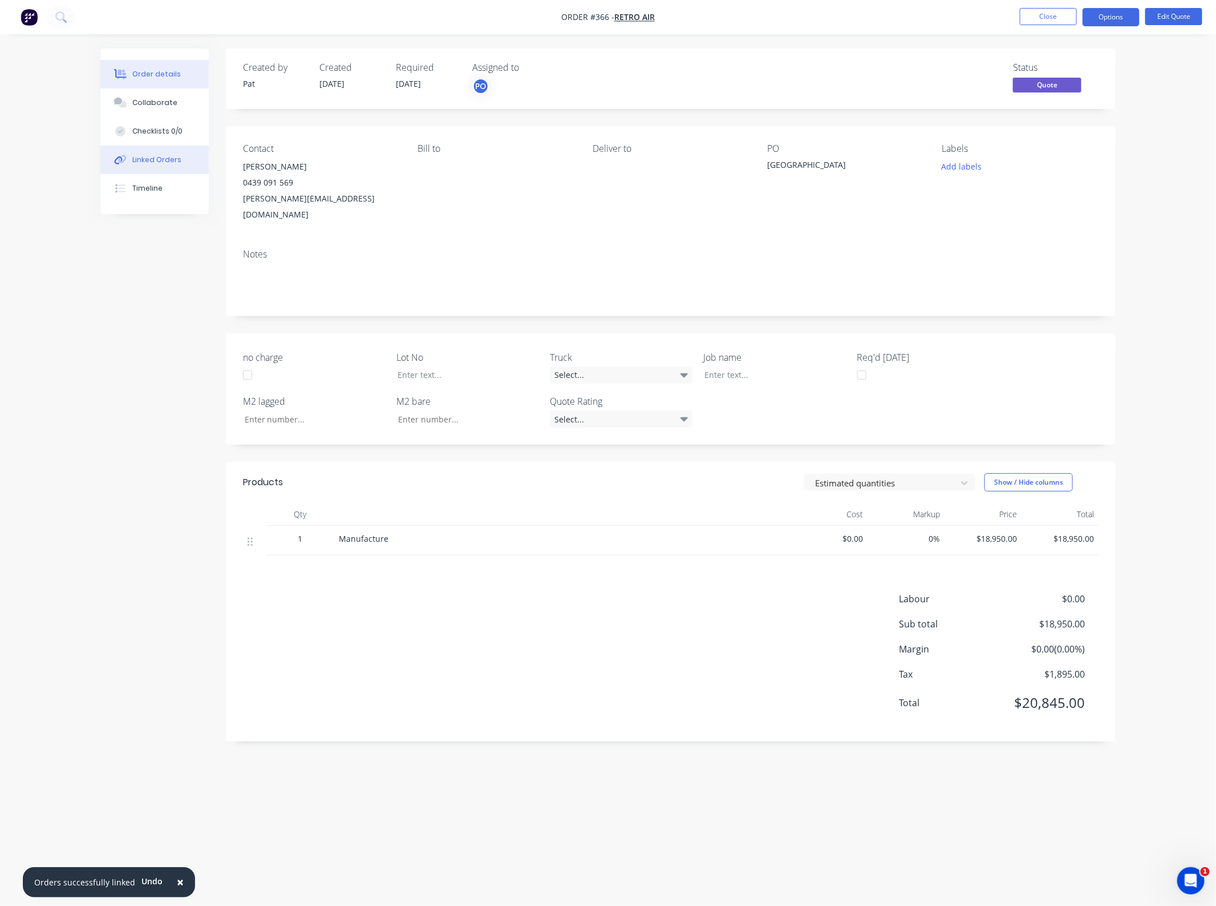
click at [179, 157] on button "Linked Orders" at bounding box center [154, 159] width 108 height 29
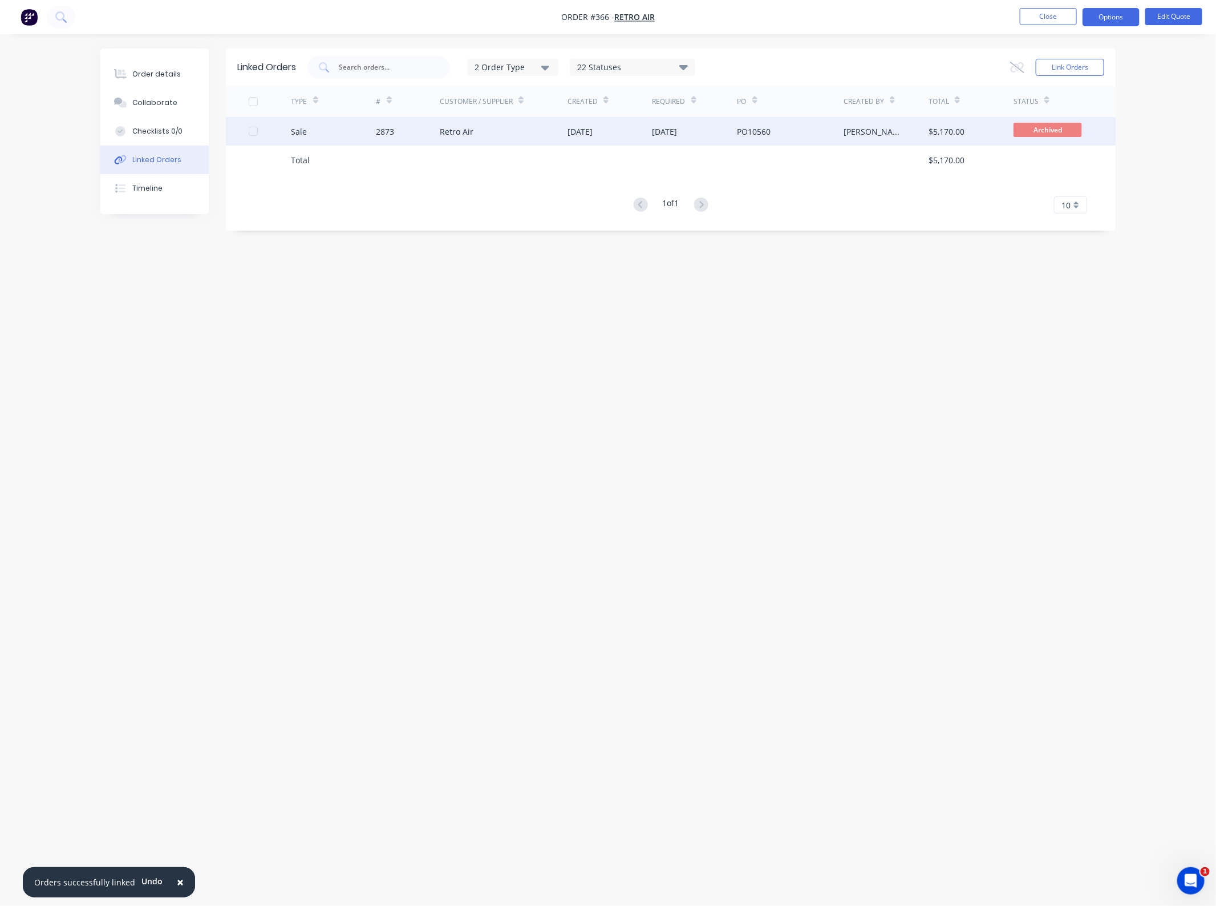
click at [797, 123] on div "PO10560" at bounding box center [791, 131] width 106 height 29
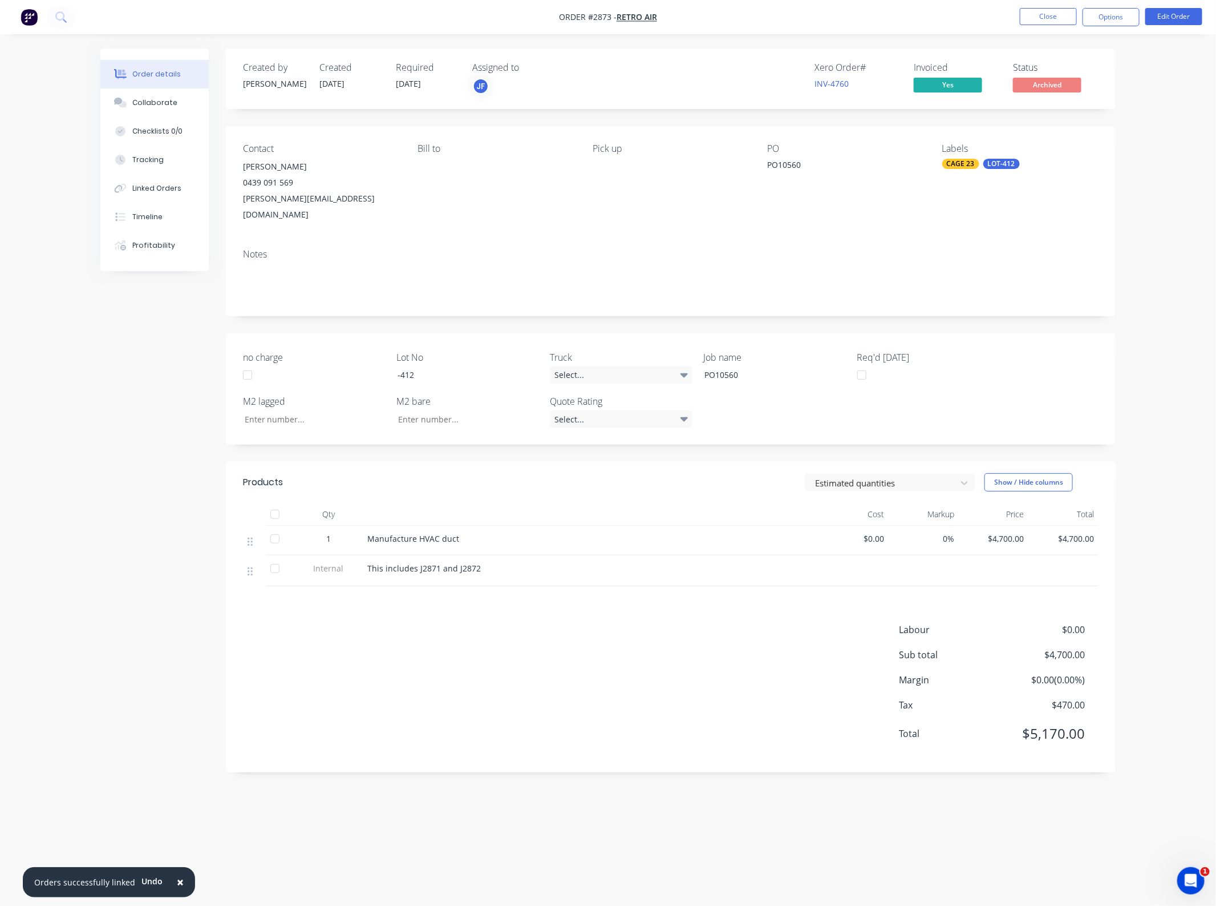
click at [674, 700] on div "Labour $0.00 Sub total $4,700.00 Margin $0.00 ( 0.00 %) Tax $470.00 Total $5,17…" at bounding box center [671, 689] width 856 height 132
click at [175, 69] on div "Order details" at bounding box center [156, 74] width 48 height 10
click at [1036, 18] on button "Close" at bounding box center [1048, 16] width 57 height 17
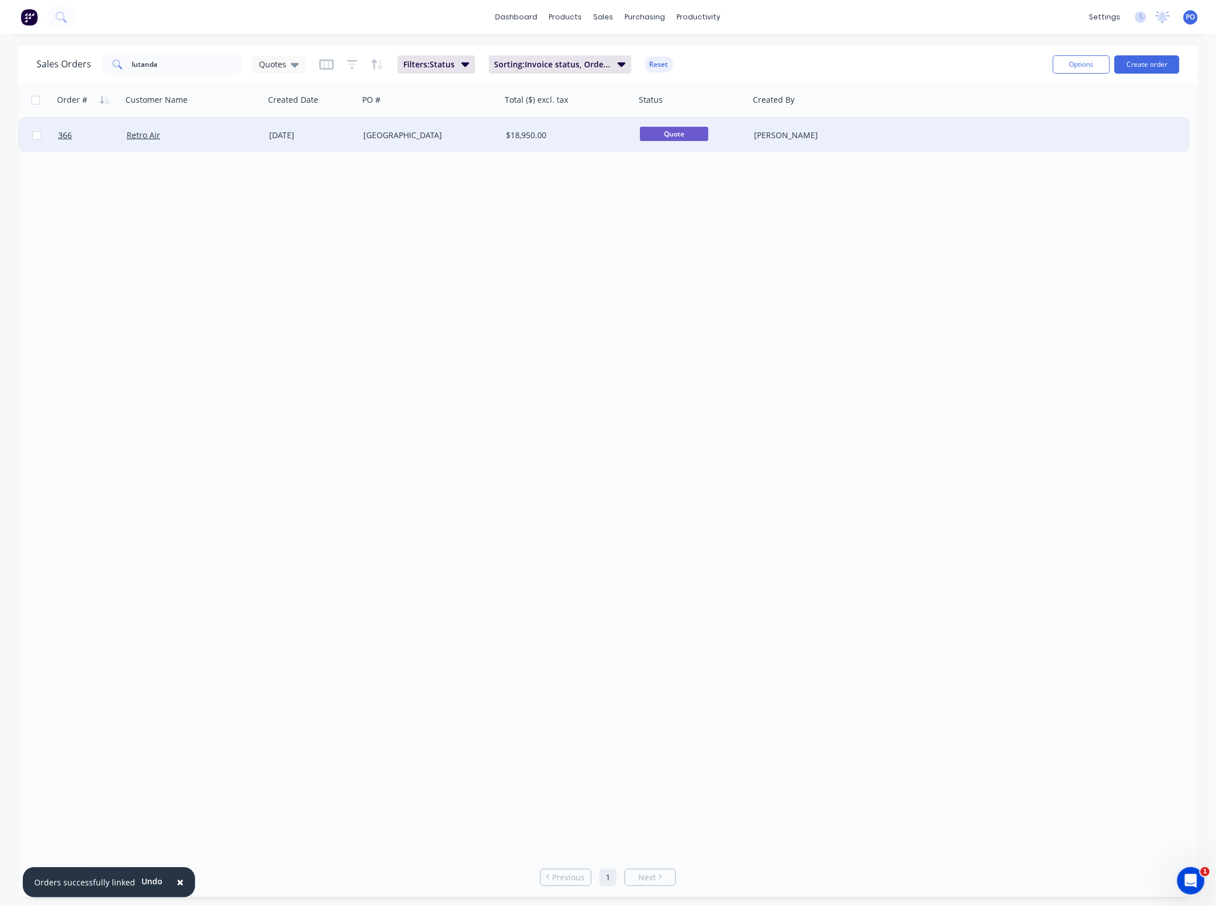
click at [441, 140] on div "[GEOGRAPHIC_DATA]" at bounding box center [430, 135] width 143 height 34
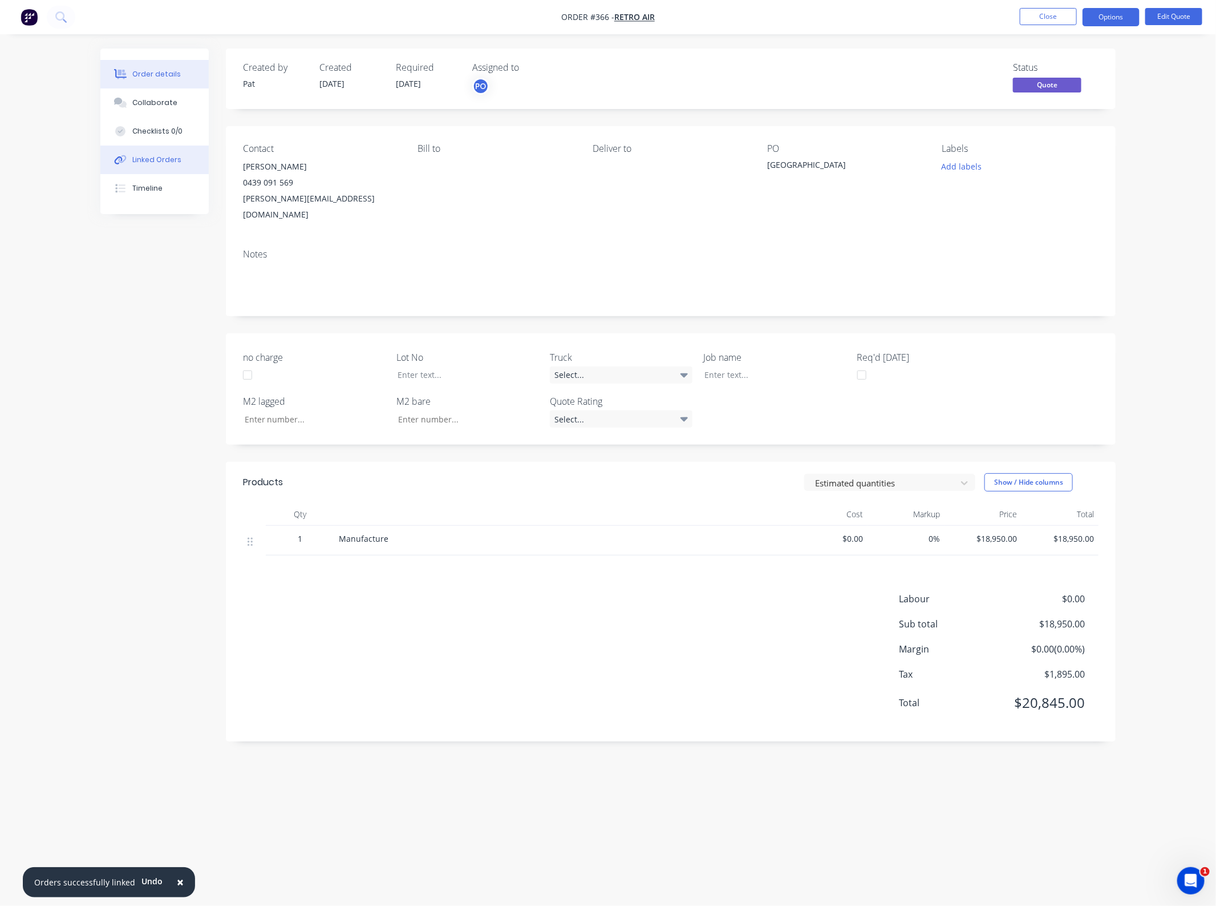
click at [160, 151] on button "Linked Orders" at bounding box center [154, 159] width 108 height 29
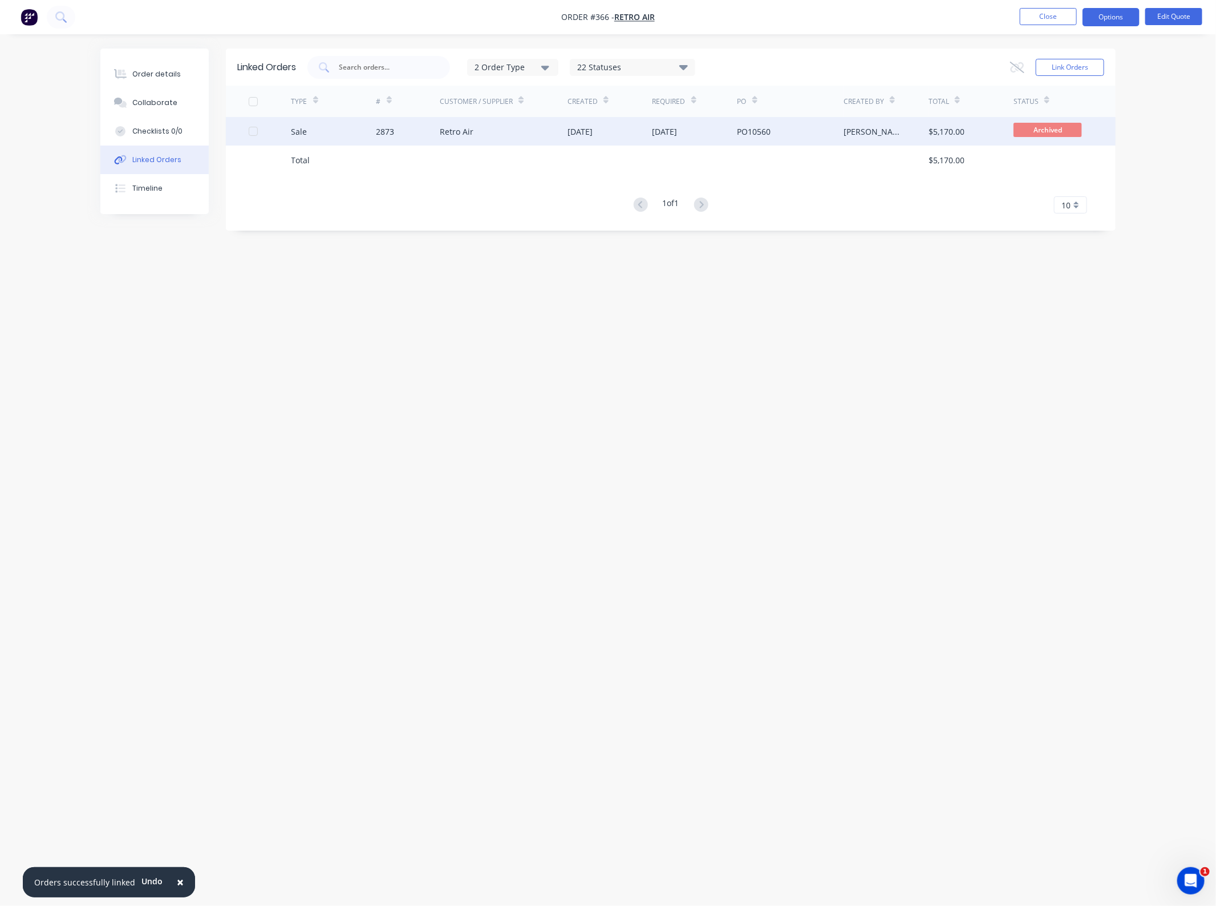
click at [678, 133] on div "[DATE]" at bounding box center [665, 132] width 25 height 12
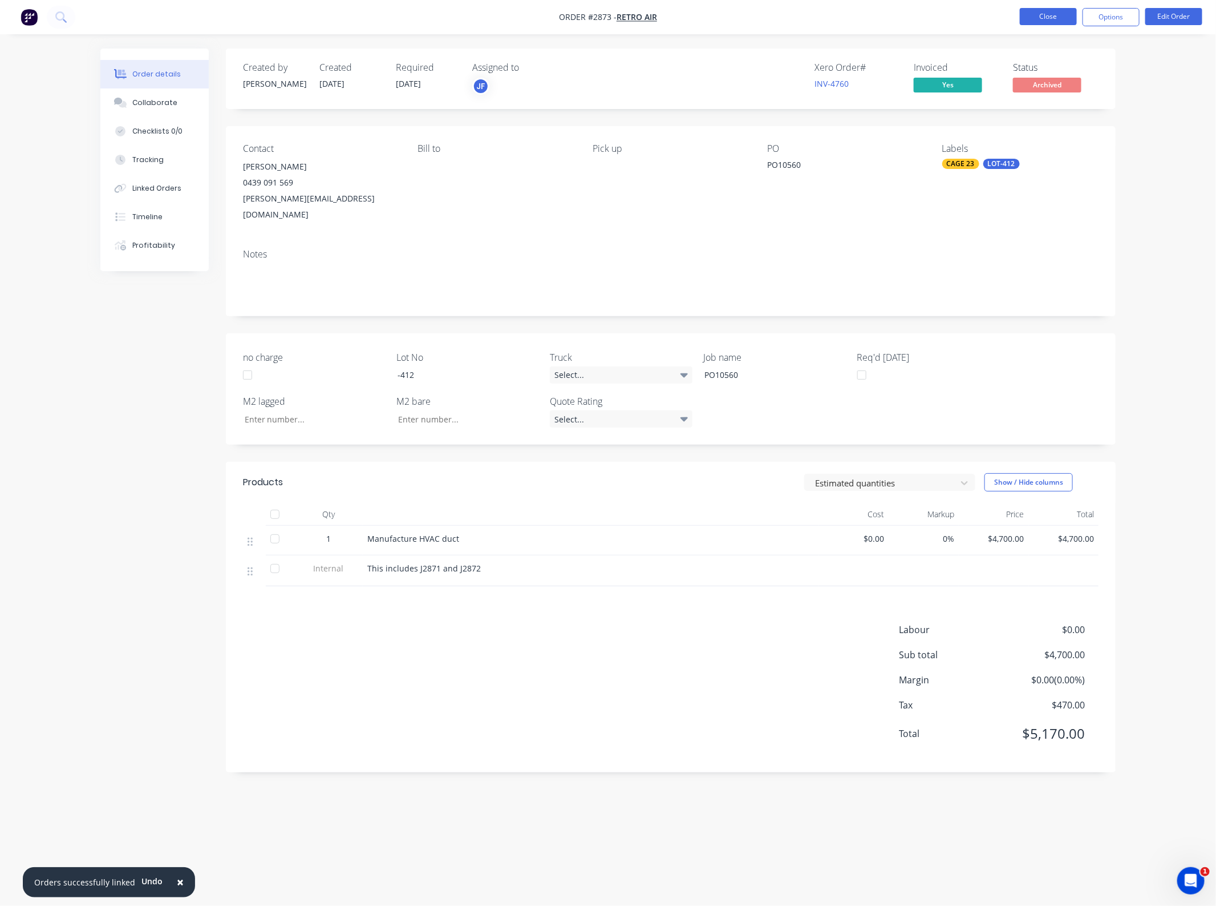
click at [1036, 20] on button "Close" at bounding box center [1048, 16] width 57 height 17
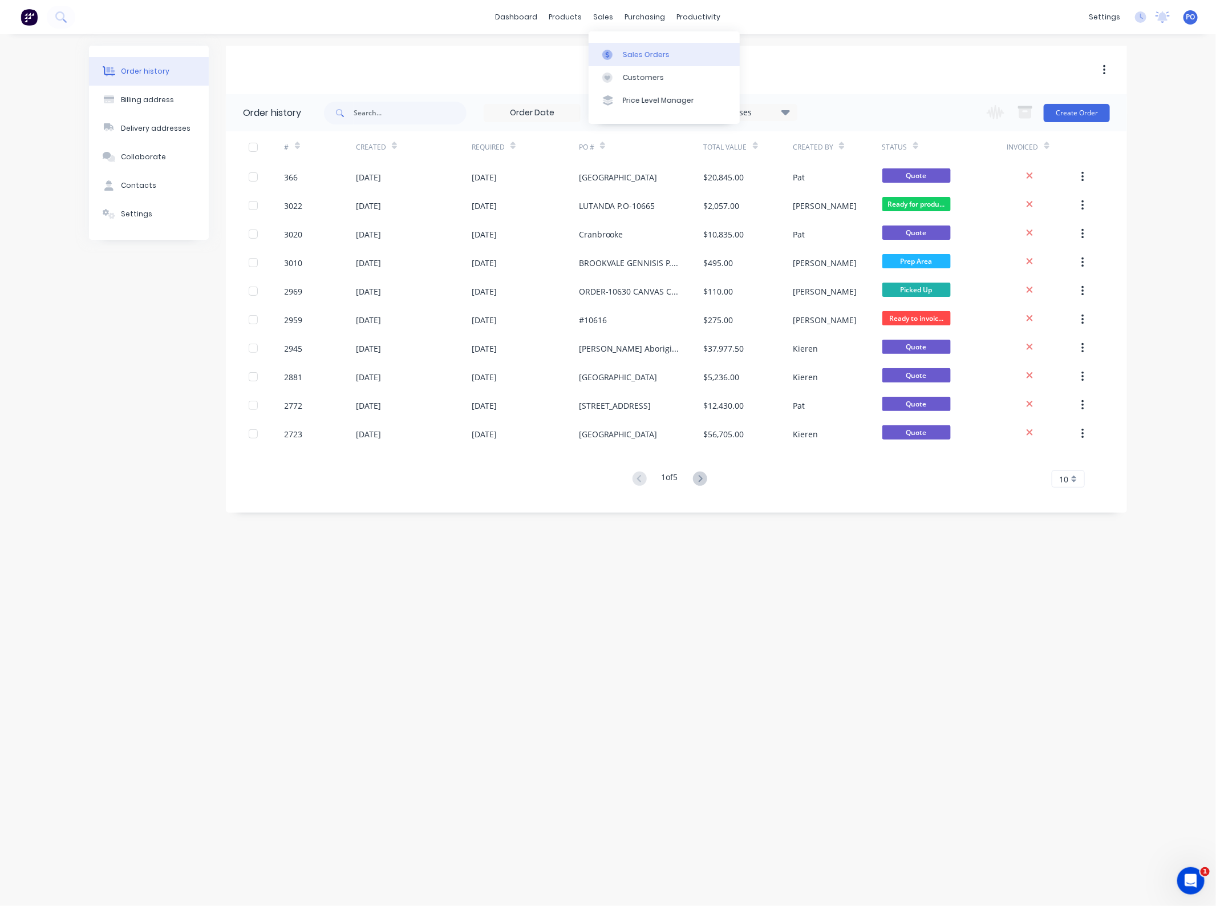
click at [617, 55] on div at bounding box center [611, 55] width 17 height 10
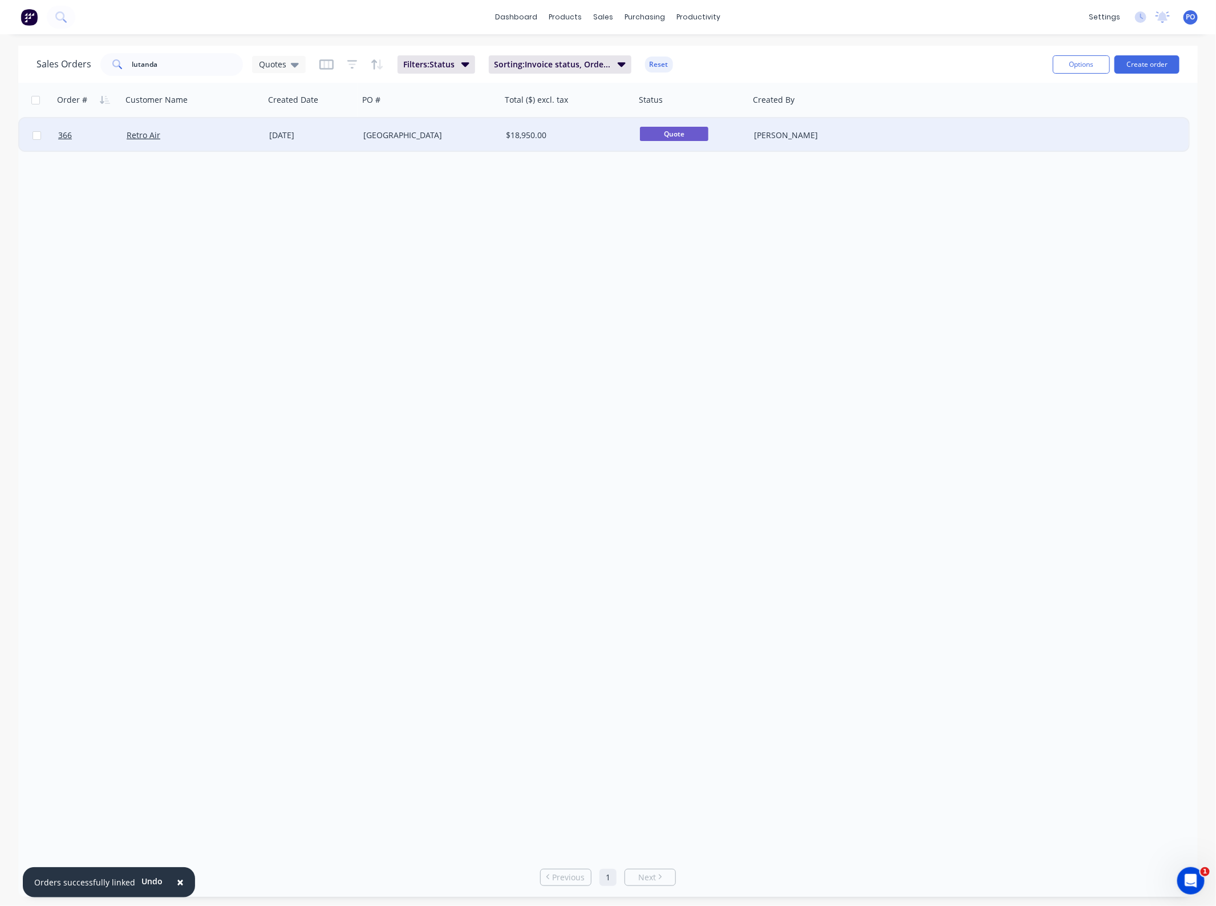
click at [670, 129] on span "Quote" at bounding box center [674, 134] width 68 height 14
click at [594, 130] on div "$18,950.00" at bounding box center [565, 135] width 119 height 11
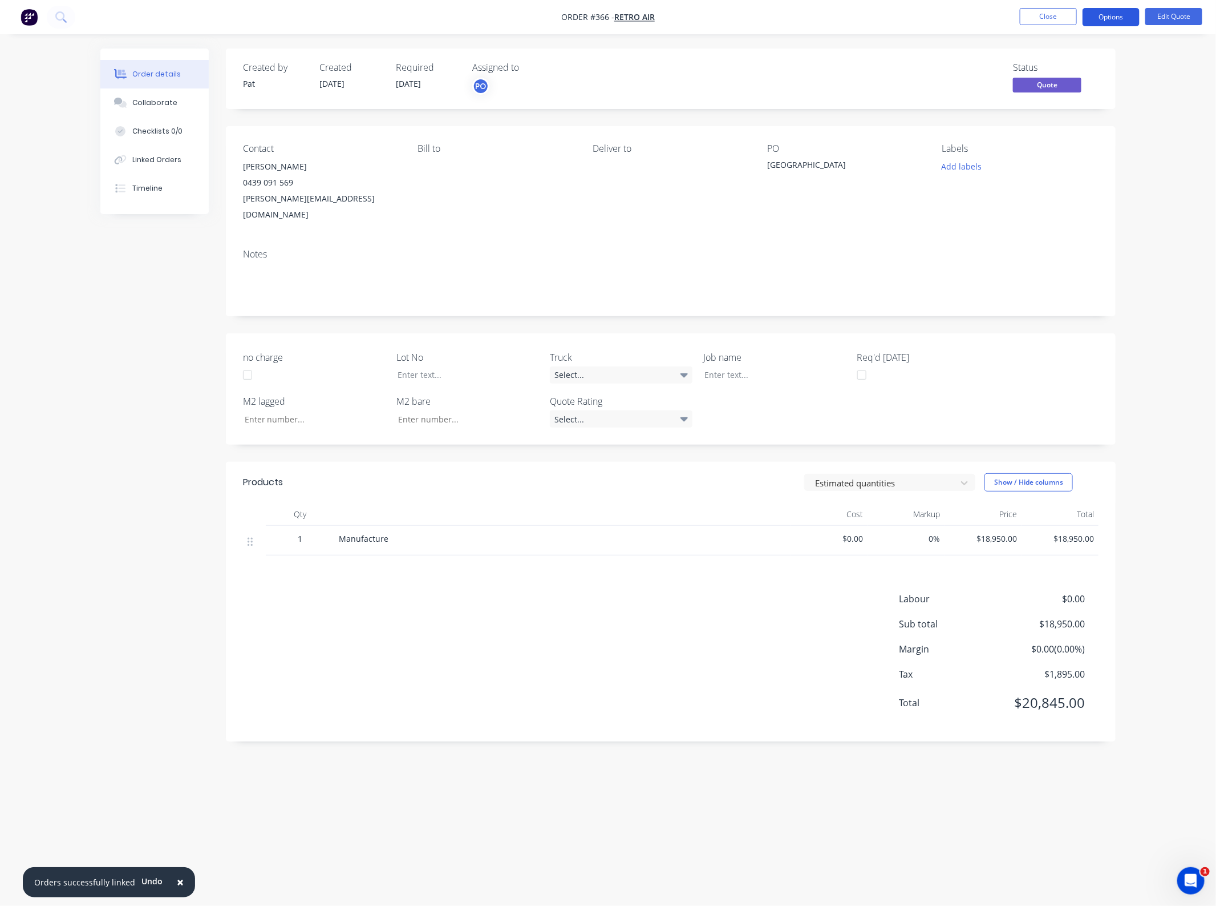
click at [1113, 18] on button "Options" at bounding box center [1111, 17] width 57 height 18
click at [1065, 138] on div "Convert to Order" at bounding box center [1077, 138] width 105 height 17
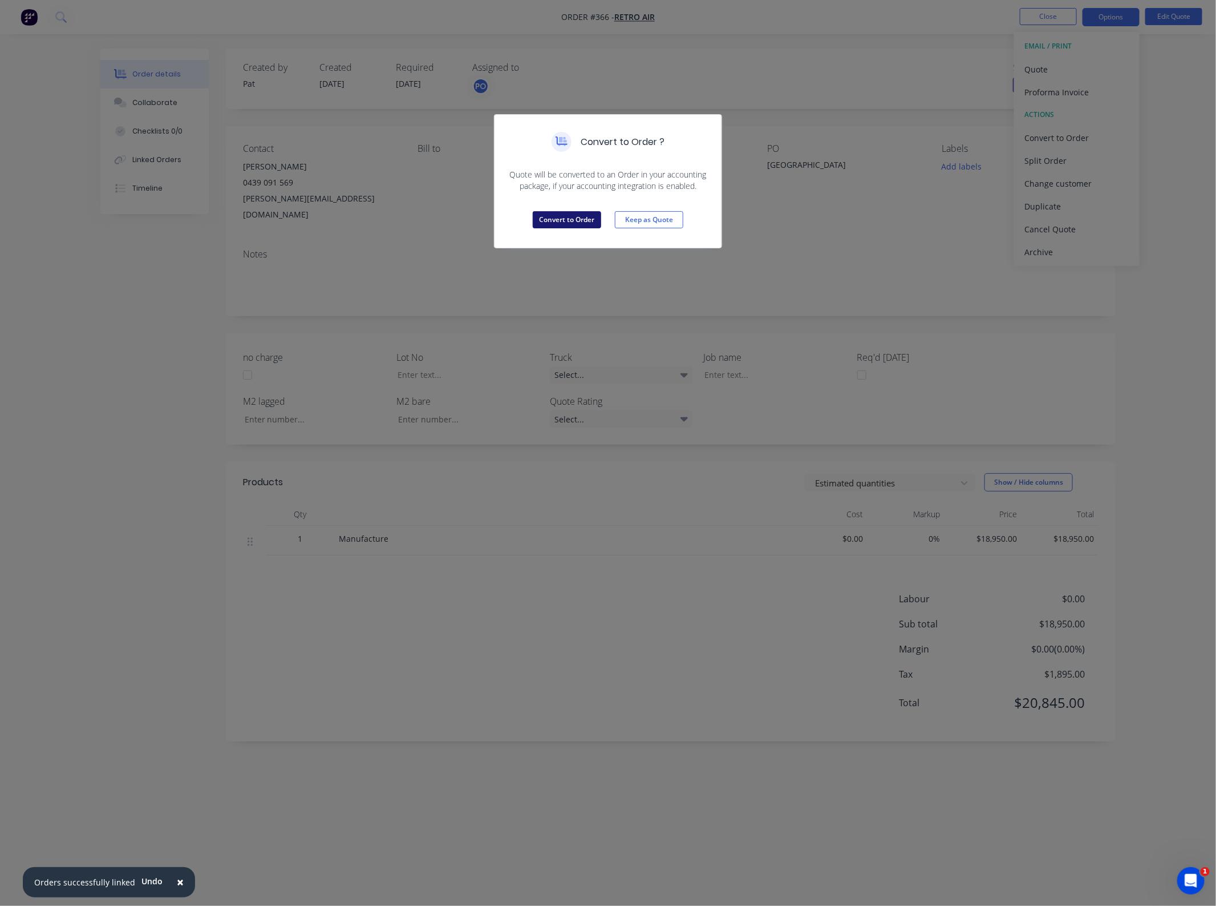
click at [559, 217] on button "Convert to Order" at bounding box center [567, 219] width 68 height 17
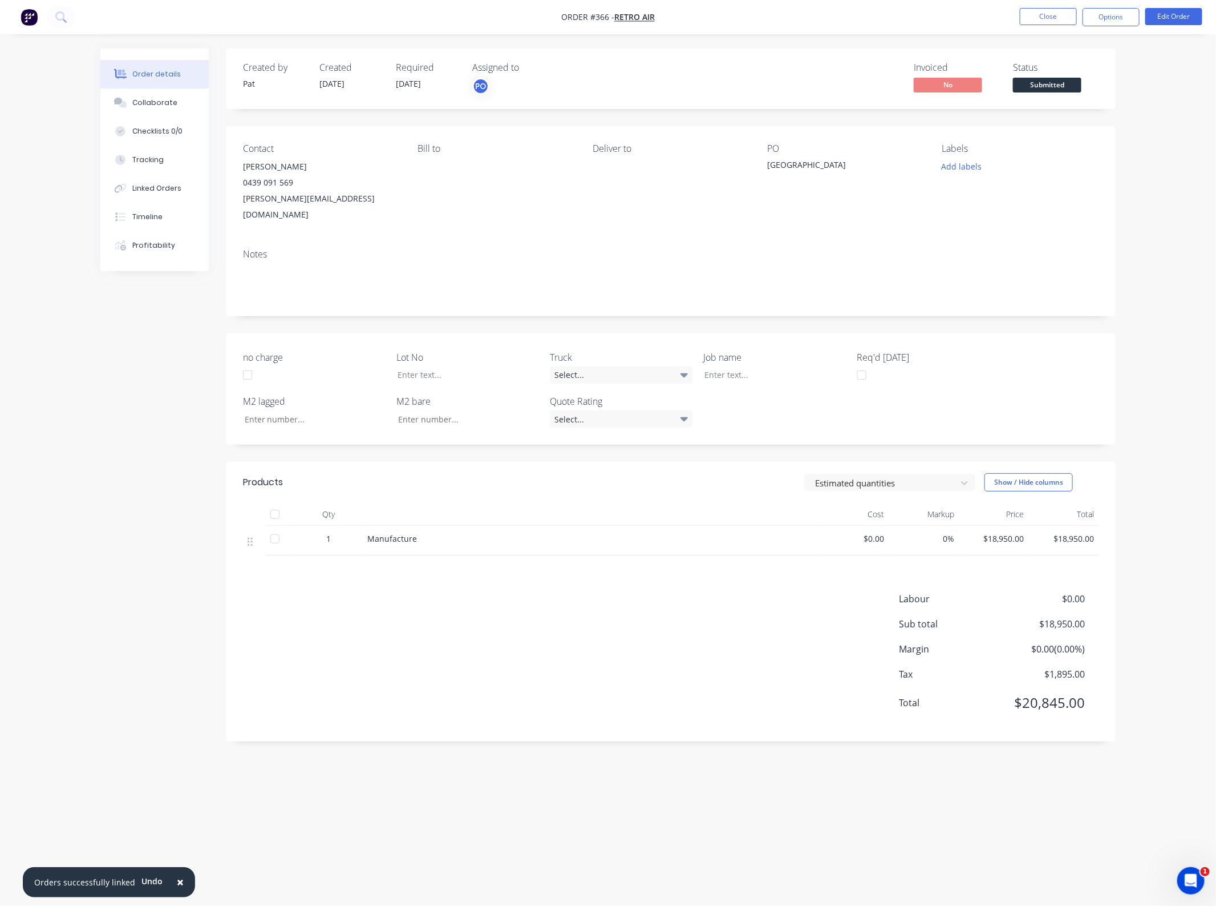
click at [1139, 189] on div "Order details Collaborate Checklists 0/0 Tracking Linked Orders Timeline Profit…" at bounding box center [608, 453] width 1216 height 906
click at [966, 165] on button "Add labels" at bounding box center [962, 166] width 52 height 15
click at [1017, 197] on input "text" at bounding box center [1036, 200] width 119 height 23
drag, startPoint x: 1017, startPoint y: 195, endPoint x: 960, endPoint y: 195, distance: 56.5
click at [967, 195] on div "Main" at bounding box center [1027, 200] width 148 height 23
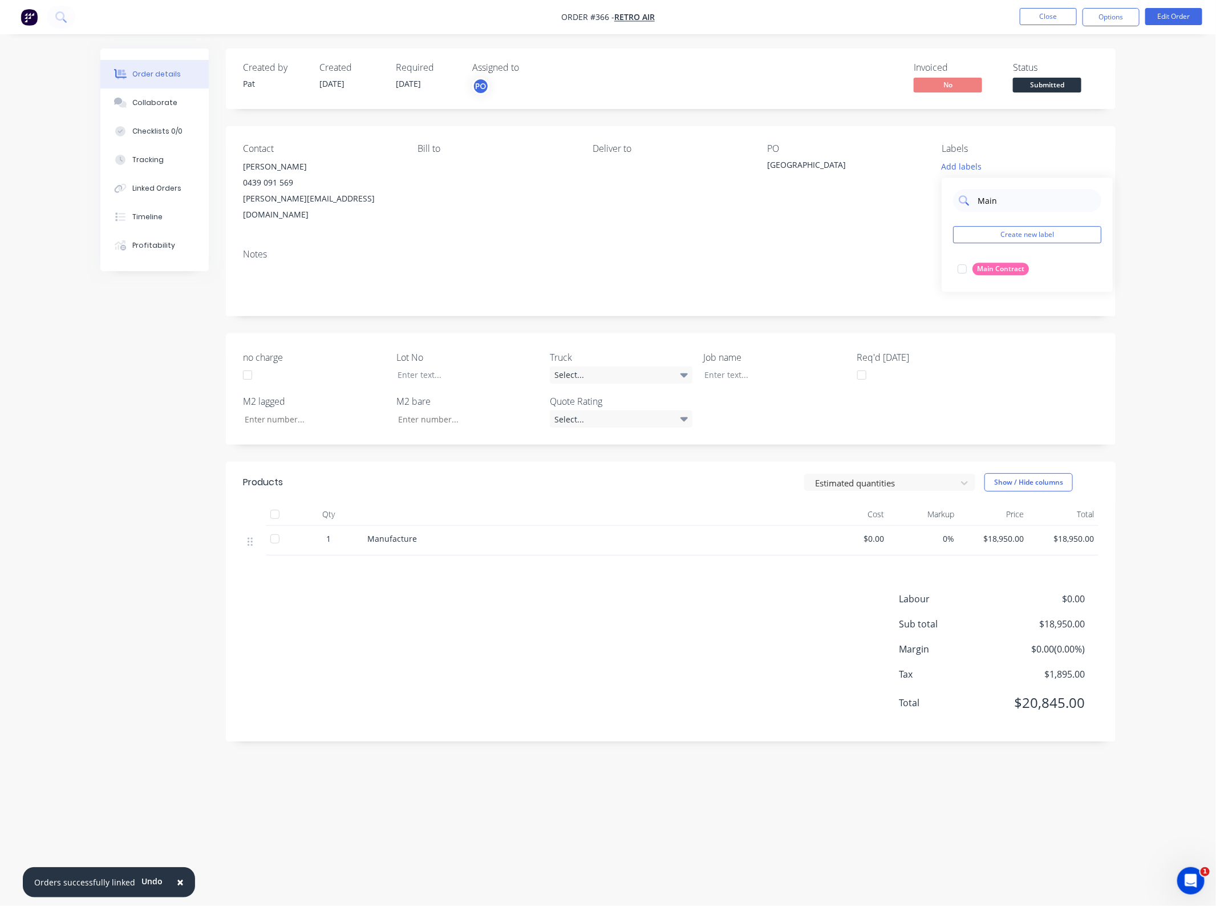
click at [1011, 197] on input "Main" at bounding box center [1036, 200] width 119 height 23
type input "Principle"
click at [965, 235] on button "Create new label" at bounding box center [1027, 234] width 148 height 17
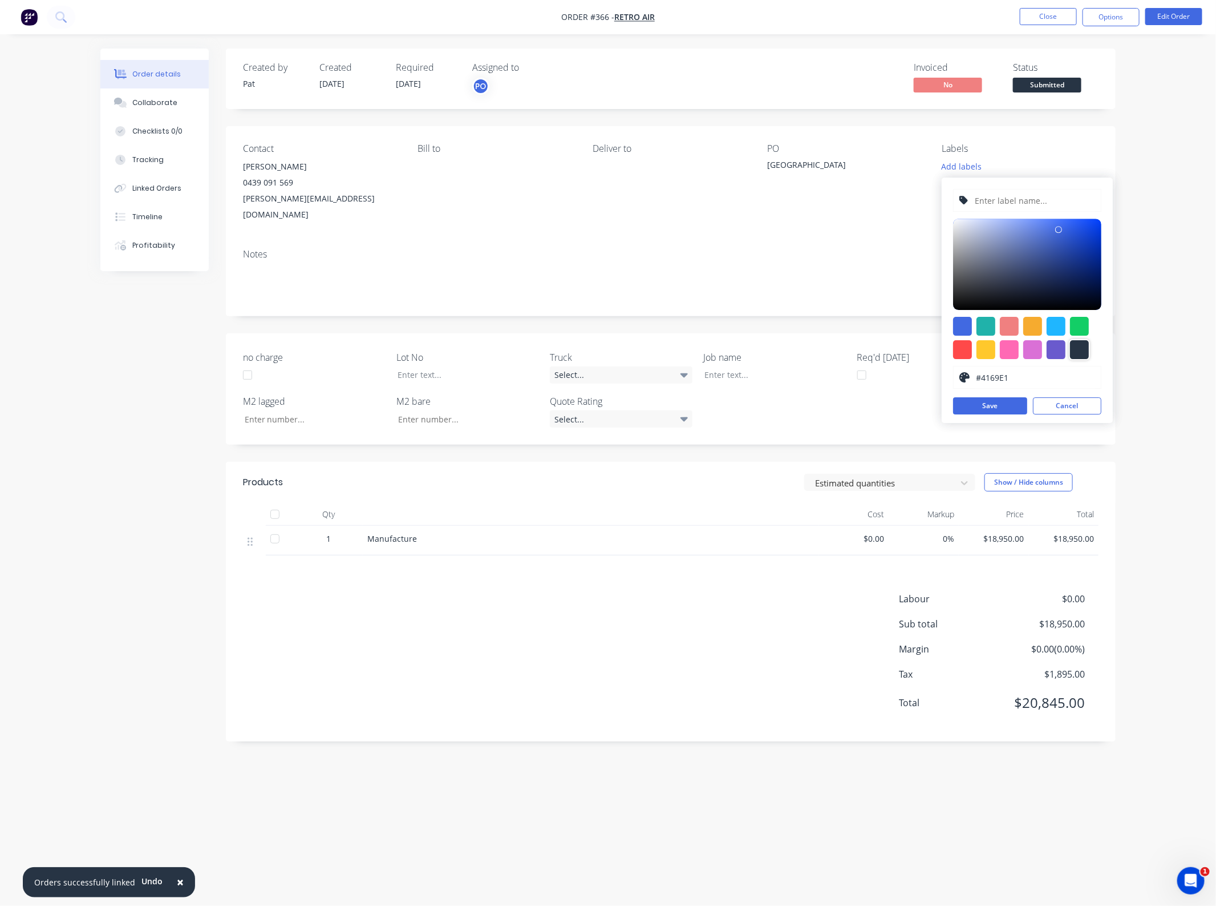
click at [1076, 351] on div at bounding box center [1079, 349] width 19 height 19
drag, startPoint x: 993, startPoint y: 378, endPoint x: 1003, endPoint y: 377, distance: 9.1
click at [995, 378] on input "#273444" at bounding box center [1036, 377] width 120 height 22
click at [1004, 377] on input "#273444" at bounding box center [1036, 377] width 120 height 22
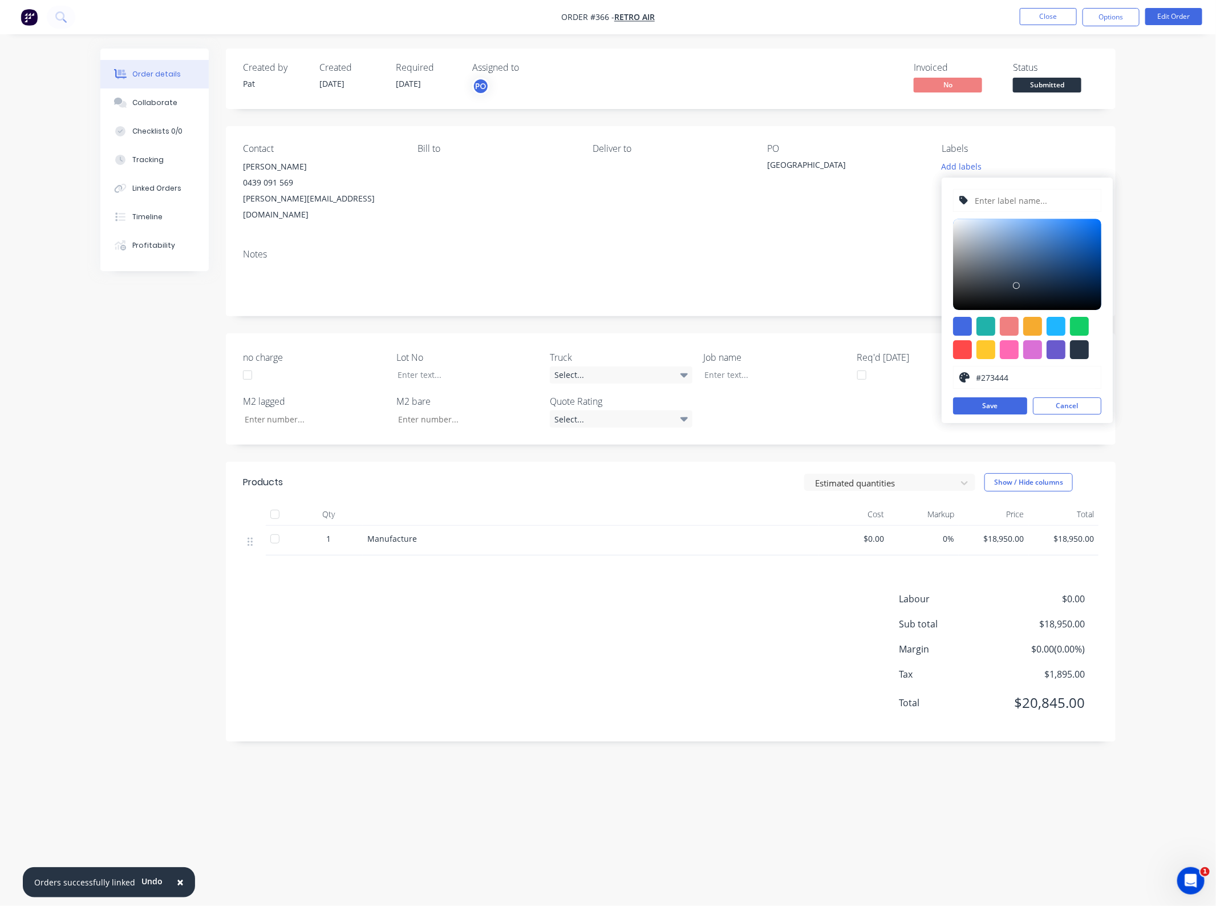
type input "#"
drag, startPoint x: 1050, startPoint y: 383, endPoint x: 911, endPoint y: 381, distance: 139.8
click at [911, 381] on body "Order #366 - Retro Air Close Options Edit Order Order details Collaborate Check…" at bounding box center [608, 453] width 1216 height 906
click at [1053, 371] on input "PRINCIPAL" at bounding box center [1036, 377] width 120 height 22
click at [1047, 373] on input "PRINCIPAL" at bounding box center [1036, 377] width 120 height 22
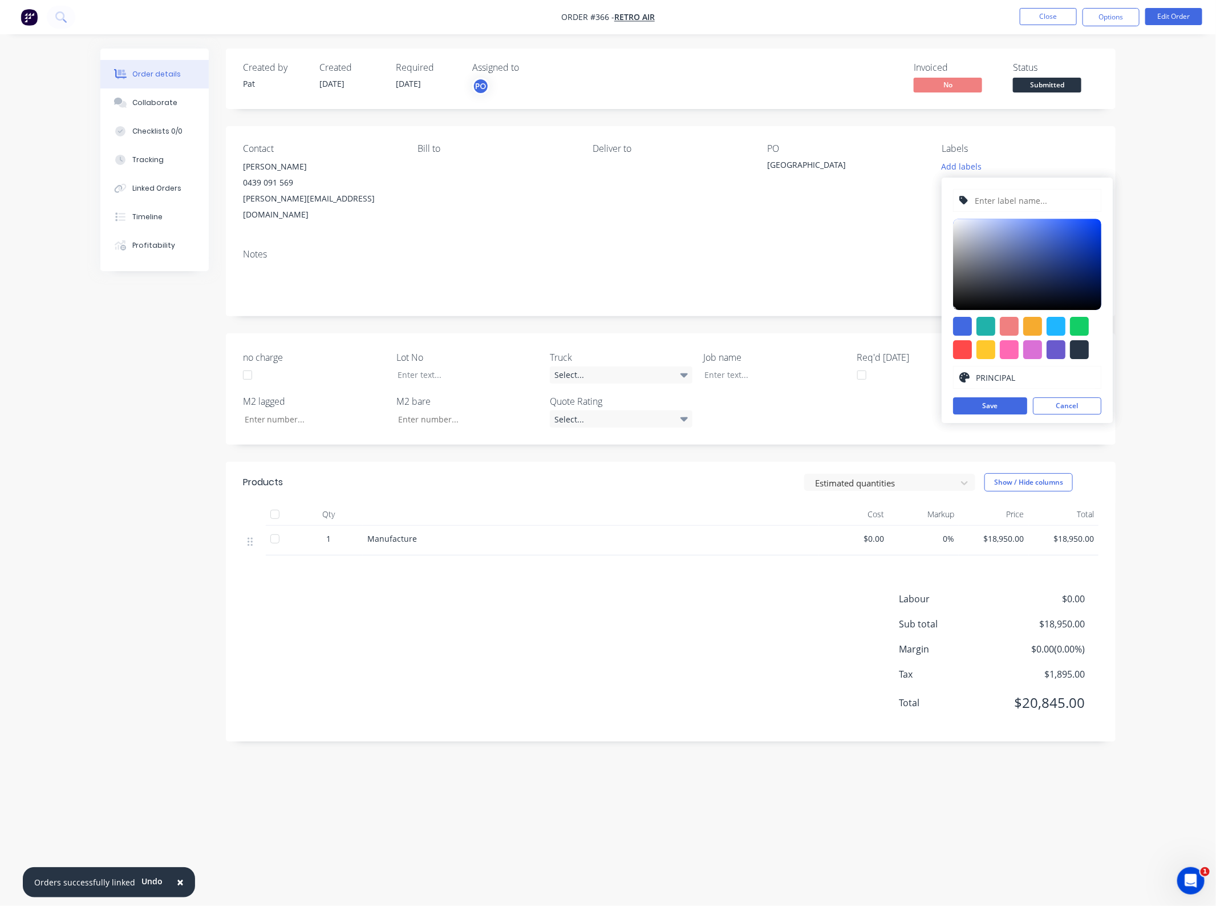
click at [1047, 373] on input "PRINCIPAL" at bounding box center [1036, 377] width 120 height 22
type input "P"
type input "D"
click at [1080, 350] on div at bounding box center [1079, 349] width 19 height 19
type input "#273444"
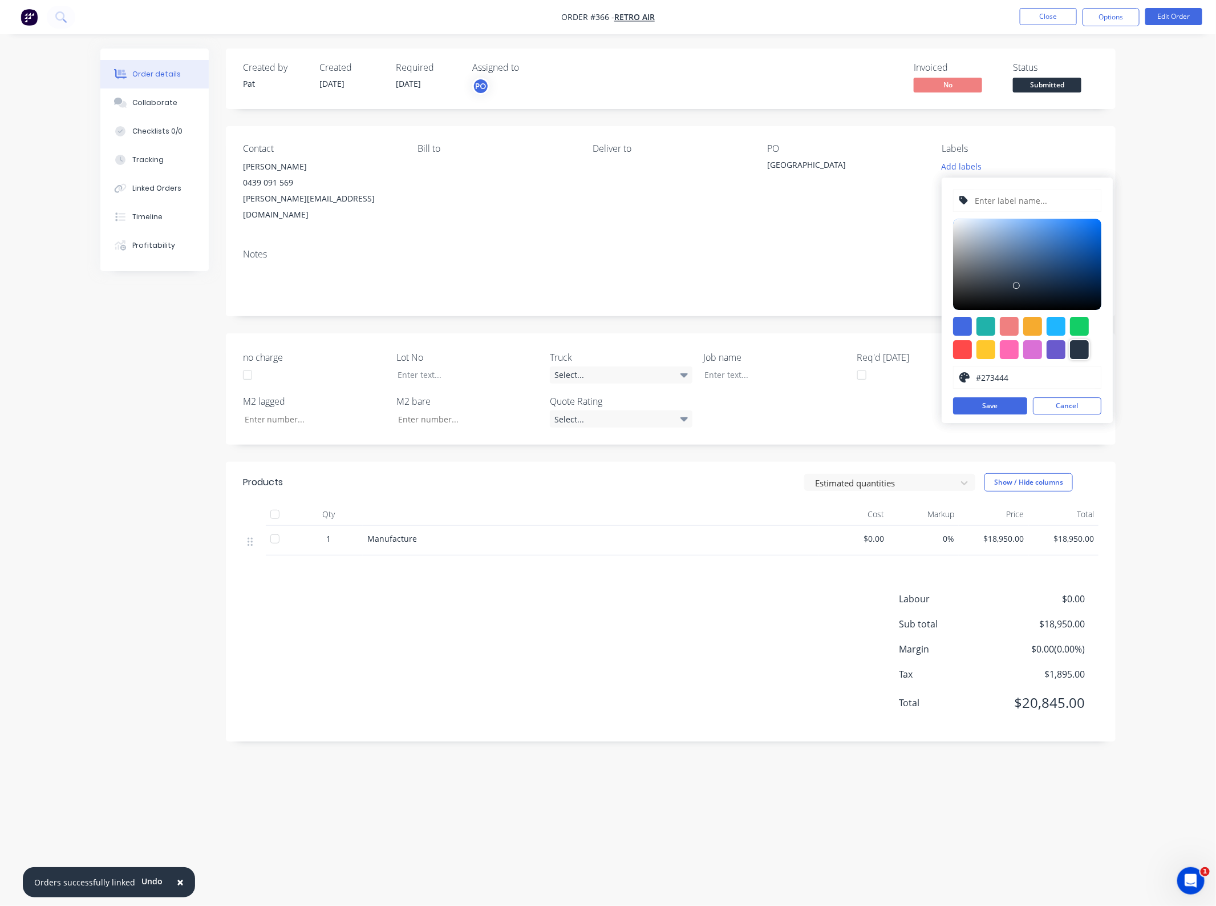
click at [999, 201] on input "text" at bounding box center [1036, 200] width 122 height 22
type input "p"
type input "Principle"
click at [823, 223] on div "Contact [PERSON_NAME] [PHONE_NUMBER] [PERSON_NAME][EMAIL_ADDRESS][DOMAIN_NAME] …" at bounding box center [671, 183] width 890 height 114
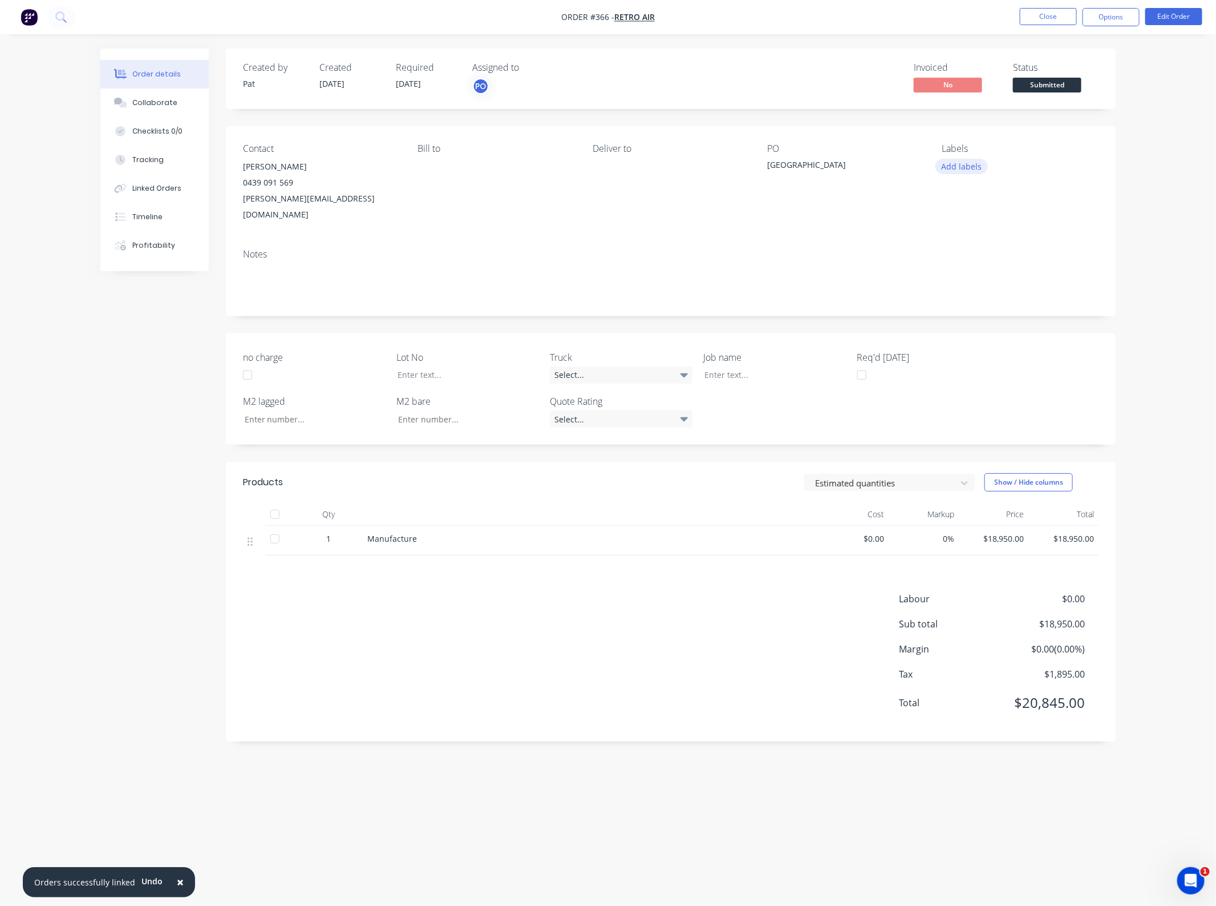
click at [959, 168] on button "Add labels" at bounding box center [962, 166] width 52 height 15
click at [1028, 201] on input "Principle" at bounding box center [1036, 200] width 119 height 23
click at [1020, 231] on button "Create new label" at bounding box center [1027, 234] width 148 height 17
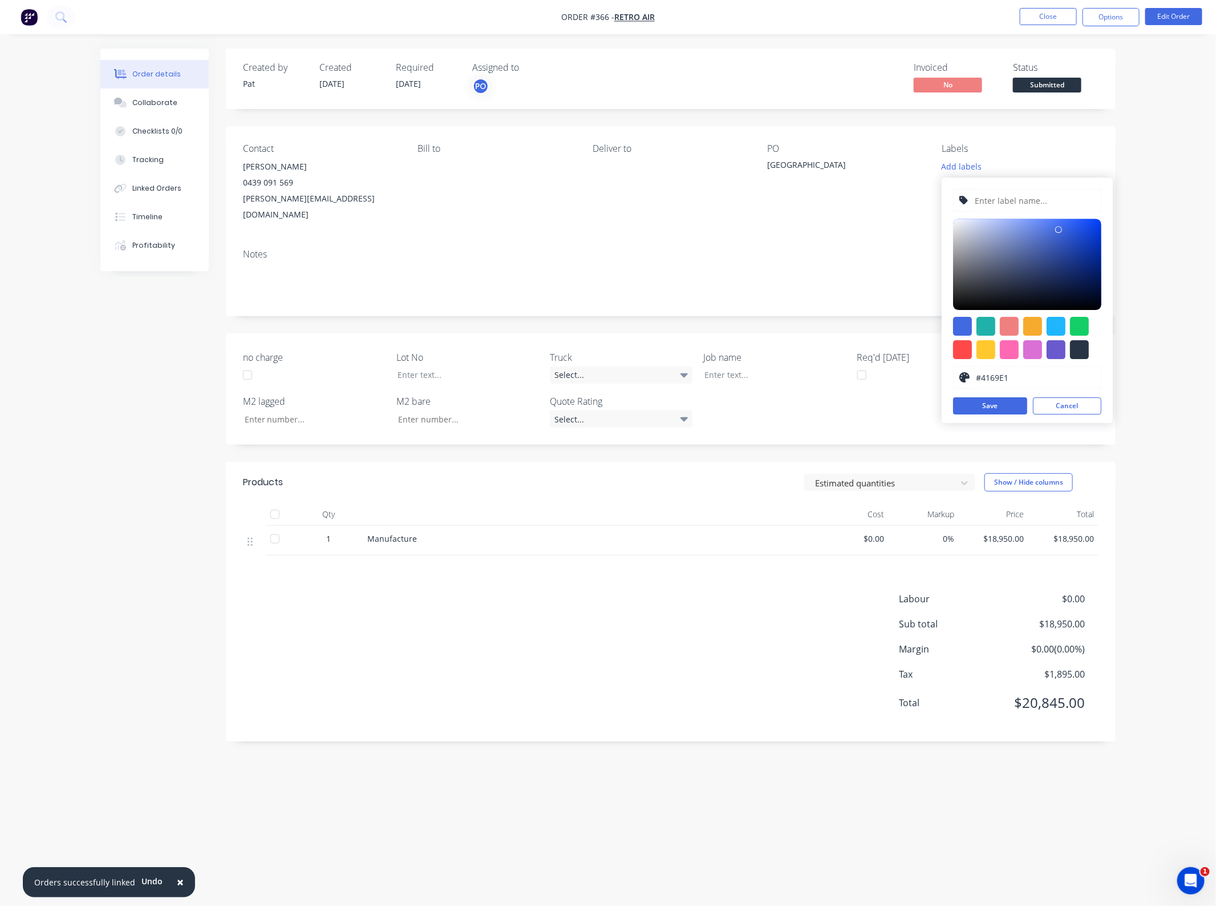
click at [1007, 203] on input "text" at bounding box center [1036, 200] width 122 height 22
click at [1033, 200] on input "Principle" at bounding box center [1036, 200] width 122 height 22
type input "Principal"
click at [955, 322] on div at bounding box center [962, 326] width 19 height 19
click at [991, 349] on div at bounding box center [986, 349] width 19 height 19
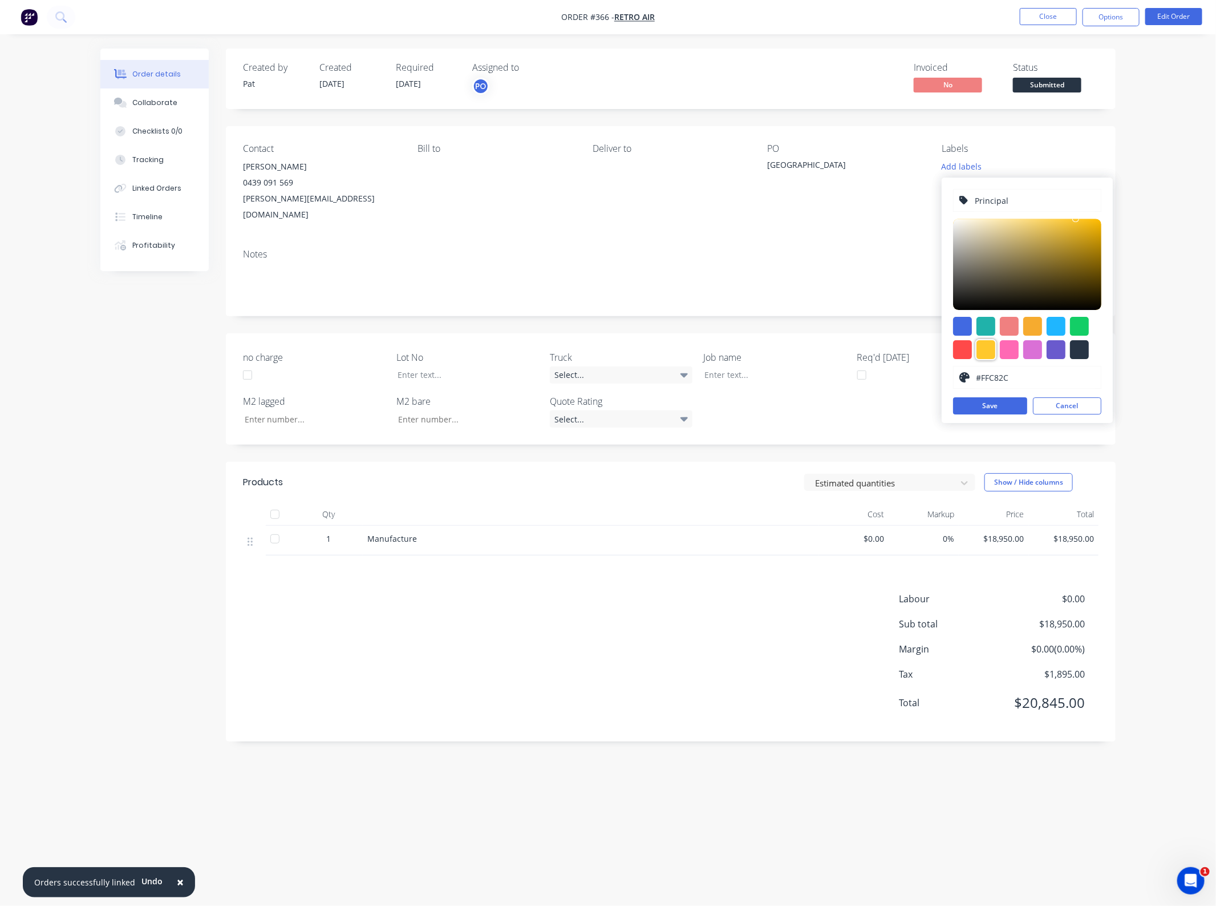
click at [968, 333] on div at bounding box center [962, 326] width 19 height 19
click at [1010, 326] on div at bounding box center [1009, 326] width 19 height 19
click at [1013, 348] on div at bounding box center [1009, 349] width 19 height 19
click at [1009, 331] on div at bounding box center [1009, 326] width 19 height 19
click at [1083, 334] on div at bounding box center [1079, 326] width 19 height 19
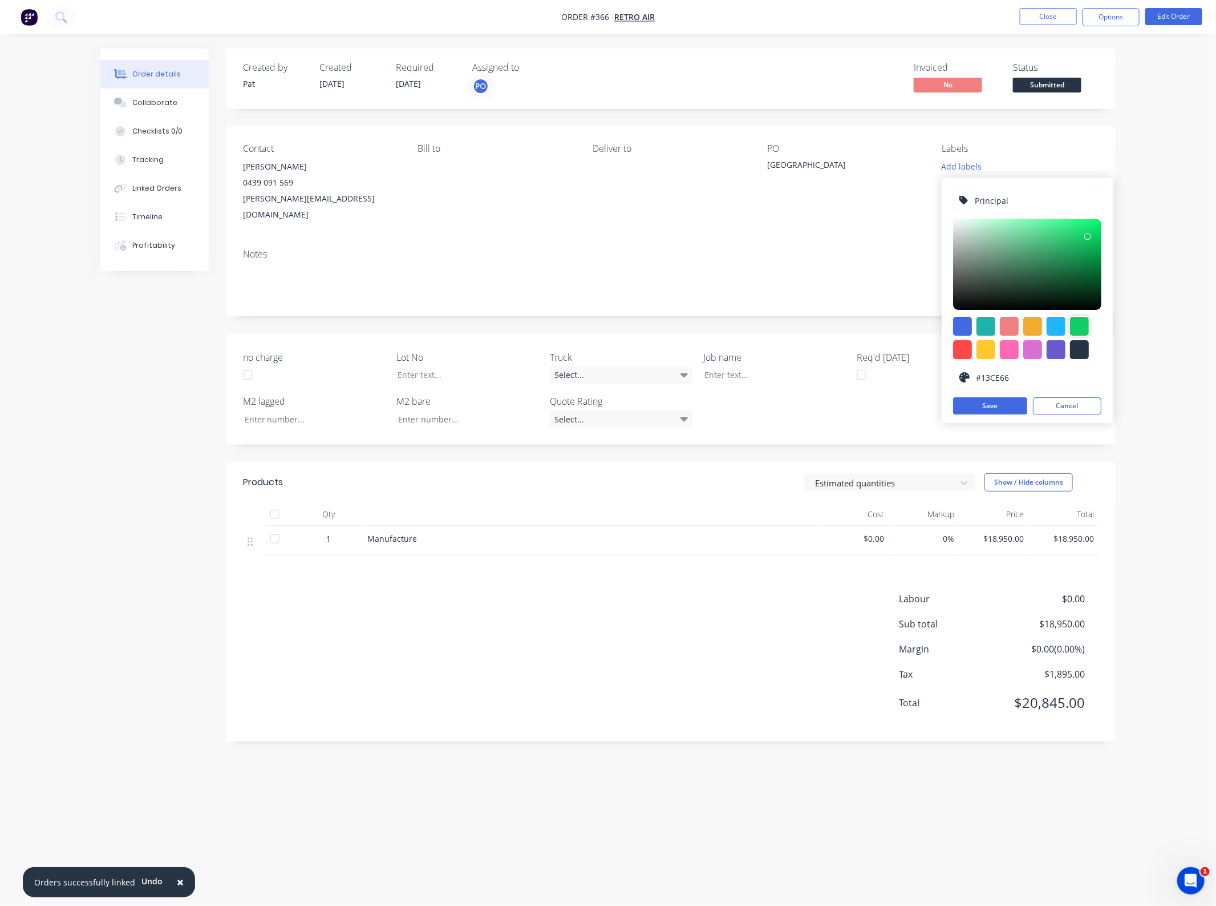
click at [1097, 355] on div at bounding box center [1027, 338] width 148 height 42
click at [1087, 351] on div at bounding box center [1079, 349] width 19 height 19
type input "#000000"
drag, startPoint x: 1017, startPoint y: 284, endPoint x: 1017, endPoint y: 318, distance: 34.8
click at [1017, 318] on div "Principal #000000 hex #000000 Save Cancel" at bounding box center [1027, 299] width 171 height 245
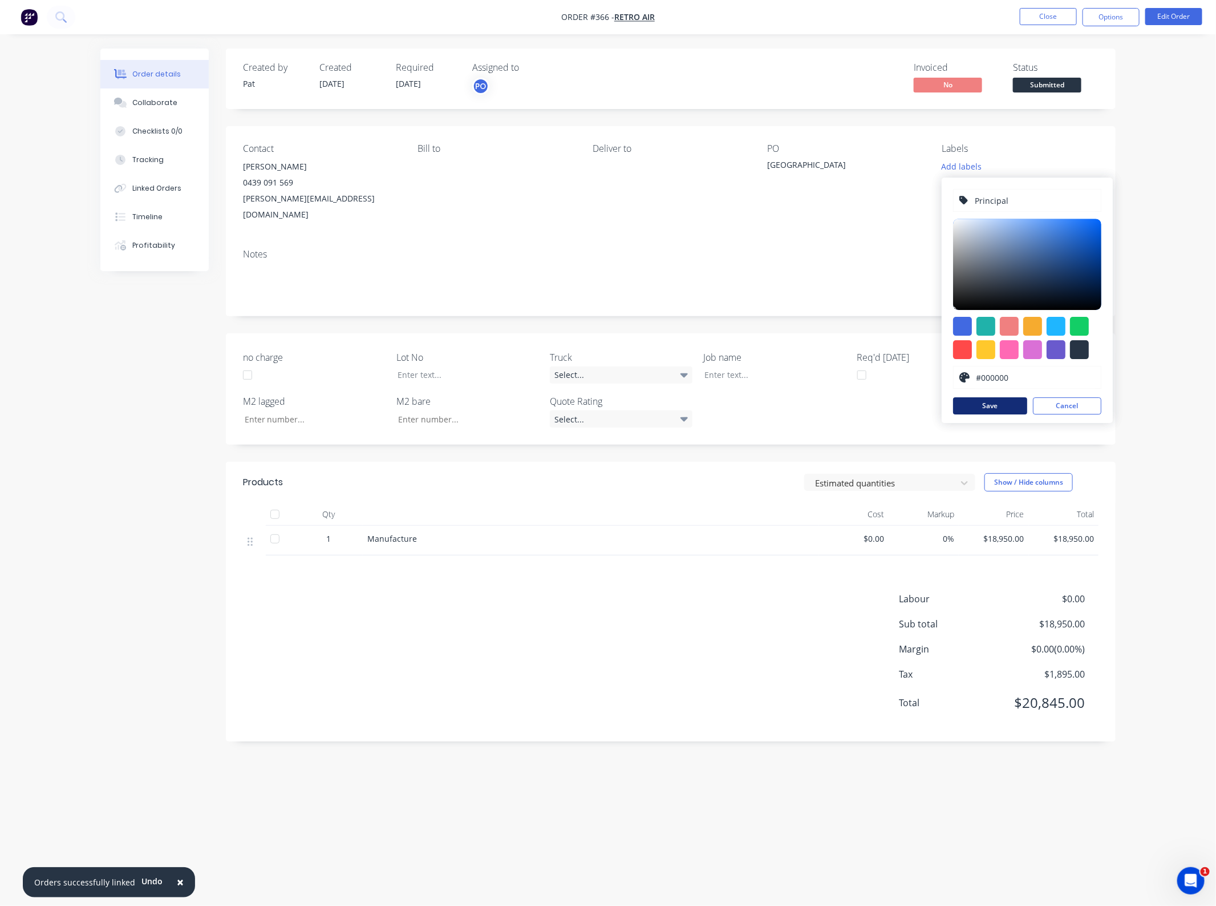
click at [1005, 401] on button "Save" at bounding box center [990, 405] width 74 height 17
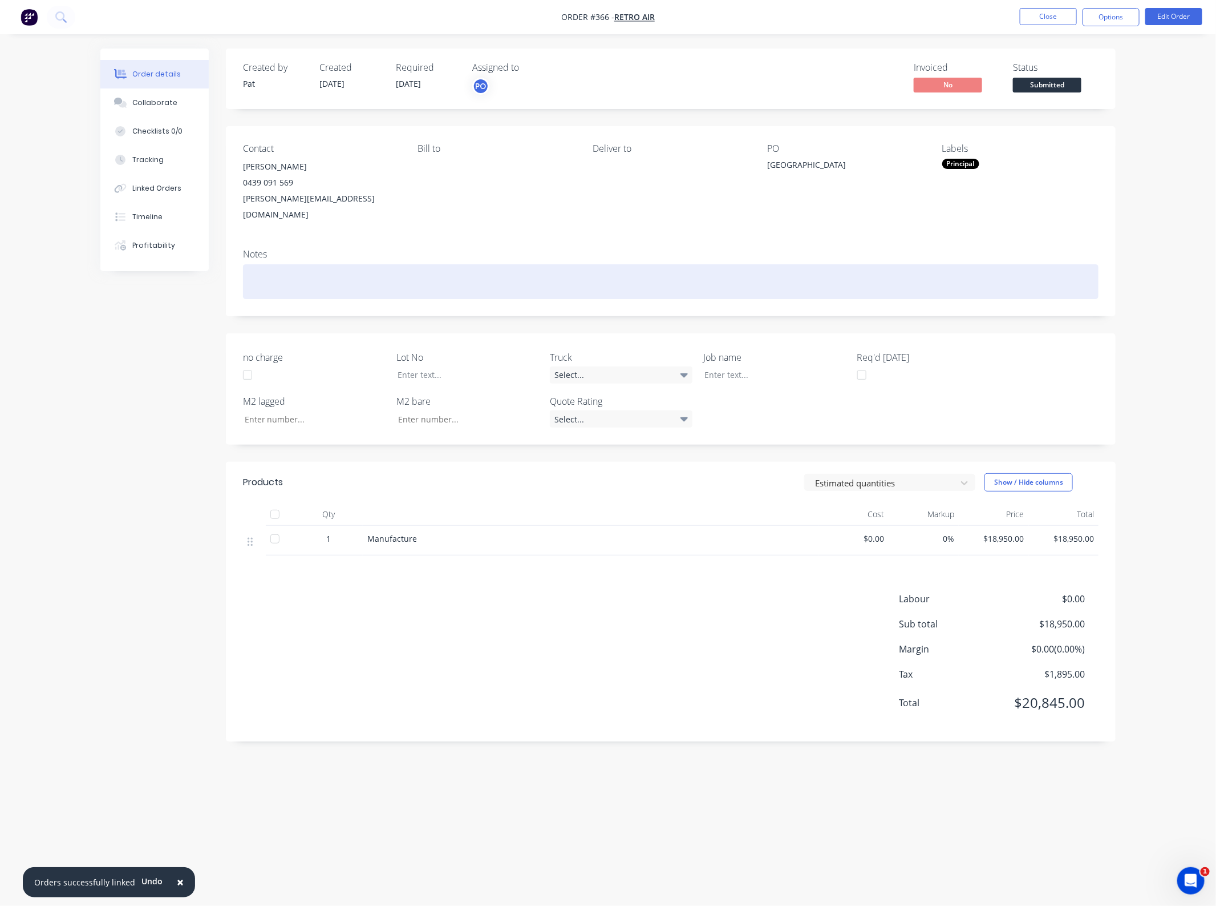
click at [849, 264] on div at bounding box center [671, 281] width 856 height 35
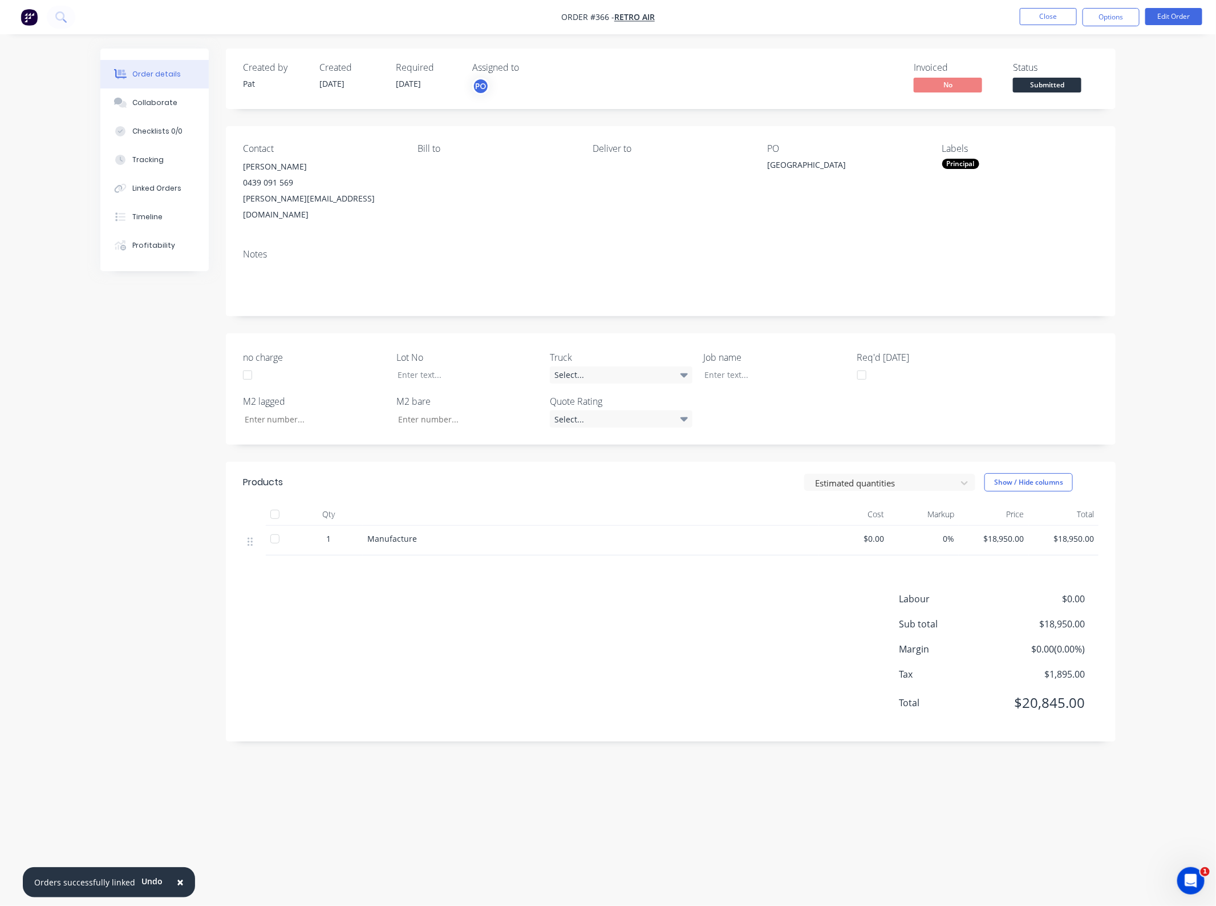
click at [1088, 240] on div "Notes" at bounding box center [671, 278] width 890 height 76
click at [152, 192] on div "Linked Orders" at bounding box center [156, 188] width 49 height 10
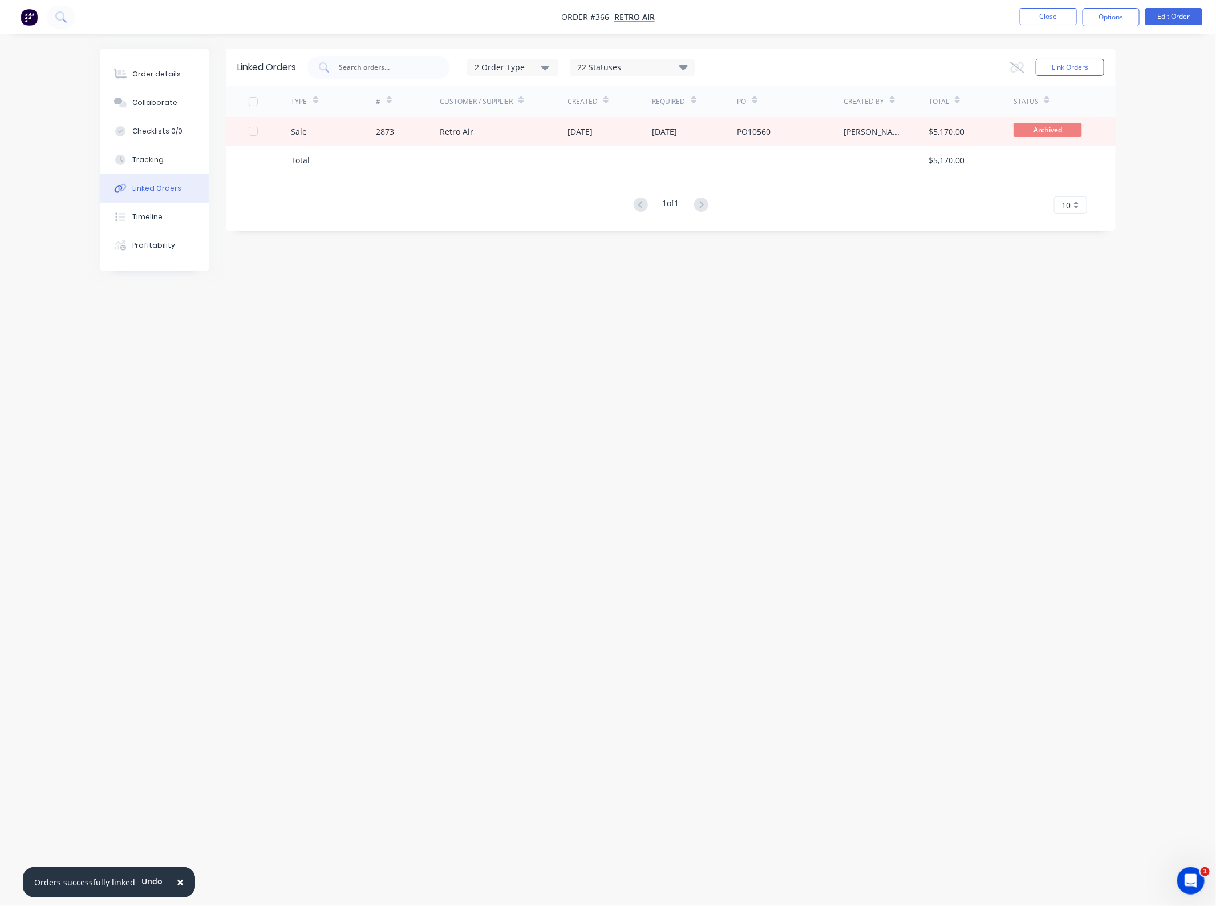
click at [669, 74] on div "22 Statuses Sales Order Status All Archived Draft Quote Submitted Ready for pro…" at bounding box center [633, 67] width 126 height 17
click at [670, 67] on div "22 Statuses" at bounding box center [633, 67] width 124 height 13
click at [818, 220] on div "Linked Orders 2 Order Type 22 Statuses Sales Order Status All Archived Draft Qu…" at bounding box center [671, 139] width 890 height 182
click at [531, 70] on div "2 Order Type" at bounding box center [513, 67] width 76 height 12
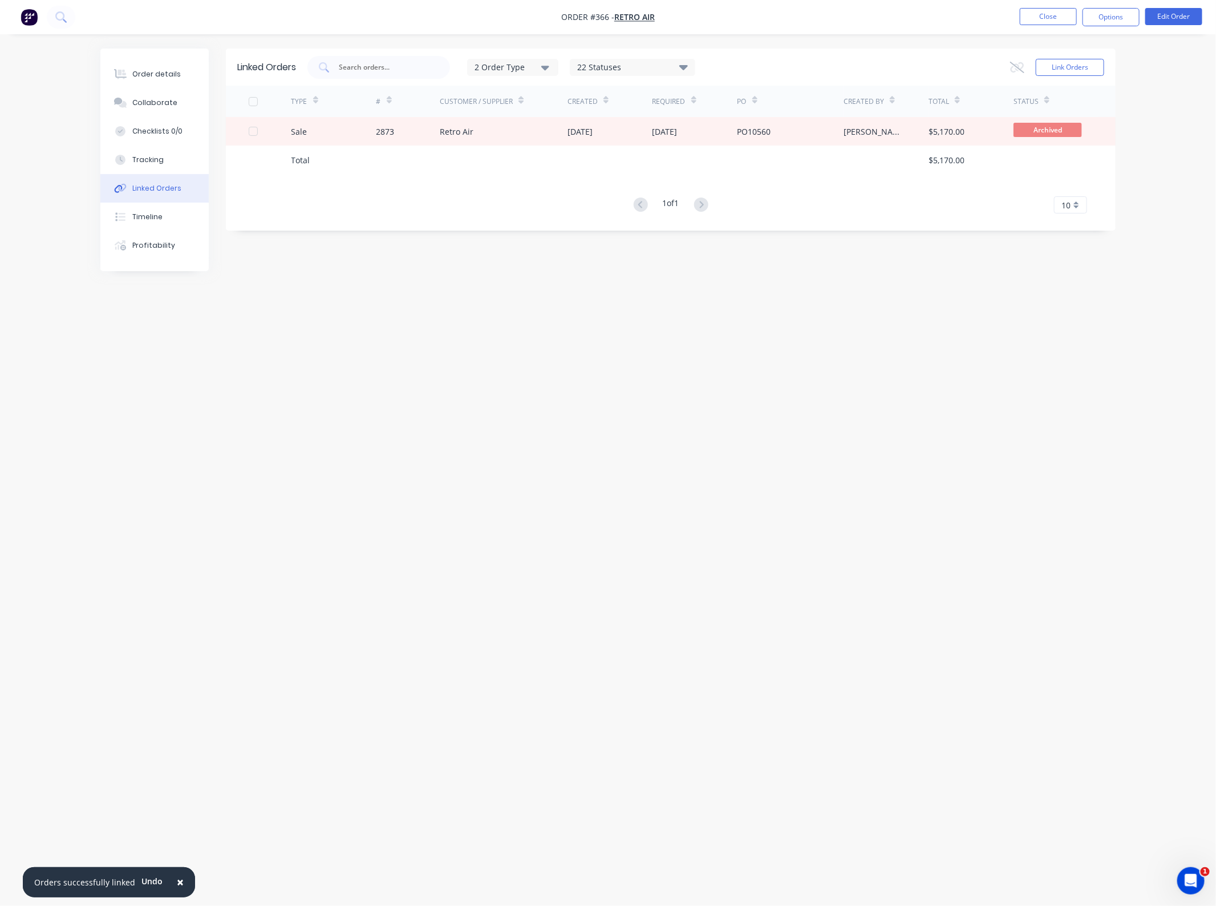
click at [1014, 67] on icon at bounding box center [1018, 67] width 14 height 11
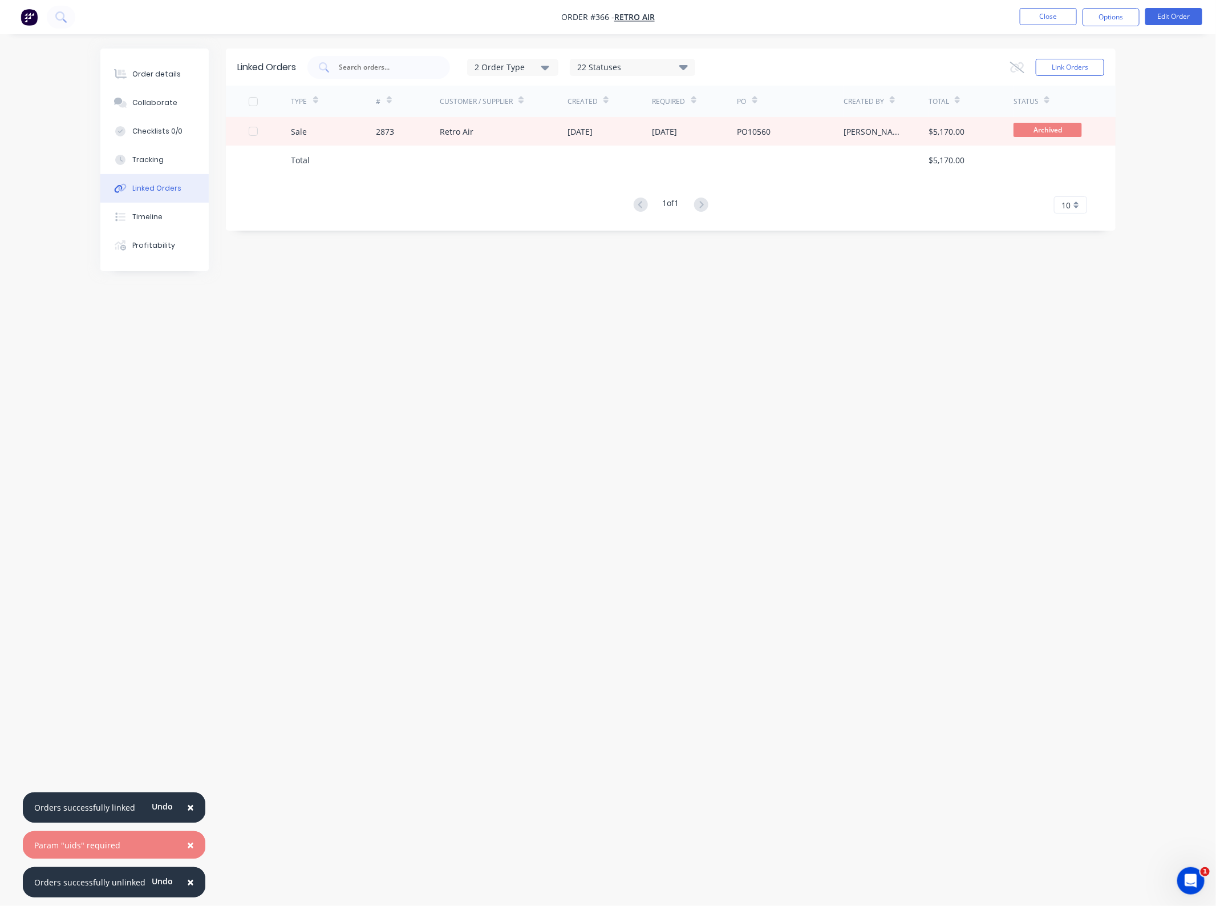
click at [187, 805] on span "×" at bounding box center [190, 807] width 7 height 16
click at [190, 843] on button "×" at bounding box center [191, 844] width 30 height 27
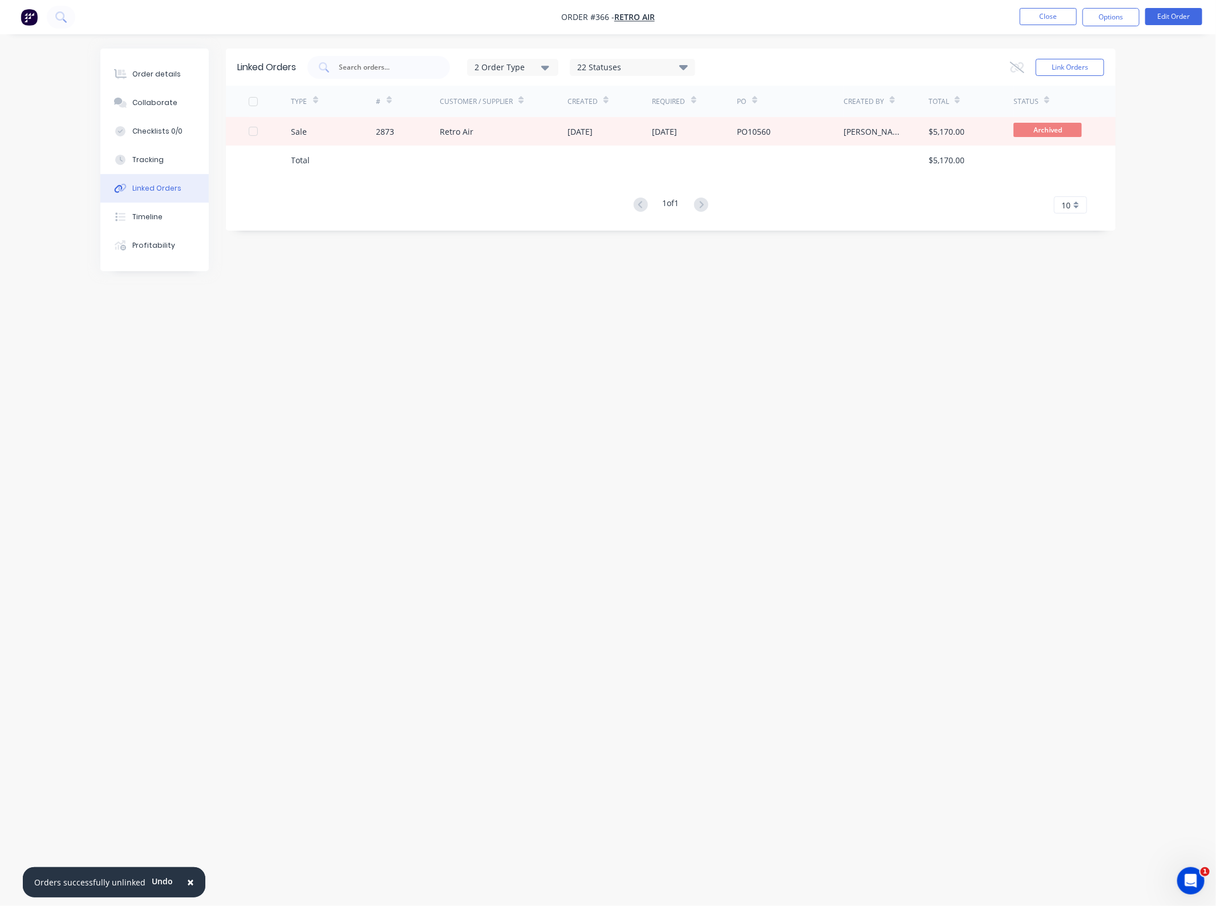
click at [192, 875] on button "×" at bounding box center [191, 881] width 30 height 27
click at [514, 332] on div "Linked Orders 2 Order Type 22 Statuses Sales Order Status All Archived Draft Qu…" at bounding box center [608, 430] width 1016 height 765
click at [146, 69] on div "Order details" at bounding box center [156, 74] width 48 height 10
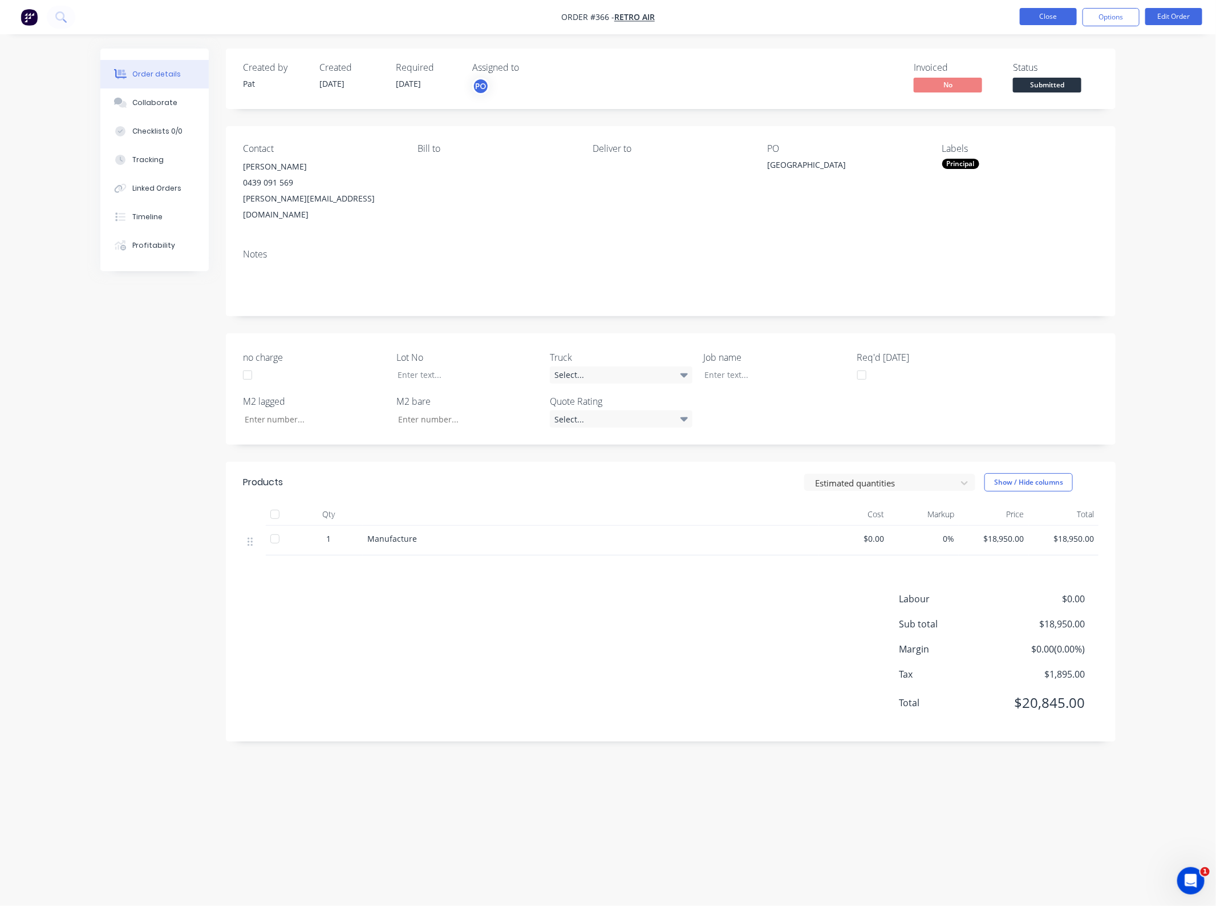
click at [1051, 18] on button "Close" at bounding box center [1048, 16] width 57 height 17
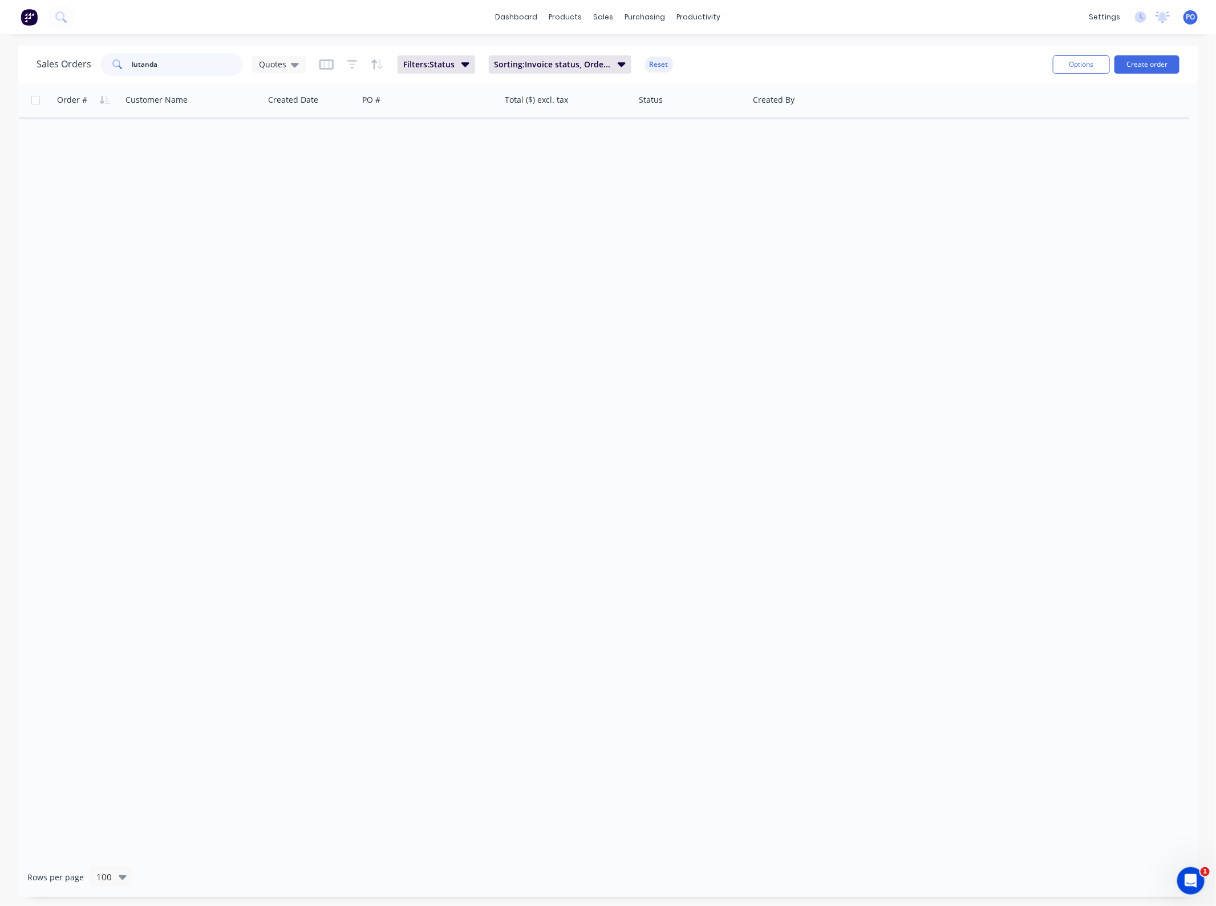
drag, startPoint x: 203, startPoint y: 72, endPoint x: 6, endPoint y: 81, distance: 197.6
click at [62, 76] on div "Sales Orders lutanda Quotes Filters: Status Sorting: Invoice status, Order # Re…" at bounding box center [541, 64] width 1008 height 28
click at [492, 472] on div at bounding box center [608, 470] width 1180 height 774
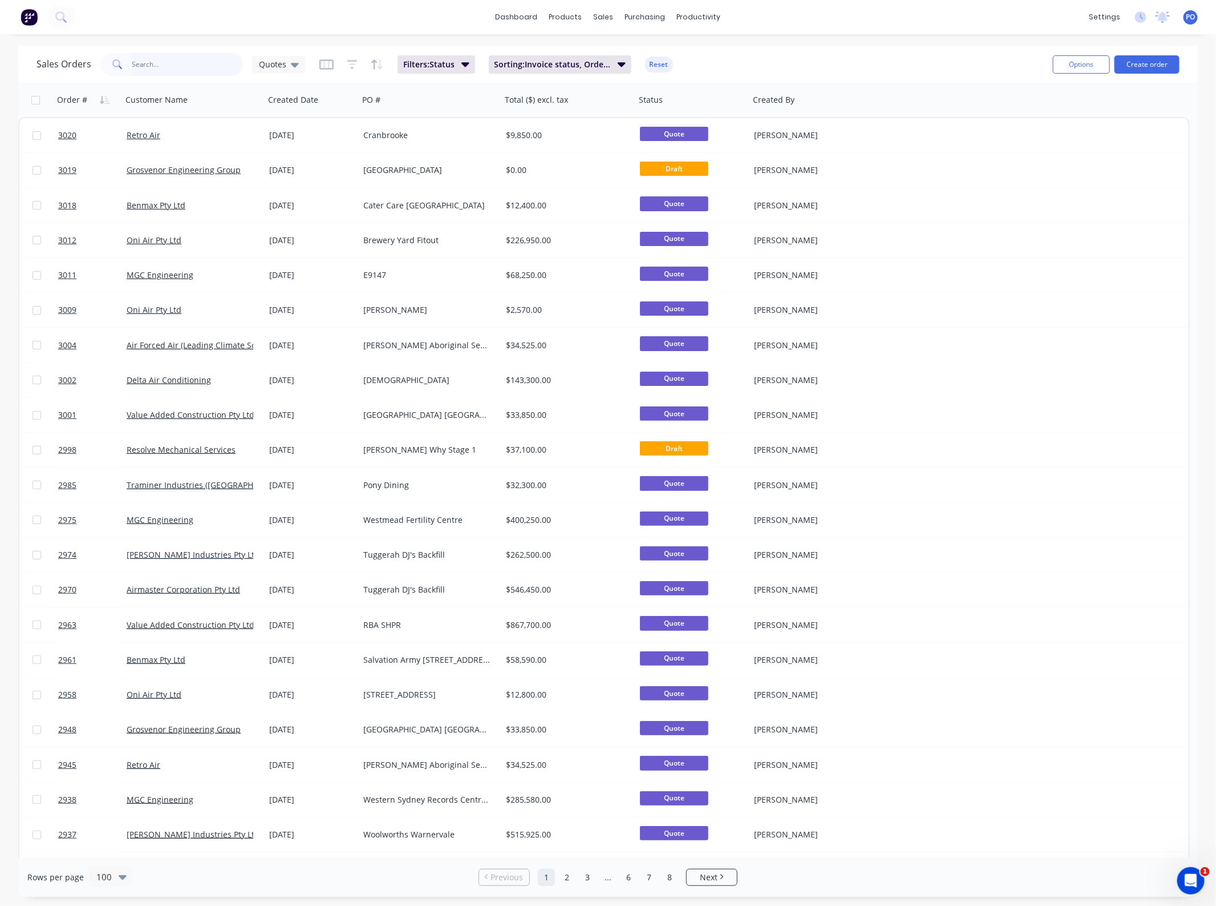
click at [160, 62] on input "text" at bounding box center [187, 64] width 111 height 23
type input "retro"
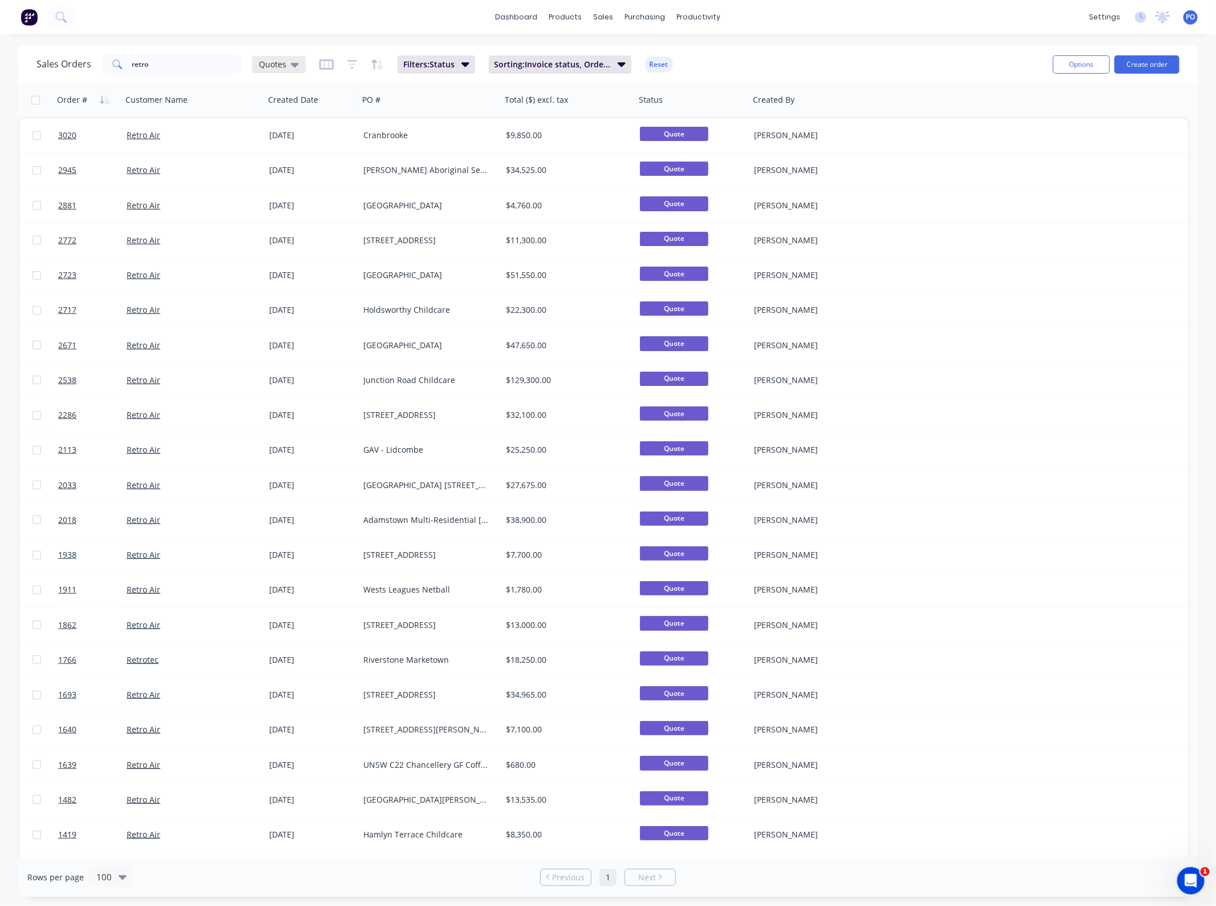
click at [286, 61] on div "Quotes" at bounding box center [279, 64] width 40 height 10
click at [282, 274] on button "Projects" at bounding box center [321, 275] width 130 height 13
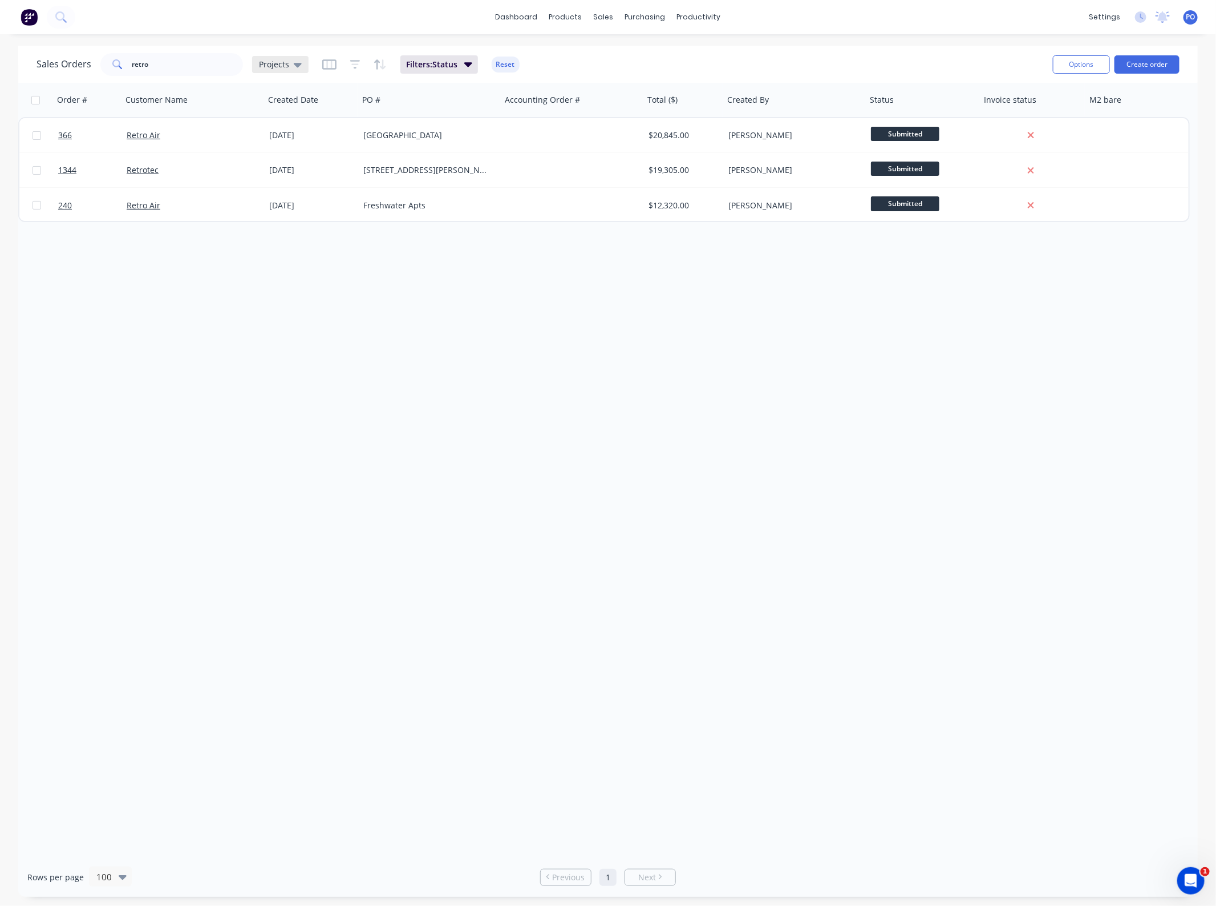
click at [294, 63] on icon at bounding box center [298, 65] width 8 height 5
click at [302, 250] on button "Jobs ready" at bounding box center [321, 252] width 130 height 13
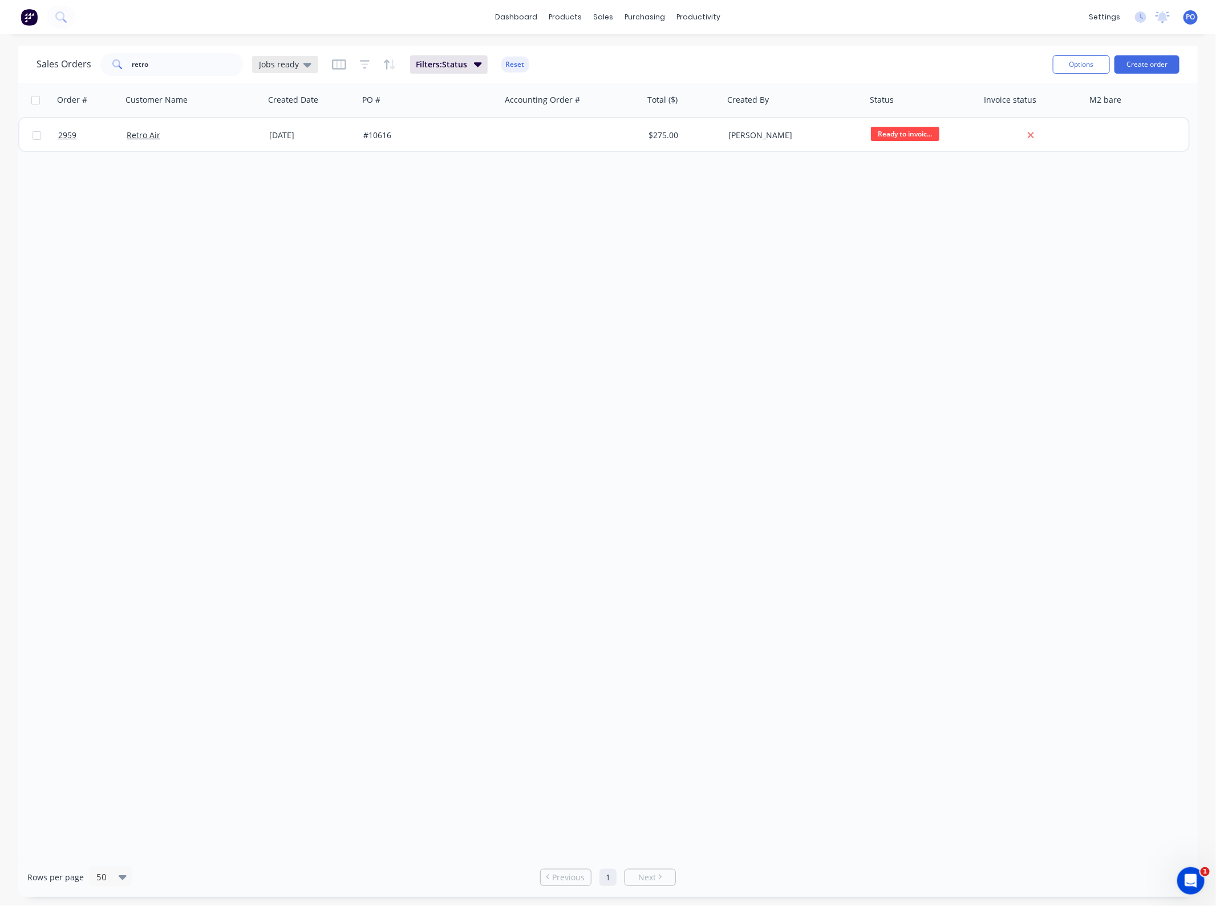
click at [287, 67] on span "Jobs ready" at bounding box center [279, 64] width 40 height 12
click at [308, 227] on button "Jobs on the floor" at bounding box center [321, 229] width 130 height 13
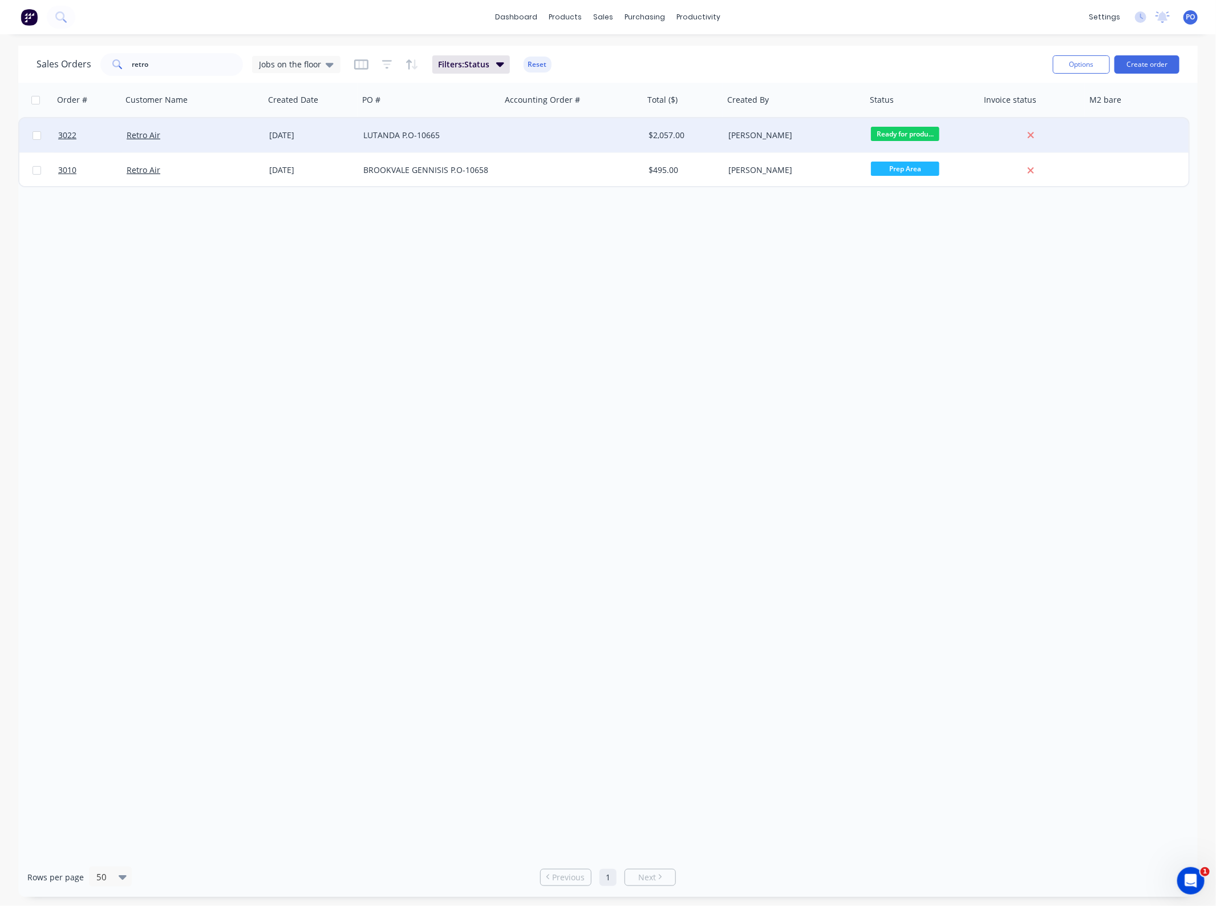
click at [477, 140] on div "LUTANDA P.O-10665" at bounding box center [430, 135] width 143 height 34
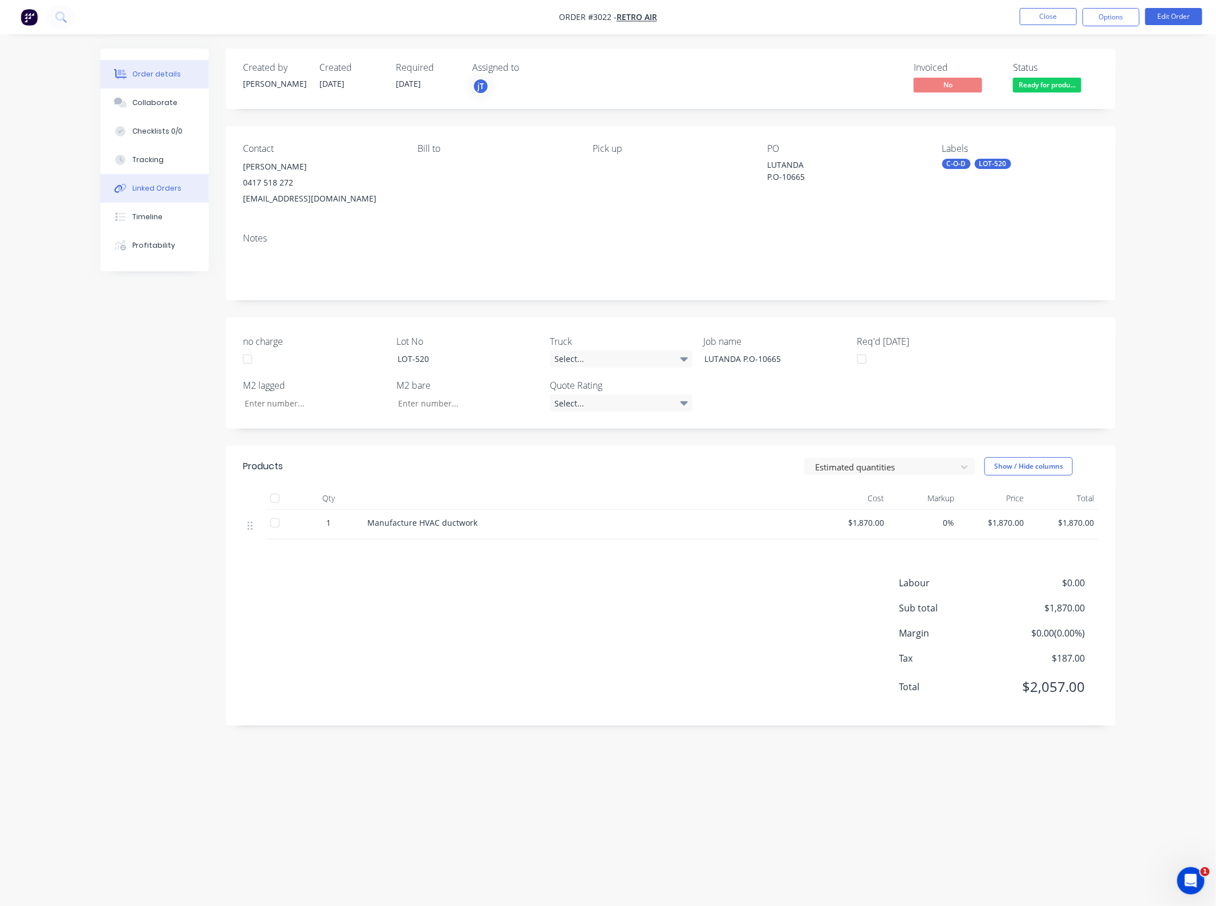
click at [178, 190] on div "Linked Orders" at bounding box center [156, 188] width 49 height 10
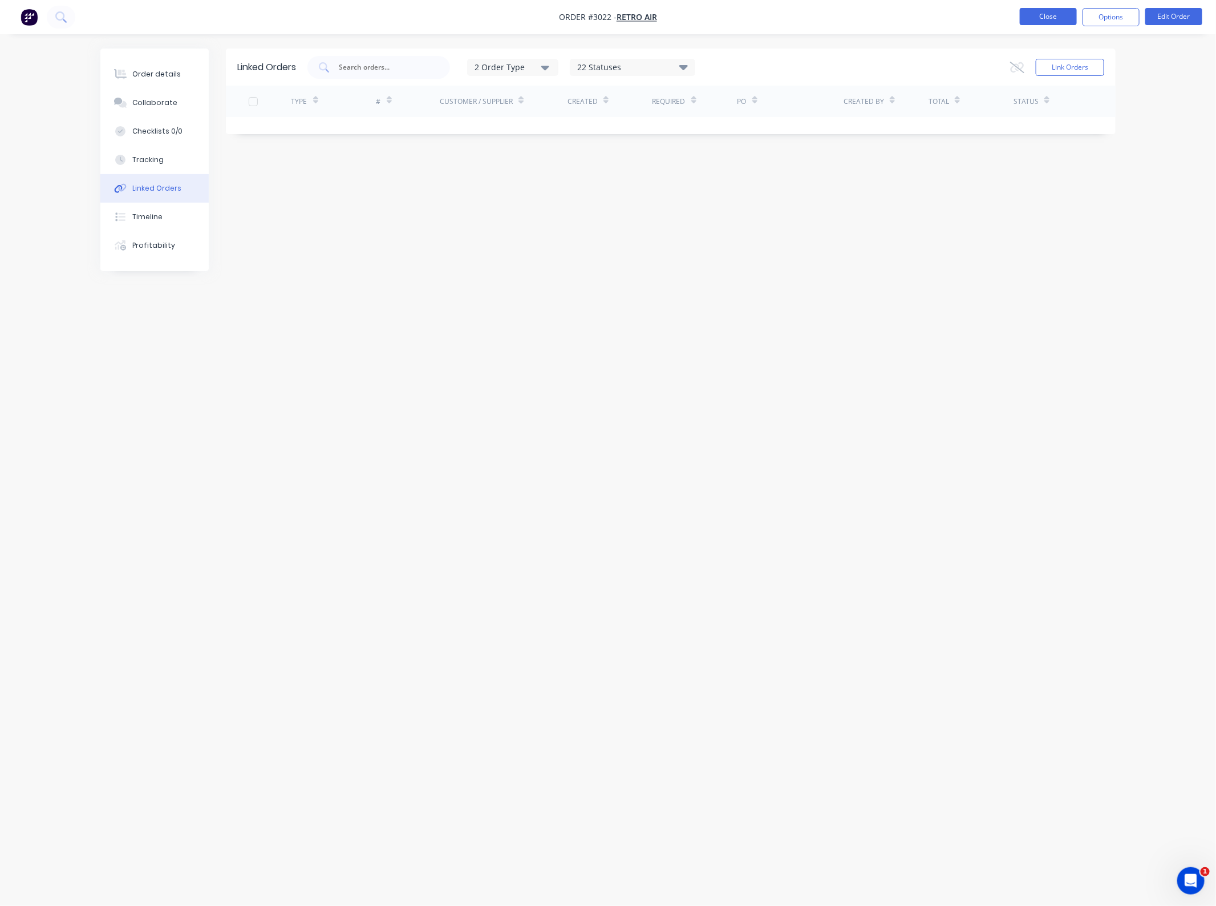
click at [1045, 16] on button "Close" at bounding box center [1048, 16] width 57 height 17
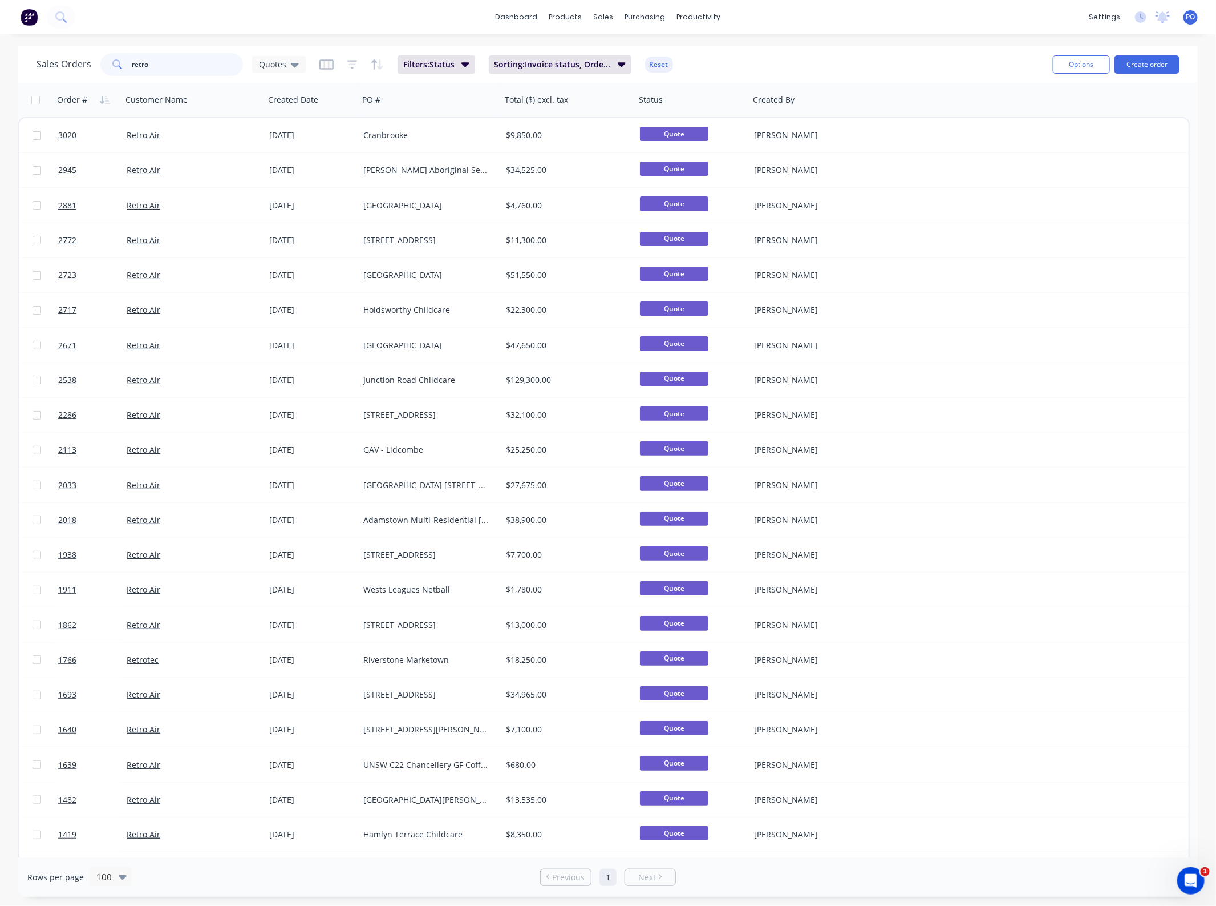
drag, startPoint x: 169, startPoint y: 67, endPoint x: 1, endPoint y: 63, distance: 168.4
click at [1, 63] on div "Sales Orders retro Quotes Filters: Status Sorting: Invoice status, Order # Rese…" at bounding box center [608, 471] width 1216 height 851
type input "366"
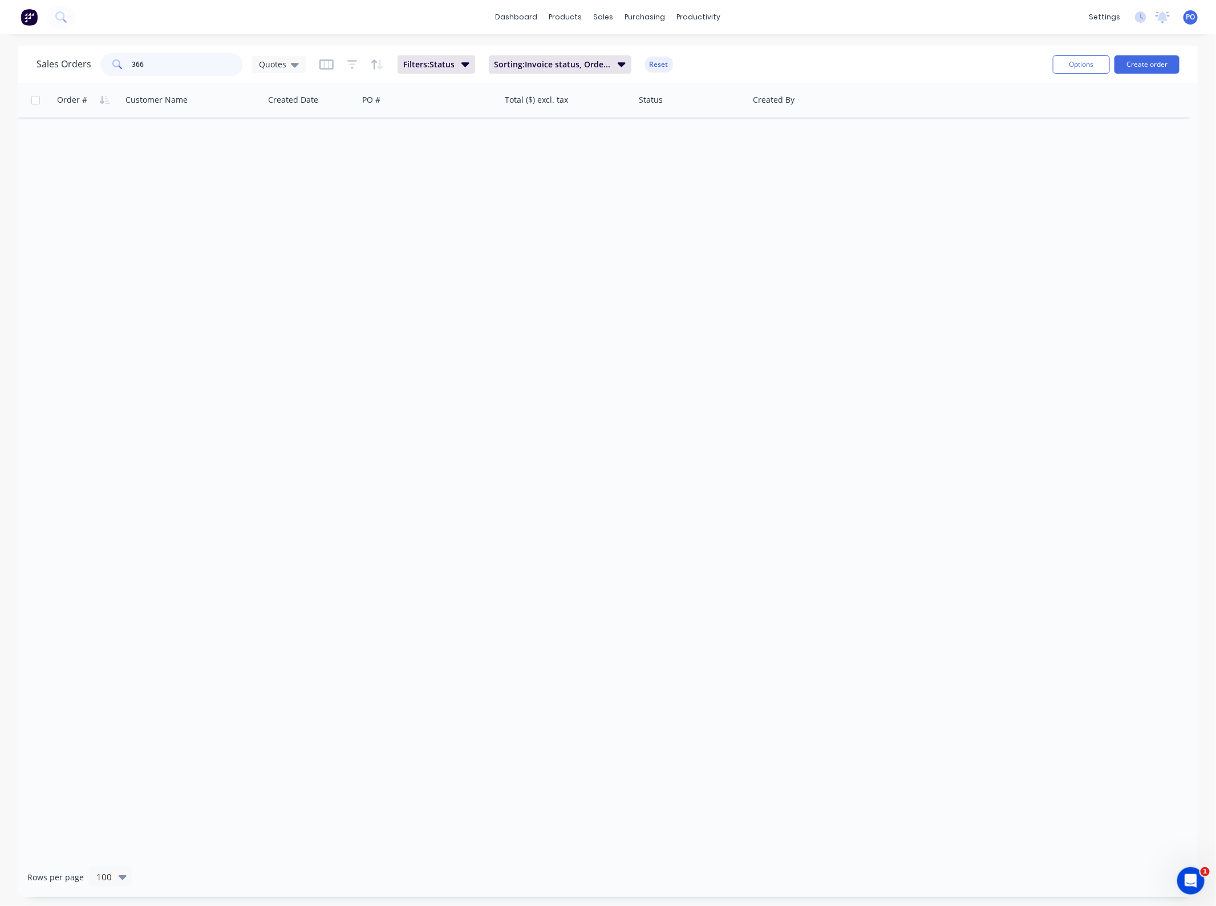
drag, startPoint x: 175, startPoint y: 66, endPoint x: 0, endPoint y: 77, distance: 175.5
click at [43, 77] on div "Sales Orders 366 Quotes Filters: Status Sorting: Invoice status, Order # Reset" at bounding box center [541, 64] width 1008 height 28
click at [277, 66] on span "Quotes" at bounding box center [272, 64] width 27 height 12
drag, startPoint x: 192, startPoint y: 76, endPoint x: 180, endPoint y: 76, distance: 12.6
click at [180, 76] on div "Sales Orders 366 Quotes Filters: Status Sorting: Invoice status, Order # Reset" at bounding box center [541, 64] width 1008 height 28
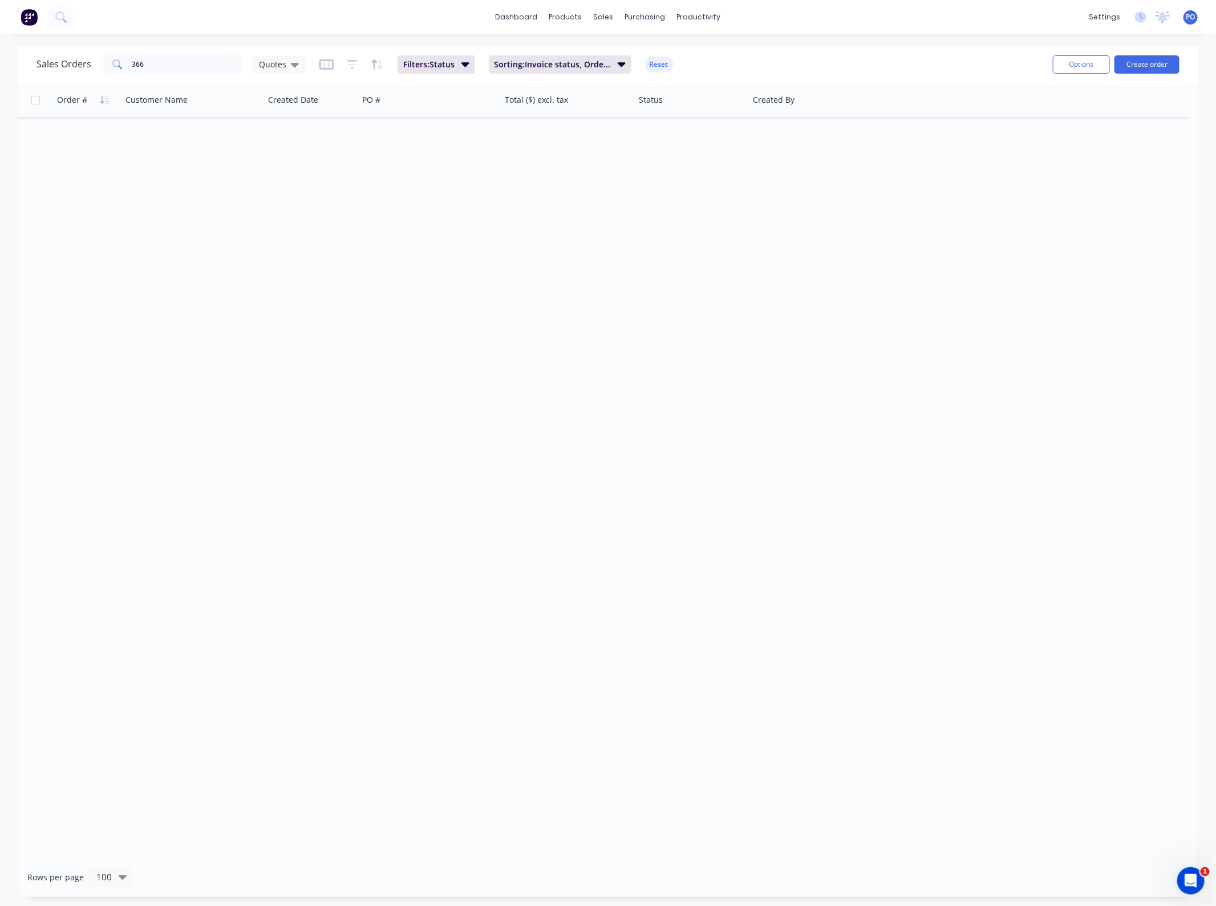
click at [269, 53] on div "Sales Orders 366 Quotes" at bounding box center [171, 64] width 269 height 23
click at [276, 66] on span "Quotes" at bounding box center [272, 64] width 27 height 12
click at [310, 223] on button "Jobs on the floor" at bounding box center [321, 229] width 130 height 13
drag, startPoint x: 209, startPoint y: 80, endPoint x: 119, endPoint y: 76, distance: 90.3
click at [120, 76] on div "Sales Orders 366 Jobs on the floor Filters: Status Reset Options Create order" at bounding box center [608, 64] width 1180 height 37
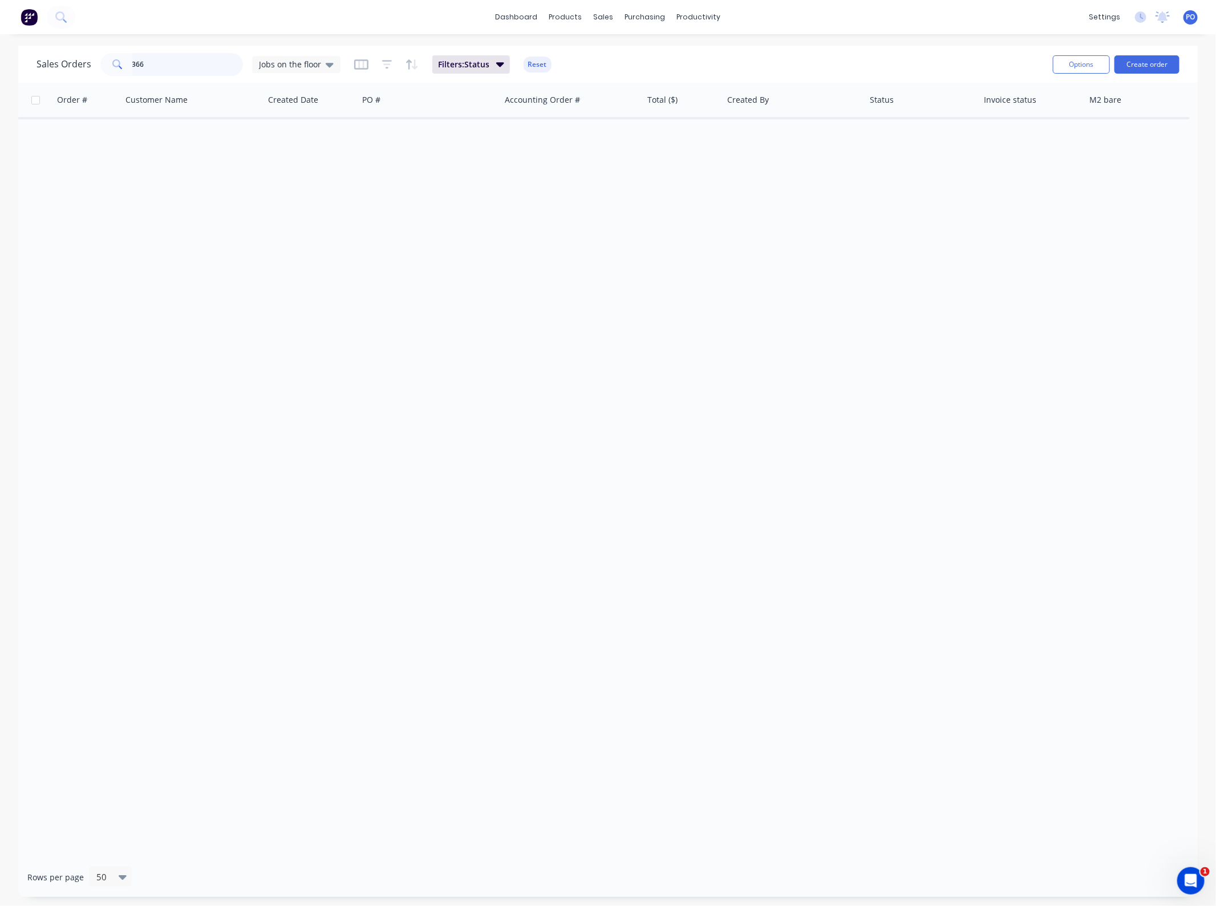
click at [175, 72] on input "366" at bounding box center [187, 64] width 111 height 23
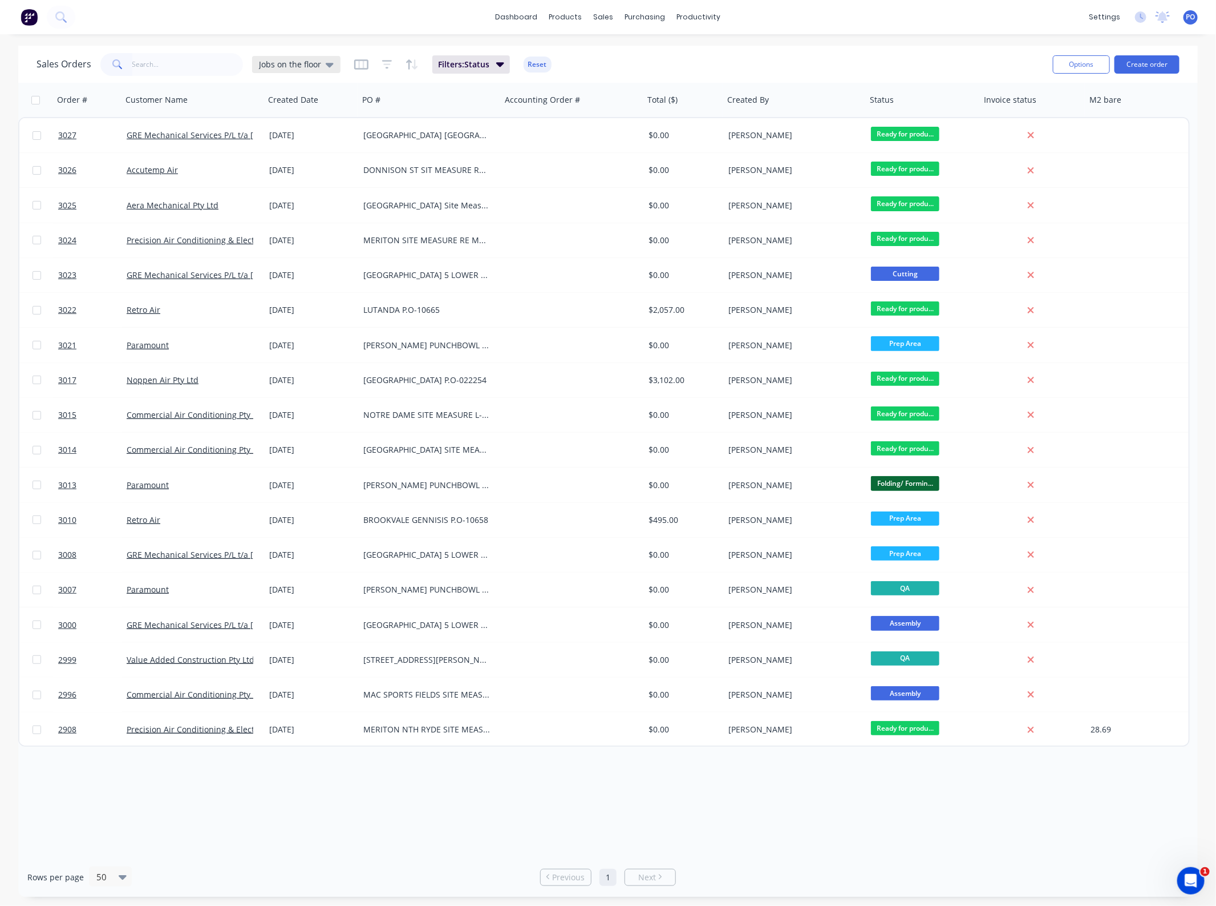
click at [283, 66] on span "Jobs on the floor" at bounding box center [290, 64] width 62 height 12
click at [285, 277] on button "Projects" at bounding box center [321, 275] width 130 height 13
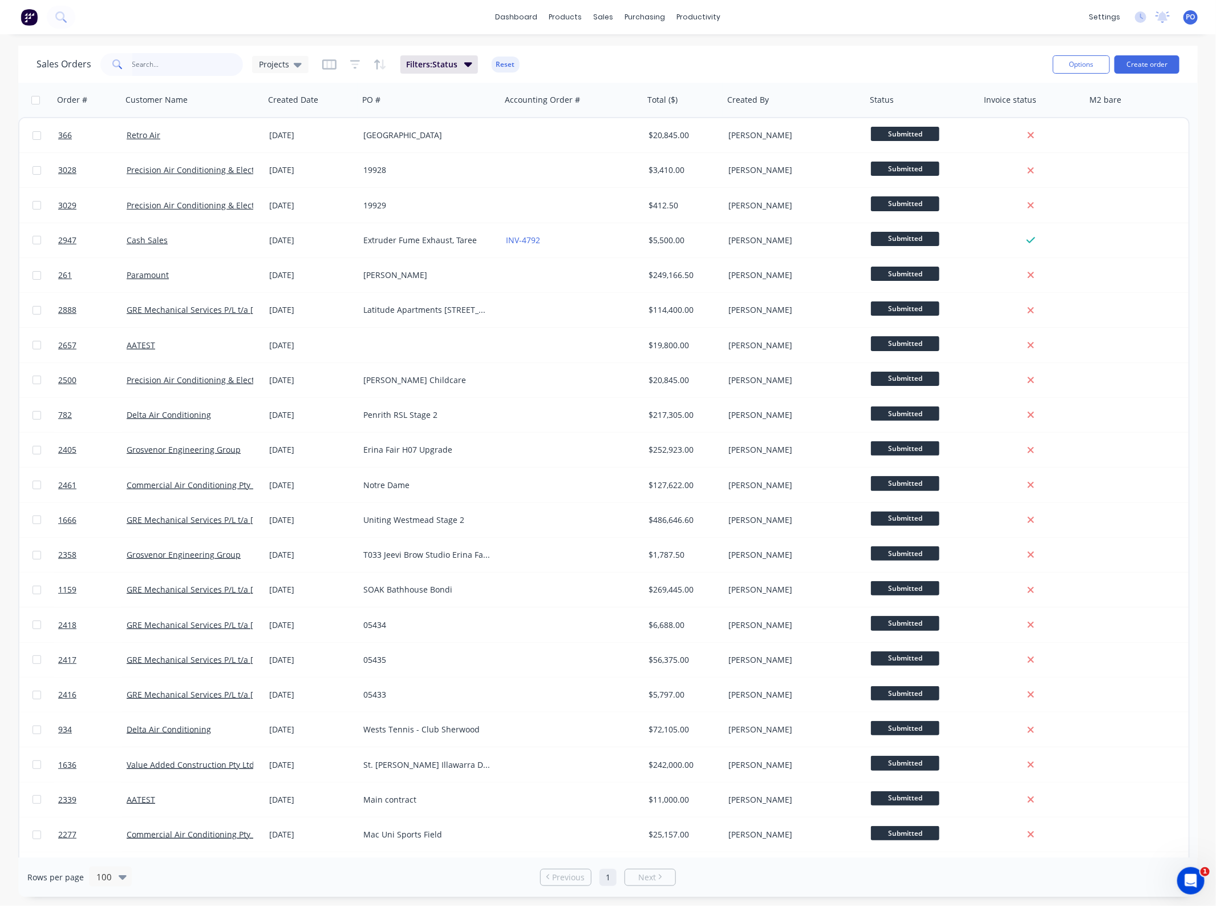
click at [177, 70] on input "text" at bounding box center [187, 64] width 111 height 23
type input "366"
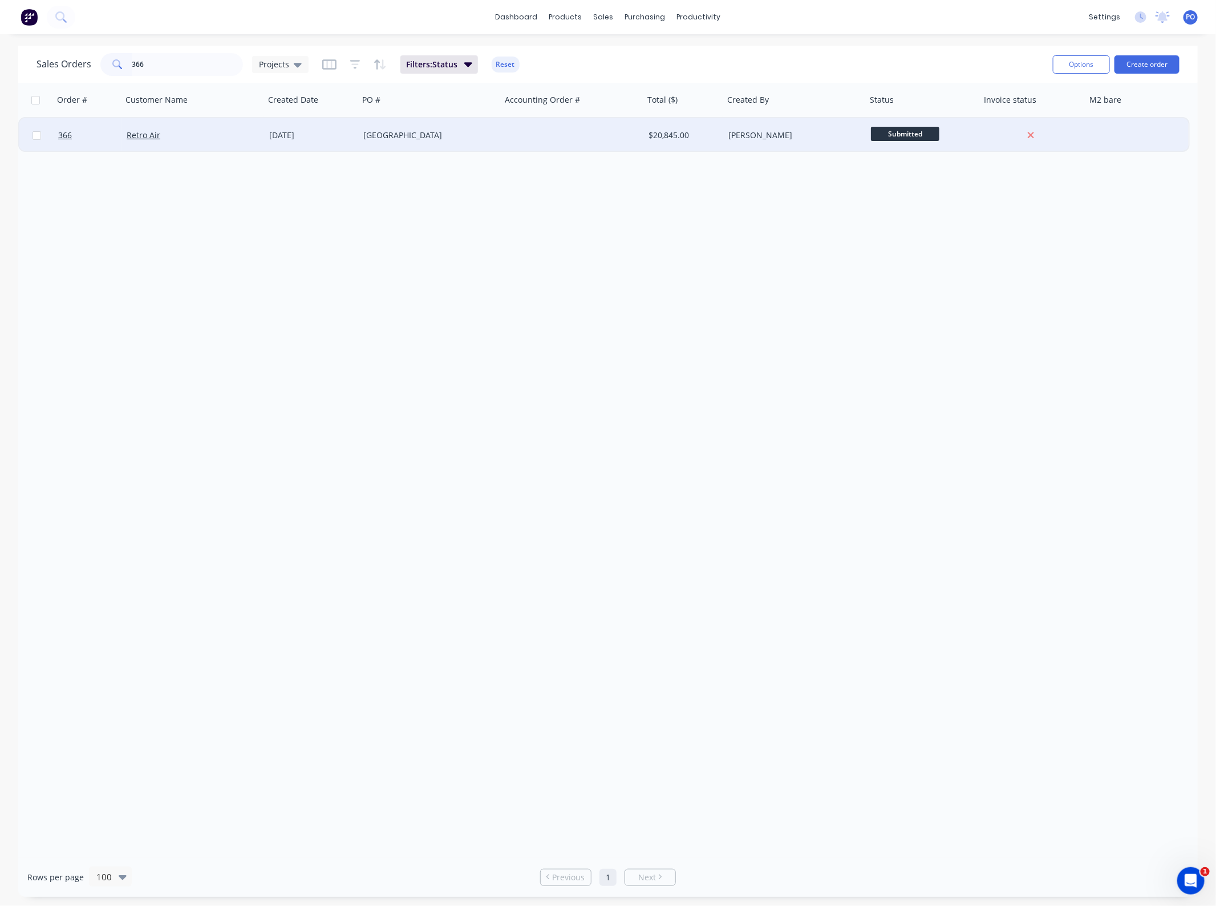
click at [303, 139] on div "[DATE]" at bounding box center [311, 135] width 85 height 11
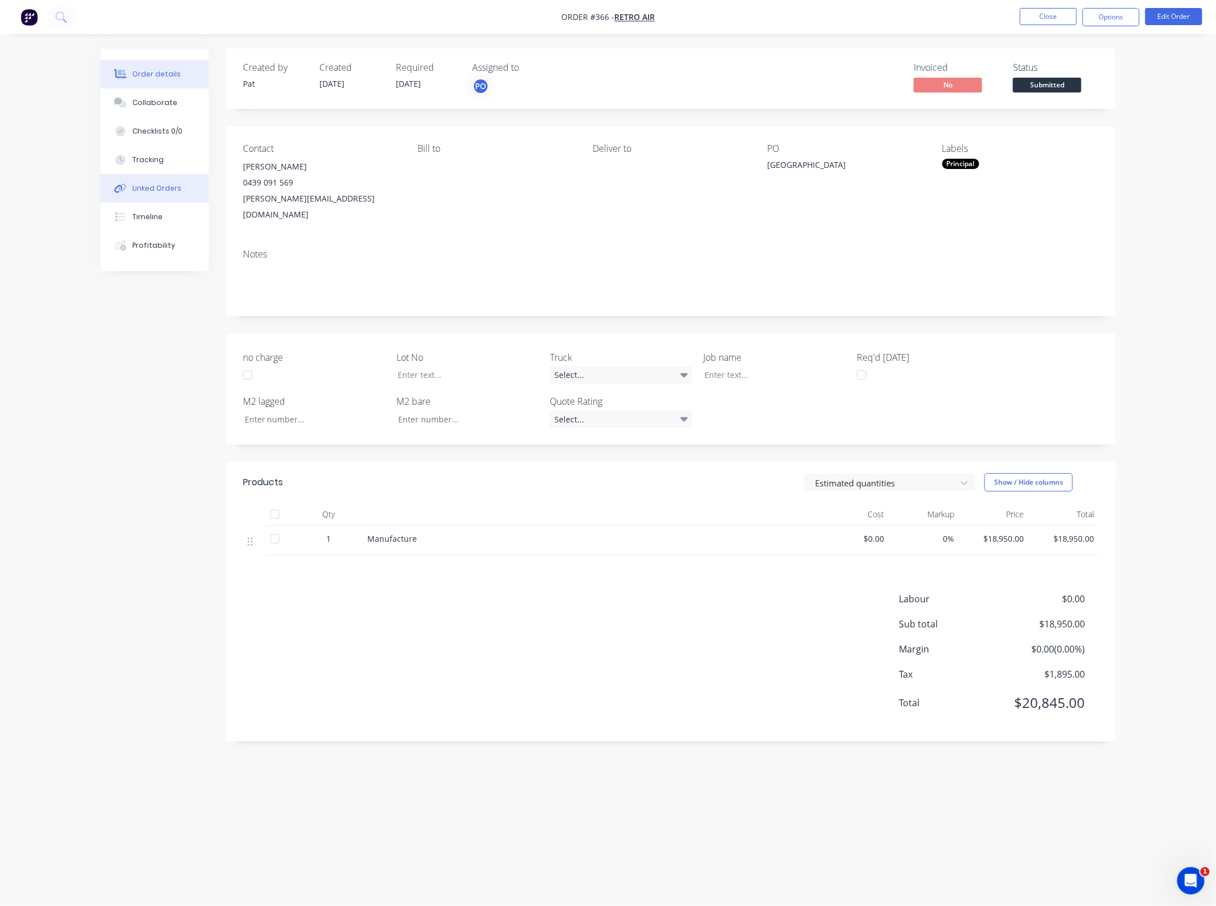
click at [153, 183] on div "Linked Orders" at bounding box center [156, 188] width 49 height 10
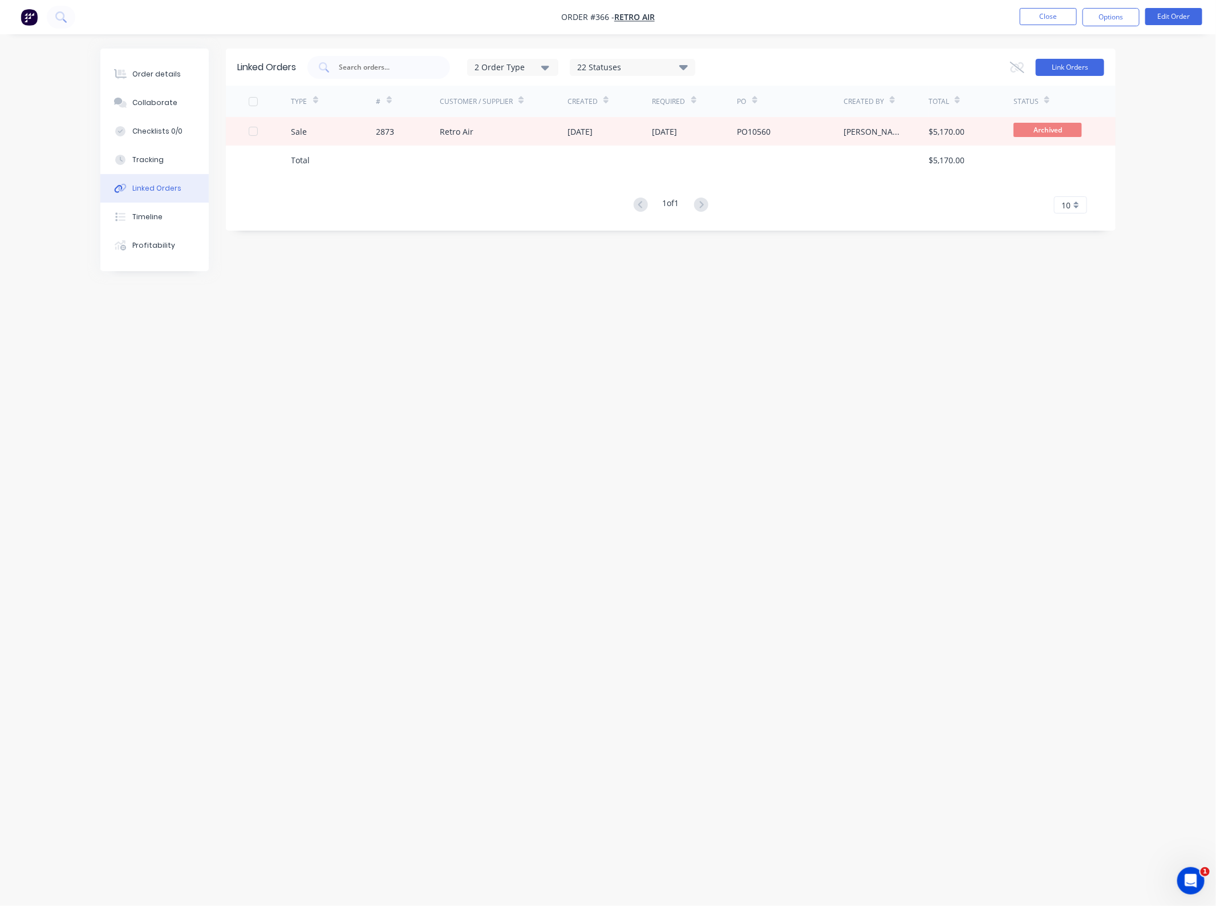
click at [1082, 67] on button "Link Orders" at bounding box center [1070, 67] width 68 height 17
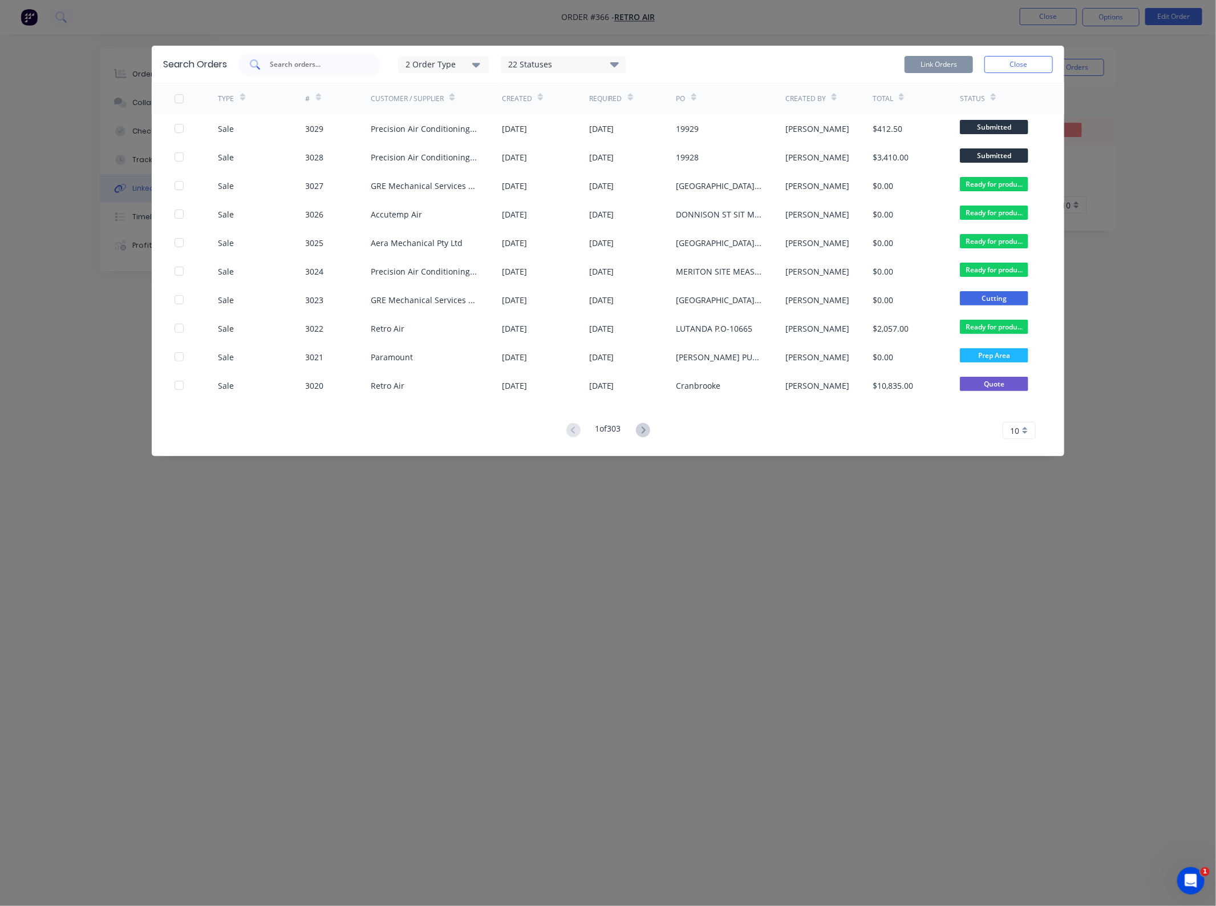
click at [311, 67] on input "text" at bounding box center [316, 64] width 95 height 11
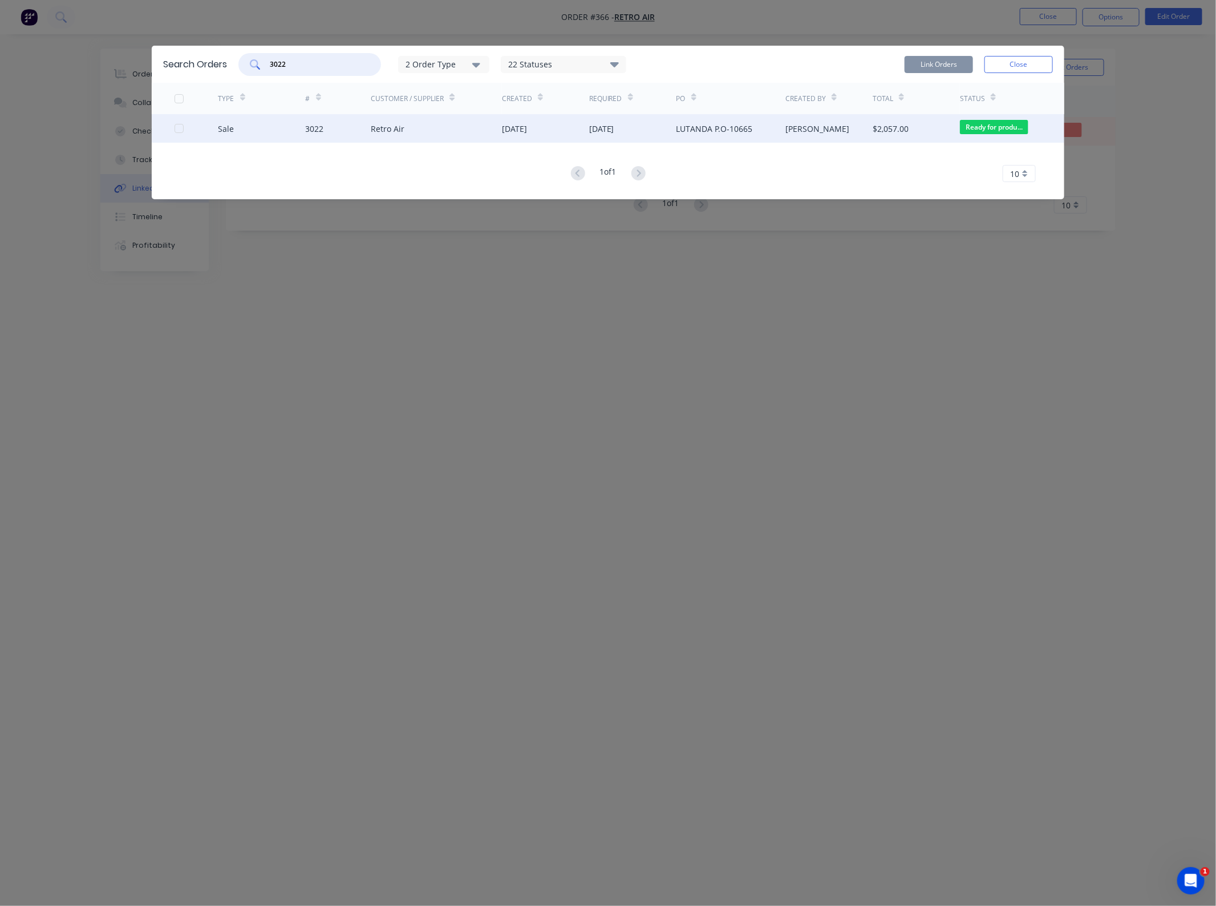
type input "3022"
click at [440, 132] on div "Retro Air" at bounding box center [436, 128] width 131 height 29
click at [181, 127] on div at bounding box center [179, 128] width 23 height 23
click at [923, 67] on button "Link Orders" at bounding box center [939, 64] width 68 height 17
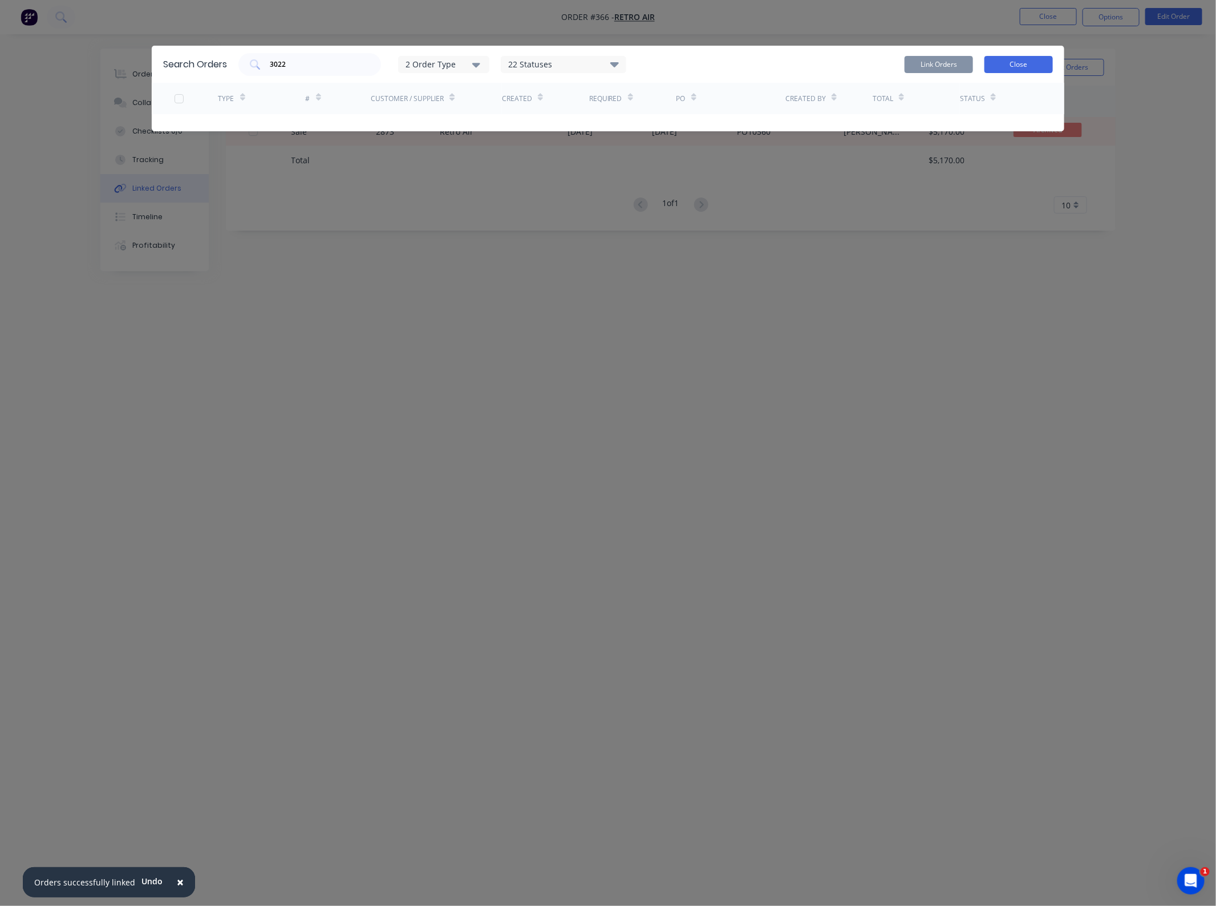
click at [1000, 67] on button "Close" at bounding box center [1019, 64] width 68 height 17
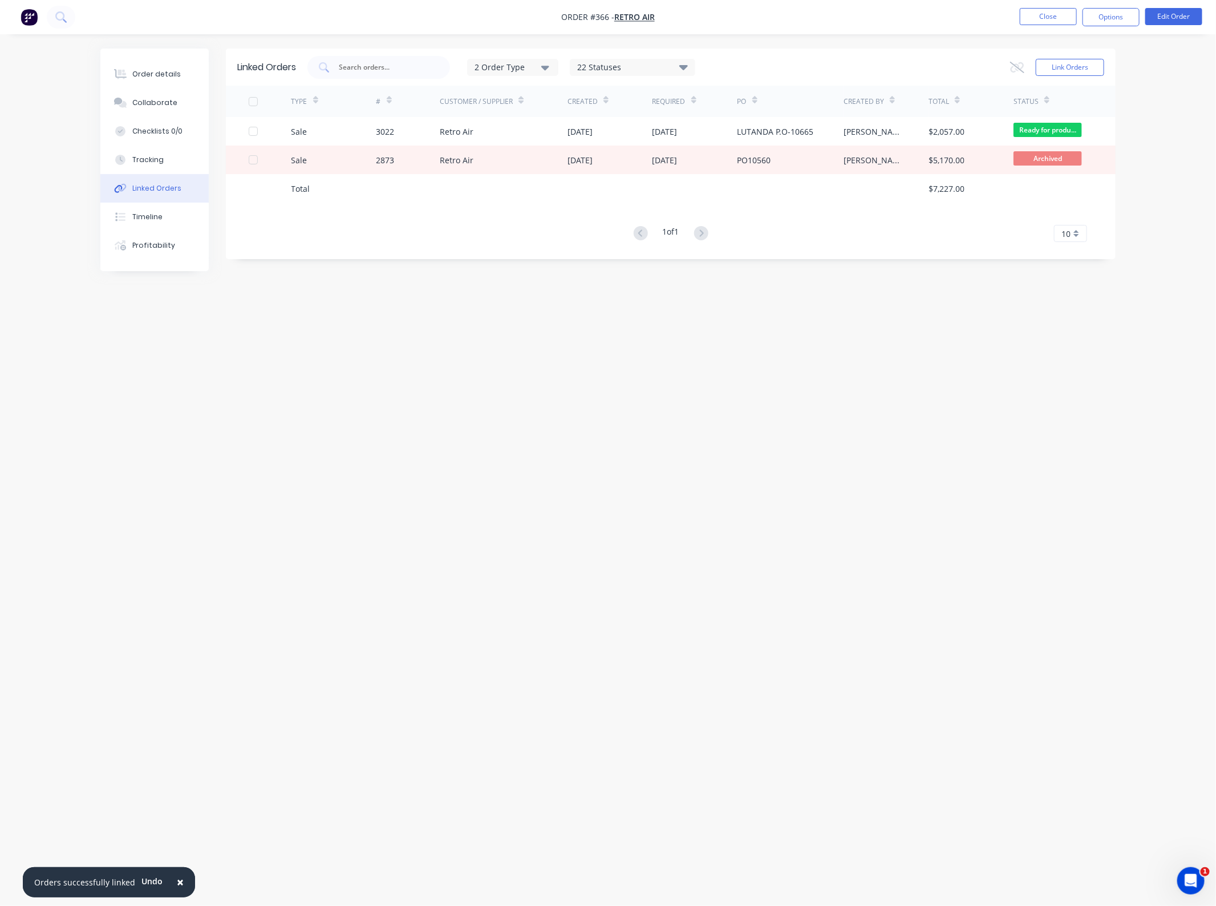
click at [955, 101] on icon at bounding box center [957, 100] width 5 height 9
click at [891, 21] on nav "Order #366 - Retro Air Close Options Edit Order" at bounding box center [608, 17] width 1216 height 34
click at [691, 63] on div "22 Statuses" at bounding box center [633, 67] width 124 height 13
click at [803, 66] on div "2 Order Type 22 Statuses Sales Order Status All Archived Draft Quote Submitted …" at bounding box center [706, 67] width 797 height 23
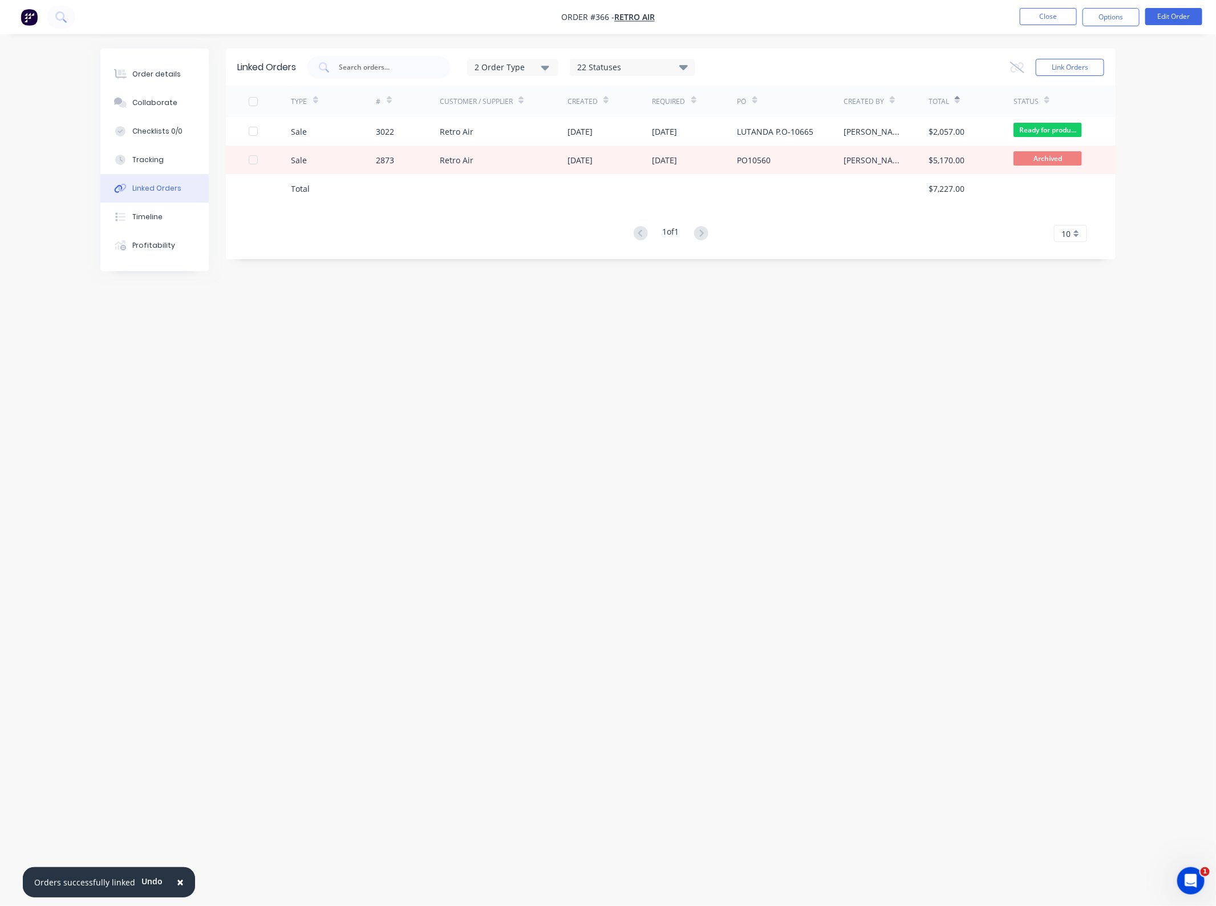
click at [563, 67] on div "2 Order Type 22 Statuses Sales Order Status All Archived Draft Quote Submitted …" at bounding box center [581, 67] width 228 height 17
click at [544, 70] on icon "button" at bounding box center [545, 67] width 8 height 13
click at [748, 60] on div "2 Order Type 22 Statuses Sales Order Status All Archived Draft Quote Submitted …" at bounding box center [706, 67] width 797 height 23
click at [1109, 23] on button "Options" at bounding box center [1111, 17] width 57 height 18
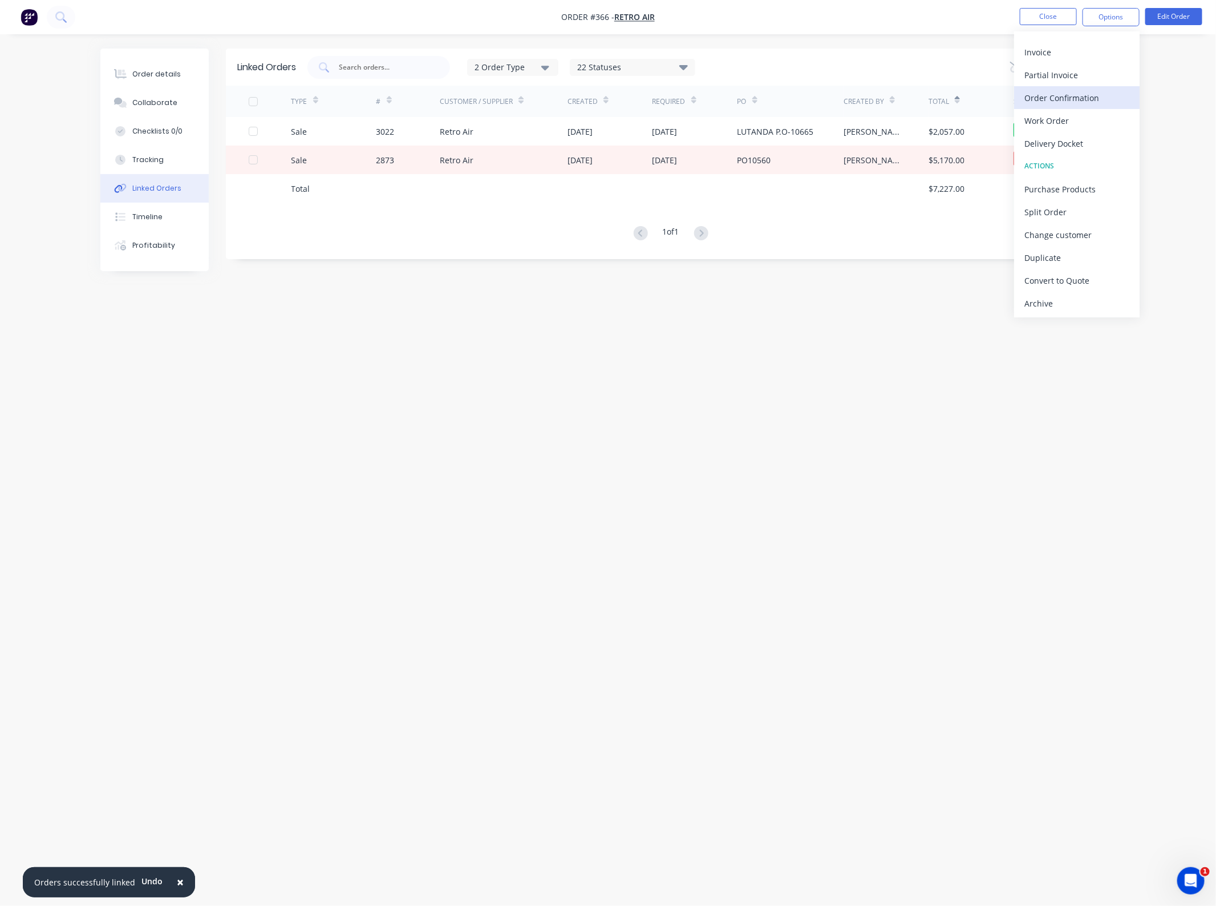
scroll to position [0, 0]
click at [814, 61] on div "2 Order Type 22 Statuses Sales Order Status All Archived Draft Quote Submitted …" at bounding box center [706, 67] width 797 height 23
click at [595, 66] on div "22 Statuses" at bounding box center [633, 67] width 124 height 13
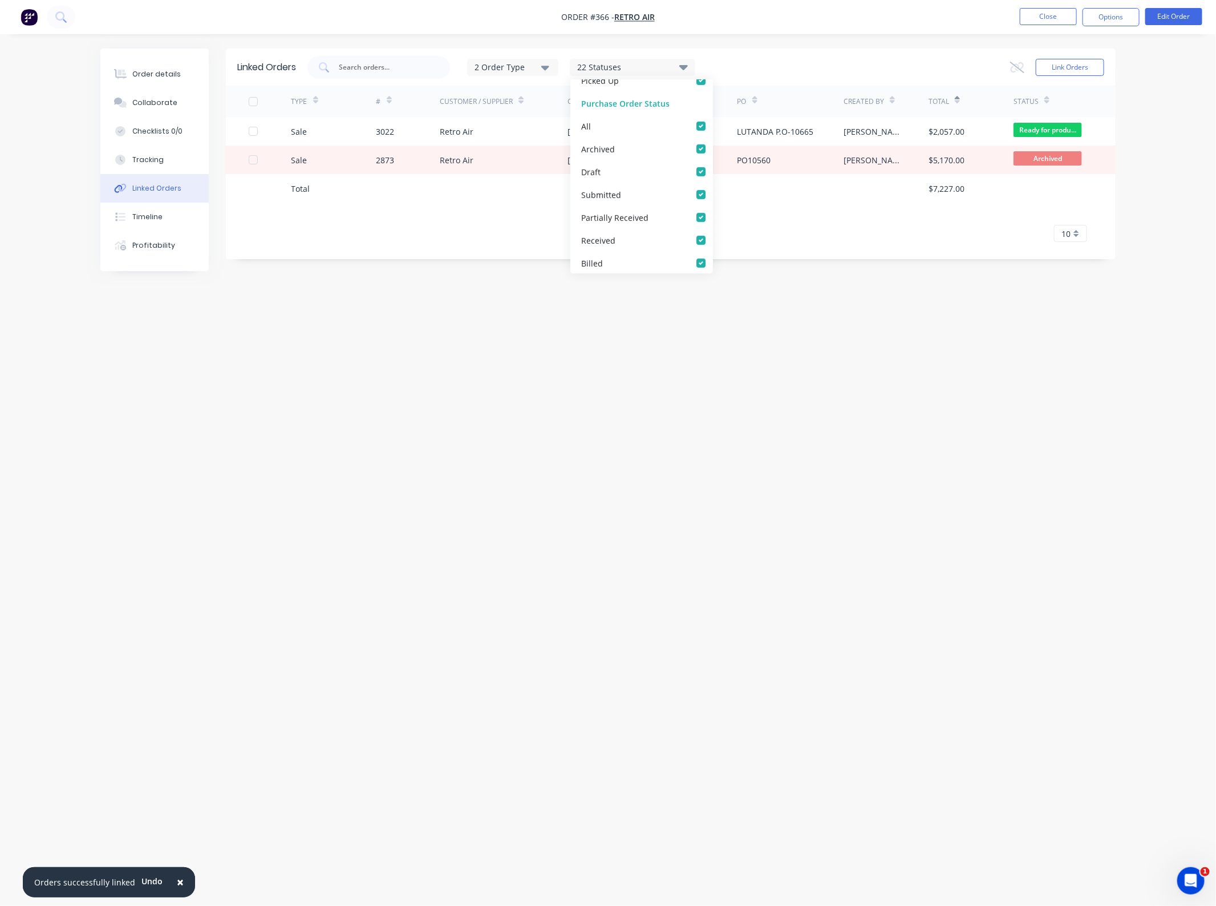
scroll to position [399, 0]
click at [799, 224] on div "TYPE # Customer / Supplier Created Required PO Created By Total Status Sale 302…" at bounding box center [671, 164] width 890 height 156
click at [532, 63] on div "2 Order Type" at bounding box center [513, 67] width 76 height 12
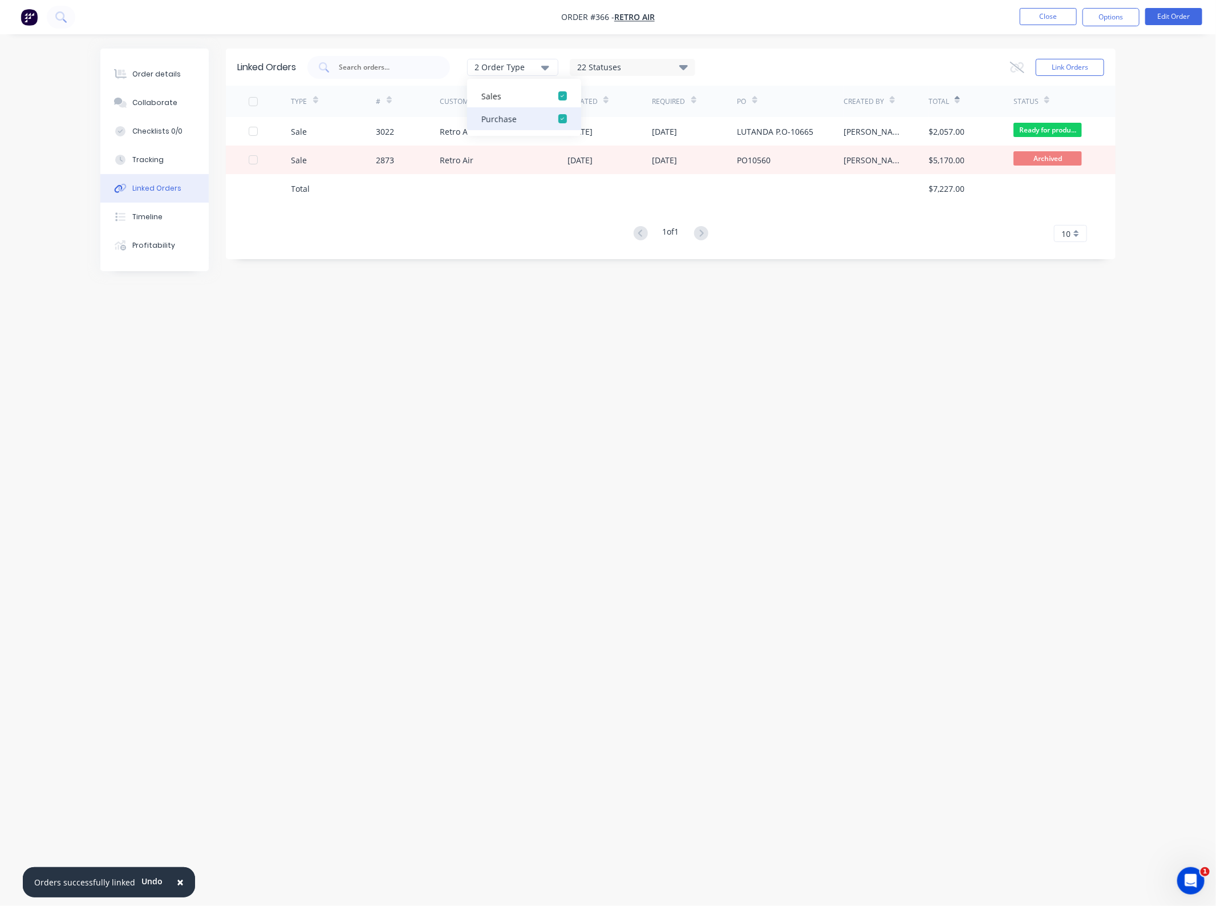
click at [564, 121] on div "button" at bounding box center [562, 118] width 23 height 23
click at [641, 64] on div "22 Statuses" at bounding box center [633, 67] width 124 height 13
click at [848, 243] on div "Linked Orders 1 Order Type 22 Statuses Sales Order Status All Archived Draft Qu…" at bounding box center [671, 153] width 890 height 211
click at [1126, 18] on button "Options" at bounding box center [1111, 17] width 57 height 18
click at [902, 245] on div "Linked Orders 1 Order Type 22 Statuses Sales Order Status All Archived Draft Qu…" at bounding box center [671, 153] width 890 height 211
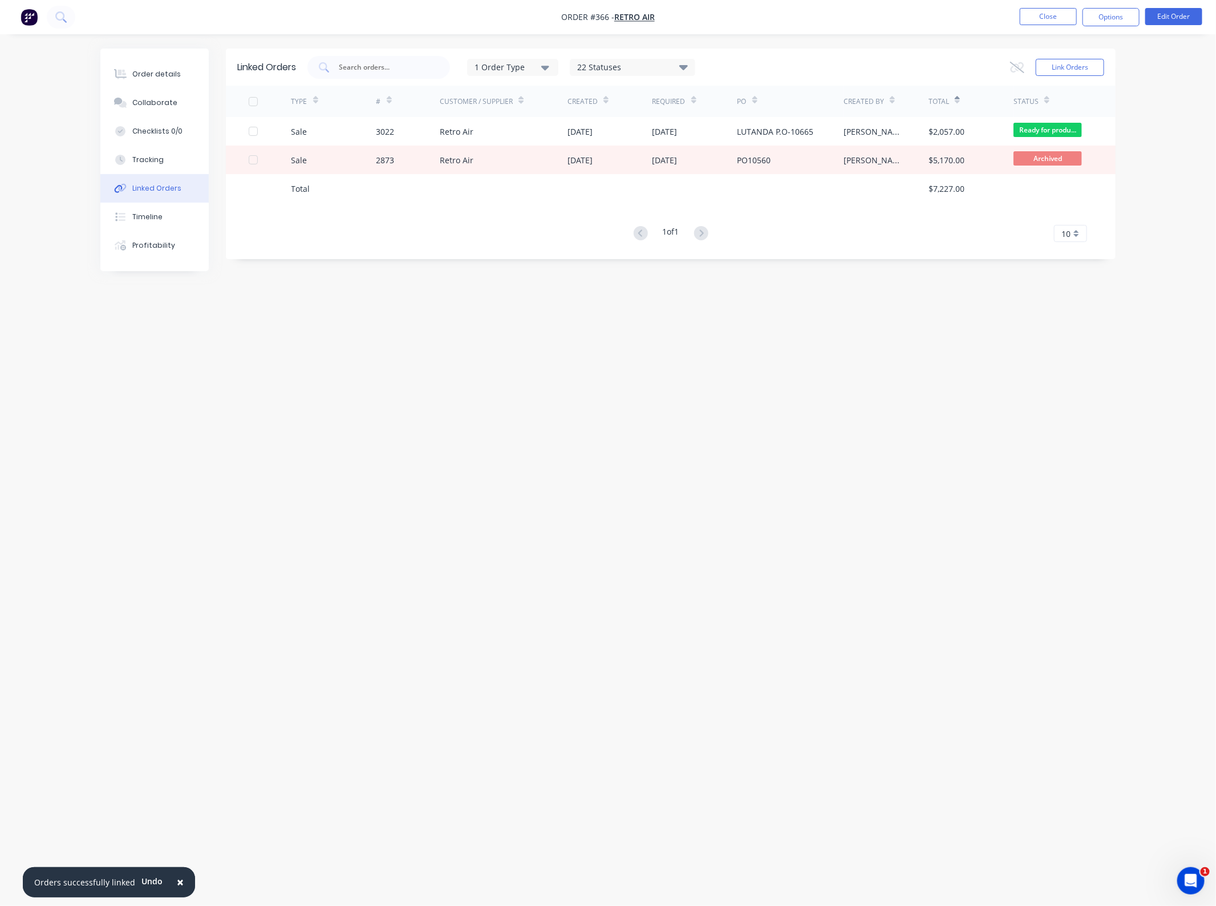
click at [448, 492] on div "Linked Orders 1 Order Type 22 Statuses Sales Order Status All Archived Draft Qu…" at bounding box center [608, 430] width 1016 height 765
click at [1033, 20] on button "Close" at bounding box center [1048, 16] width 57 height 17
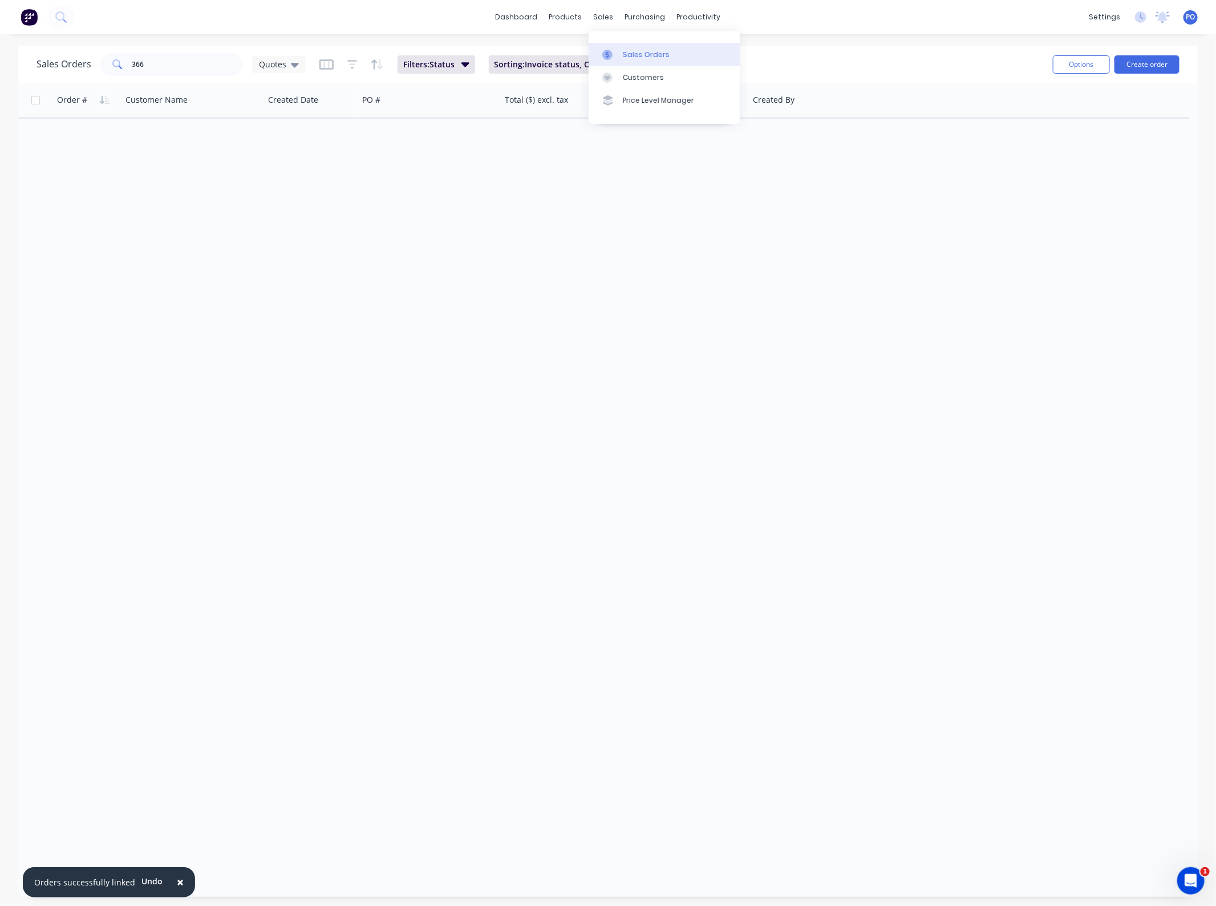
click at [653, 56] on div "Sales Orders" at bounding box center [646, 55] width 47 height 10
click at [1127, 63] on button "Create order" at bounding box center [1147, 64] width 65 height 18
click at [183, 51] on div "Sales Orders 366 Quotes Filters: Status Sorting: Invoice status, Order # Reset" at bounding box center [541, 64] width 1008 height 28
click at [170, 60] on input "366" at bounding box center [187, 64] width 111 height 23
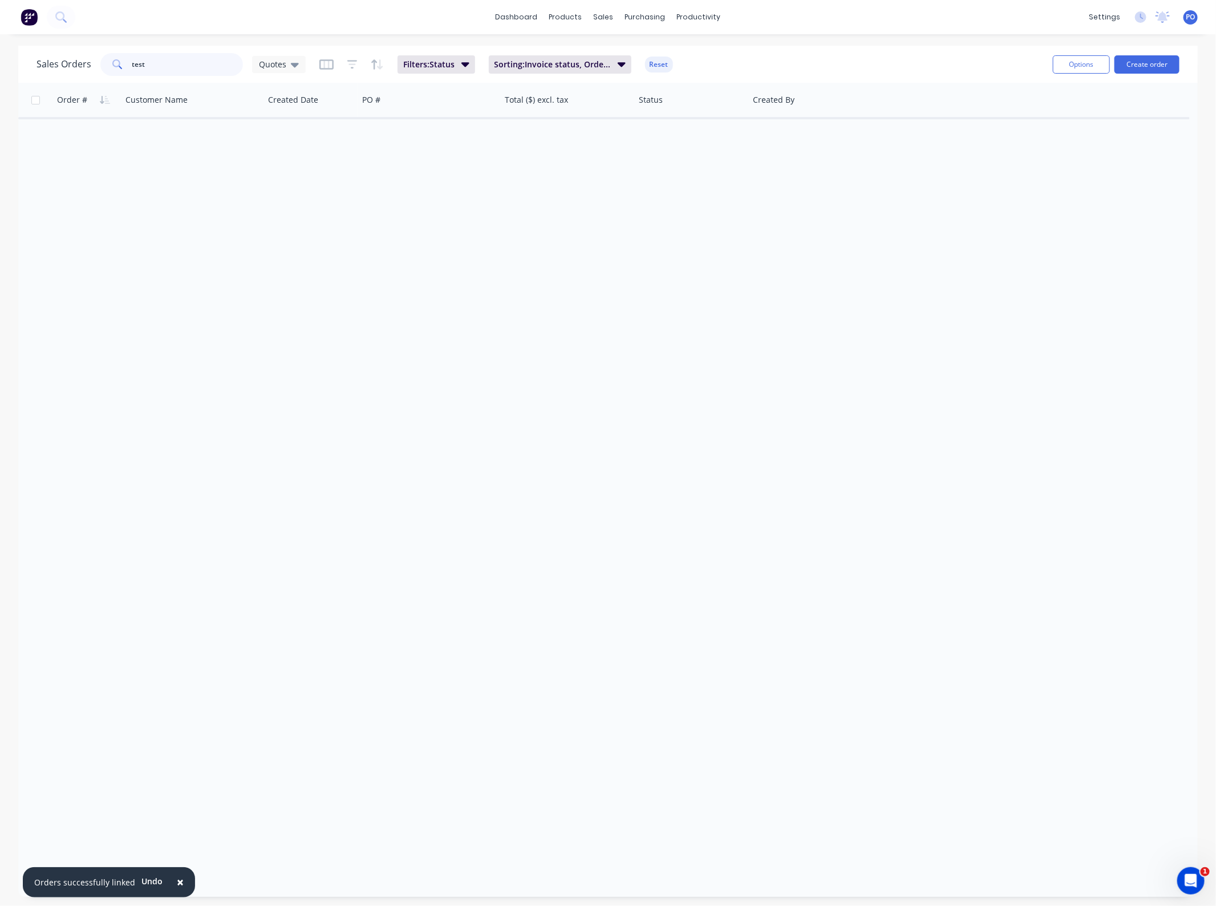
type input "test"
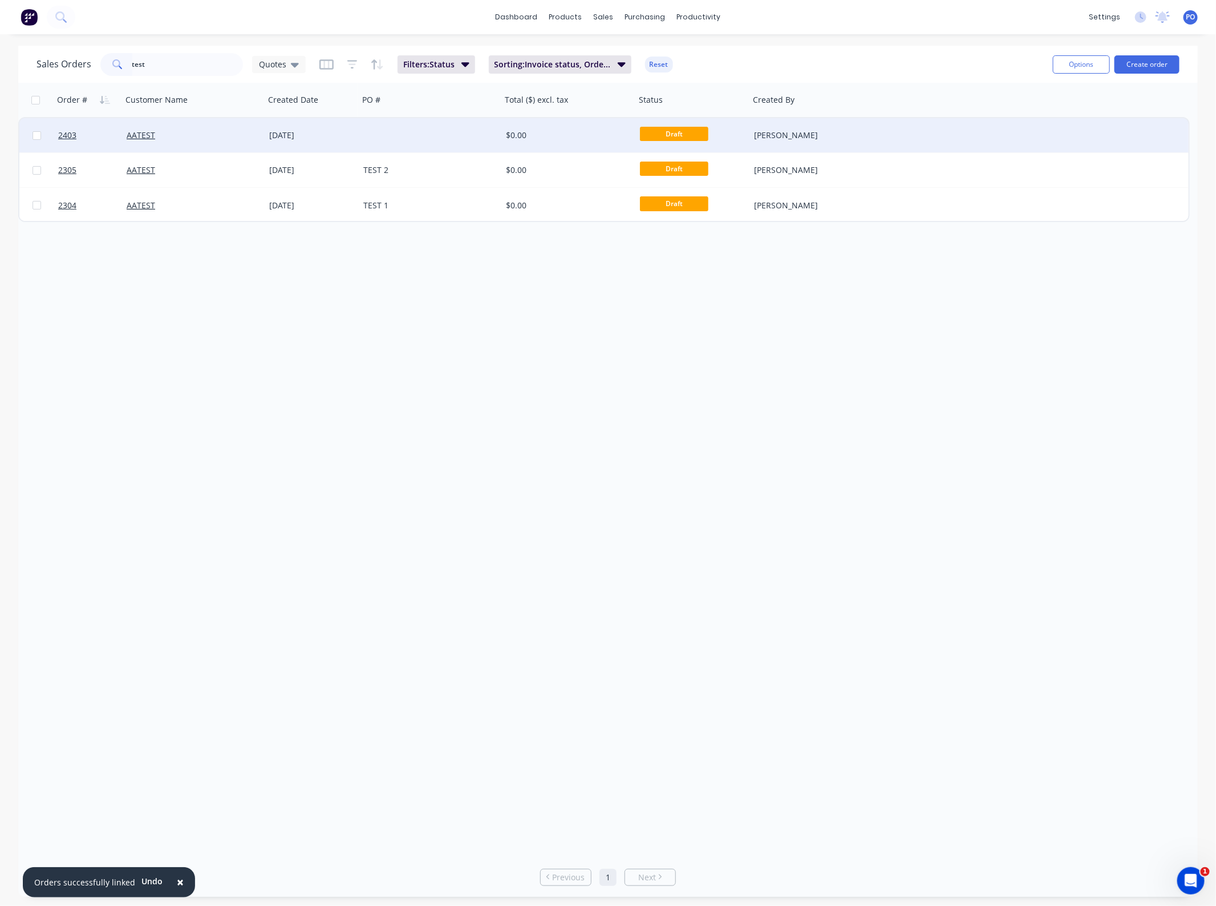
click at [378, 138] on div at bounding box center [430, 135] width 143 height 34
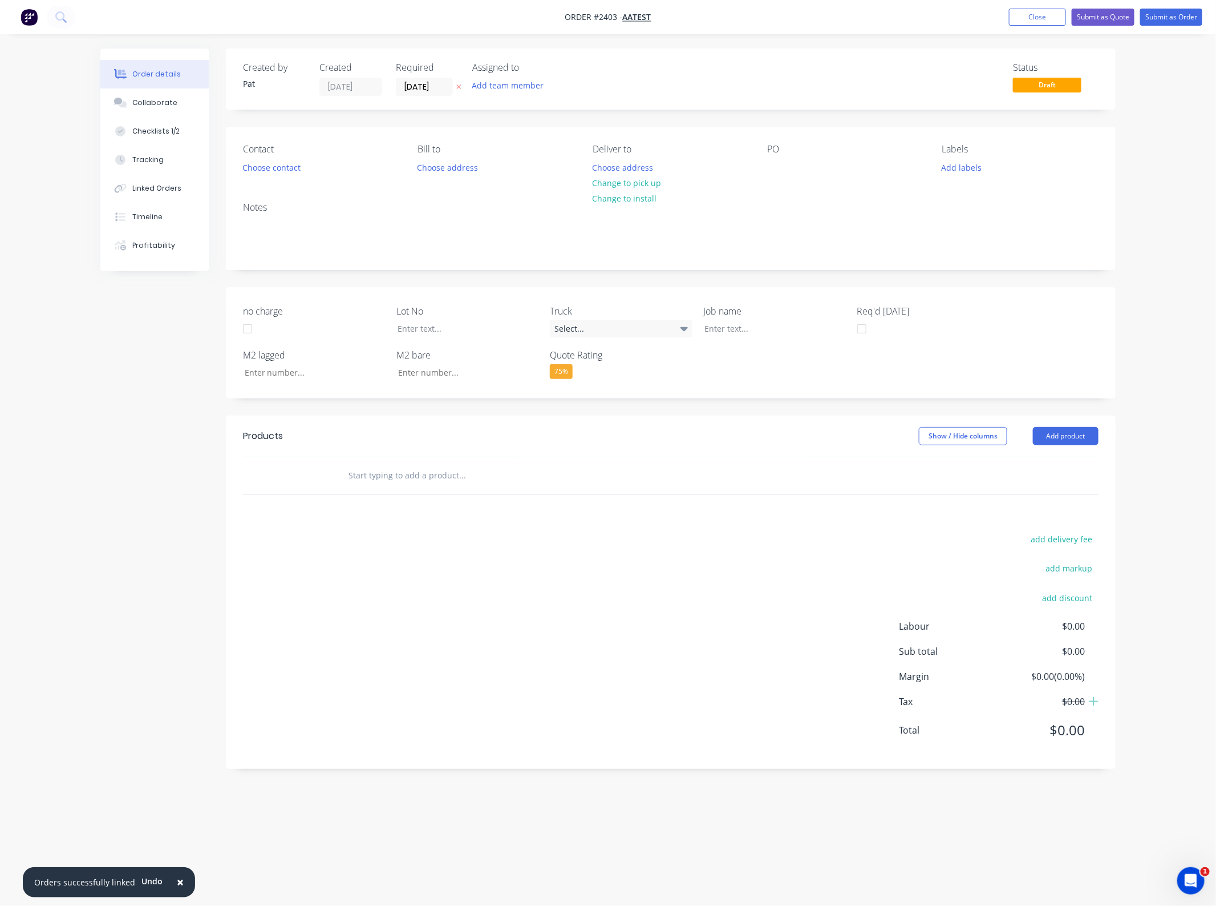
click at [795, 169] on div "PO" at bounding box center [845, 160] width 156 height 32
click at [779, 168] on div at bounding box center [776, 167] width 18 height 17
click at [1011, 24] on button "Close" at bounding box center [1037, 17] width 57 height 17
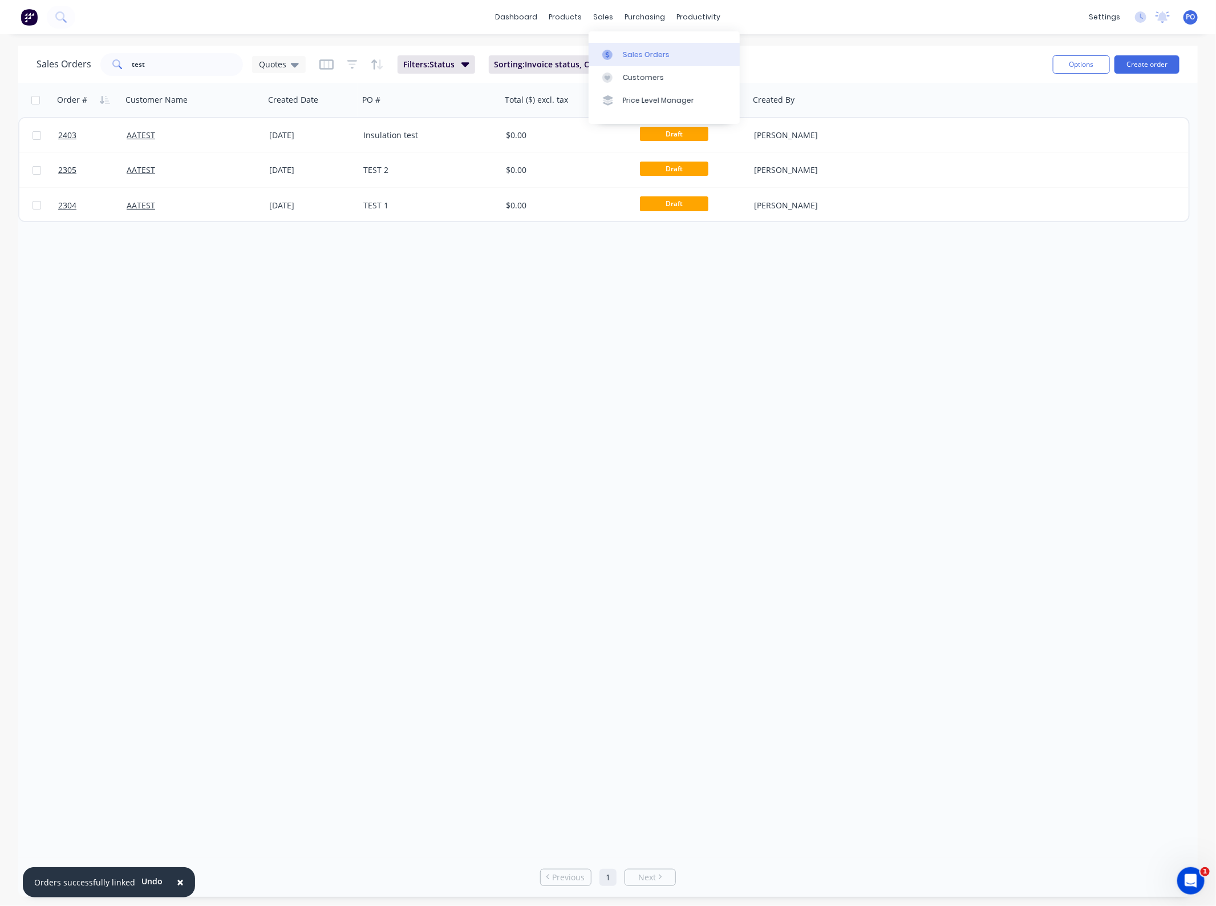
click at [615, 52] on div at bounding box center [611, 55] width 17 height 10
click at [144, 60] on input "test" at bounding box center [187, 64] width 111 height 23
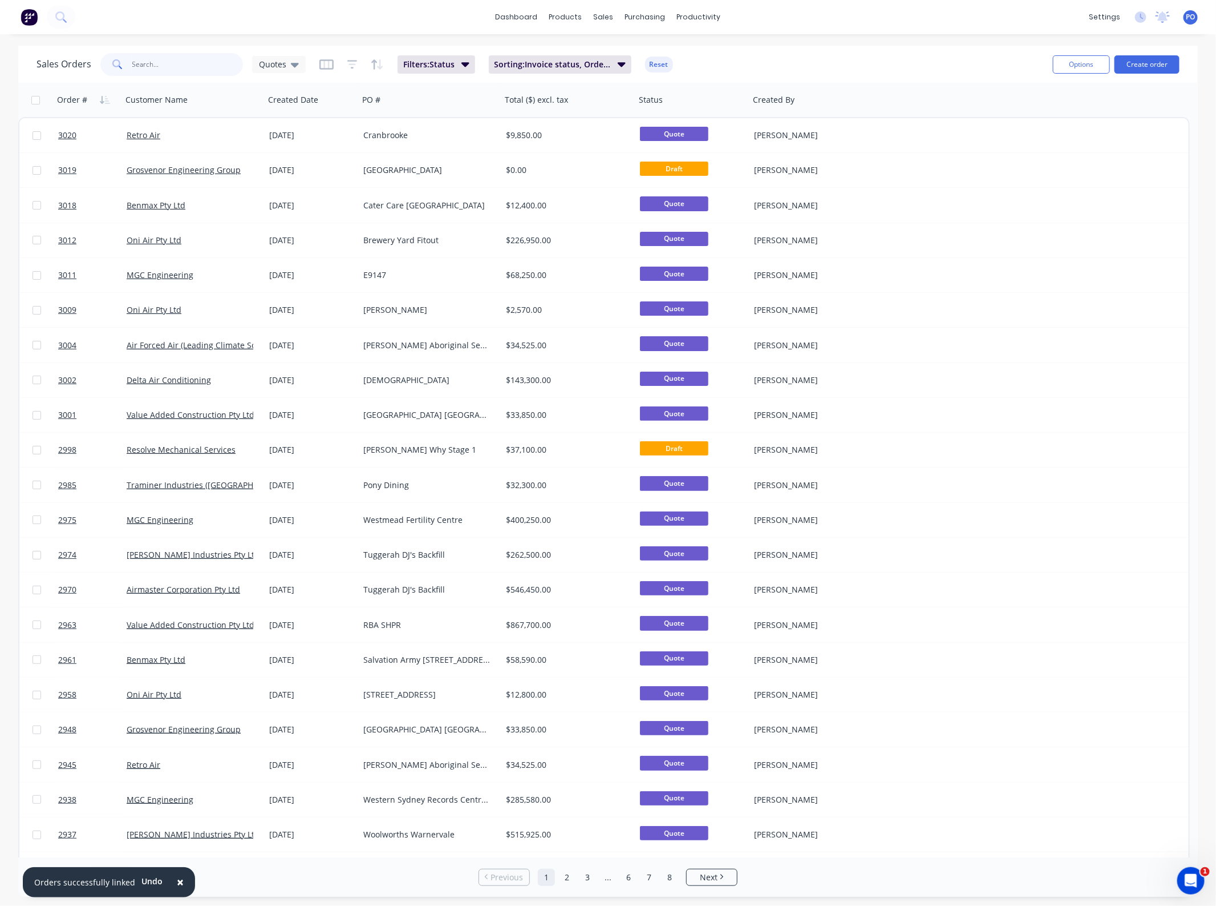
click at [163, 59] on input "text" at bounding box center [187, 64] width 111 height 23
type input "test"
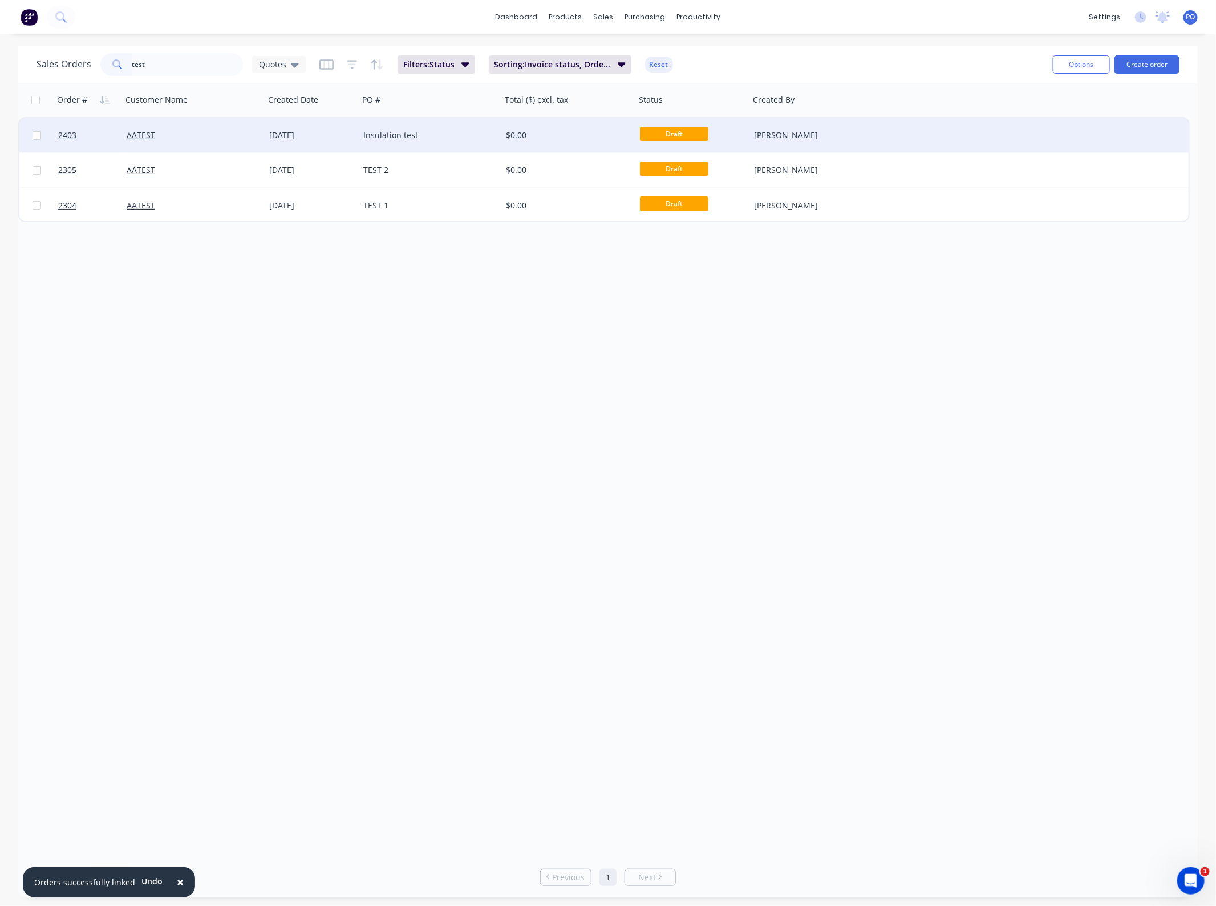
click at [420, 144] on div "Insulation test" at bounding box center [430, 135] width 143 height 34
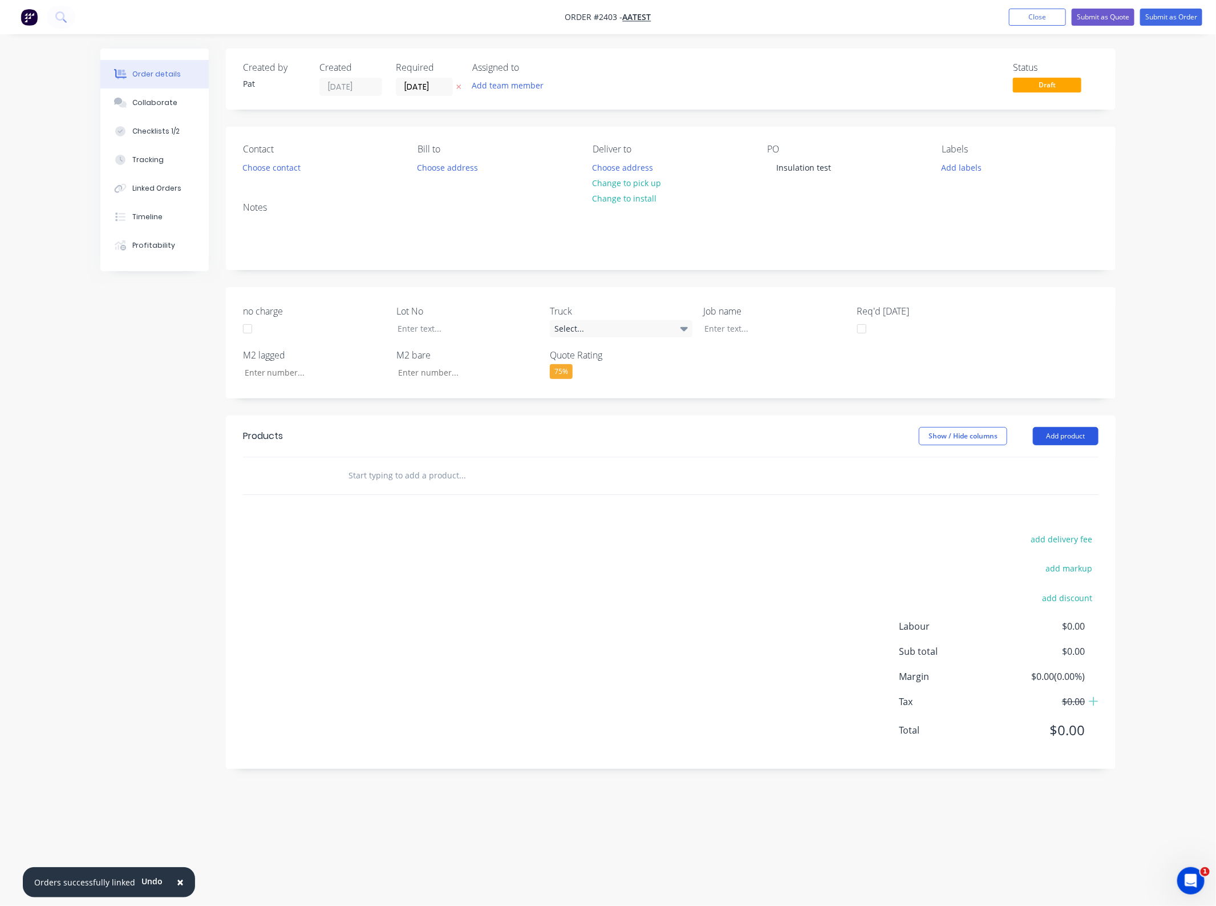
click at [1079, 431] on button "Add product" at bounding box center [1066, 436] width 66 height 18
click at [1031, 654] on div "Import products" at bounding box center [1045, 647] width 88 height 17
click at [1033, 510] on div "Basic products" at bounding box center [1045, 510] width 88 height 17
click at [1030, 15] on button "Close" at bounding box center [1037, 17] width 57 height 17
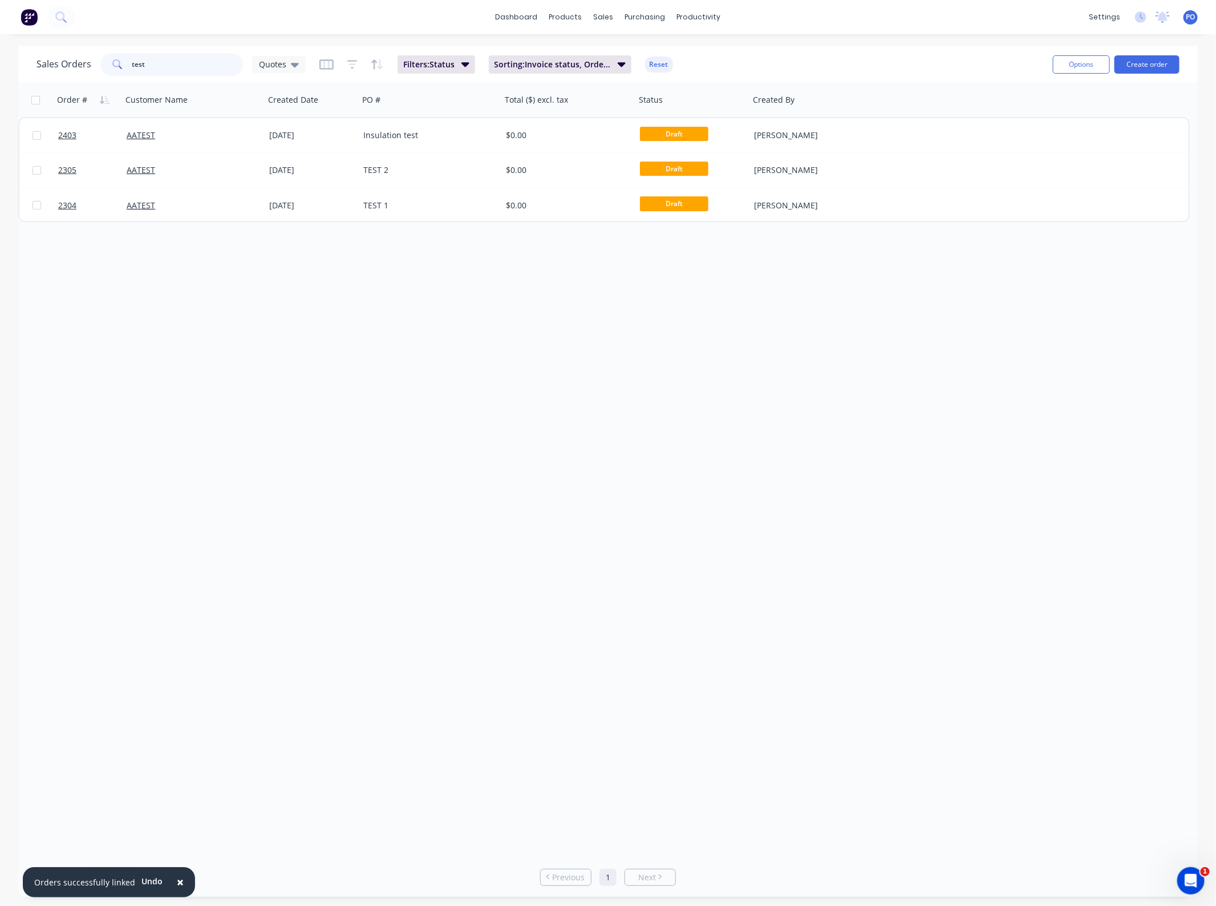
drag, startPoint x: 191, startPoint y: 58, endPoint x: 32, endPoint y: 66, distance: 159.4
click at [32, 66] on div "Sales Orders test Quotes Filters: Status Sorting: Invoice status, Order # Reset…" at bounding box center [608, 64] width 1180 height 37
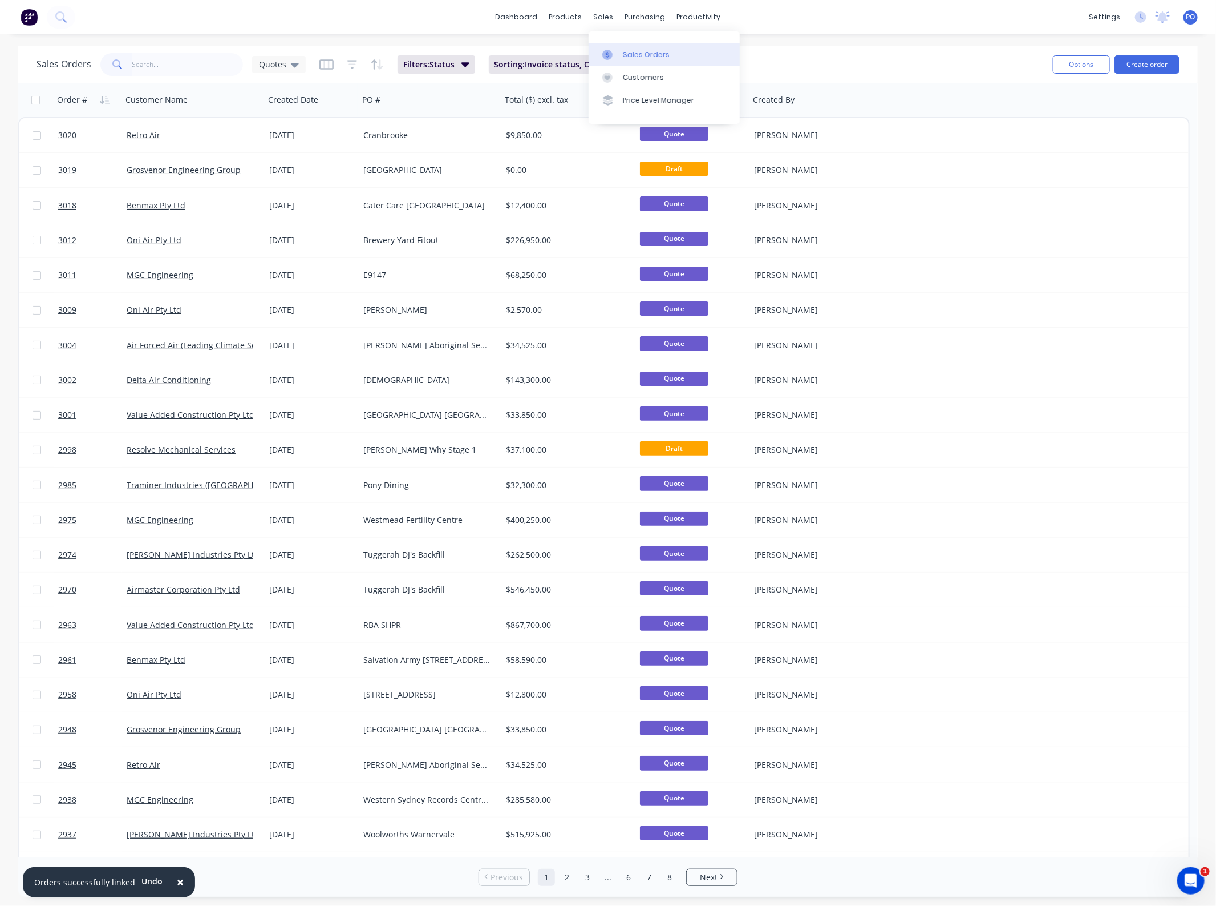
click at [623, 47] on link "Sales Orders" at bounding box center [664, 54] width 151 height 23
click at [197, 67] on input "text" at bounding box center [187, 64] width 111 height 23
type input "test"
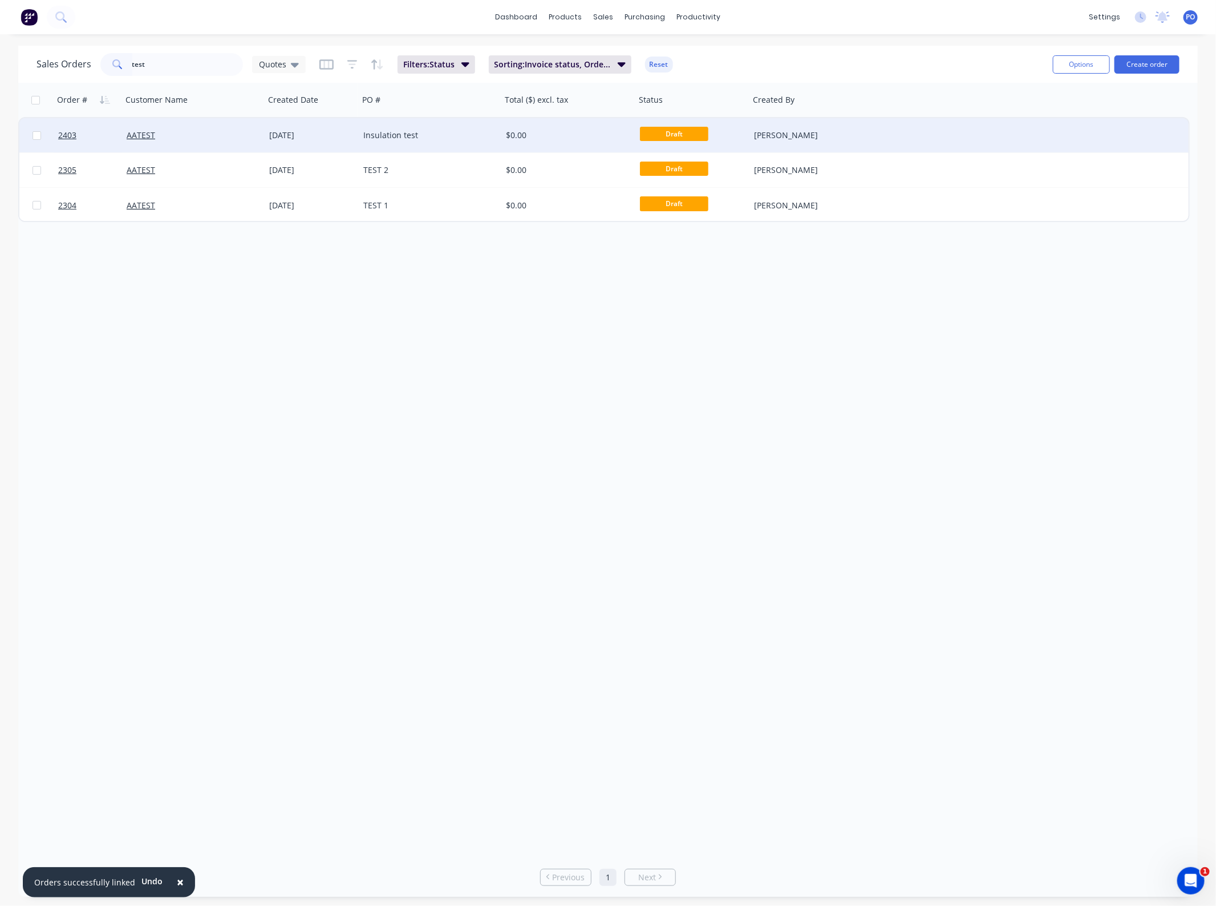
click at [390, 131] on div "Insulation test" at bounding box center [426, 135] width 127 height 11
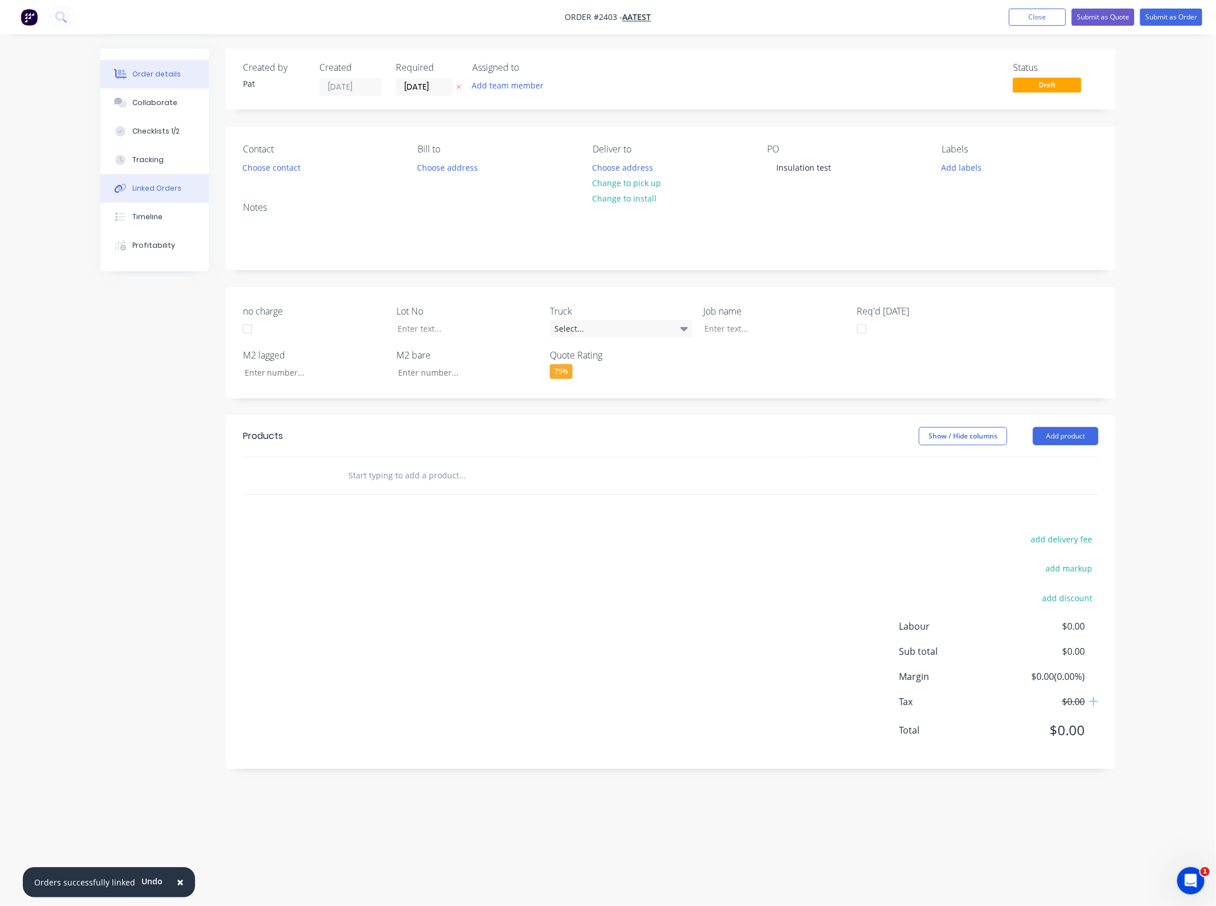
click at [189, 187] on button "Linked Orders" at bounding box center [154, 188] width 108 height 29
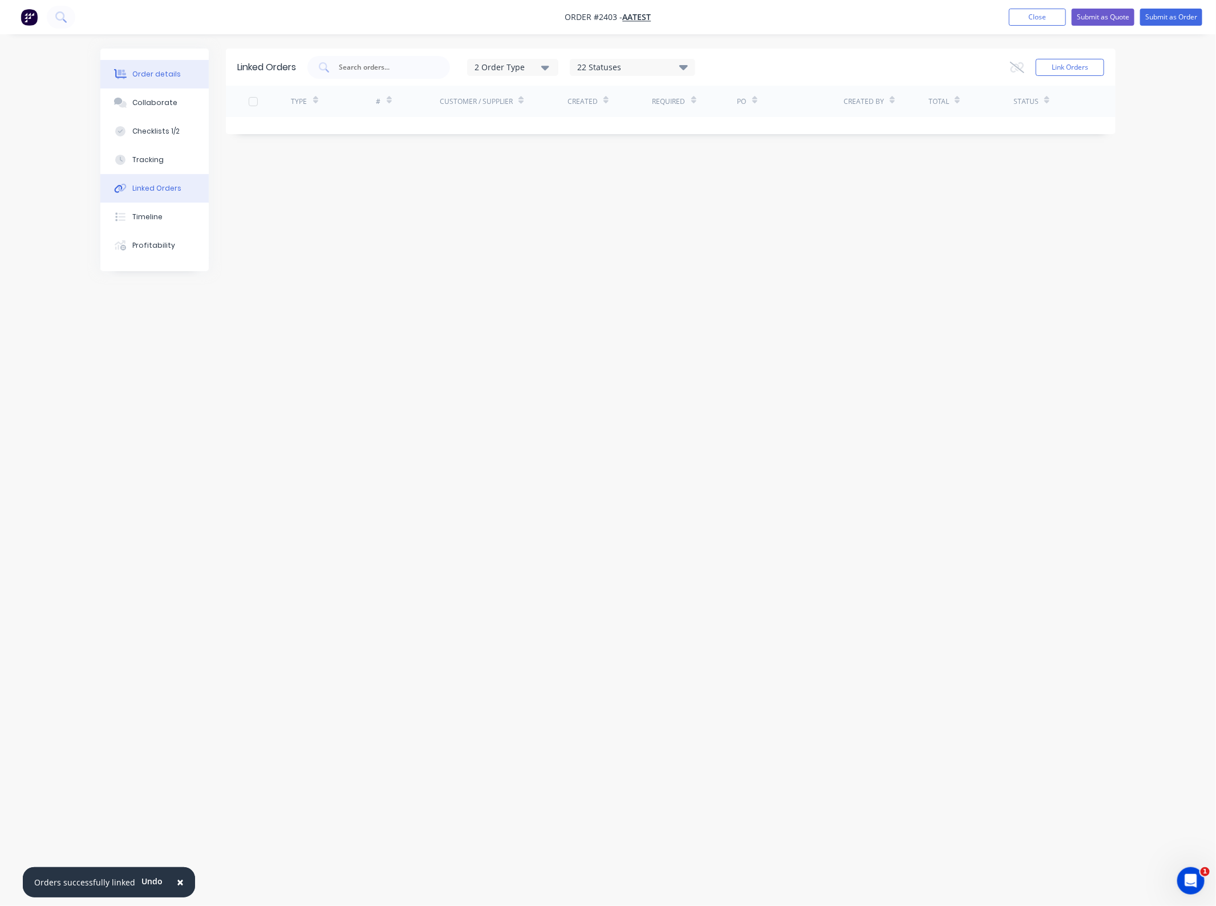
click at [200, 75] on button "Order details" at bounding box center [154, 74] width 108 height 29
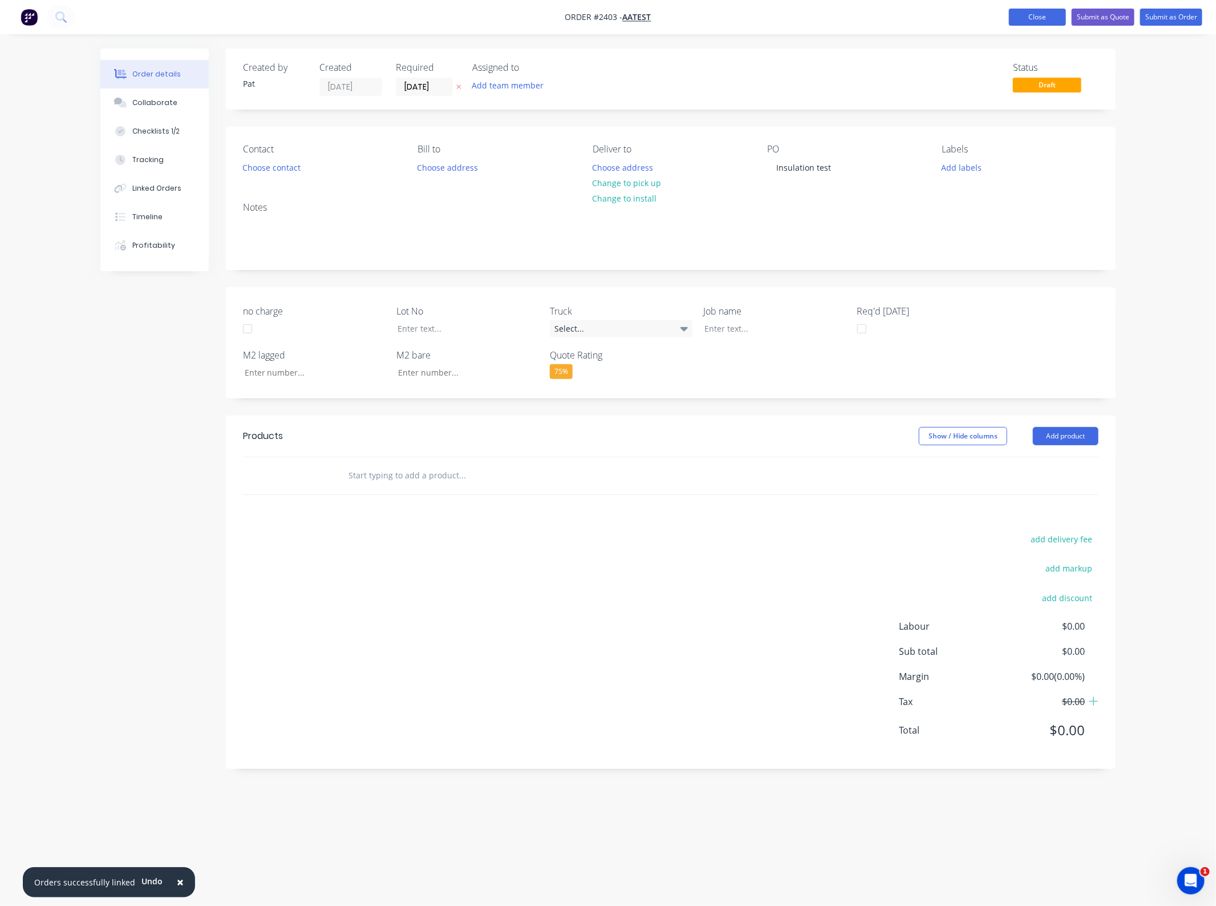
click at [1030, 23] on button "Close" at bounding box center [1037, 17] width 57 height 17
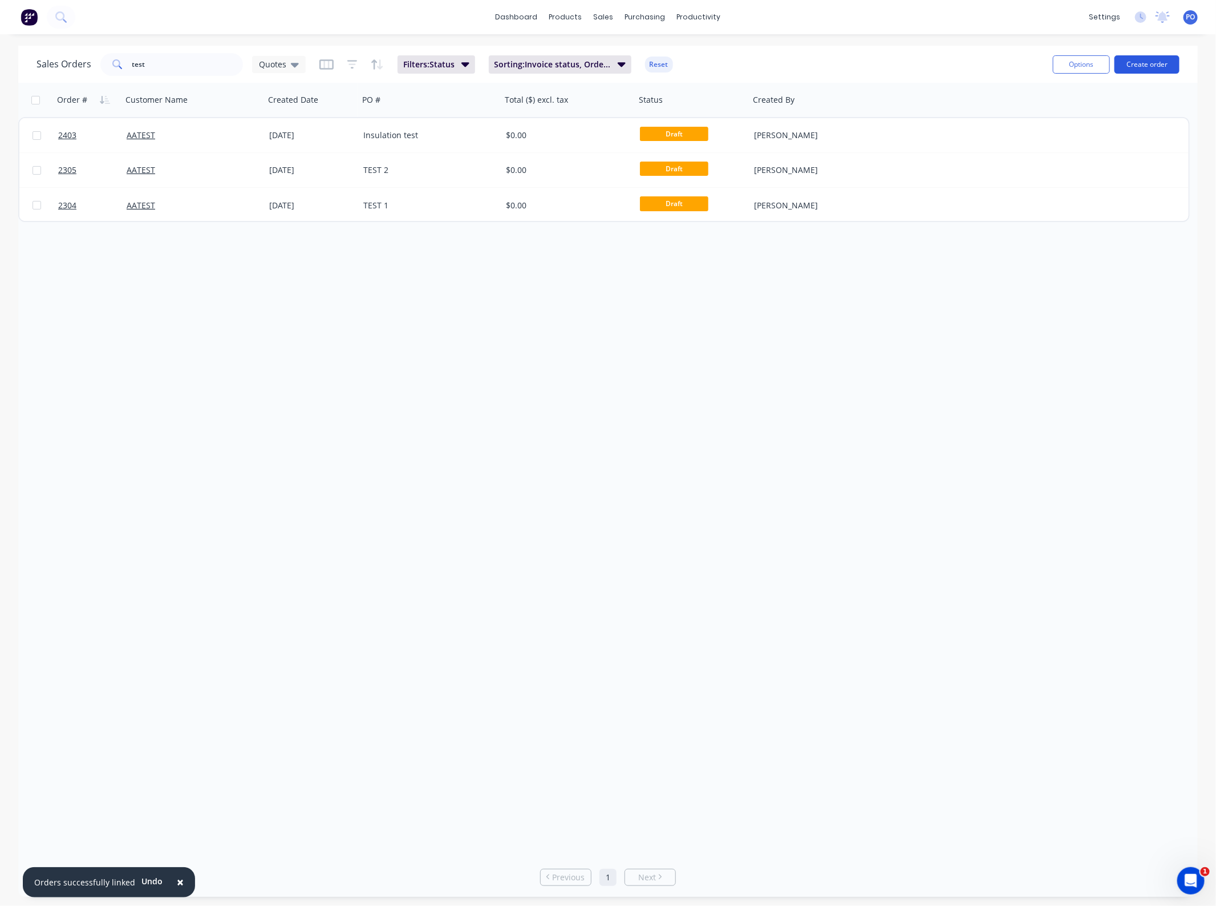
click at [1183, 59] on div "Sales Orders test Quotes Filters: Status Sorting: Invoice status, Order # Reset…" at bounding box center [608, 64] width 1180 height 37
click at [1162, 62] on button "Create order" at bounding box center [1147, 64] width 65 height 18
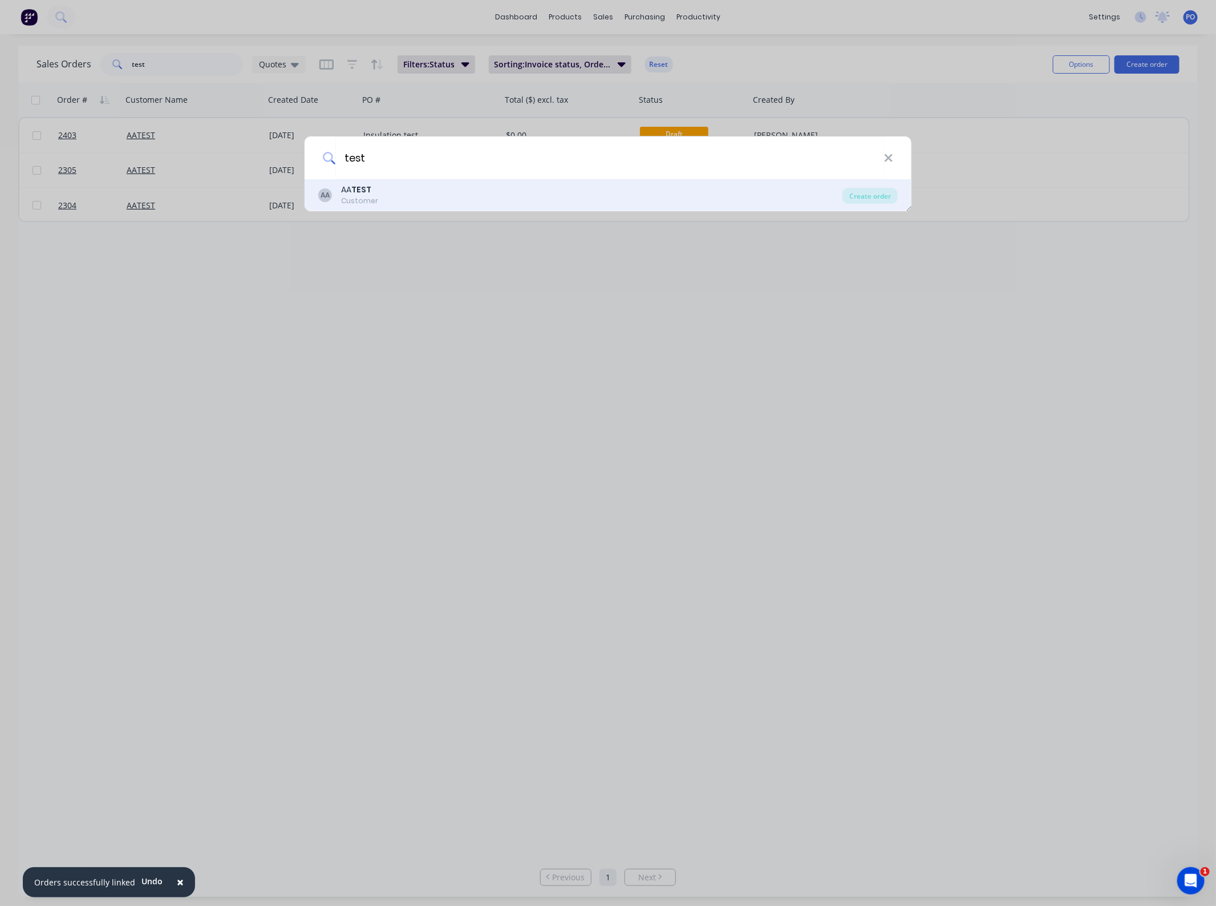
type input "test"
click at [429, 187] on div "AA AA TEST Customer" at bounding box center [580, 195] width 524 height 22
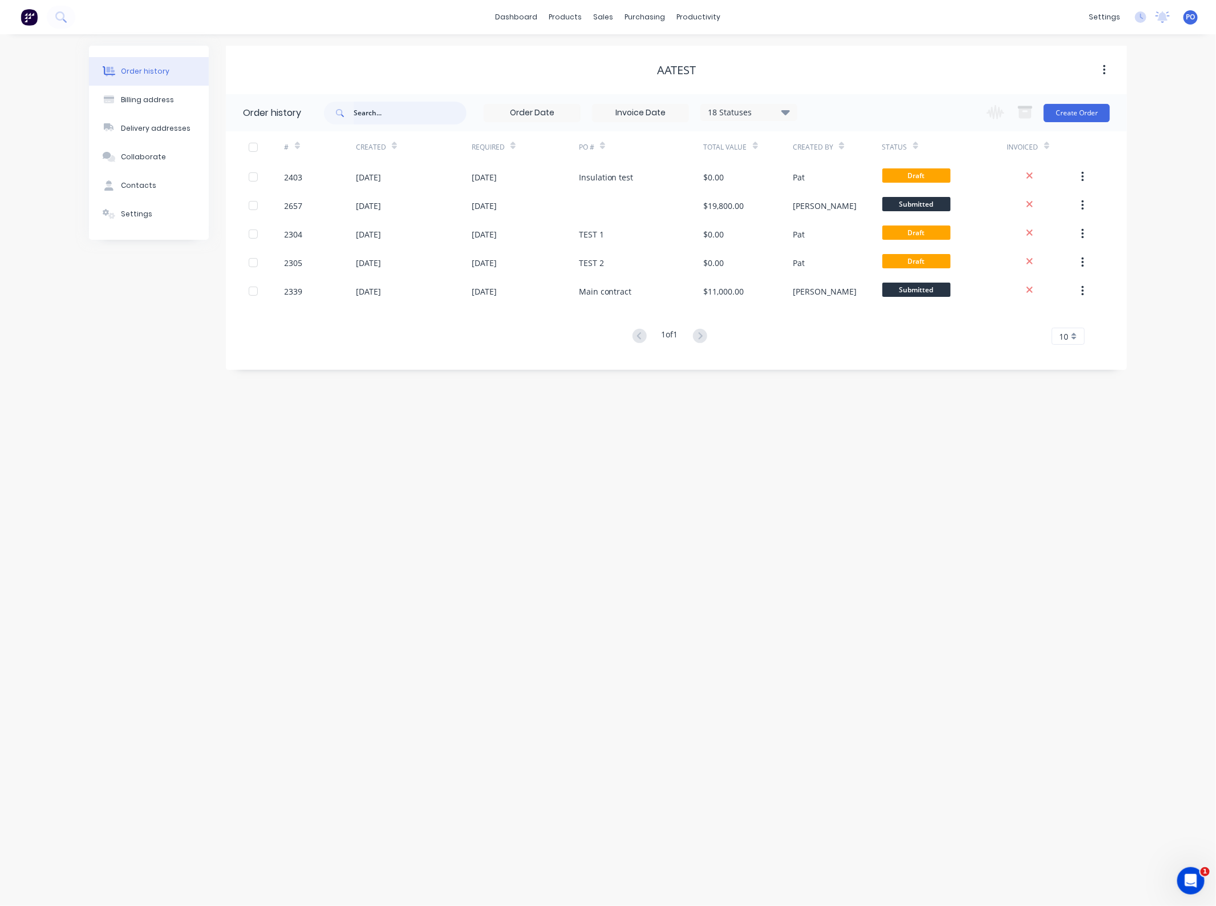
click at [381, 115] on input "text" at bounding box center [410, 113] width 113 height 23
click at [1077, 110] on button "Create Order" at bounding box center [1077, 113] width 66 height 18
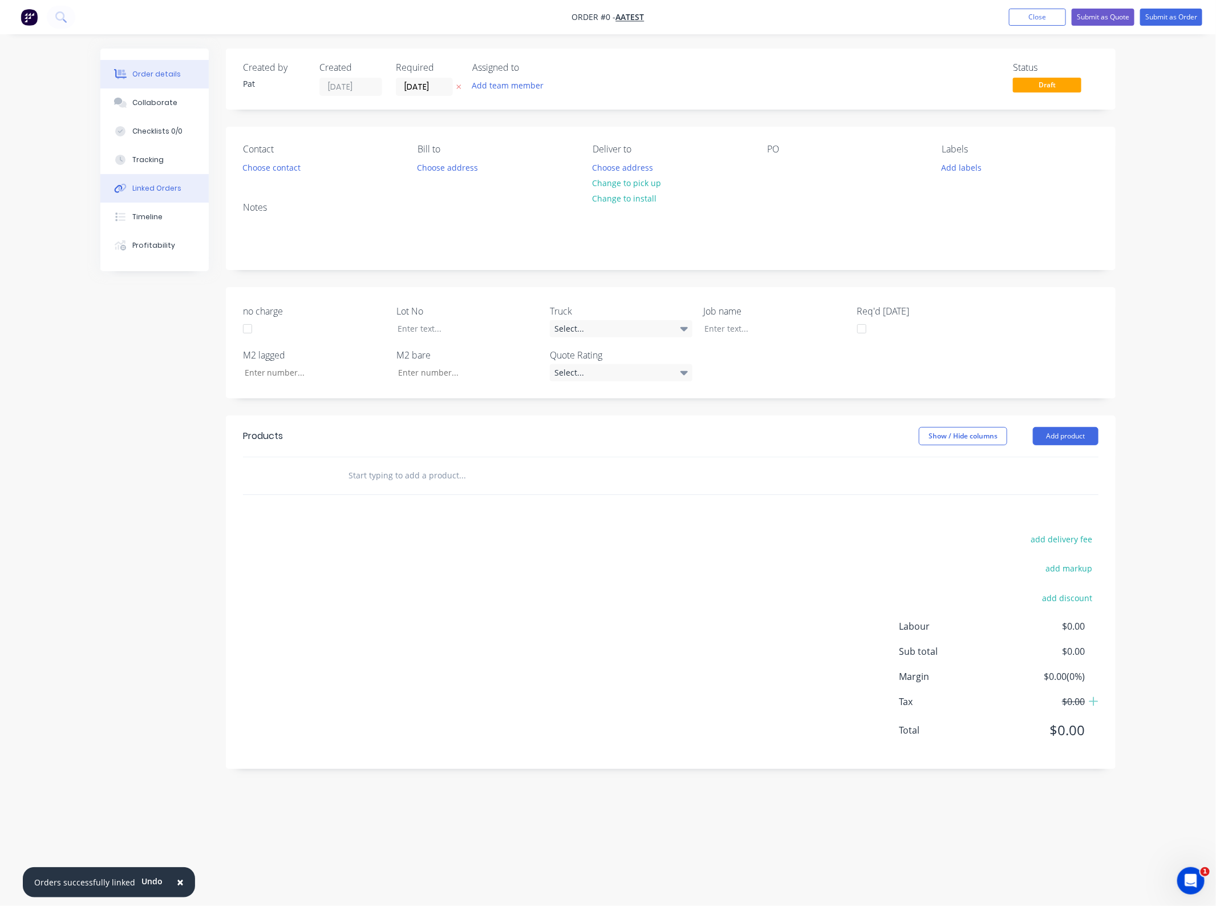
click at [180, 199] on button "Linked Orders" at bounding box center [154, 188] width 108 height 29
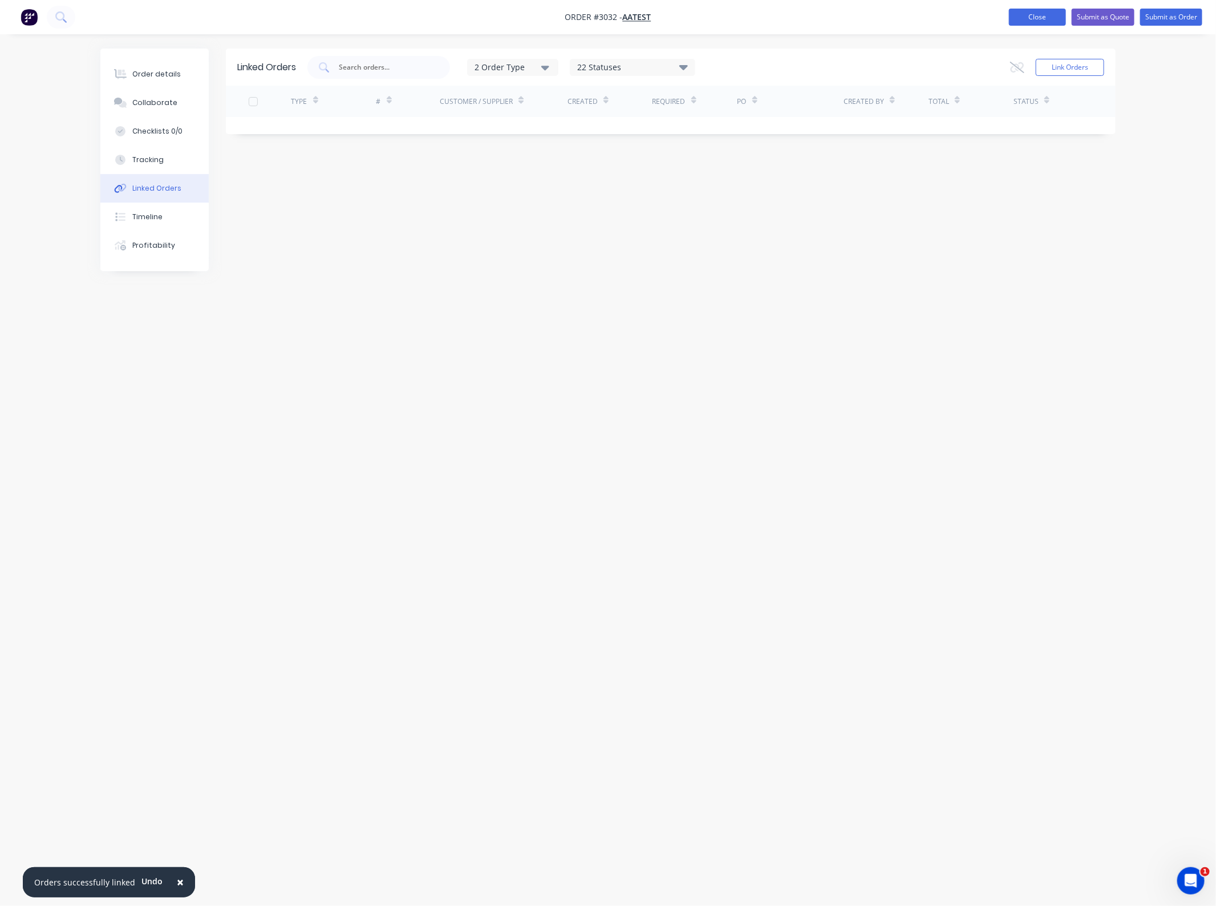
click at [1049, 18] on button "Close" at bounding box center [1037, 17] width 57 height 17
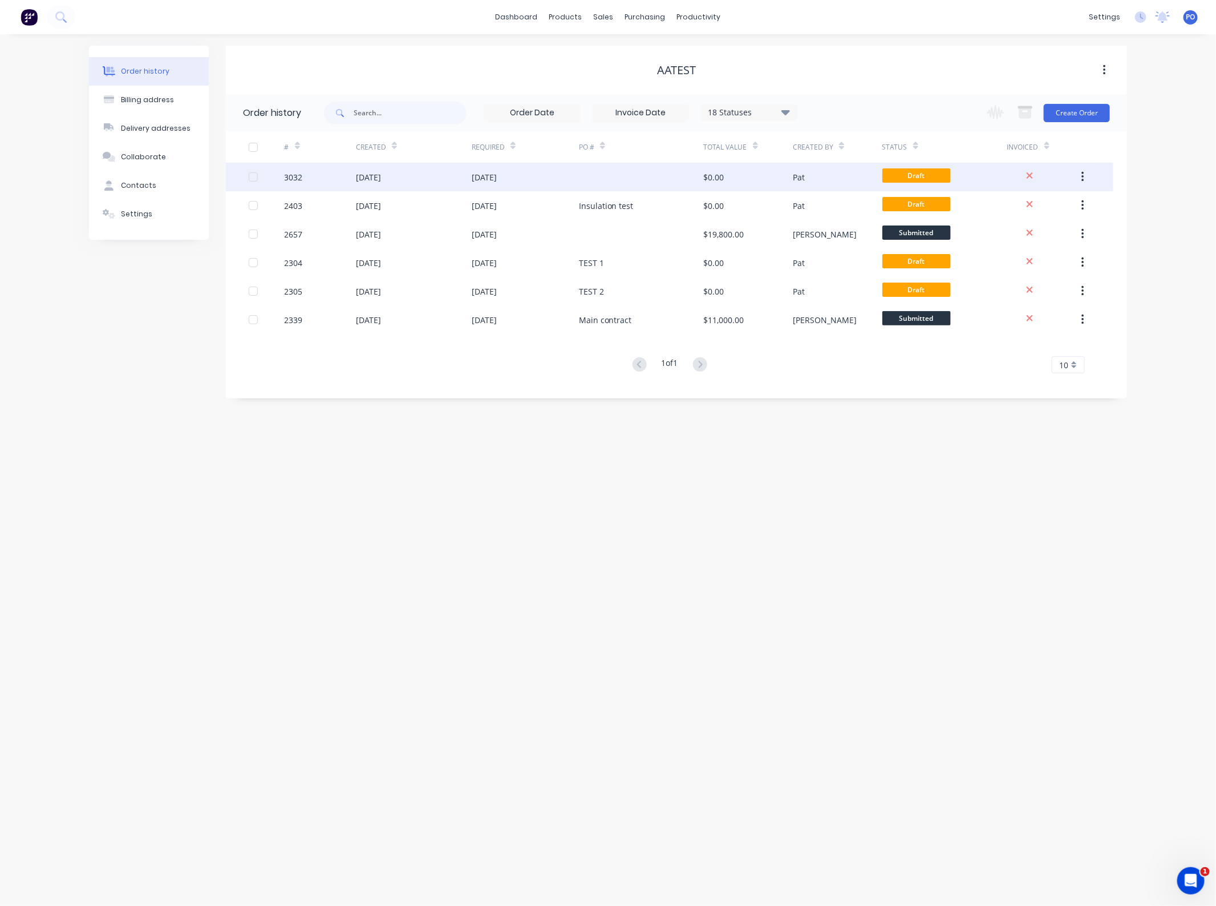
click at [560, 175] on div "[DATE]" at bounding box center [525, 177] width 107 height 29
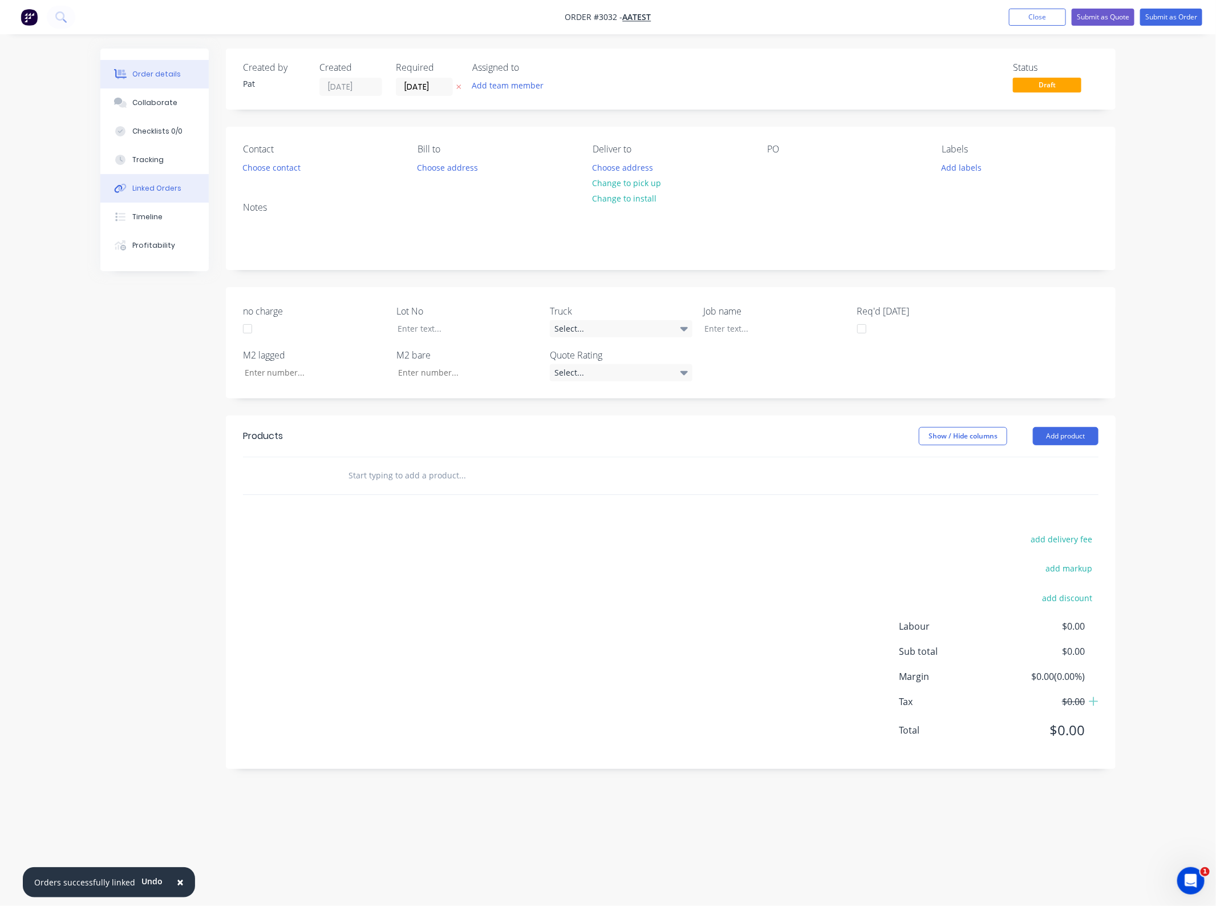
click at [150, 187] on div "Linked Orders" at bounding box center [156, 188] width 49 height 10
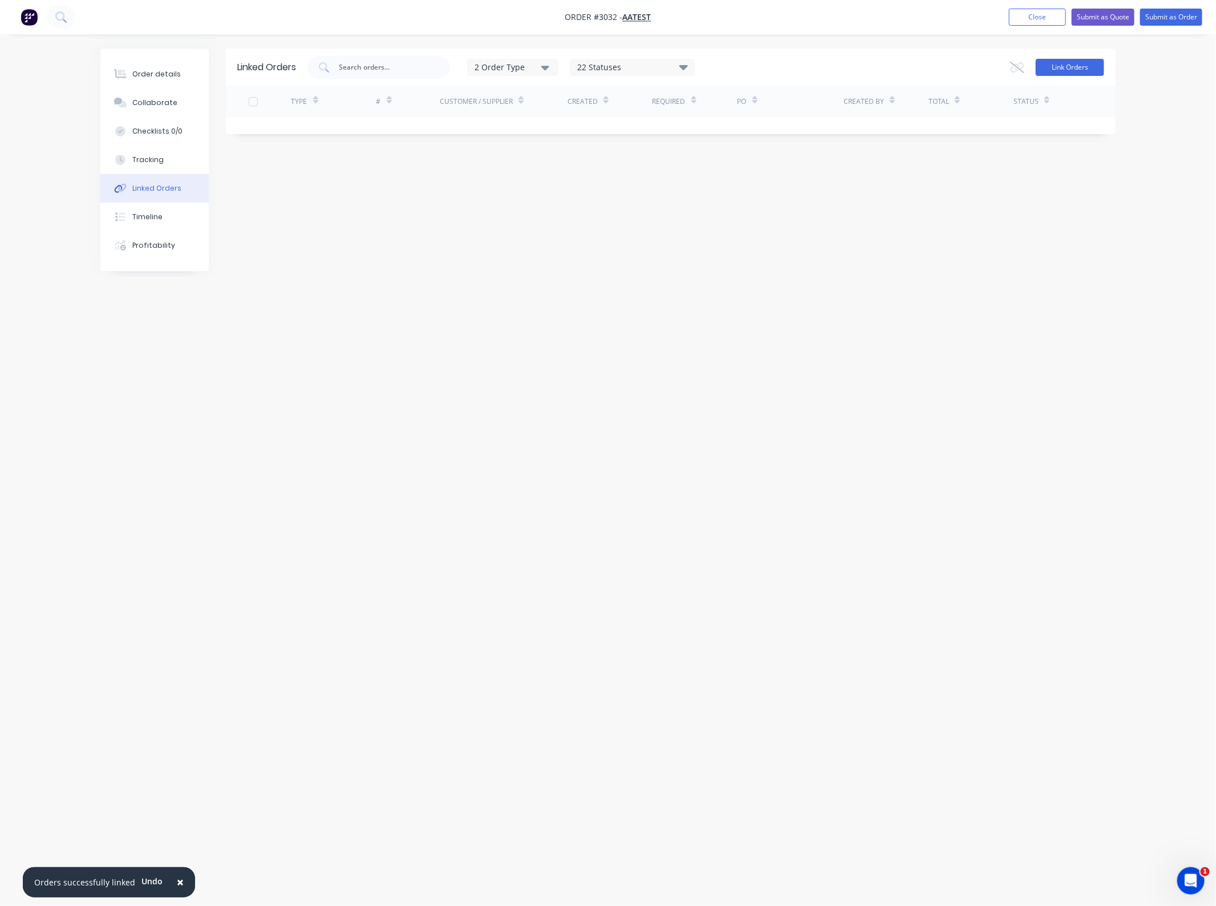
click at [1085, 66] on button "Link Orders" at bounding box center [1070, 67] width 68 height 17
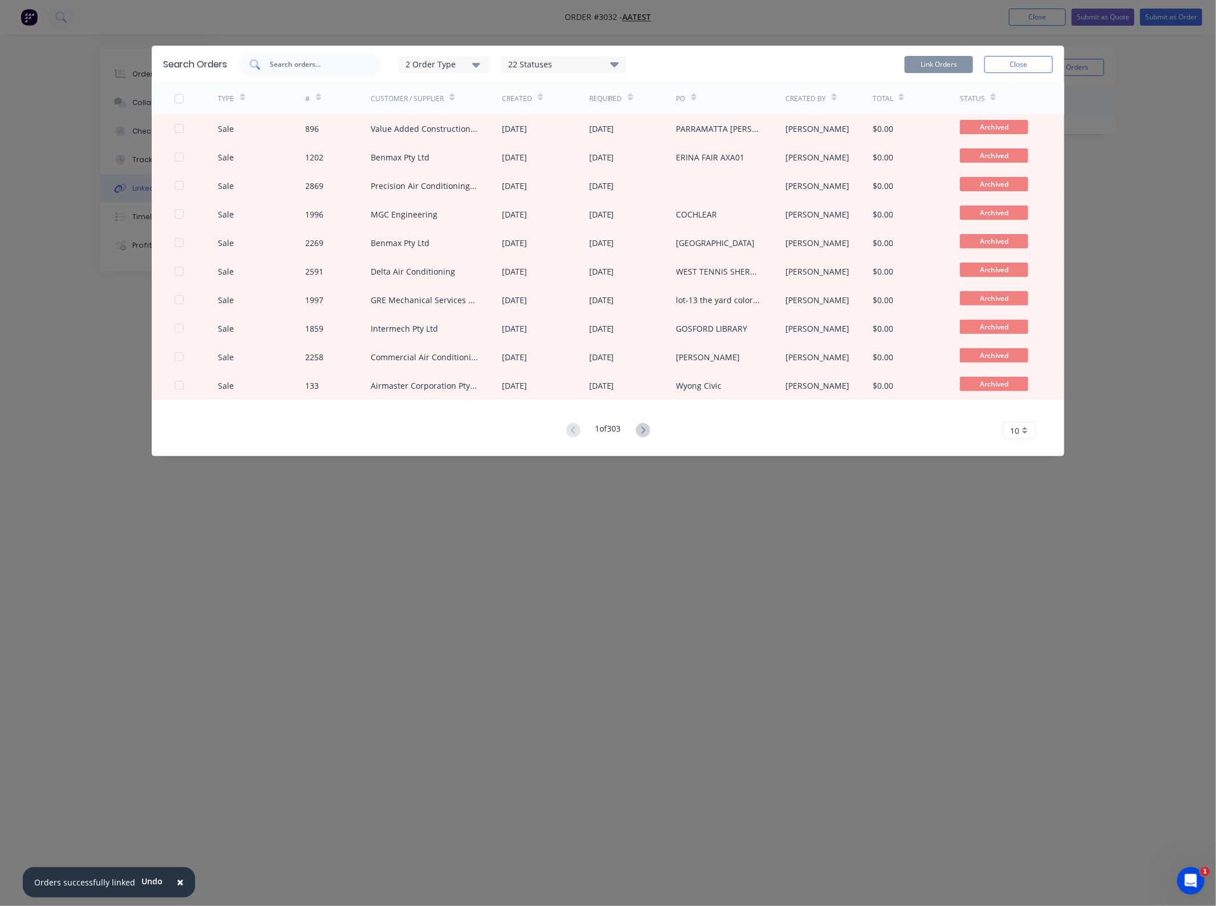
click at [349, 73] on div at bounding box center [310, 64] width 143 height 23
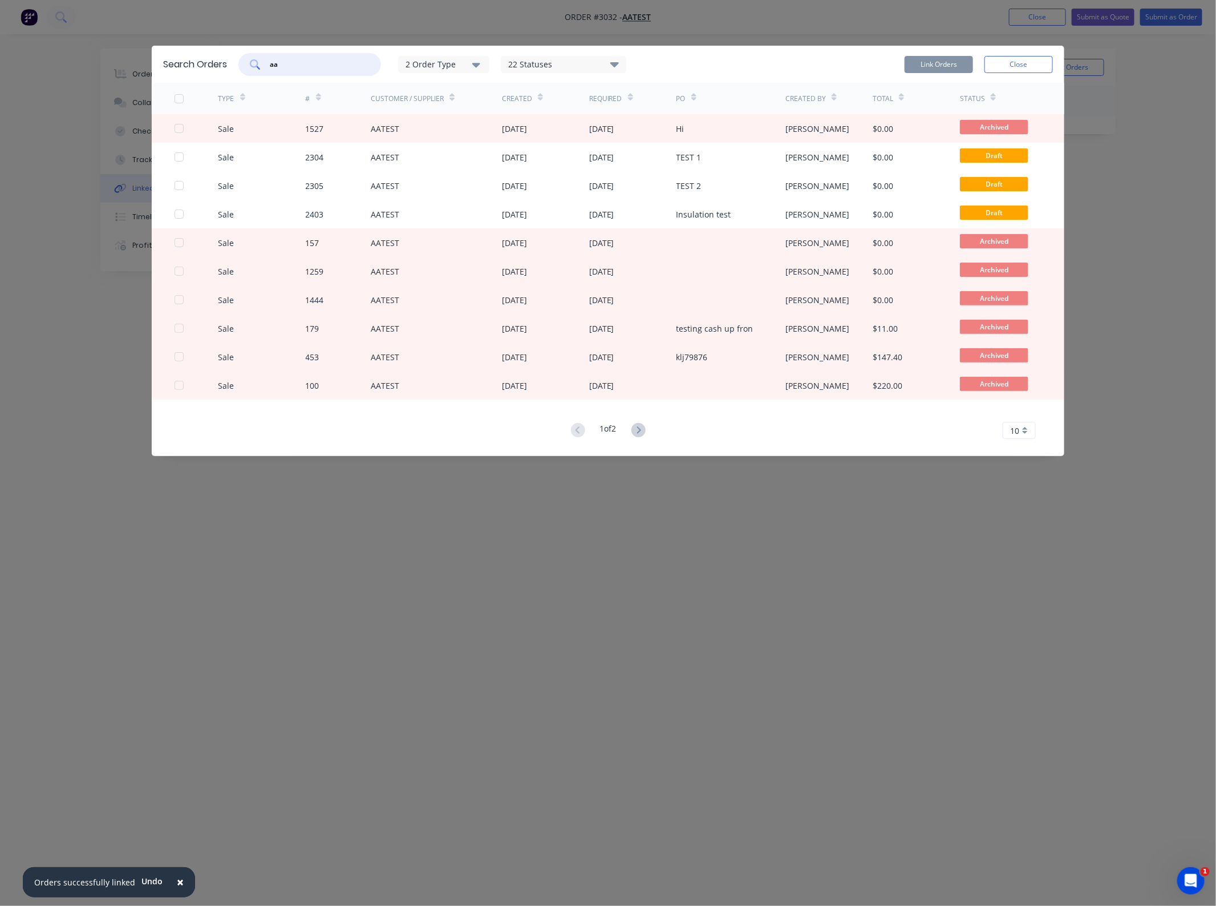
type input "a"
type input "aatest"
click at [1027, 72] on div "Link Orders Close" at bounding box center [979, 64] width 148 height 23
click at [1028, 62] on button "Close" at bounding box center [1019, 64] width 68 height 17
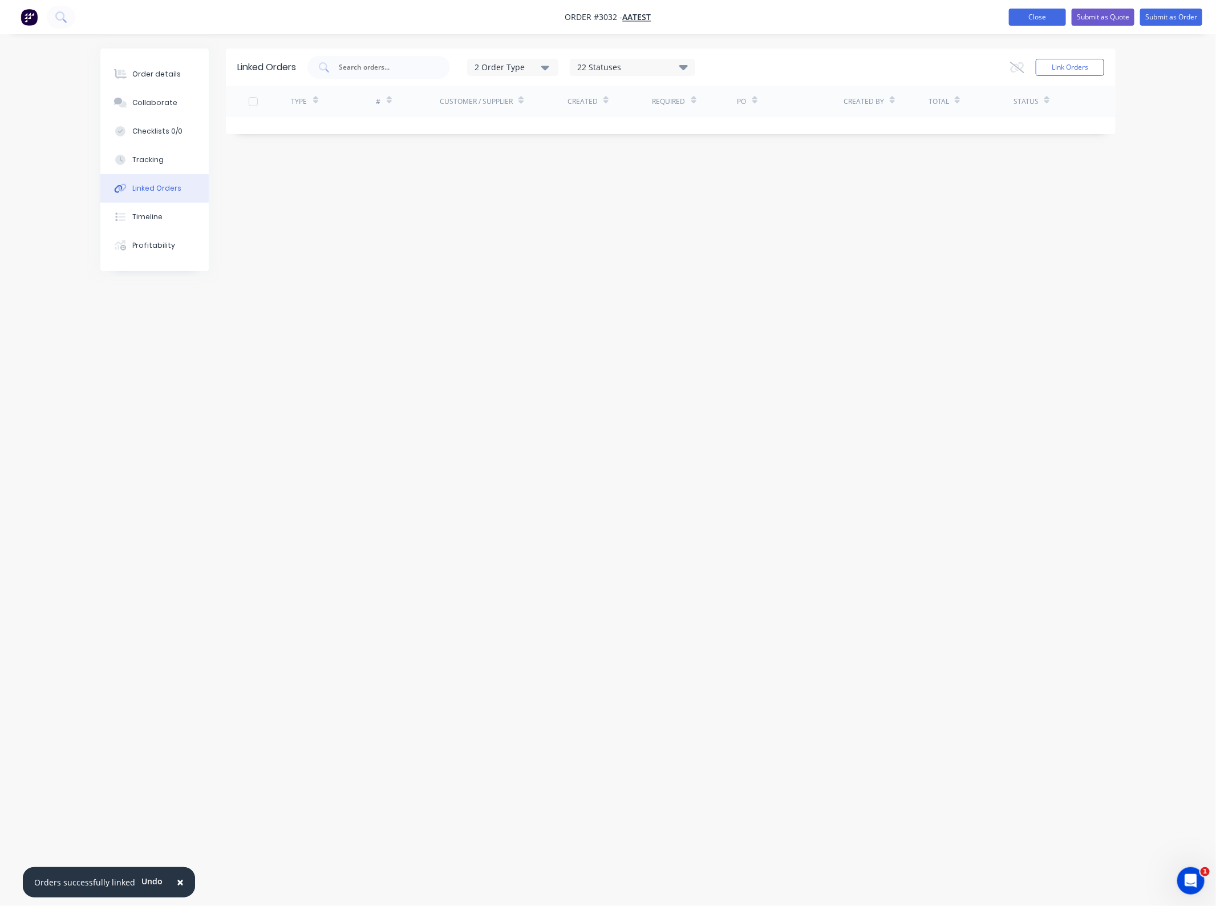
click at [1040, 20] on button "Close" at bounding box center [1037, 17] width 57 height 17
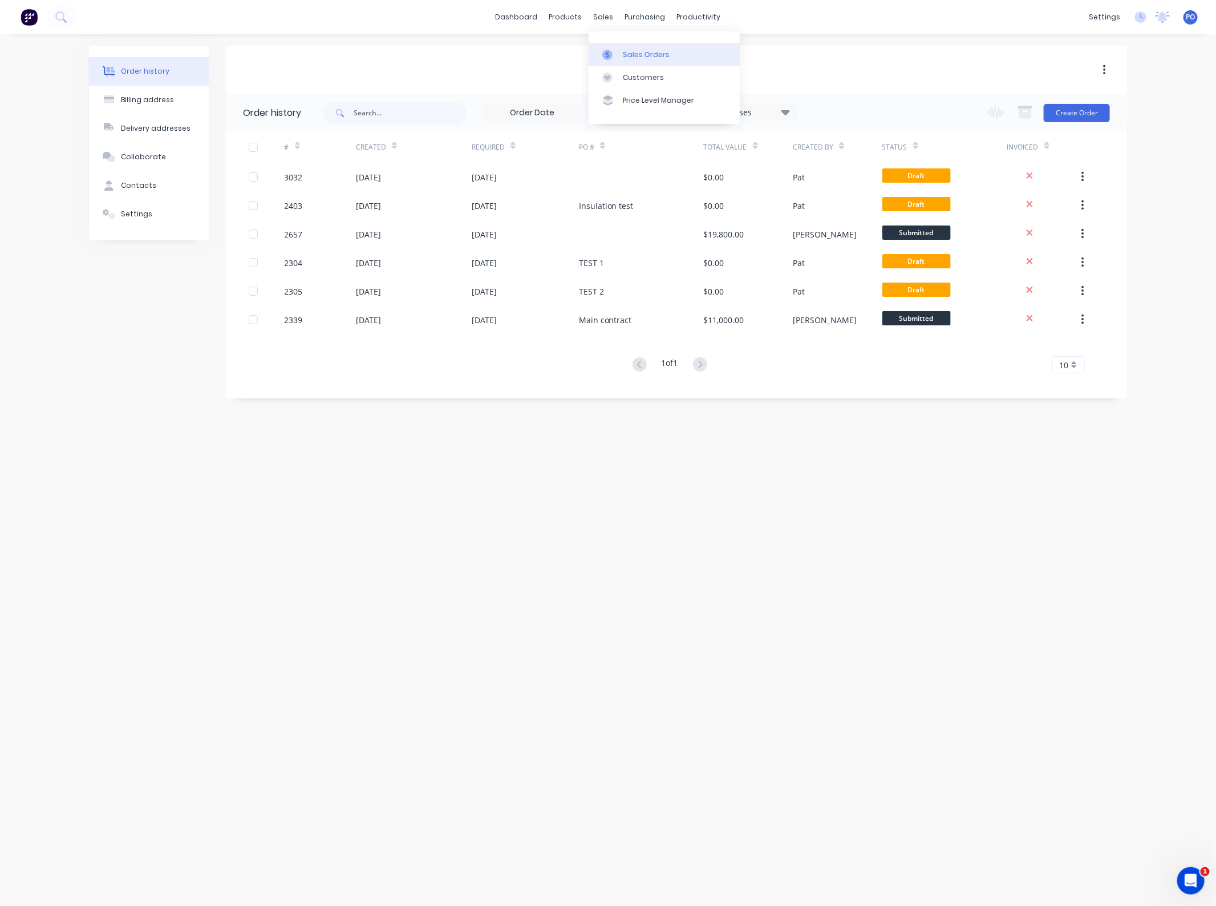
click at [617, 52] on div at bounding box center [611, 55] width 17 height 10
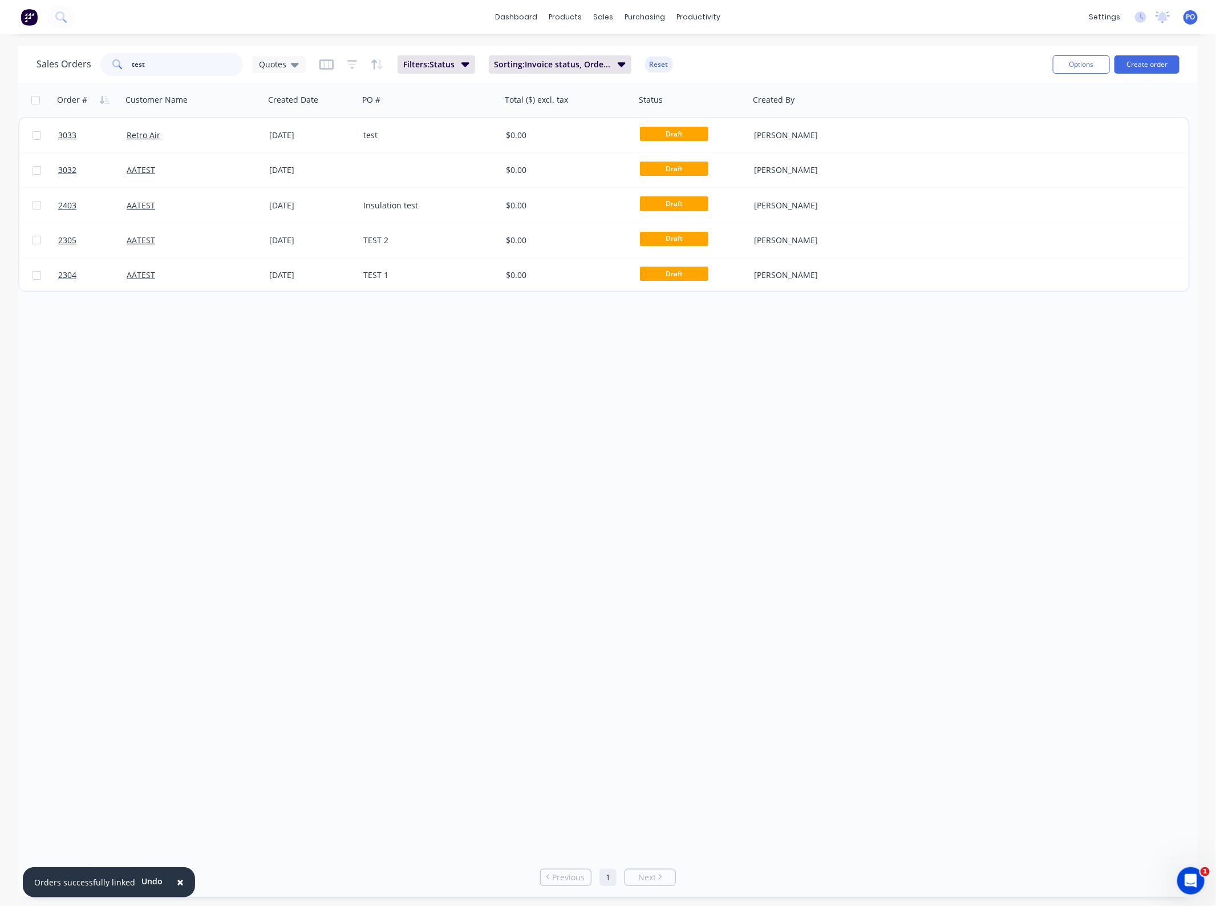
click at [163, 59] on input "test" at bounding box center [187, 64] width 111 height 23
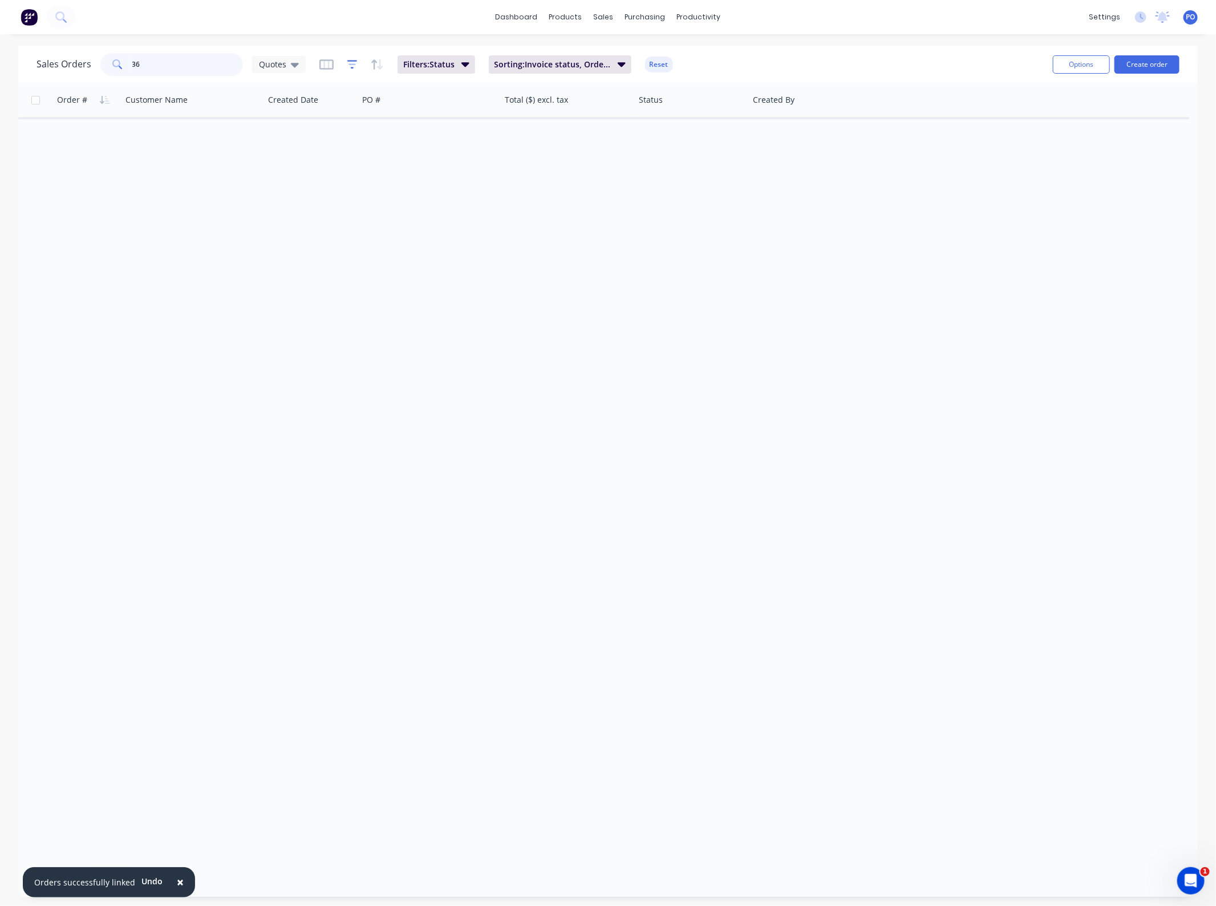
type input "3"
click at [195, 66] on input "text" at bounding box center [187, 64] width 111 height 23
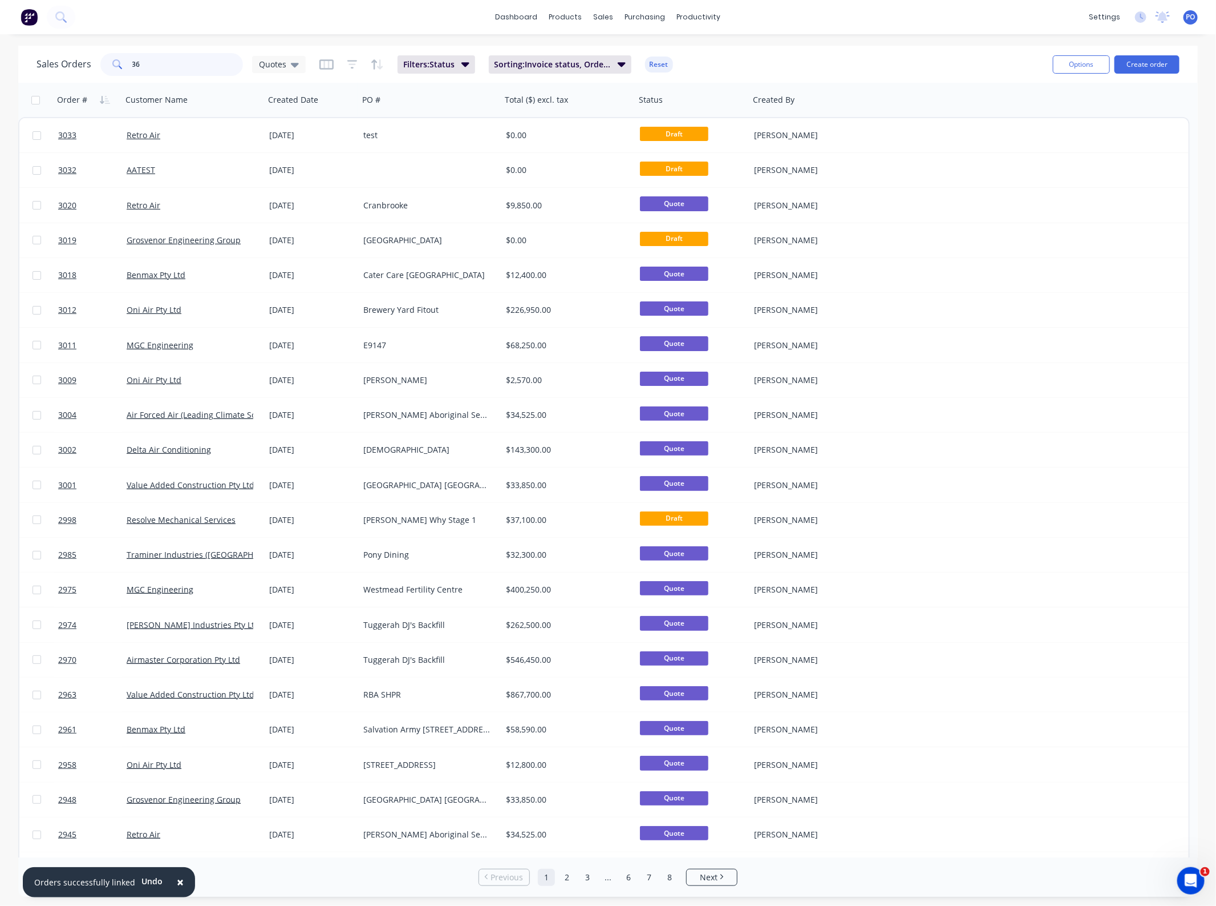
type input "366"
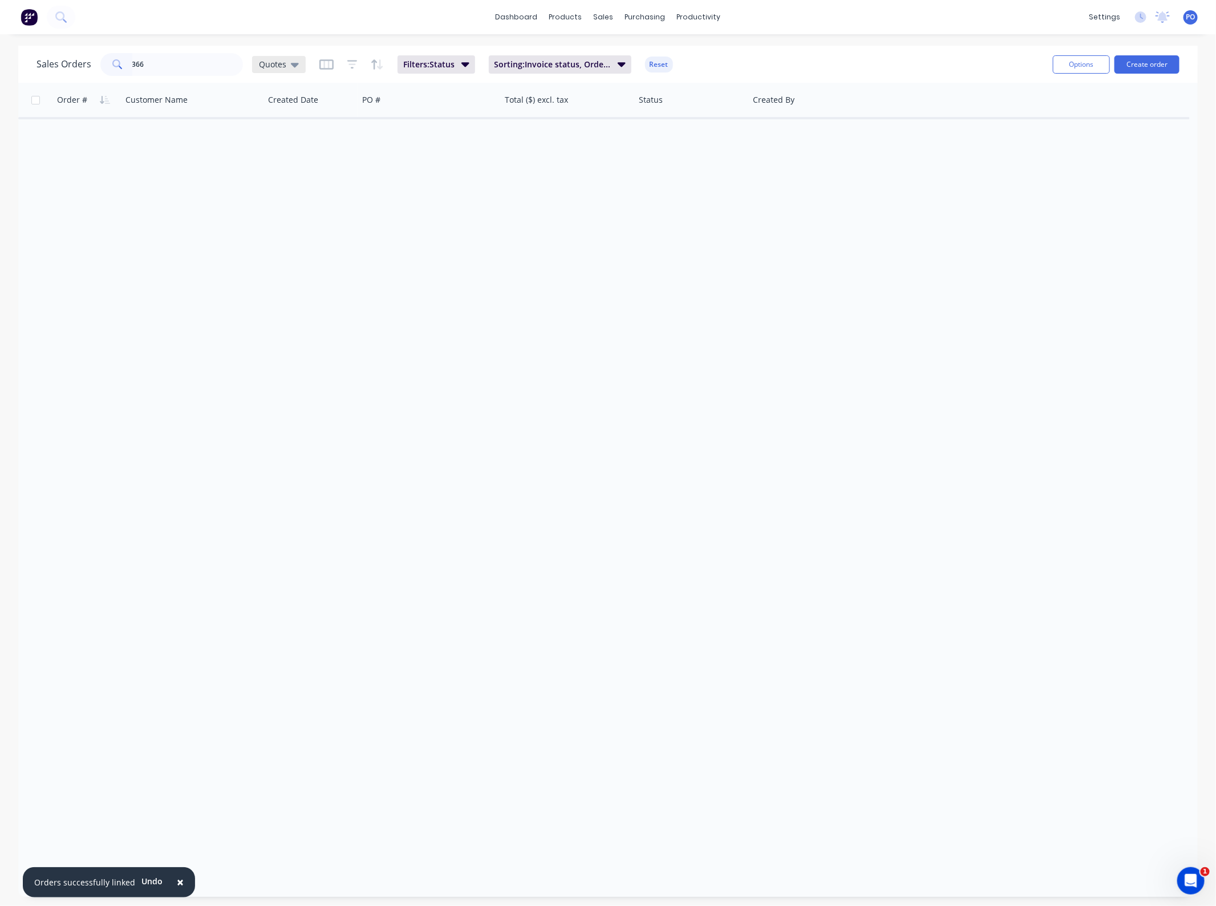
click at [291, 62] on icon at bounding box center [295, 64] width 8 height 13
click at [286, 276] on button "Projects" at bounding box center [321, 275] width 130 height 13
click at [175, 55] on input "366" at bounding box center [187, 64] width 111 height 23
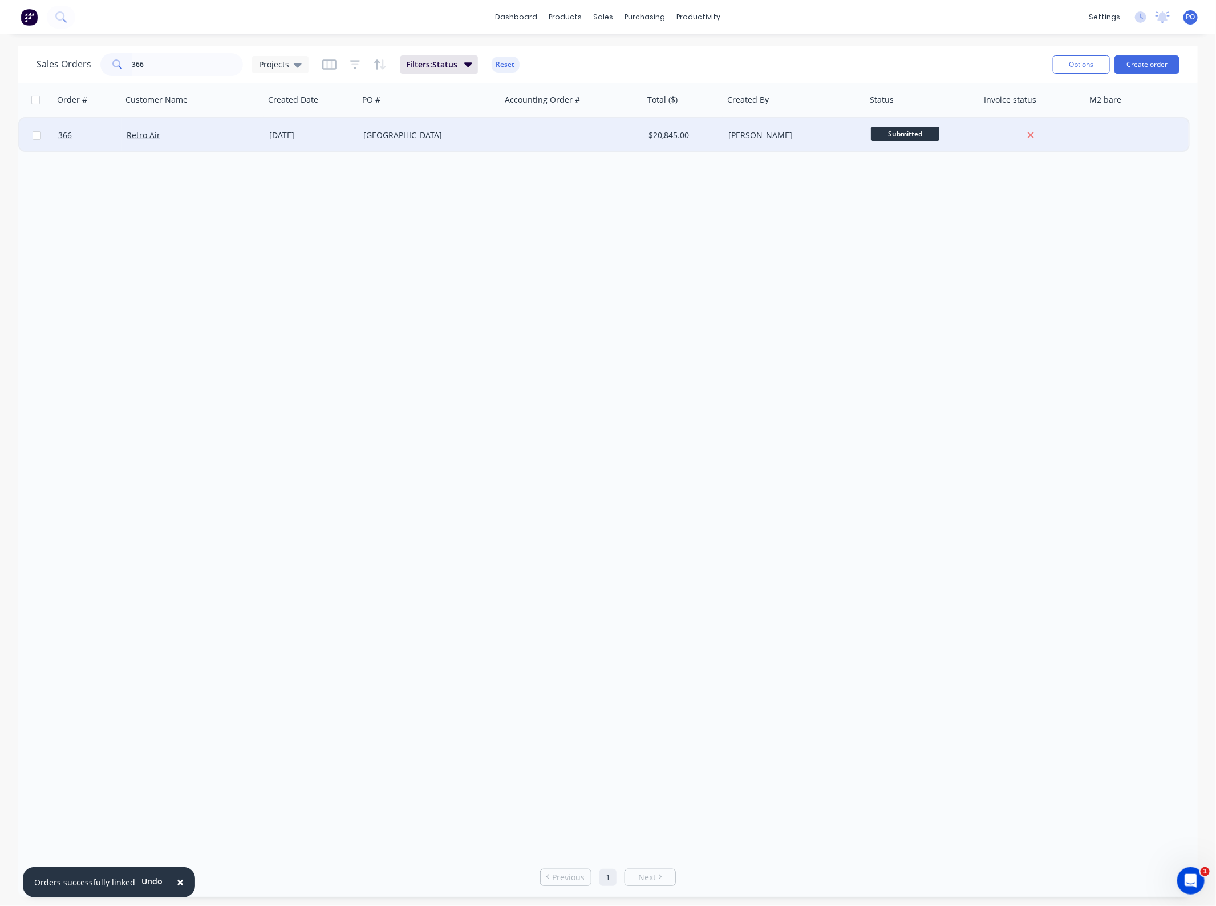
click at [190, 132] on div "Retro Air" at bounding box center [190, 135] width 127 height 11
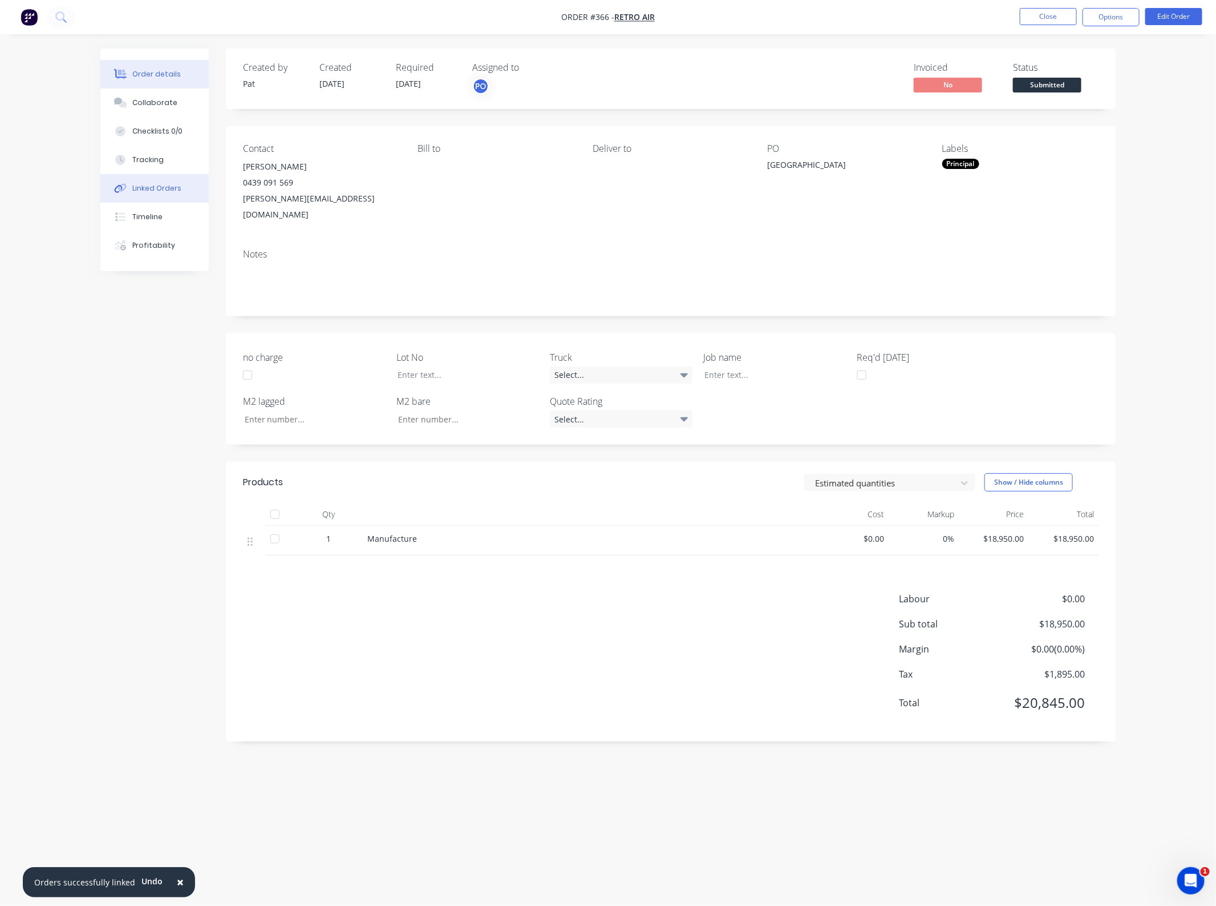
click at [183, 194] on button "Linked Orders" at bounding box center [154, 188] width 108 height 29
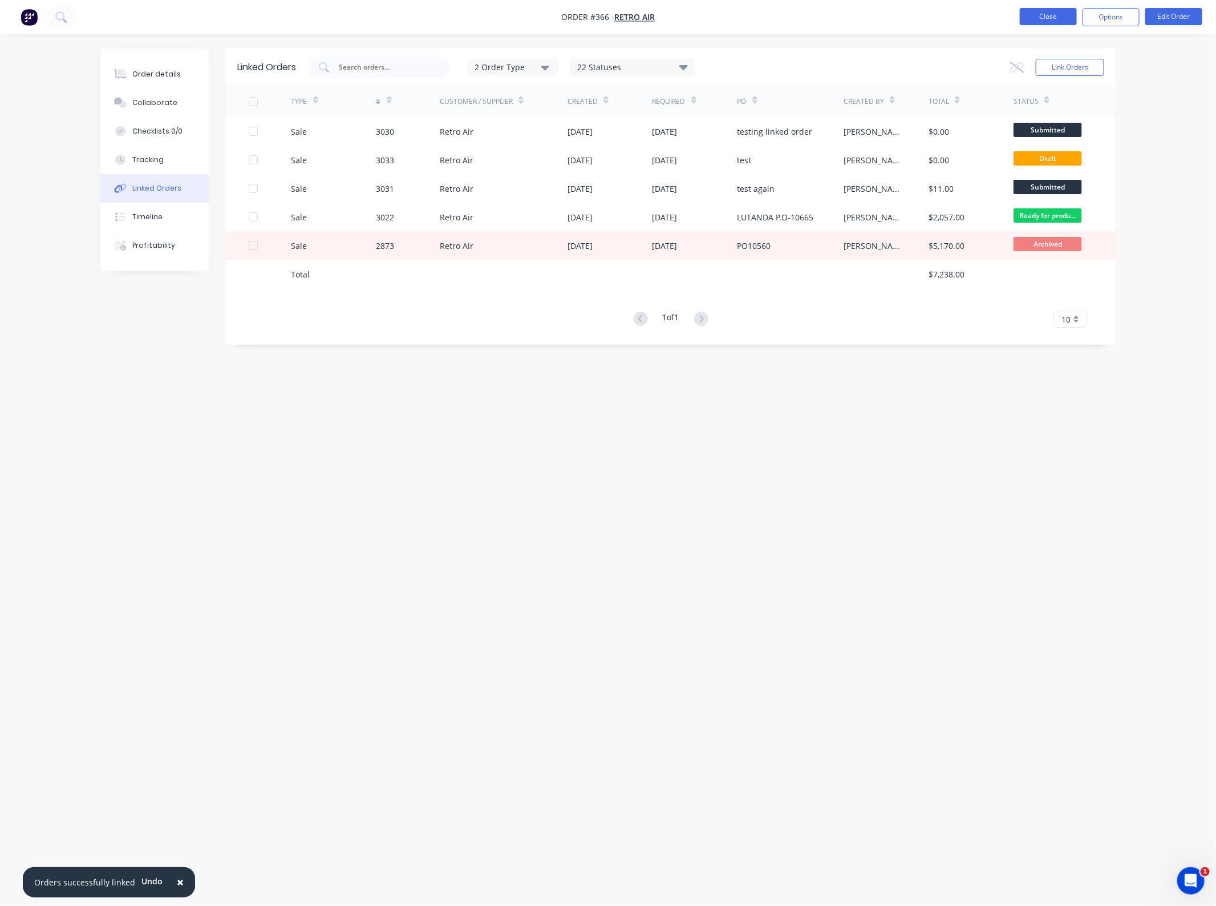
click at [1062, 23] on button "Close" at bounding box center [1048, 16] width 57 height 17
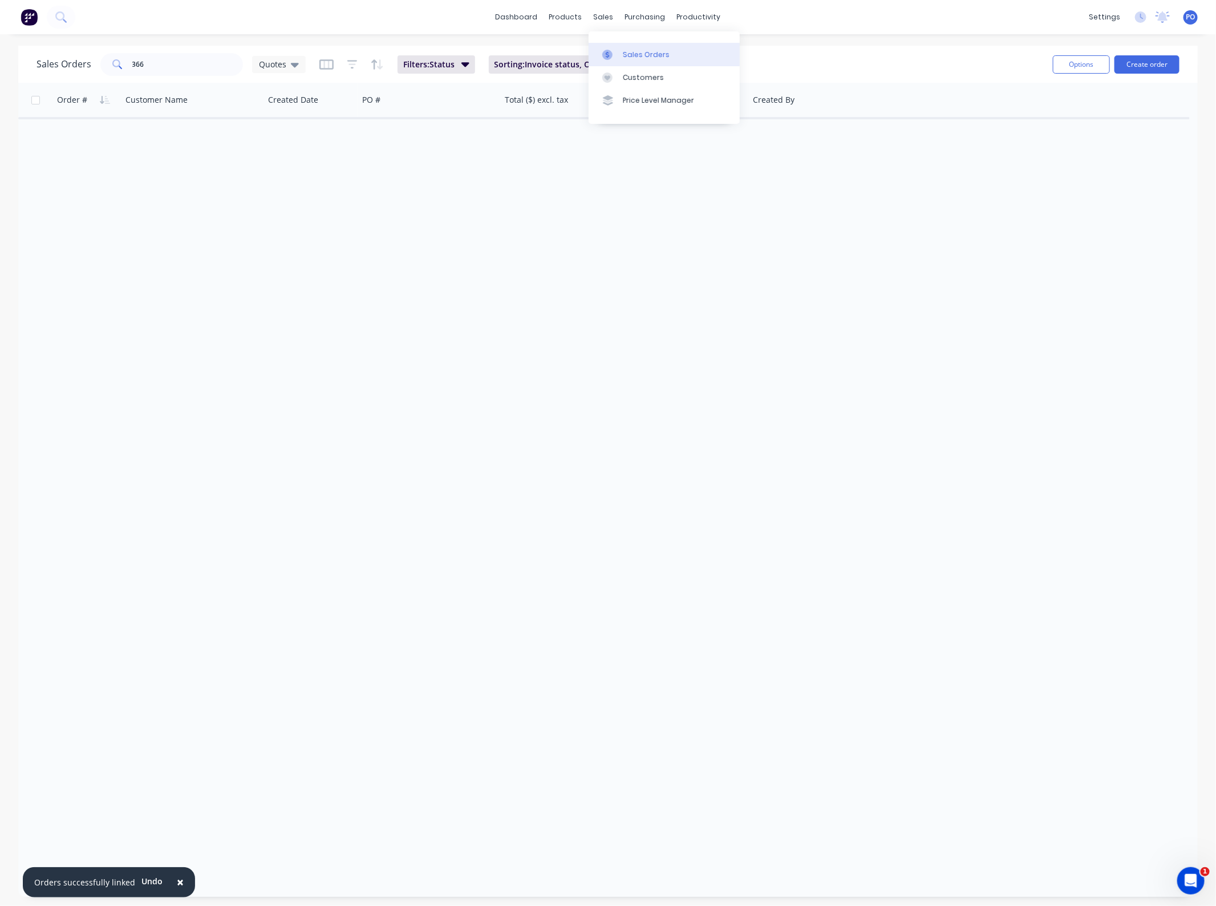
click at [624, 48] on link "Sales Orders" at bounding box center [664, 54] width 151 height 23
drag, startPoint x: 169, startPoint y: 68, endPoint x: 49, endPoint y: 77, distance: 120.1
click at [167, 68] on input "366" at bounding box center [187, 64] width 111 height 23
type input "3"
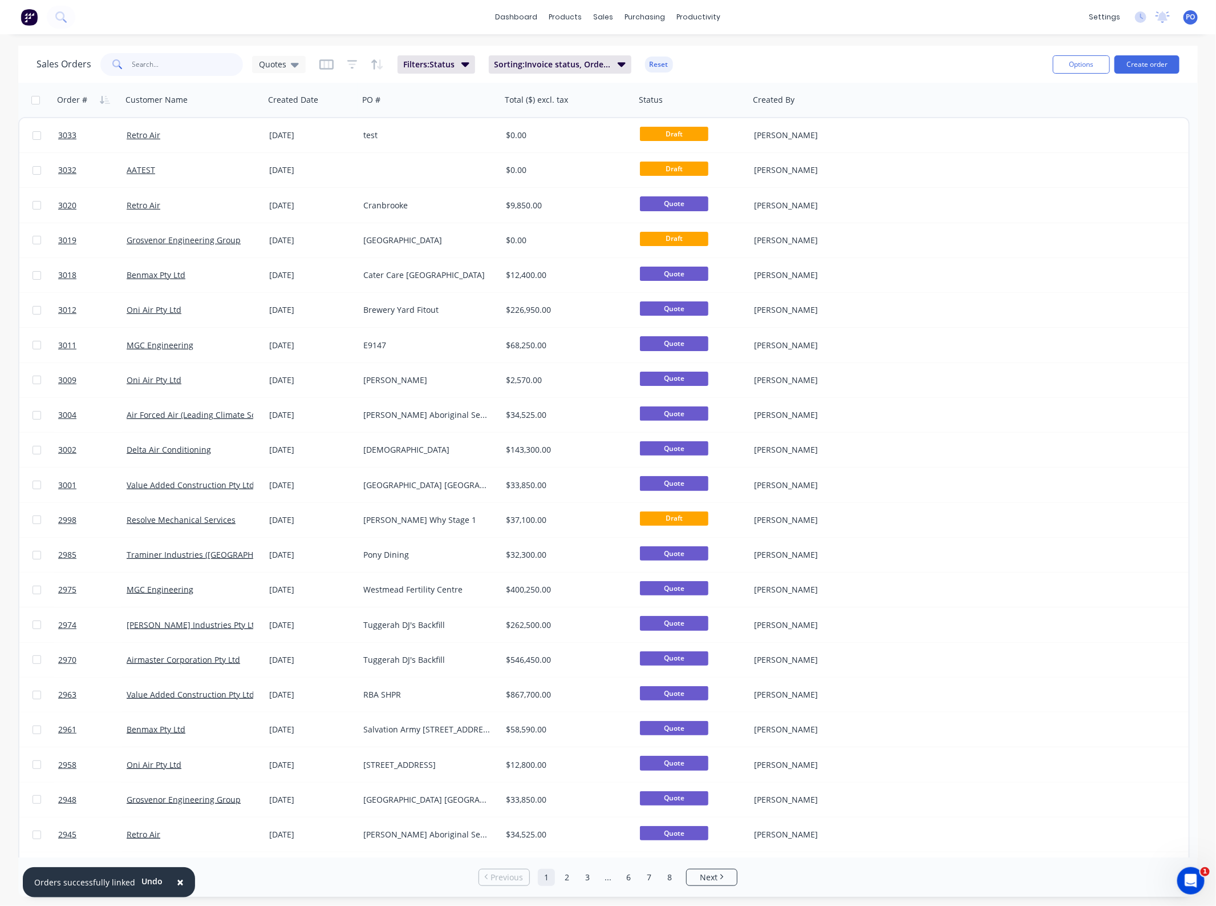
click at [192, 66] on input "text" at bounding box center [187, 64] width 111 height 23
type input "test"
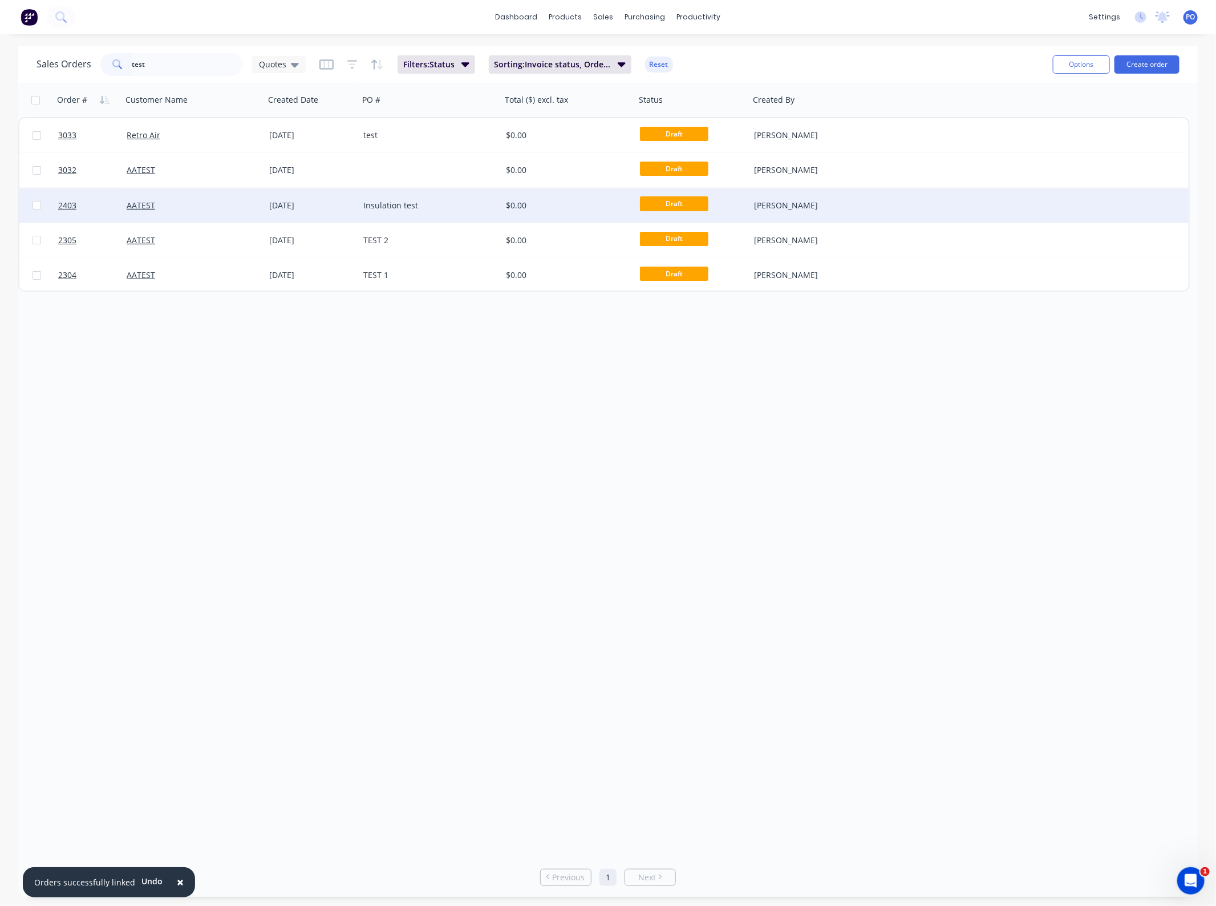
click at [377, 200] on div "Insulation test" at bounding box center [426, 205] width 127 height 11
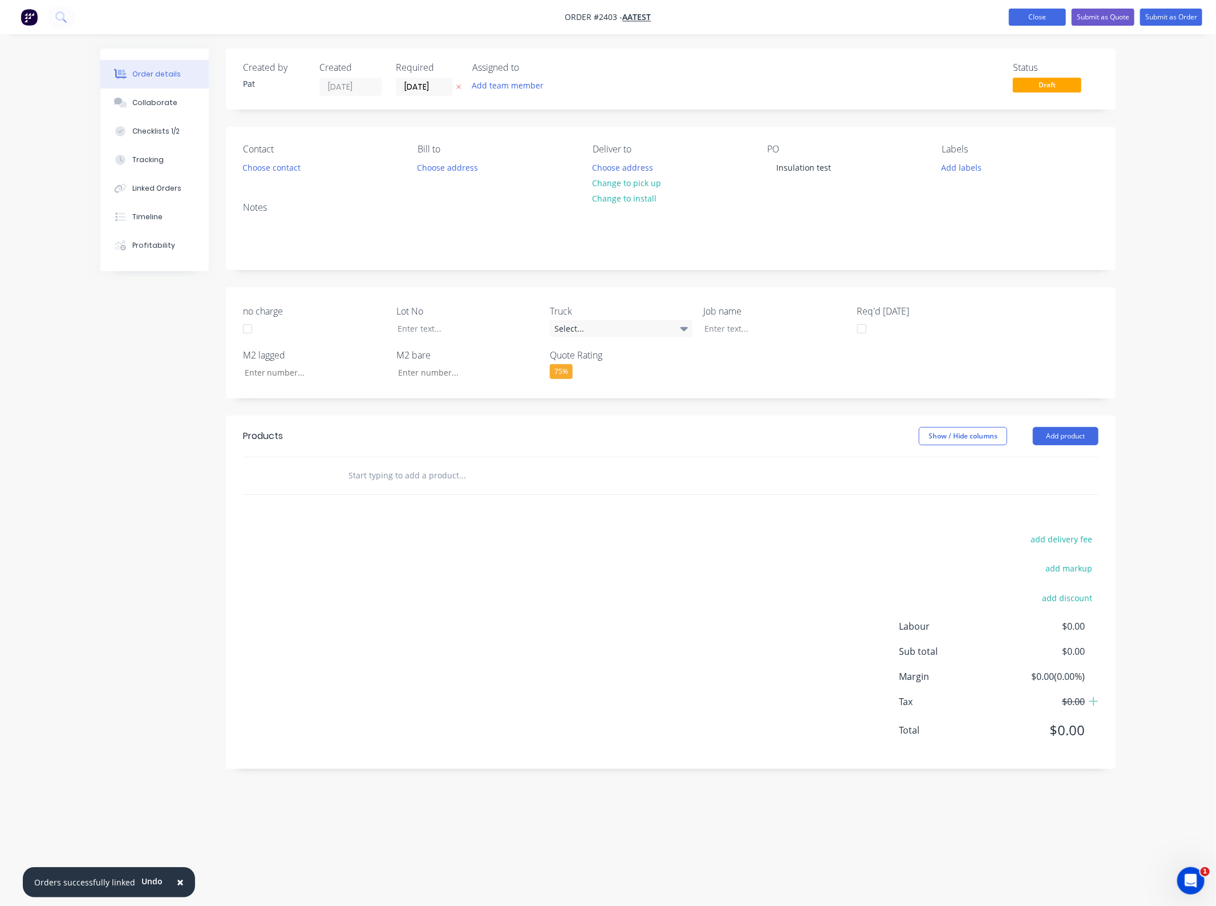
click at [1044, 15] on button "Close" at bounding box center [1037, 17] width 57 height 17
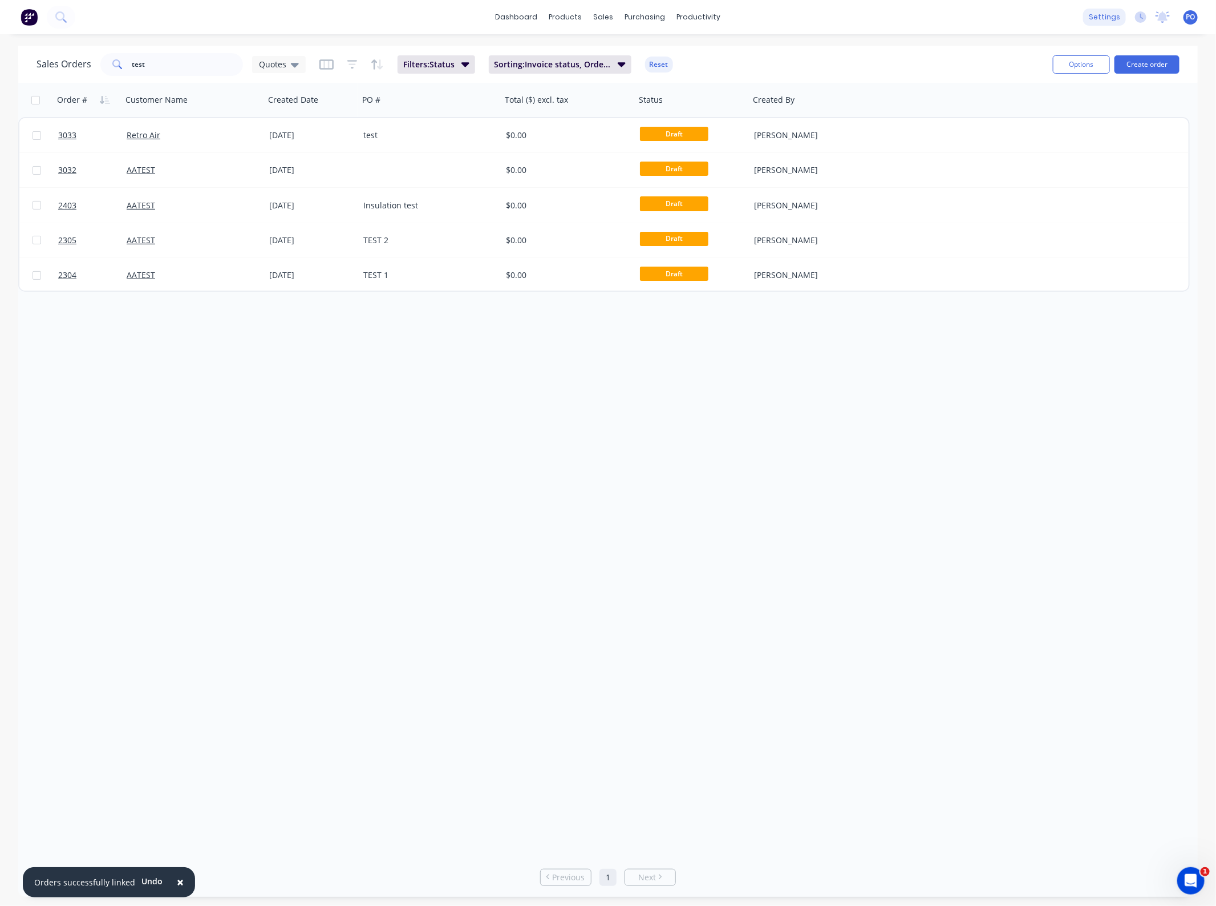
click at [1106, 22] on div "settings" at bounding box center [1105, 17] width 43 height 17
click at [1191, 24] on div "settings No new notifications Mark all as read You have no notifications PO Air…" at bounding box center [1150, 17] width 133 height 17
click at [1191, 15] on span "PO" at bounding box center [1191, 17] width 9 height 10
click at [1168, 21] on icon at bounding box center [1163, 16] width 14 height 11
click at [1113, 20] on div "settings" at bounding box center [1105, 17] width 43 height 17
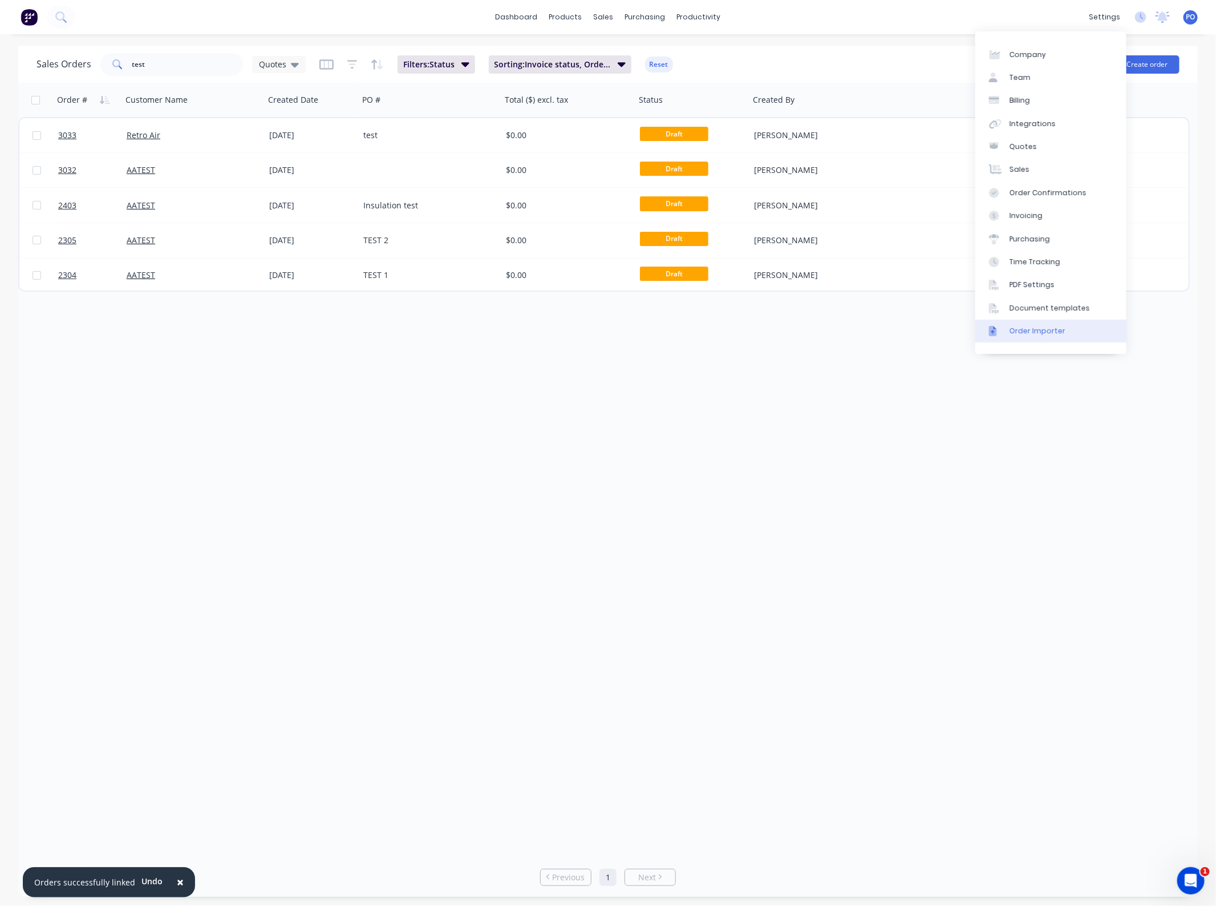
click at [1043, 328] on div "Order Importer" at bounding box center [1038, 331] width 56 height 10
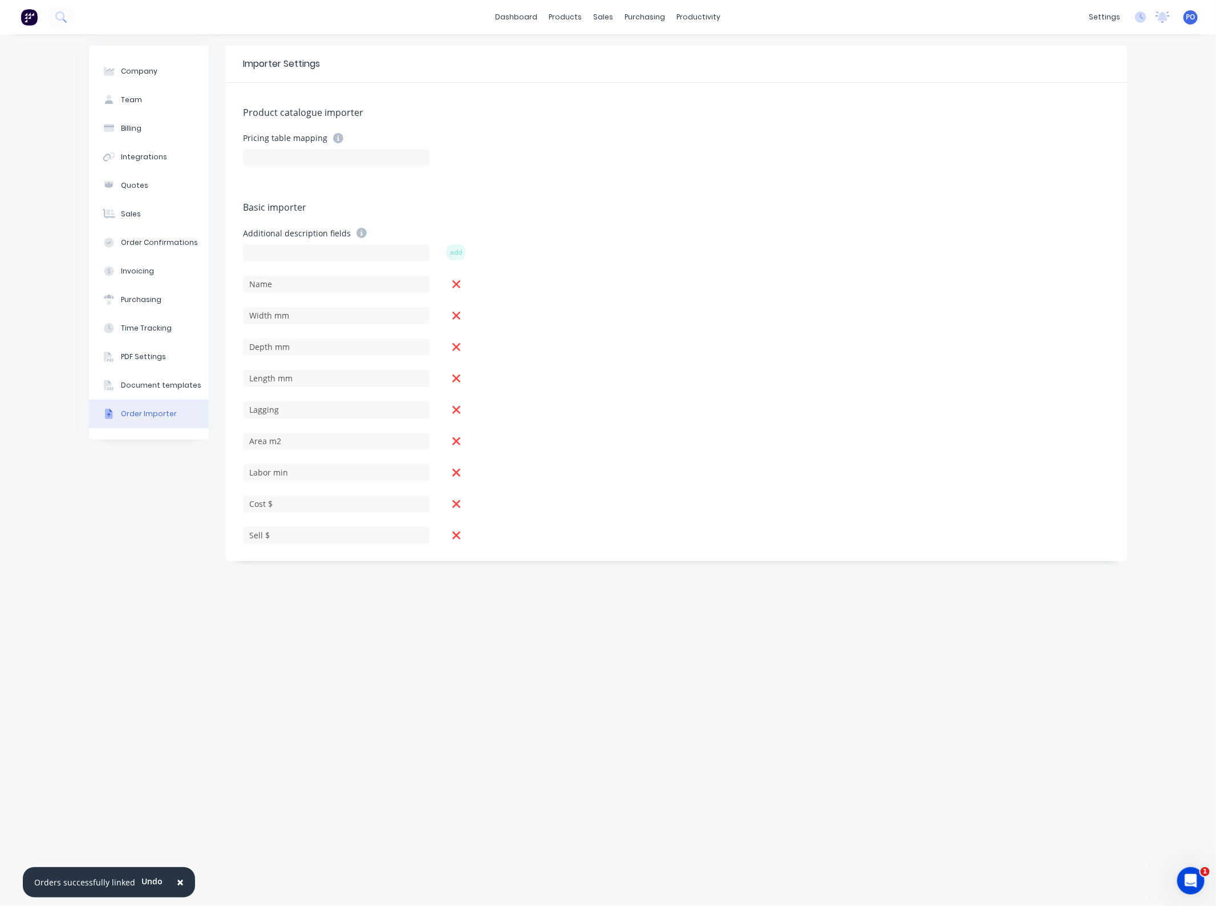
click at [508, 196] on div "Product catalogue importer Pricing table mapping Basic importer Additional desc…" at bounding box center [677, 322] width 902 height 478
click at [153, 386] on div "Document templates" at bounding box center [161, 385] width 80 height 10
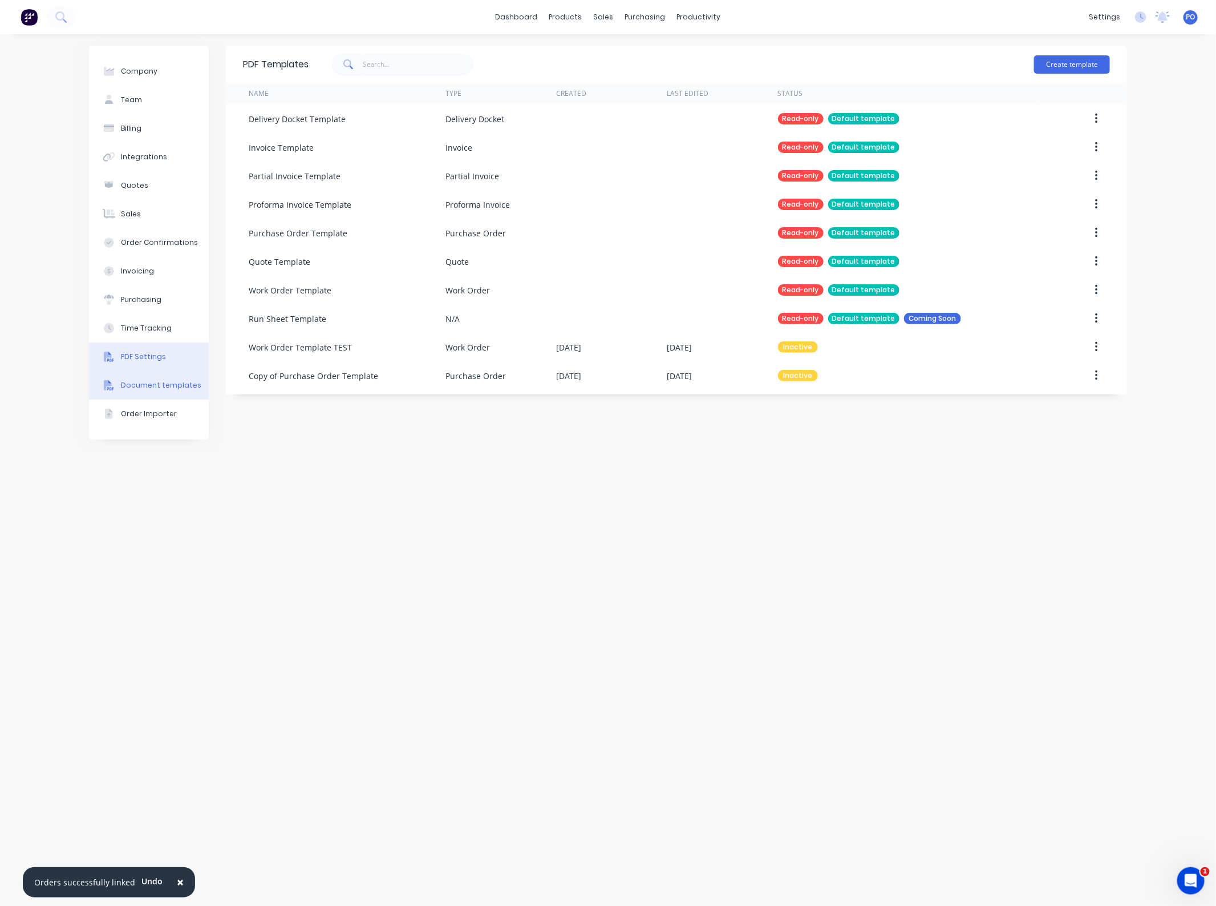
click at [154, 363] on button "PDF Settings" at bounding box center [149, 356] width 120 height 29
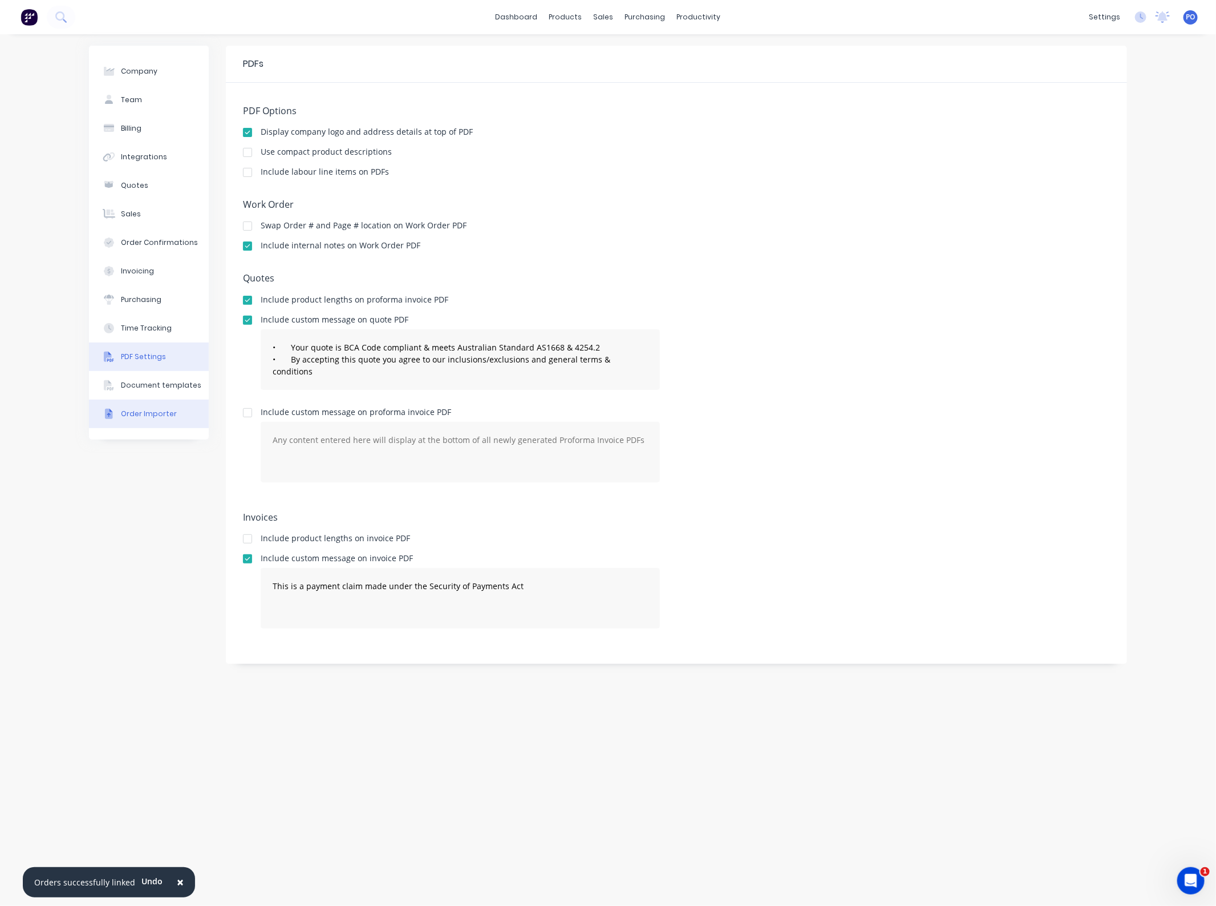
click at [152, 425] on button "Order Importer" at bounding box center [149, 413] width 120 height 29
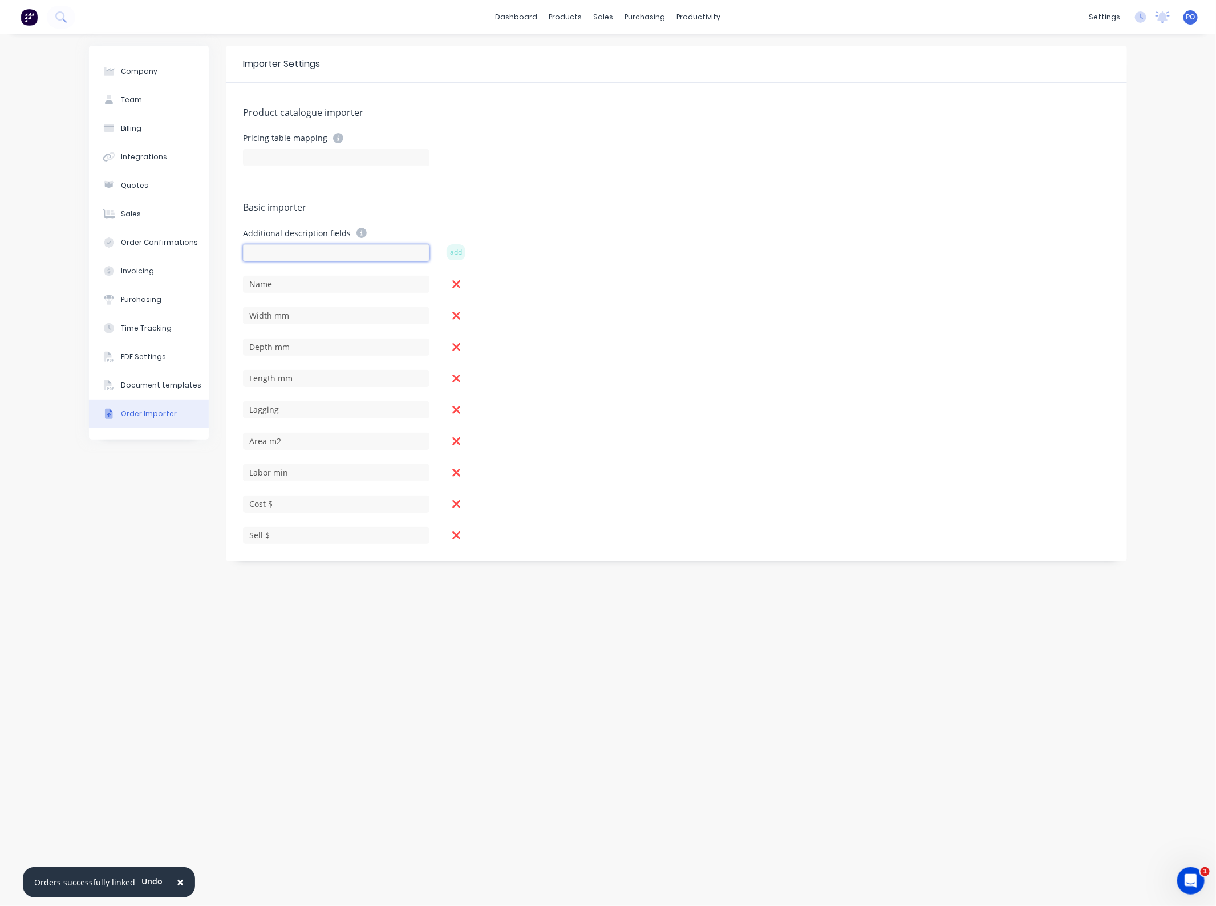
click at [308, 260] on input at bounding box center [336, 252] width 187 height 17
click at [480, 200] on div "Product catalogue importer Pricing table mapping Basic importer Additional desc…" at bounding box center [677, 322] width 902 height 478
click at [397, 152] on input at bounding box center [336, 157] width 187 height 17
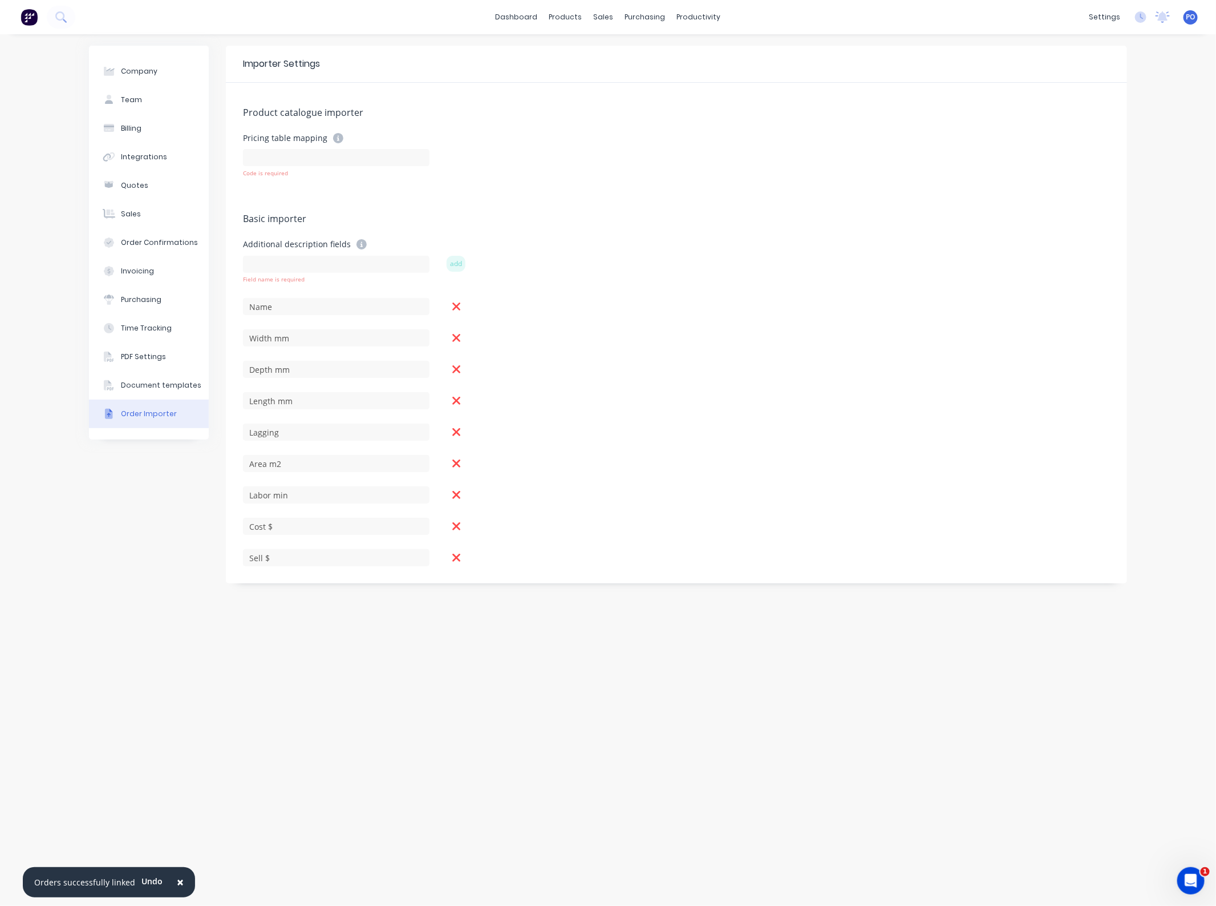
click at [468, 161] on div "Pricing table mapping Code is required" at bounding box center [676, 155] width 867 height 45
click at [1110, 20] on div "settings" at bounding box center [1105, 17] width 43 height 17
click at [763, 192] on form "Pricing table mapping Code is required" at bounding box center [676, 166] width 867 height 67
click at [627, 52] on div "Sales Orders" at bounding box center [646, 55] width 47 height 10
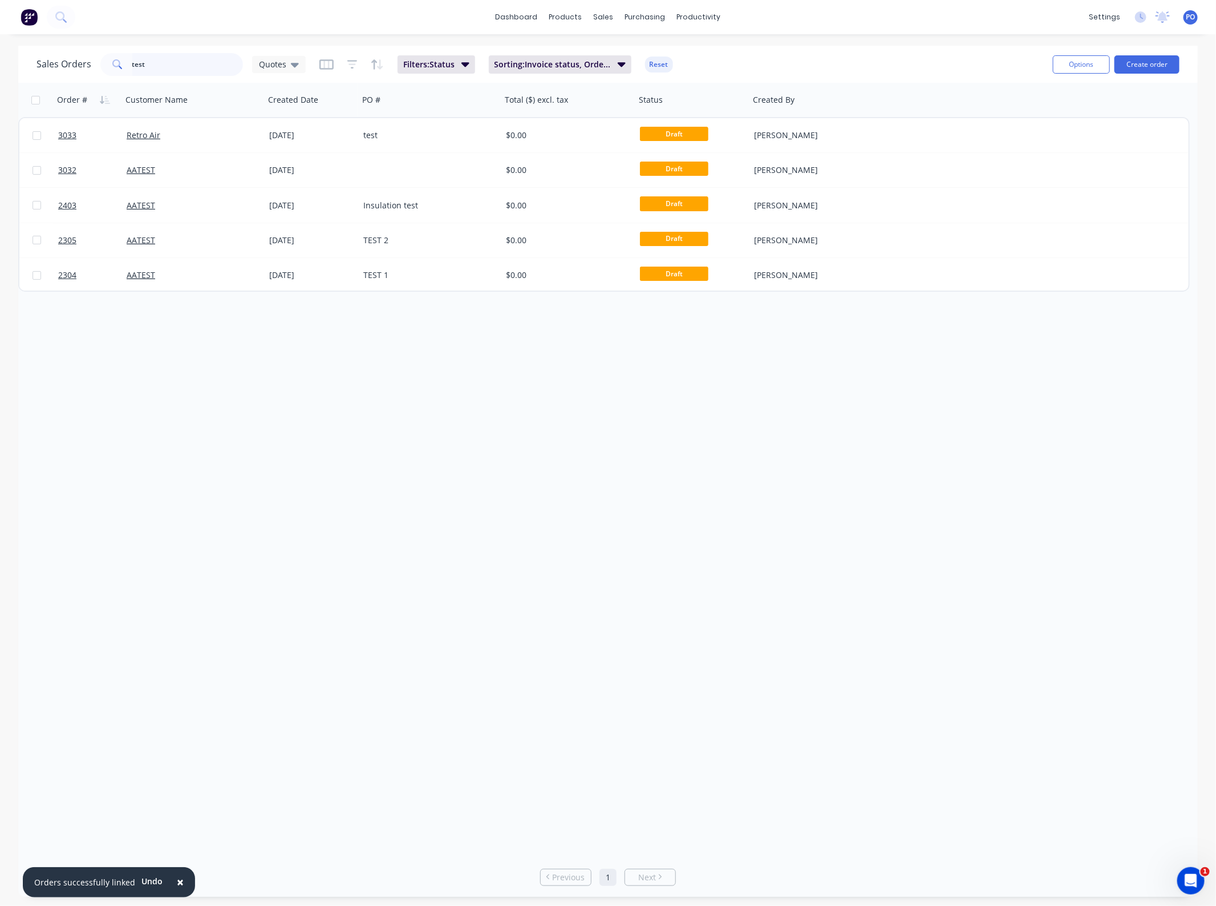
click at [163, 70] on input "test" at bounding box center [187, 64] width 111 height 23
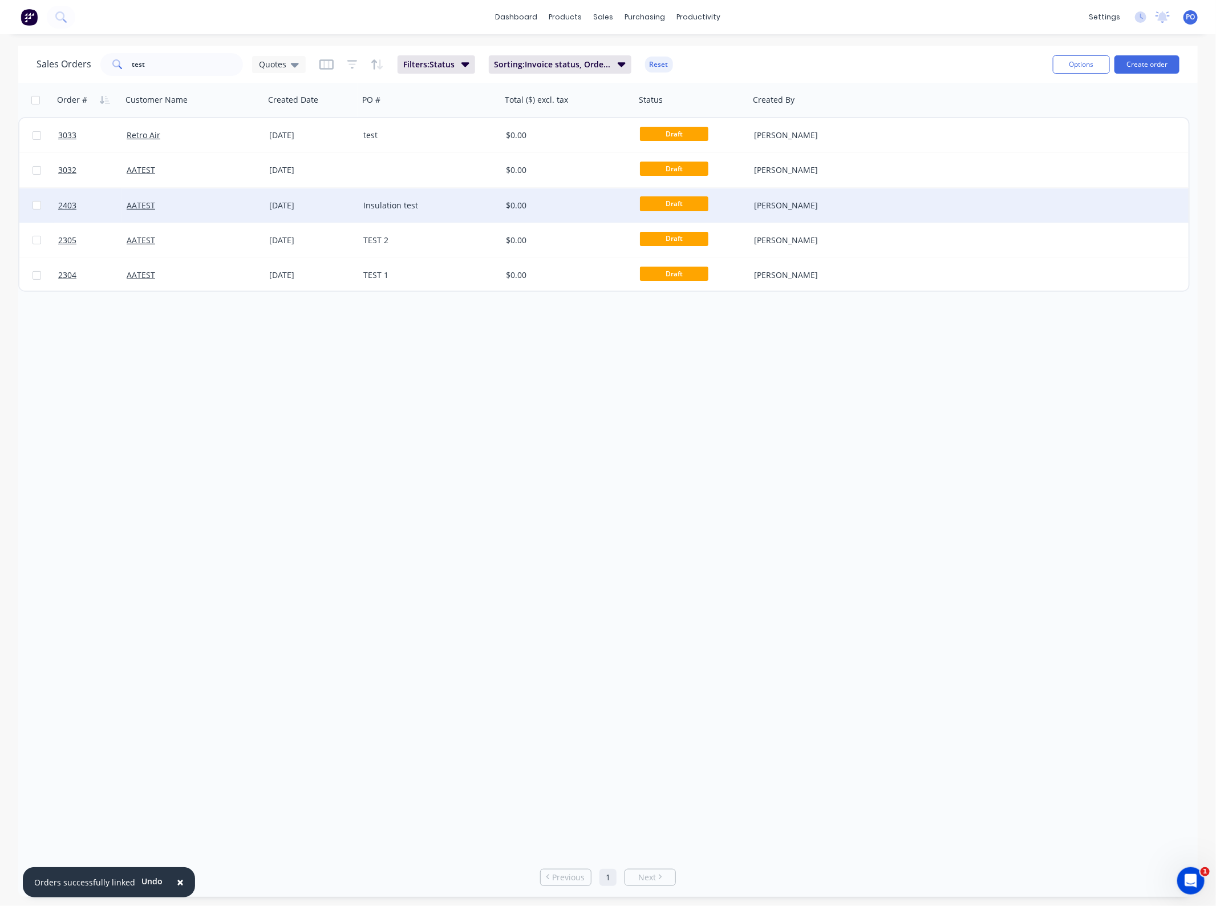
click at [300, 197] on div "[DATE]" at bounding box center [312, 205] width 94 height 34
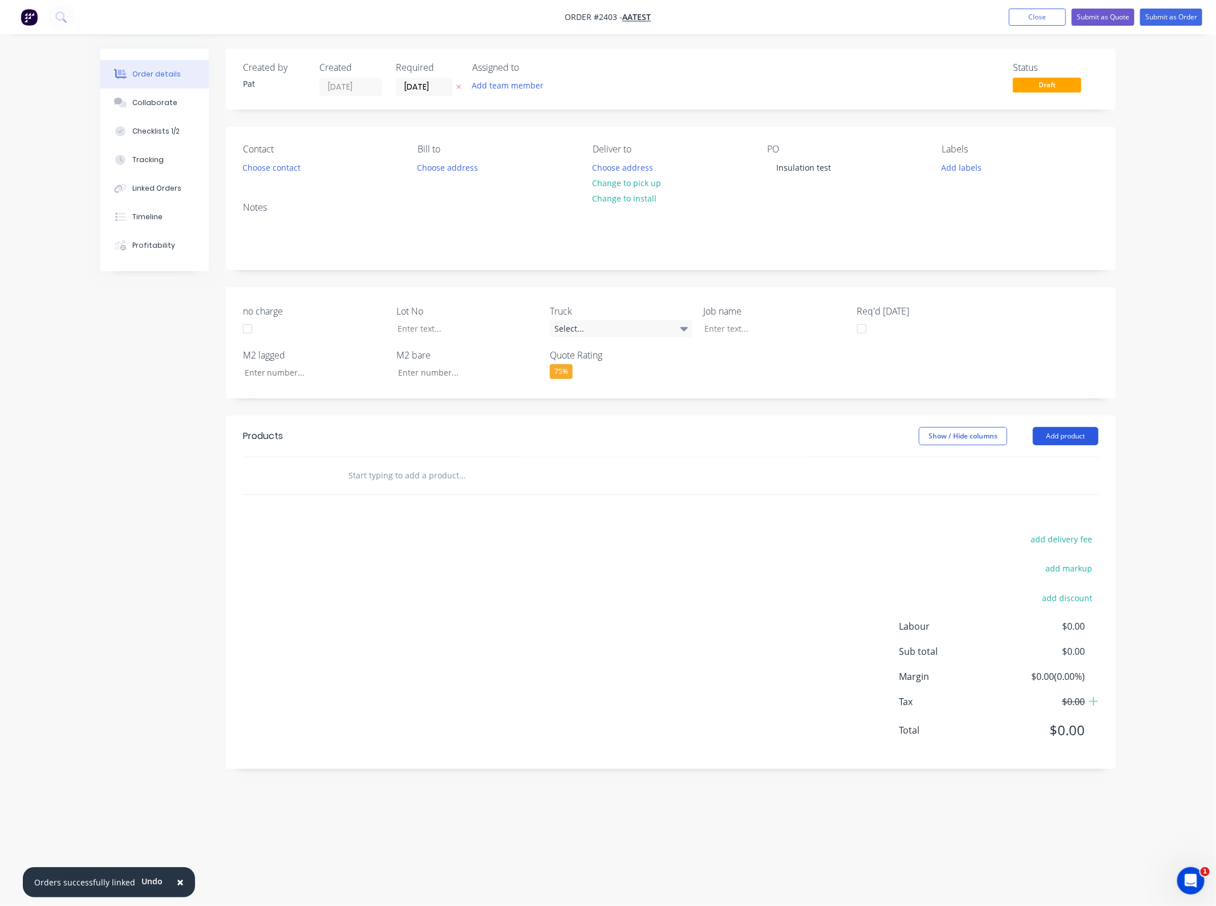
click at [1067, 438] on button "Add product" at bounding box center [1066, 436] width 66 height 18
click at [1040, 645] on div "Import products" at bounding box center [1045, 647] width 88 height 17
click at [1020, 509] on div "Basic products" at bounding box center [1045, 510] width 88 height 17
